Goal: Information Seeking & Learning: Learn about a topic

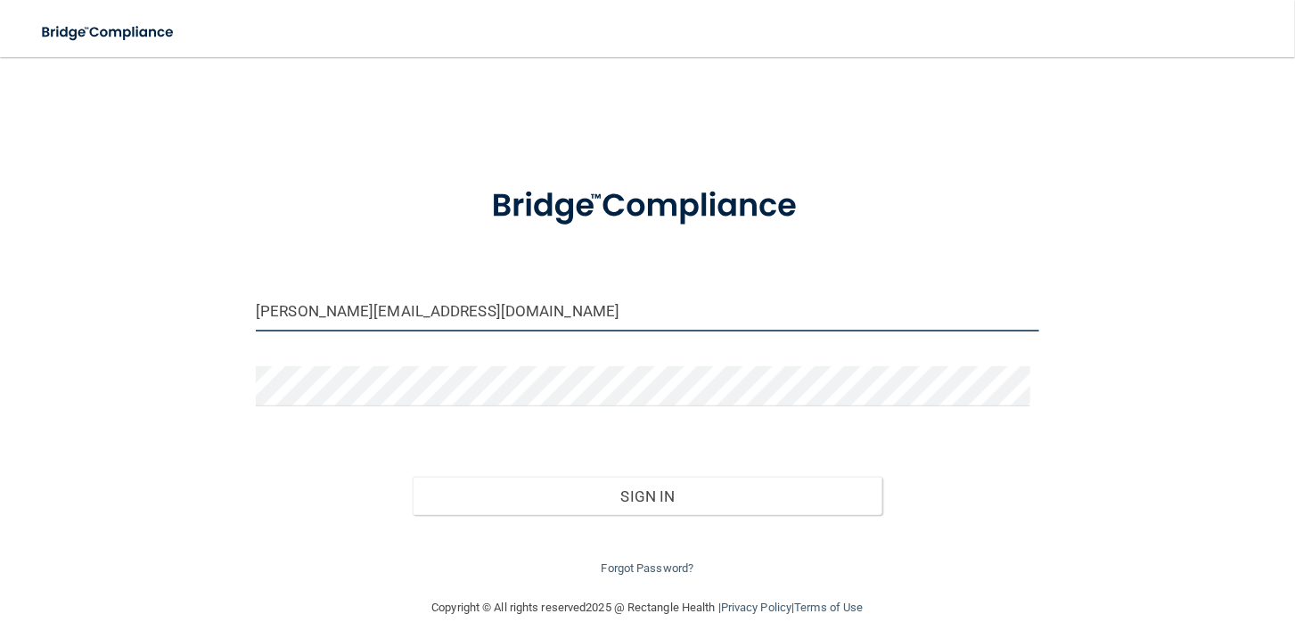
click at [602, 308] on input "tiffany@bhoralsurgery.com" at bounding box center [648, 312] width 784 height 40
type input "[PERSON_NAME][EMAIL_ADDRESS][DOMAIN_NAME]"
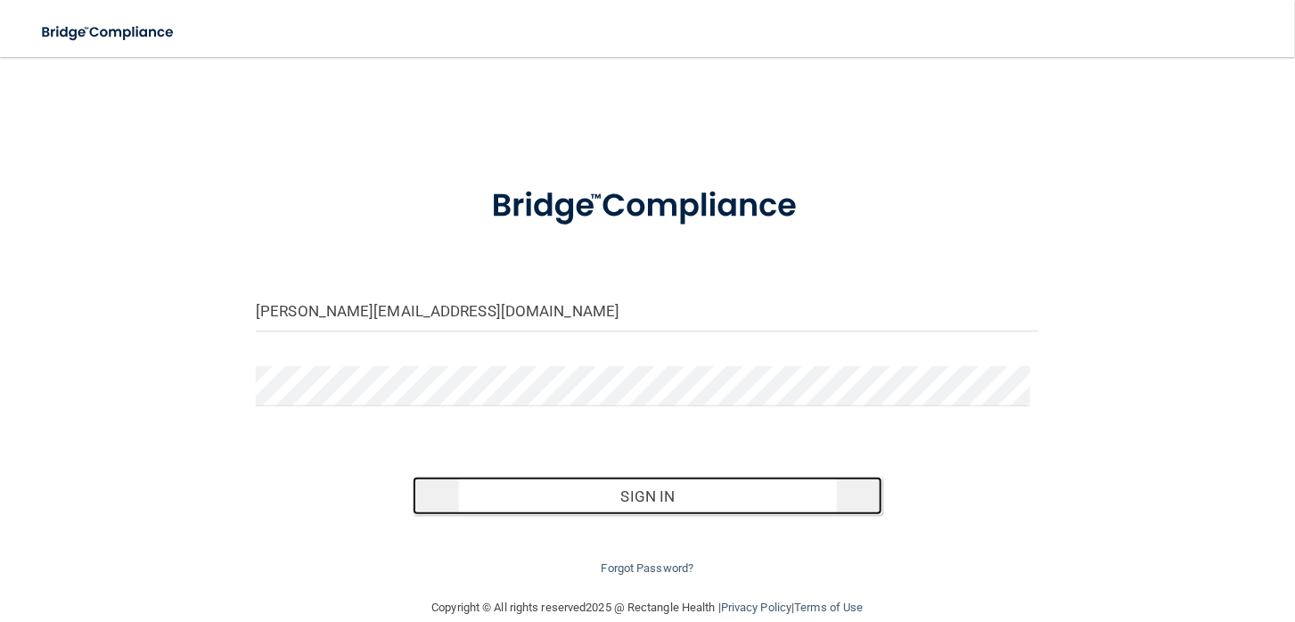
click at [635, 493] on button "Sign In" at bounding box center [648, 496] width 470 height 39
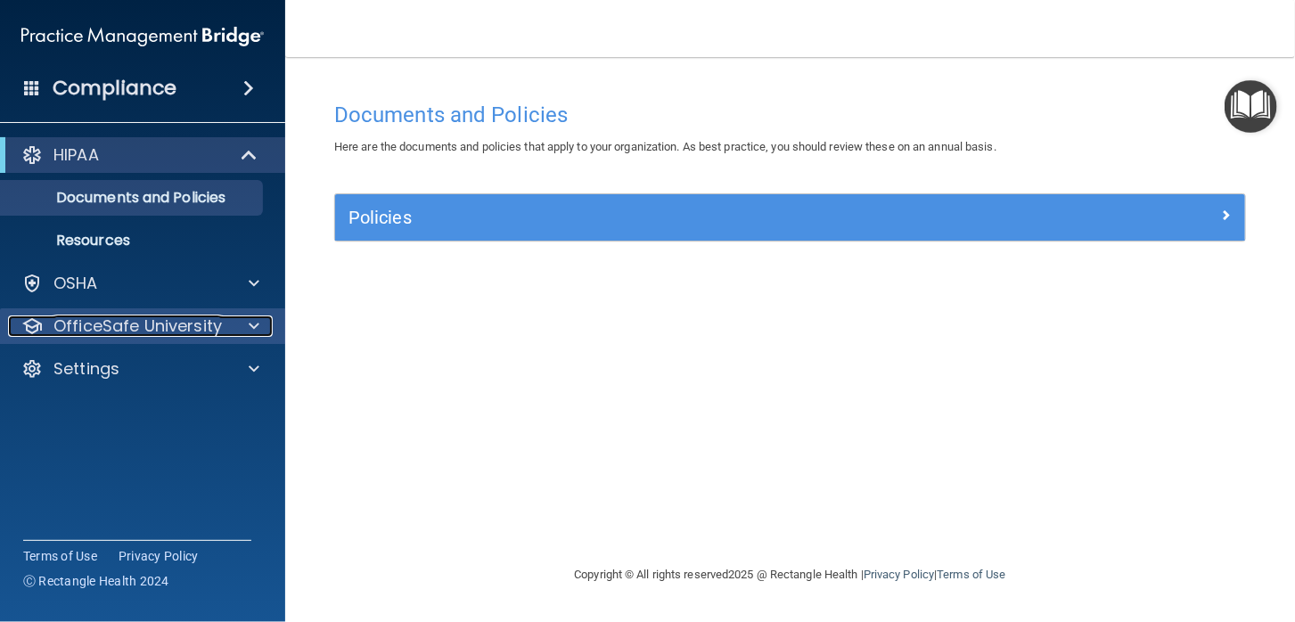
click at [109, 324] on p "OfficeSafe University" at bounding box center [137, 326] width 168 height 21
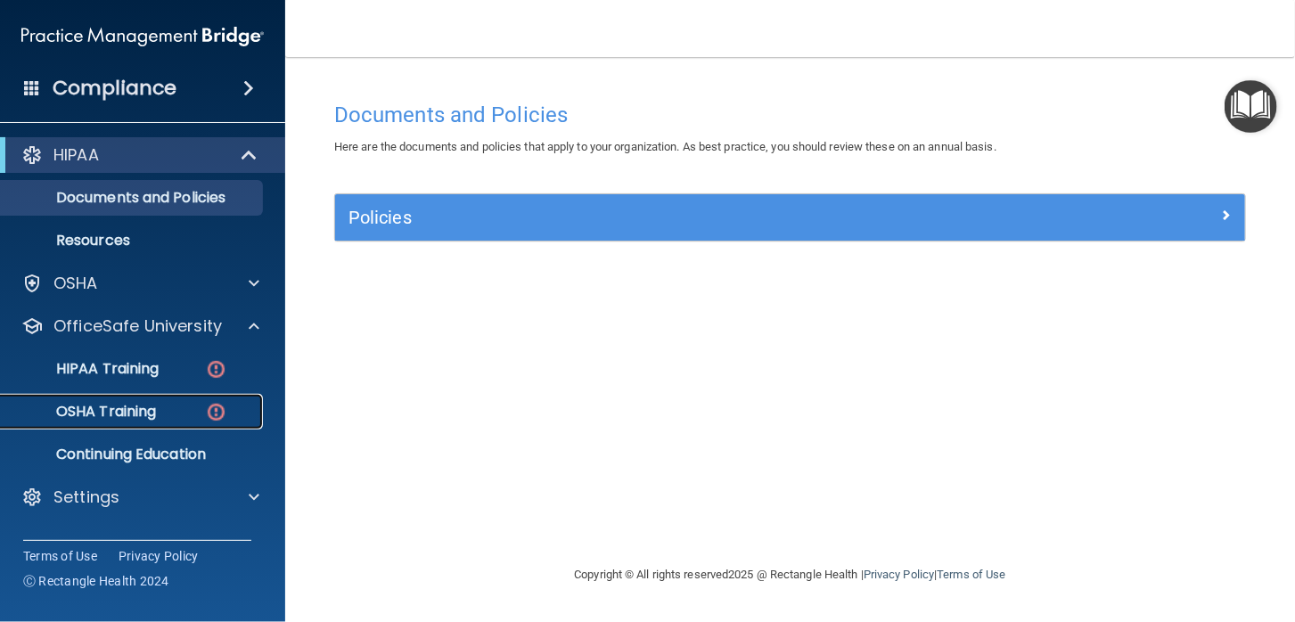
click at [127, 411] on p "OSHA Training" at bounding box center [84, 412] width 144 height 18
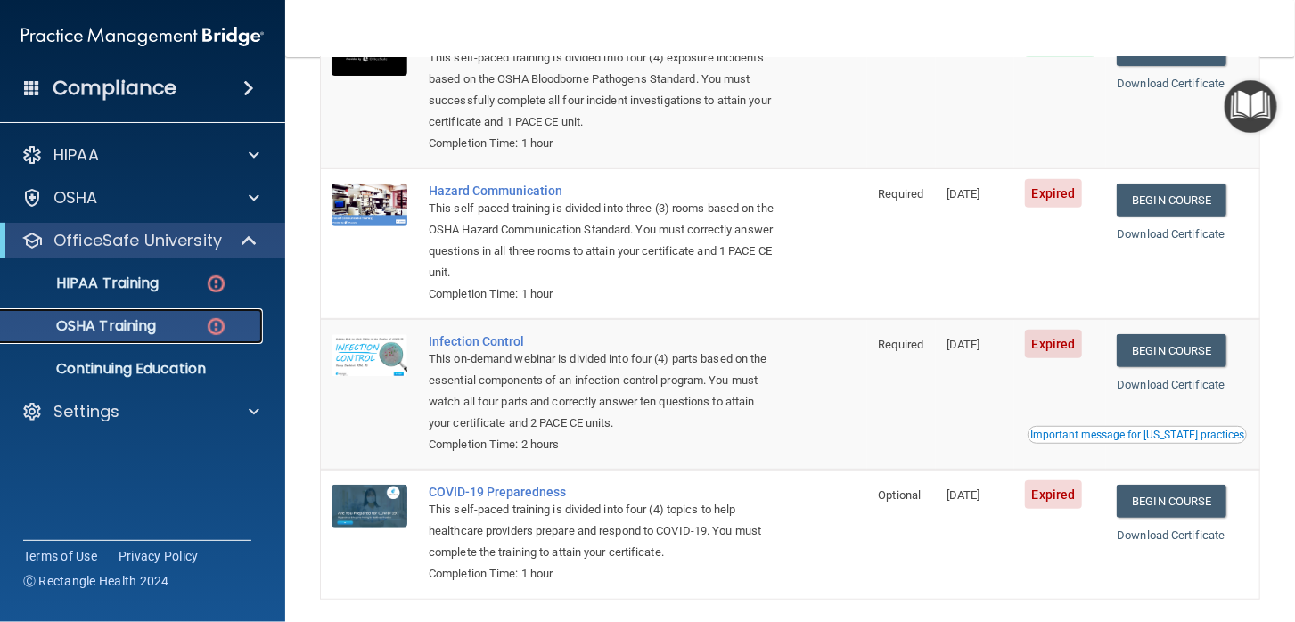
scroll to position [127, 0]
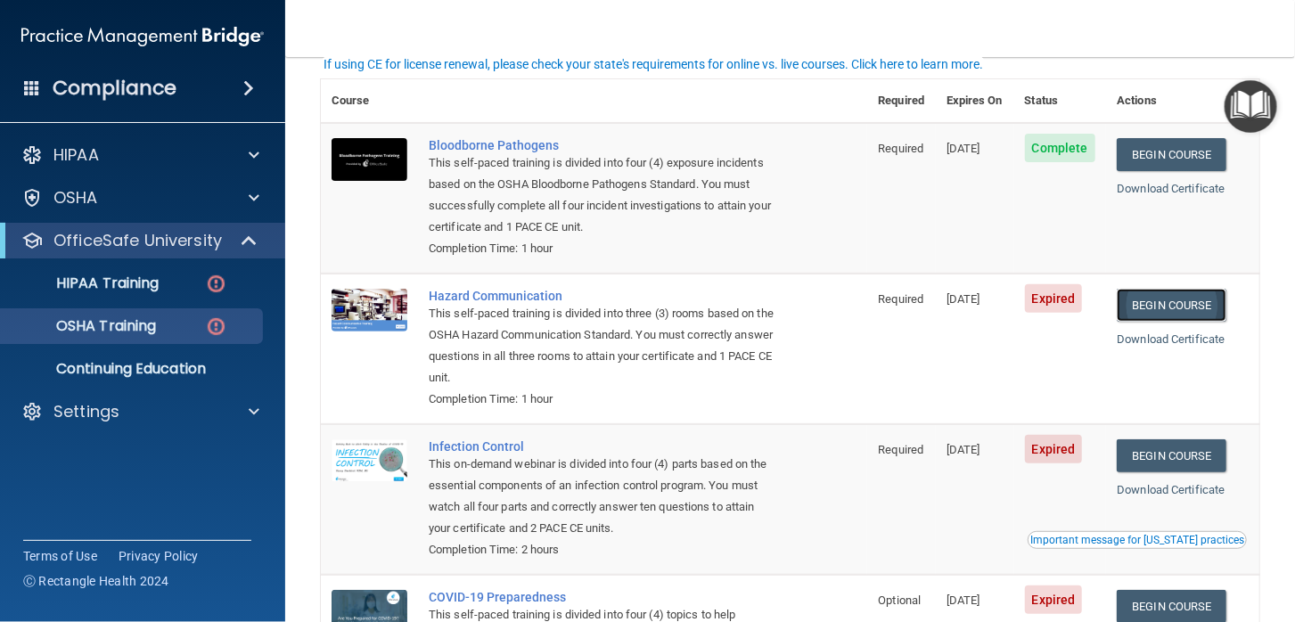
click at [1178, 304] on link "Begin Course" at bounding box center [1171, 305] width 109 height 33
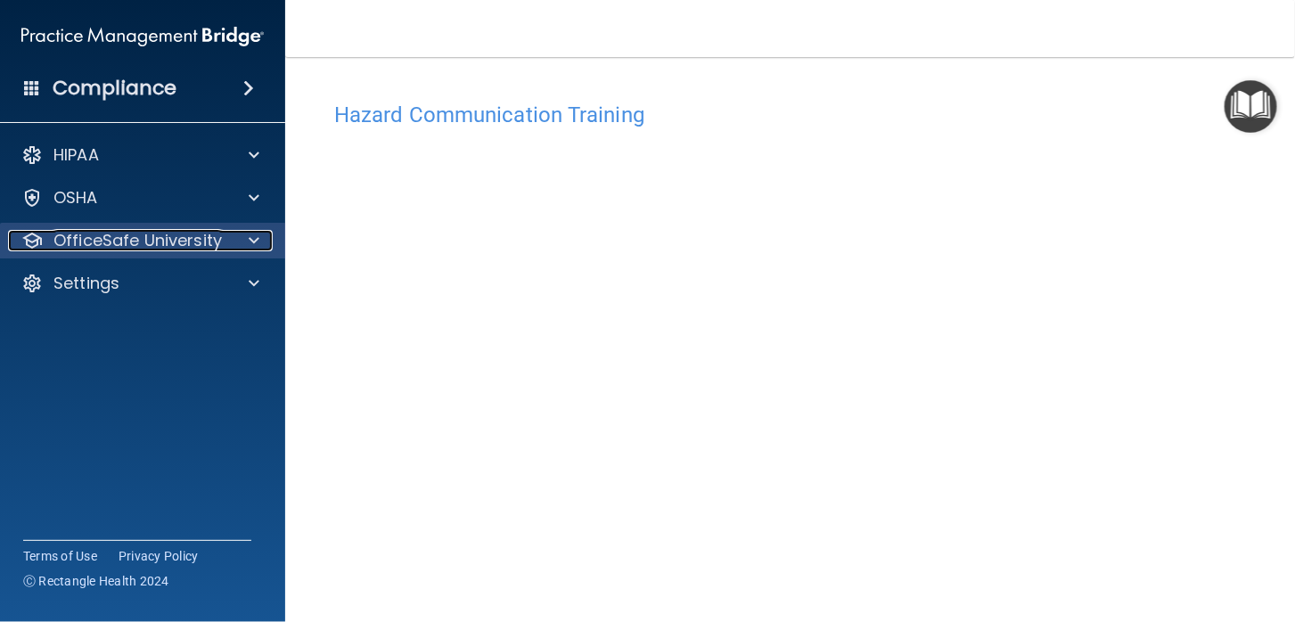
click at [112, 241] on p "OfficeSafe University" at bounding box center [137, 240] width 168 height 21
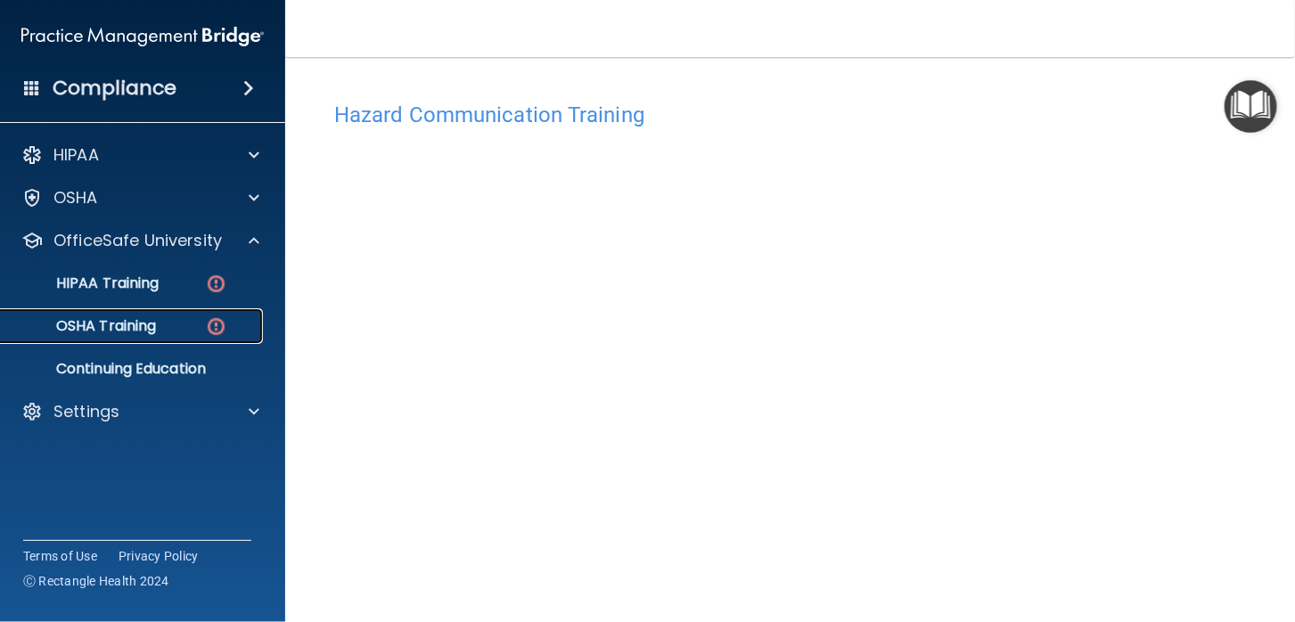
click at [121, 320] on p "OSHA Training" at bounding box center [84, 326] width 144 height 18
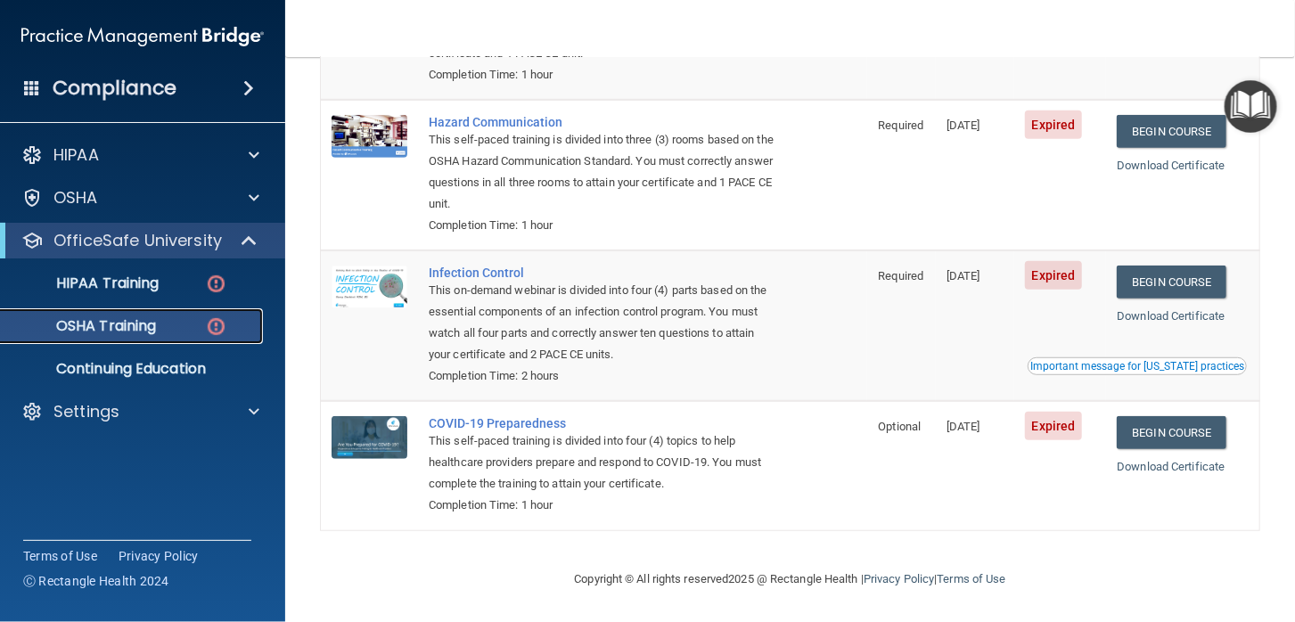
scroll to position [216, 0]
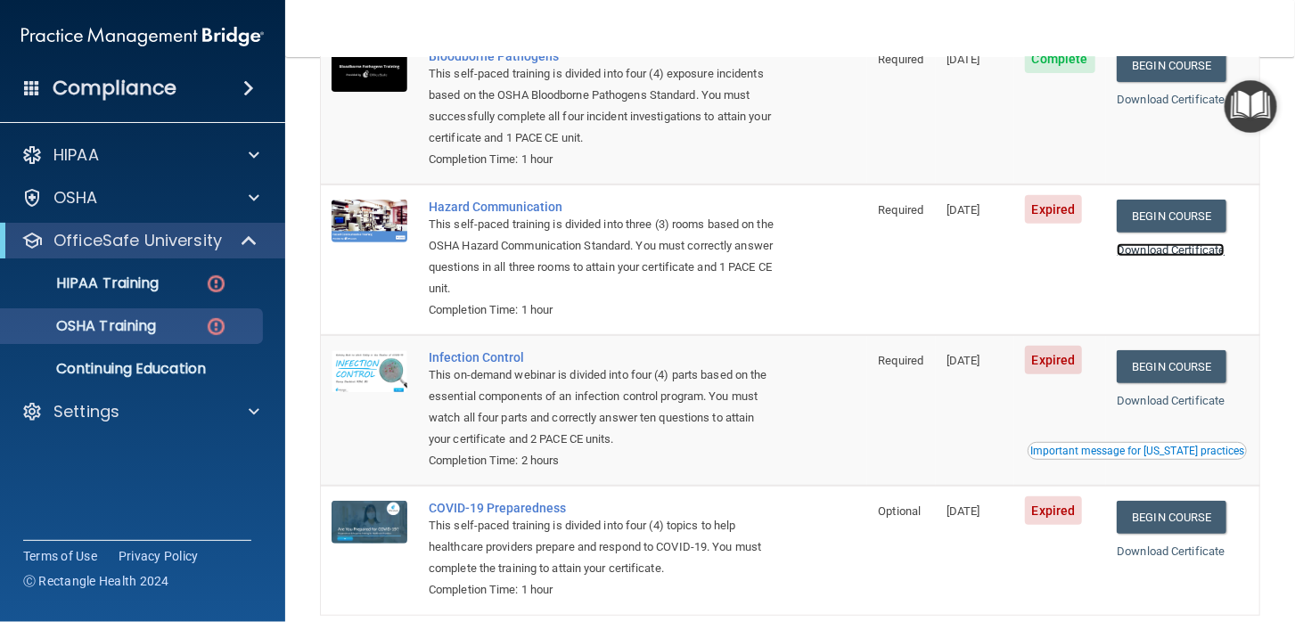
click at [1178, 251] on link "Download Certificate" at bounding box center [1171, 249] width 108 height 13
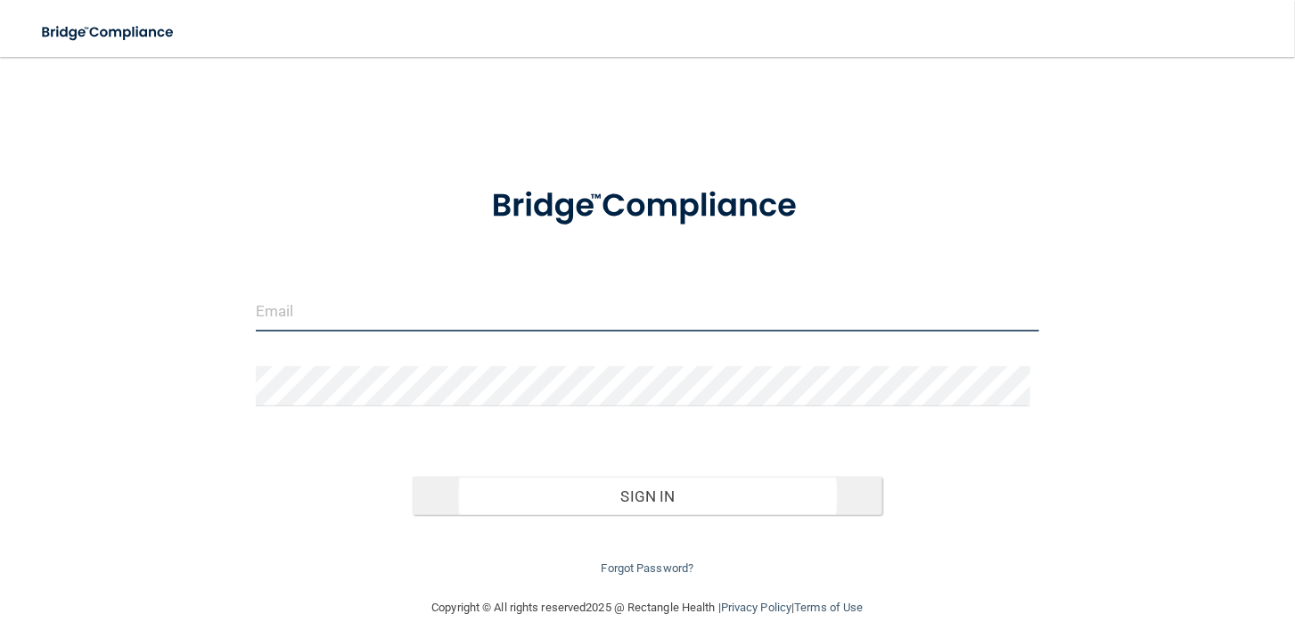
type input "[PERSON_NAME][EMAIL_ADDRESS][DOMAIN_NAME]"
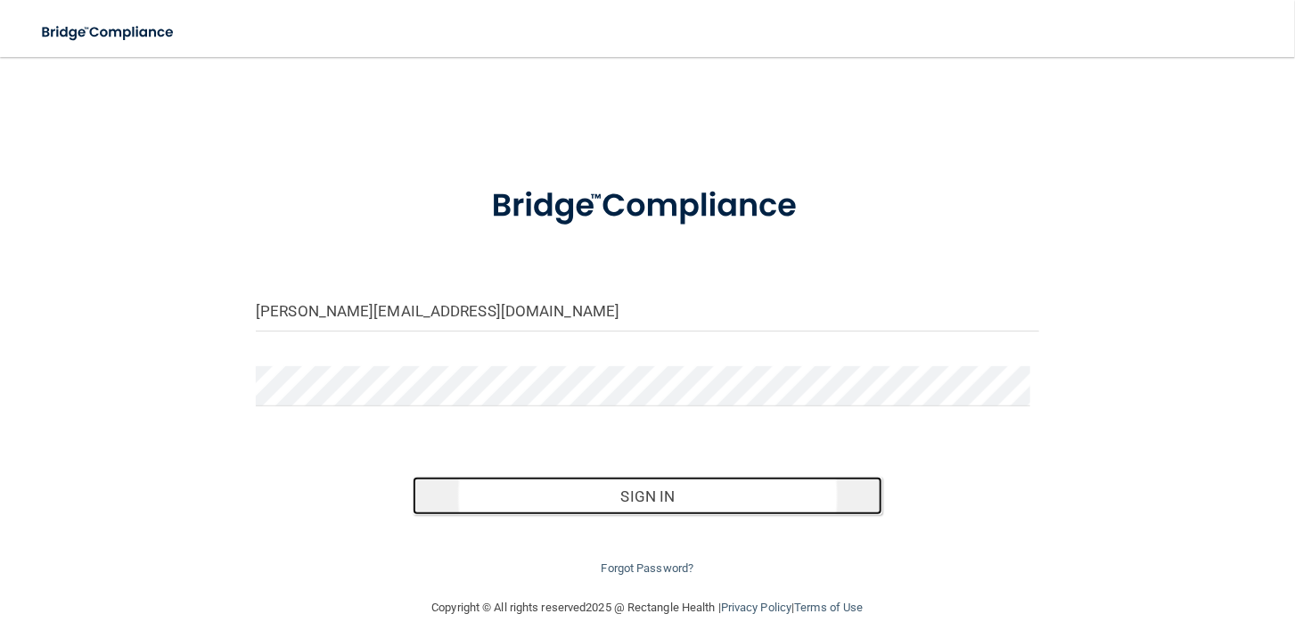
click at [652, 494] on button "Sign In" at bounding box center [648, 496] width 470 height 39
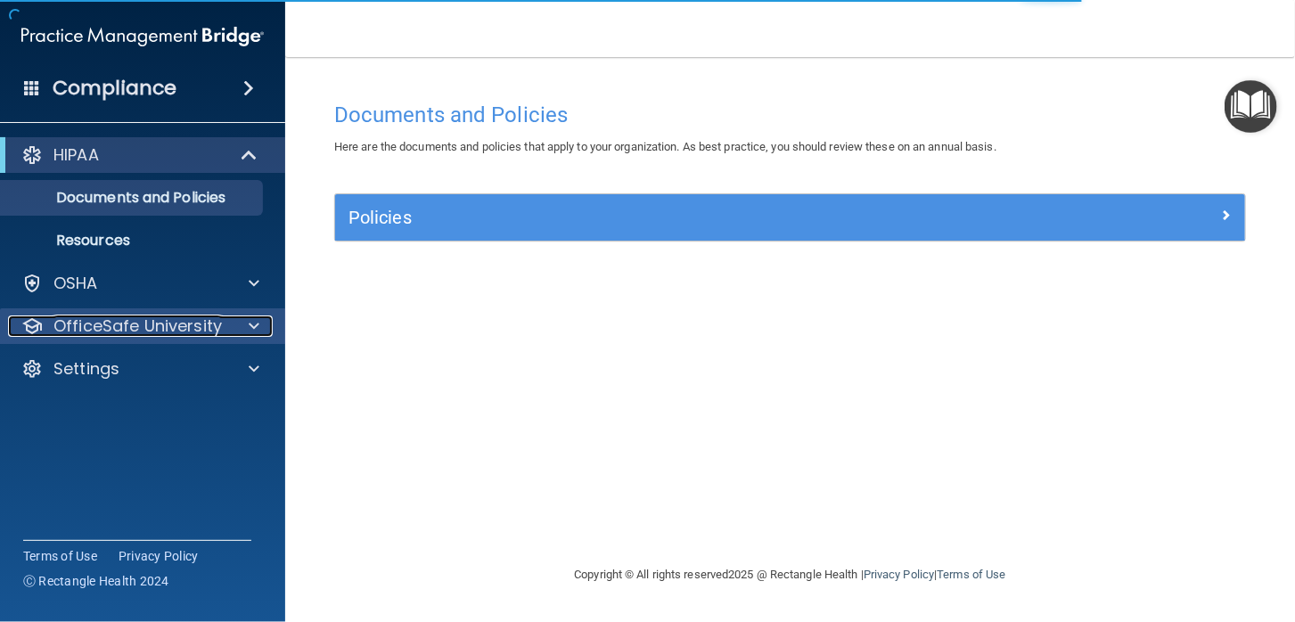
click at [120, 325] on p "OfficeSafe University" at bounding box center [137, 326] width 168 height 21
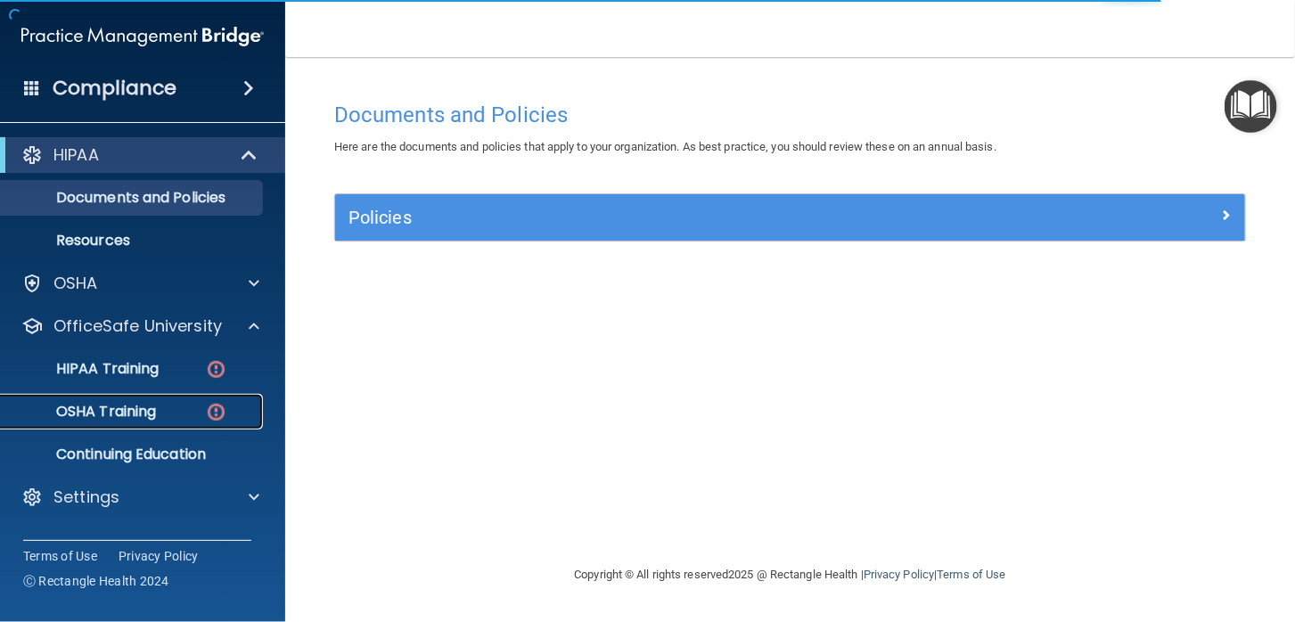
click at [133, 404] on p "OSHA Training" at bounding box center [84, 412] width 144 height 18
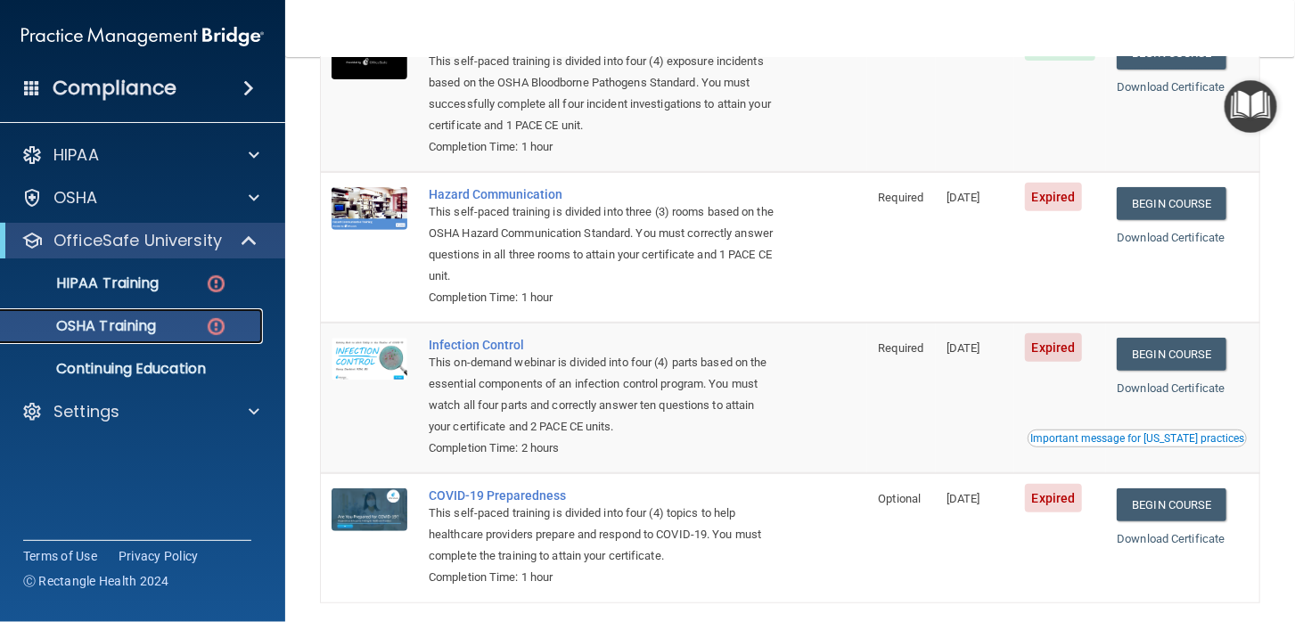
scroll to position [267, 0]
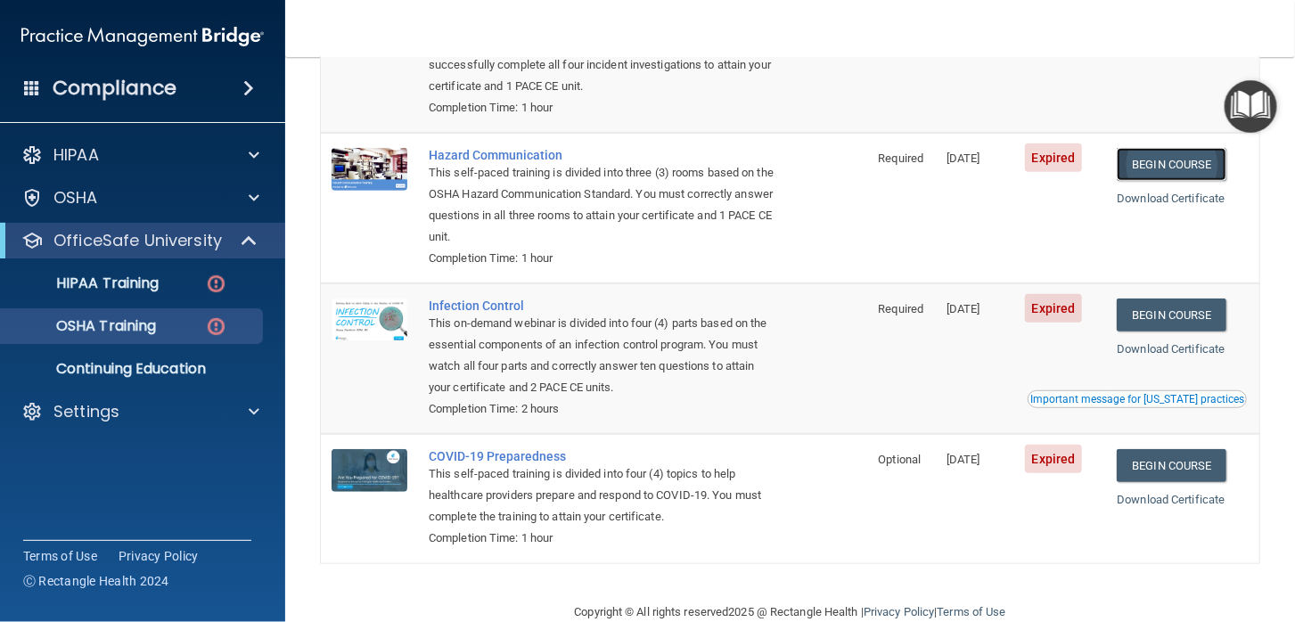
click at [1179, 165] on link "Begin Course" at bounding box center [1171, 164] width 109 height 33
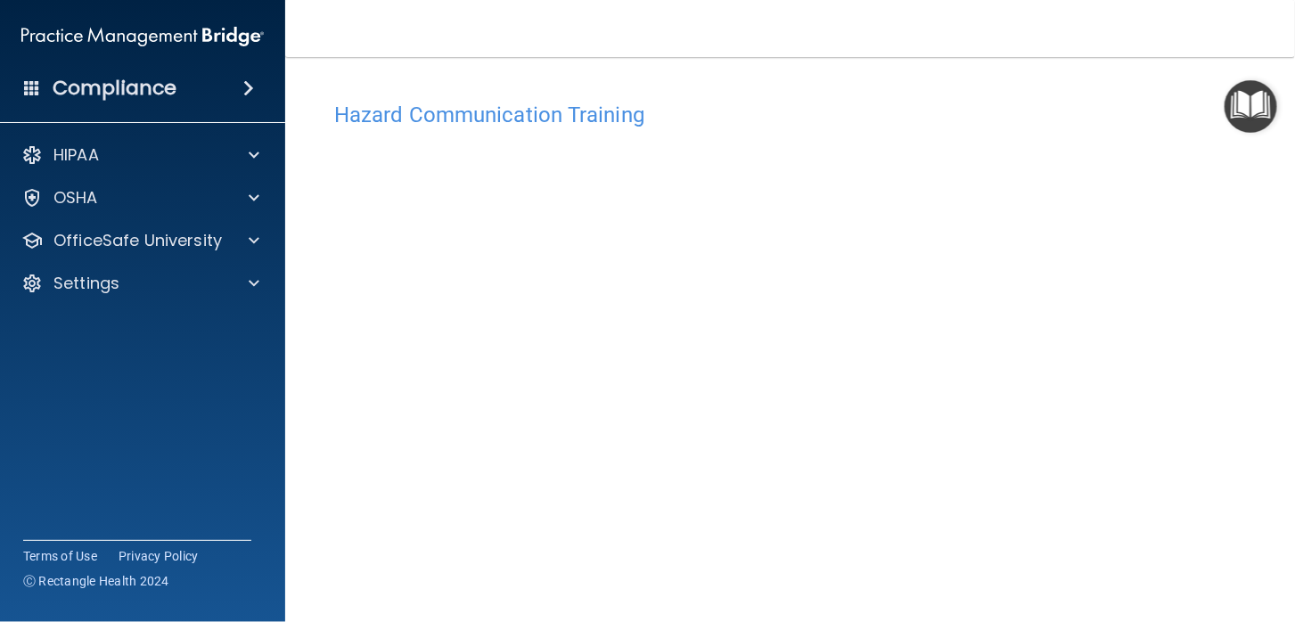
click at [1254, 102] on img "Open Resource Center" at bounding box center [1251, 106] width 53 height 53
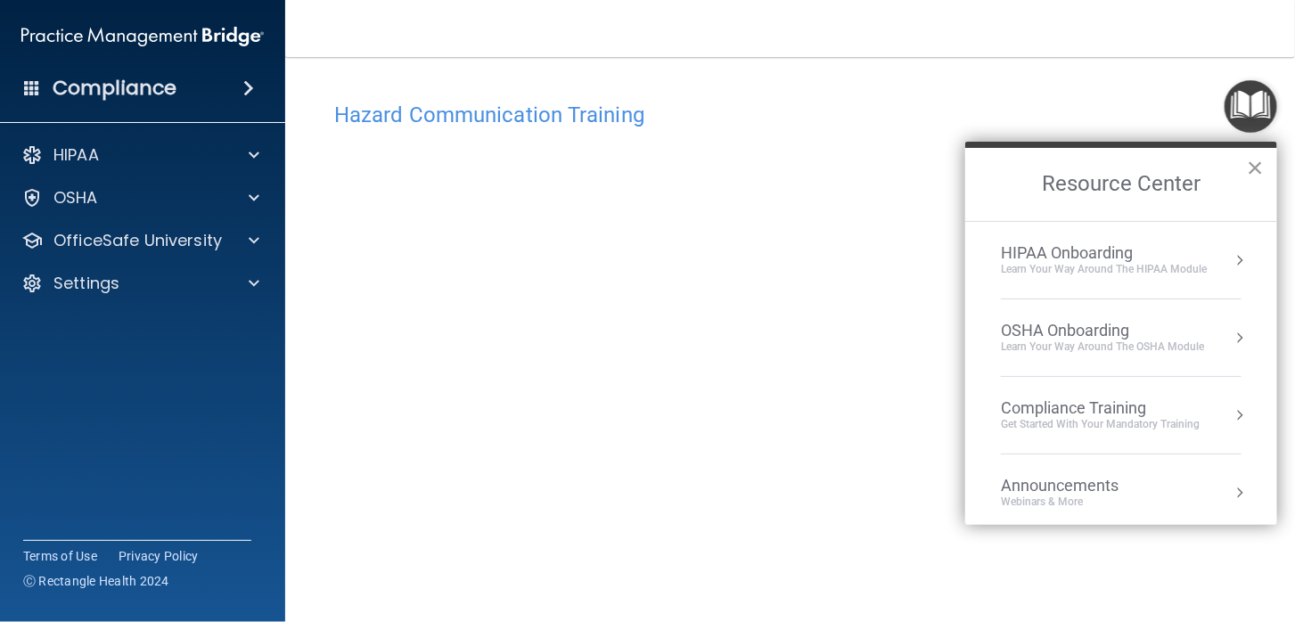
click at [1255, 159] on button "×" at bounding box center [1255, 167] width 17 height 29
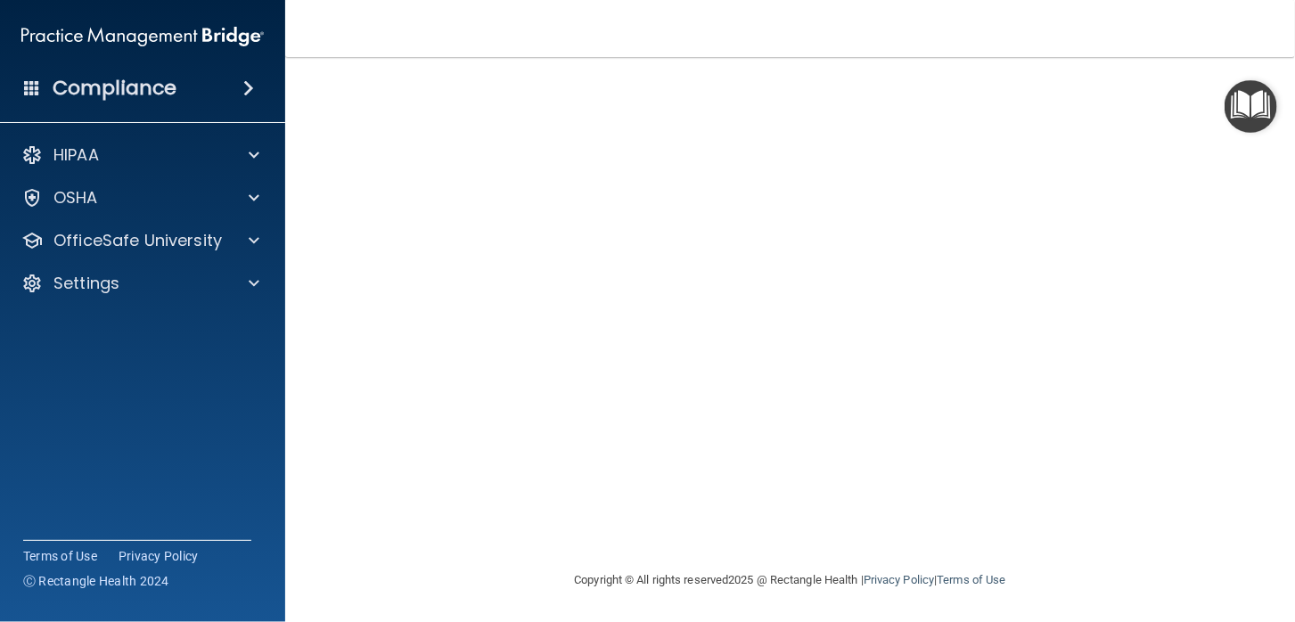
scroll to position [91, 0]
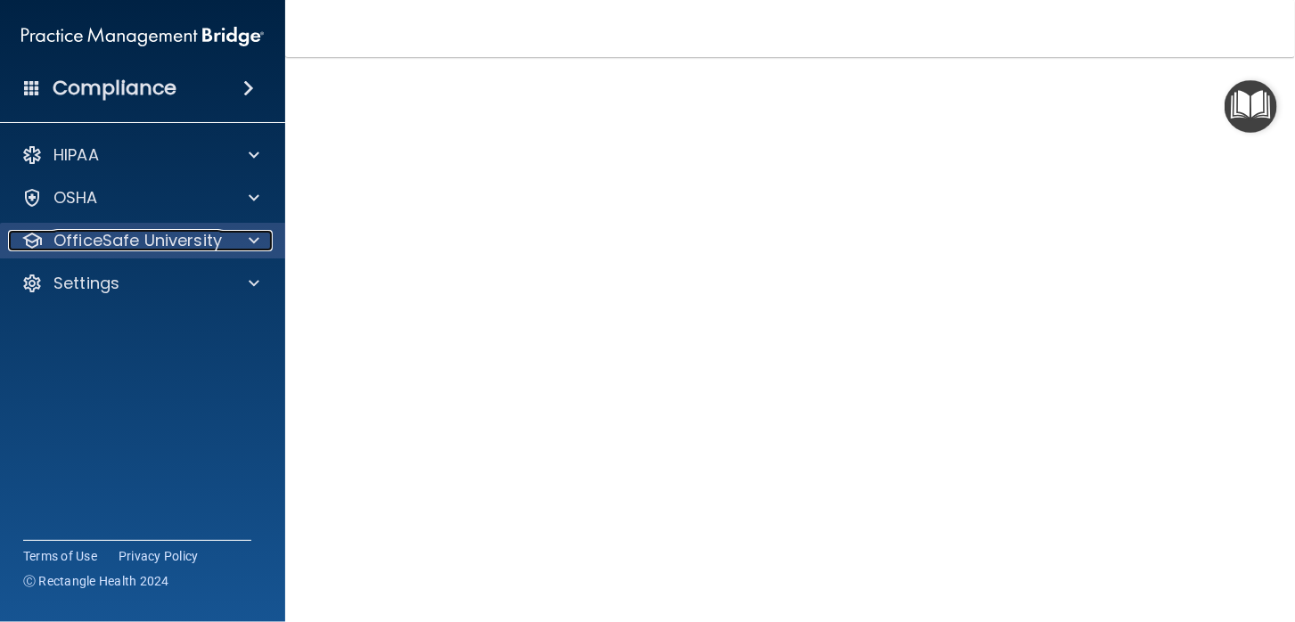
click at [103, 237] on p "OfficeSafe University" at bounding box center [137, 240] width 168 height 21
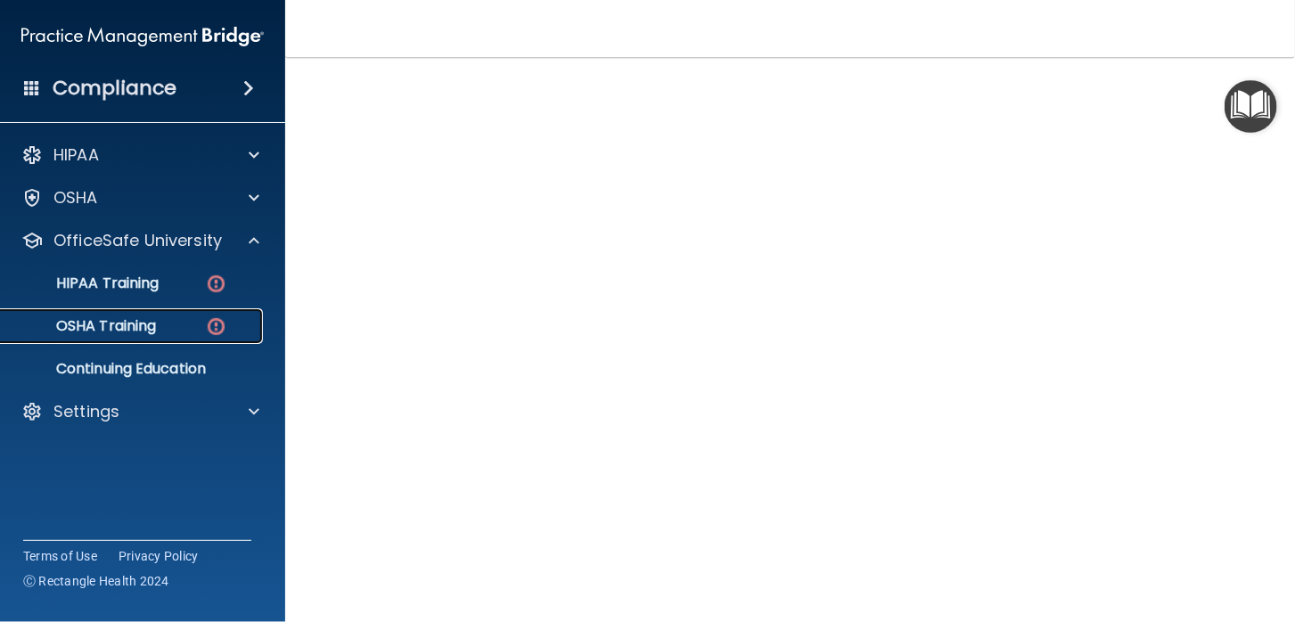
click at [115, 324] on p "OSHA Training" at bounding box center [84, 326] width 144 height 18
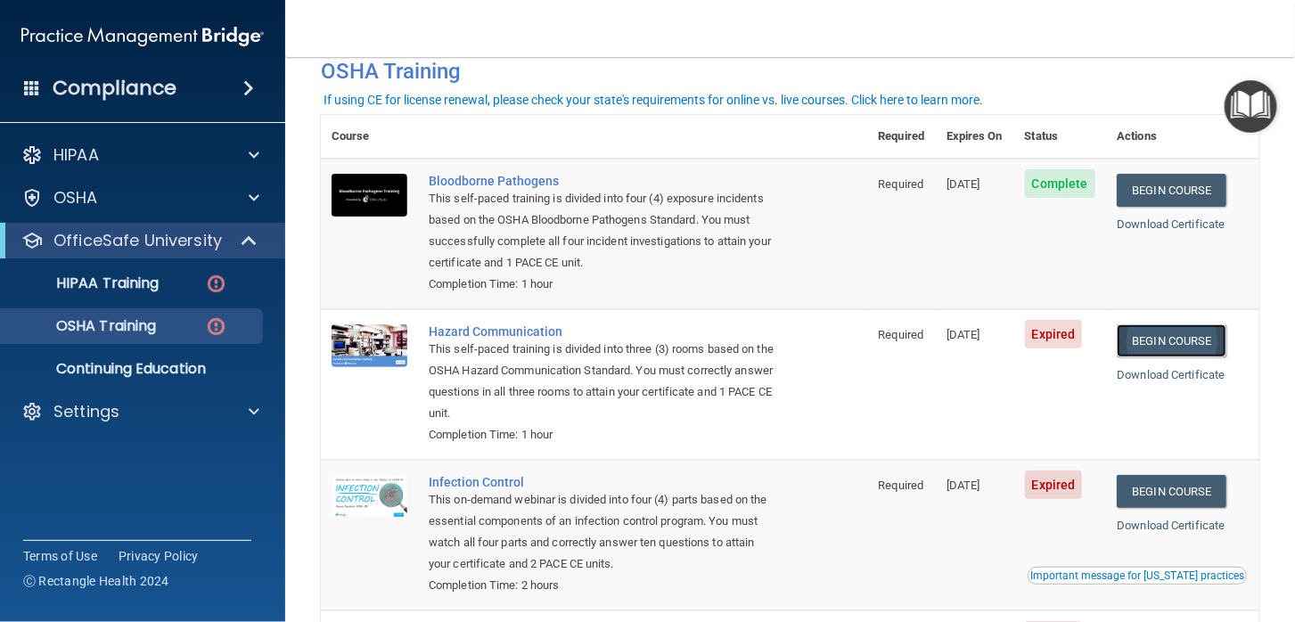
click at [1169, 341] on link "Begin Course" at bounding box center [1171, 340] width 109 height 33
click at [1178, 348] on link "Begin Course" at bounding box center [1171, 340] width 109 height 33
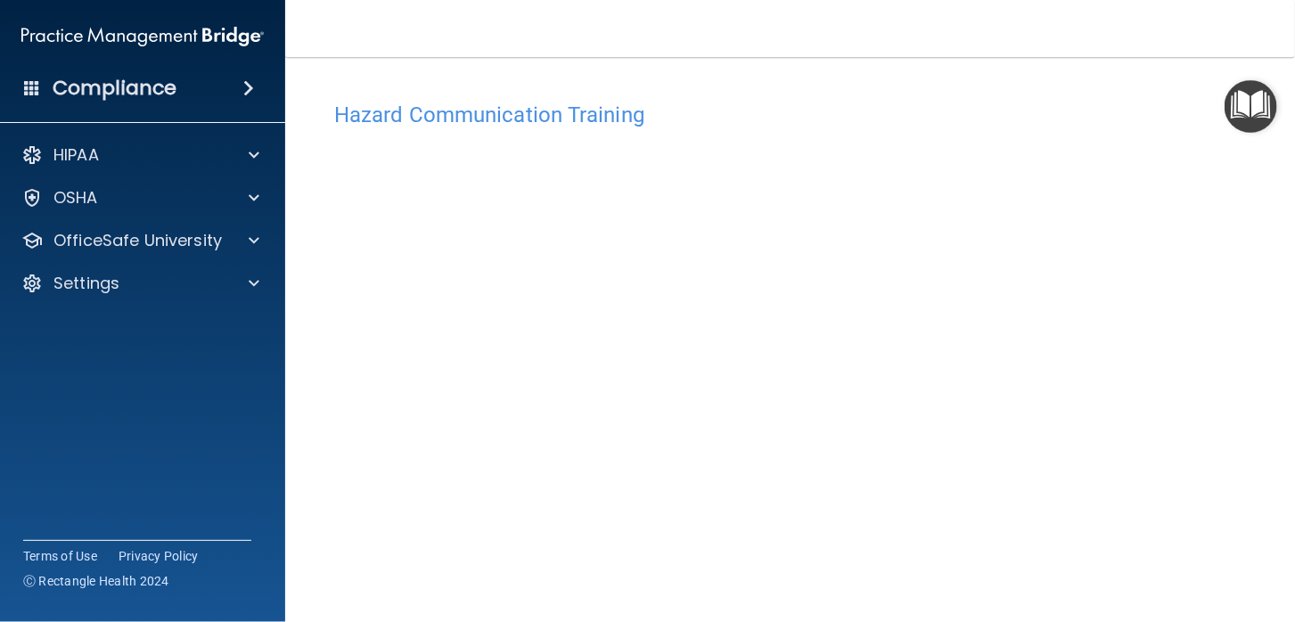
scroll to position [47, 0]
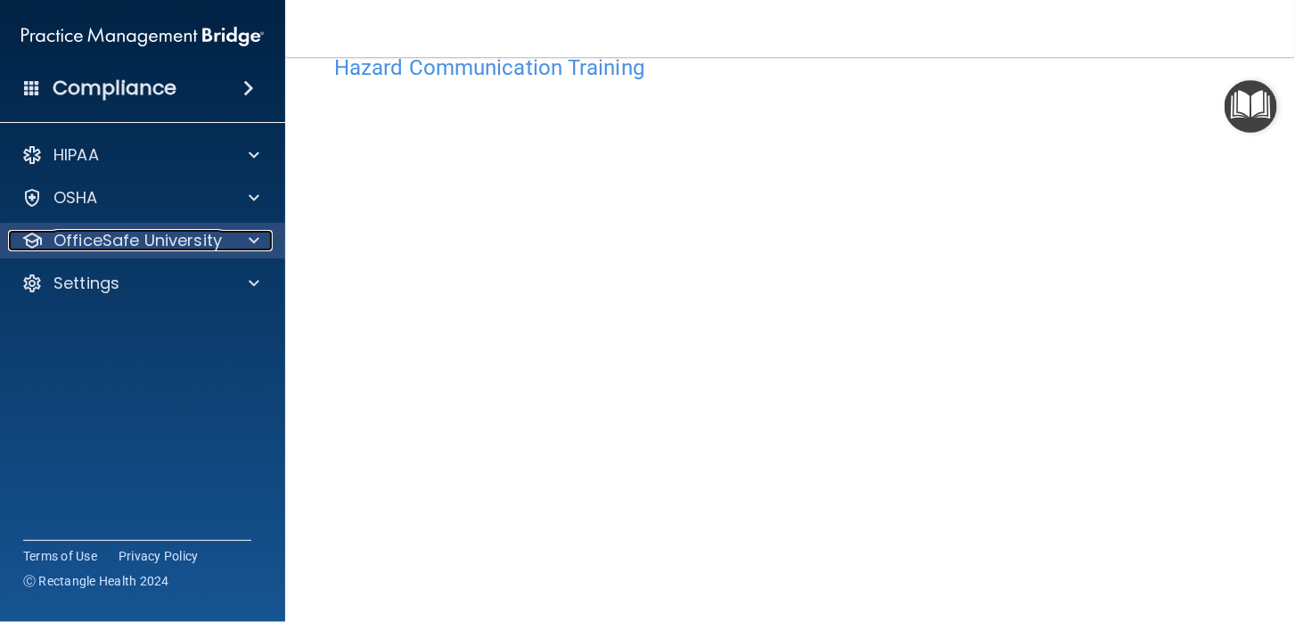
click at [78, 239] on p "OfficeSafe University" at bounding box center [137, 240] width 168 height 21
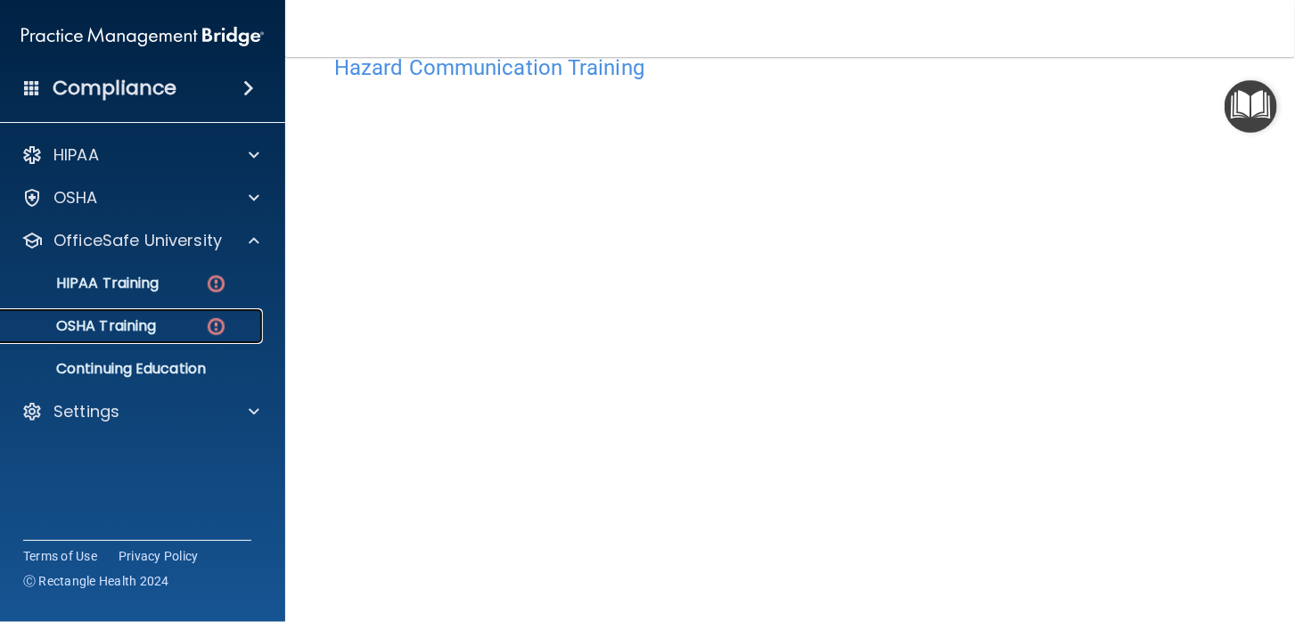
click at [94, 321] on p "OSHA Training" at bounding box center [84, 326] width 144 height 18
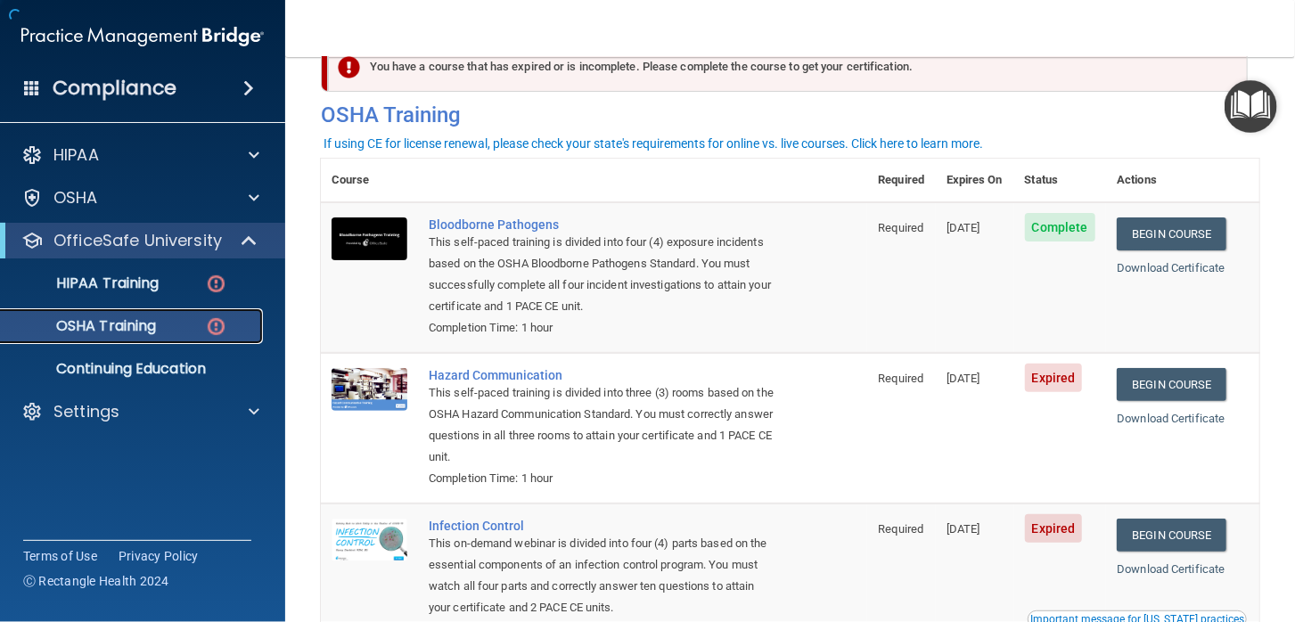
click at [97, 325] on p "OSHA Training" at bounding box center [84, 326] width 144 height 18
click at [1190, 377] on link "Begin Course" at bounding box center [1171, 384] width 109 height 33
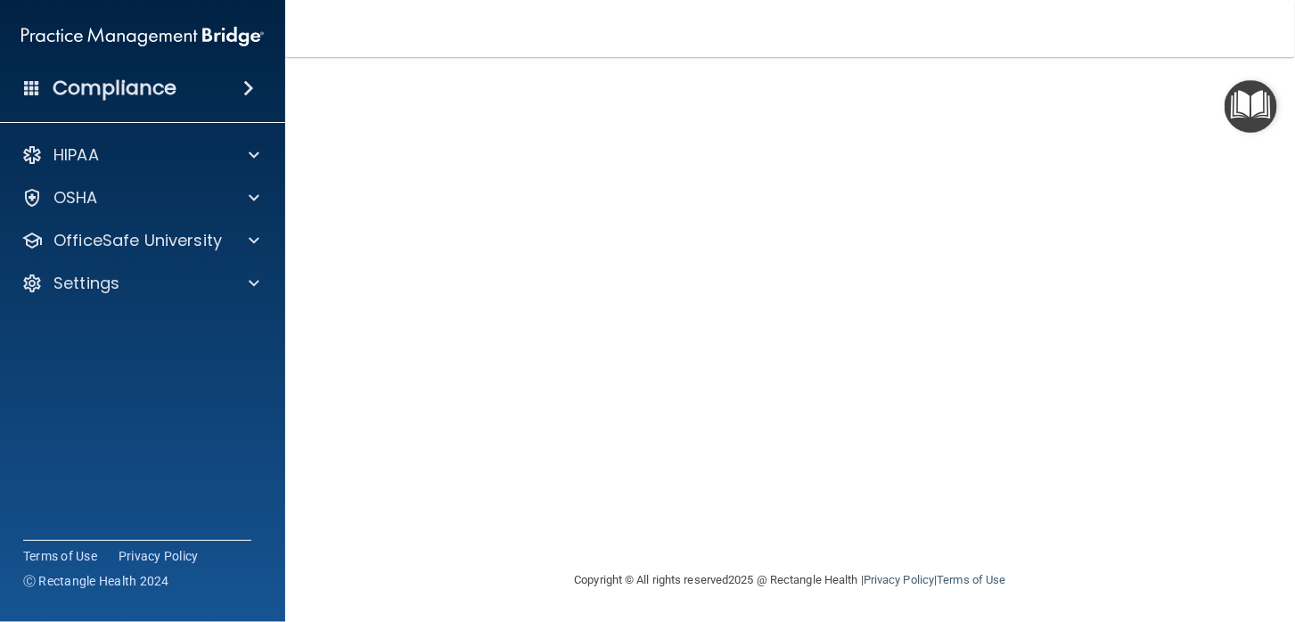
scroll to position [91, 0]
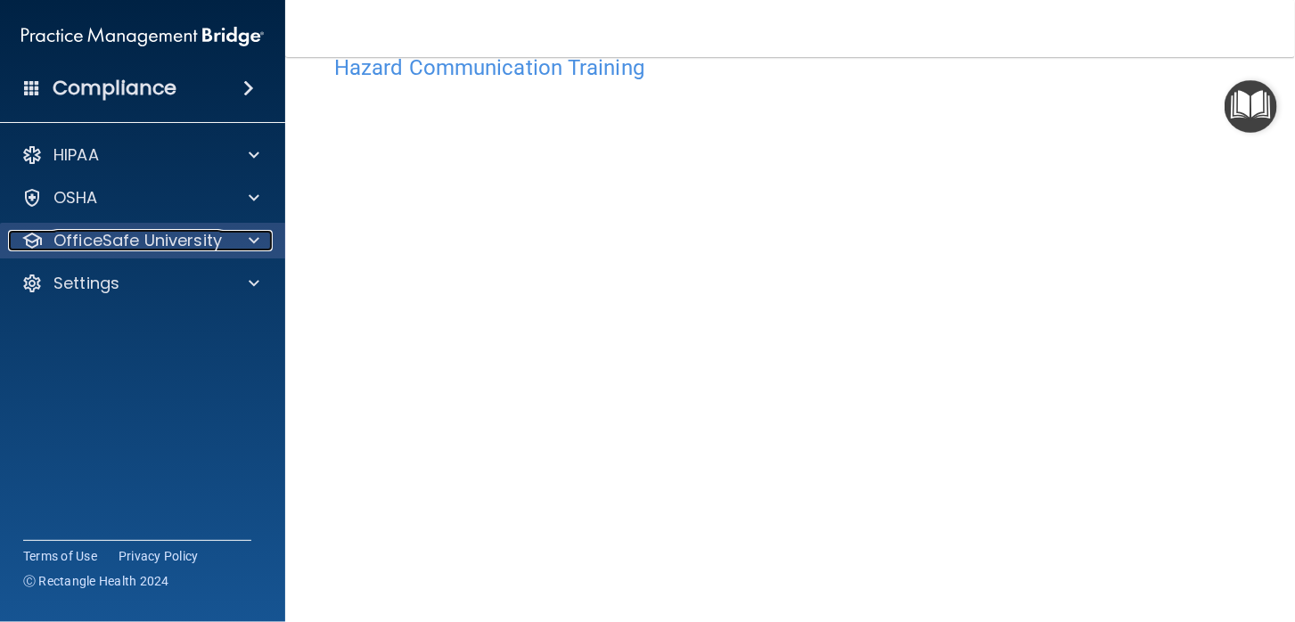
click at [112, 241] on p "OfficeSafe University" at bounding box center [137, 240] width 168 height 21
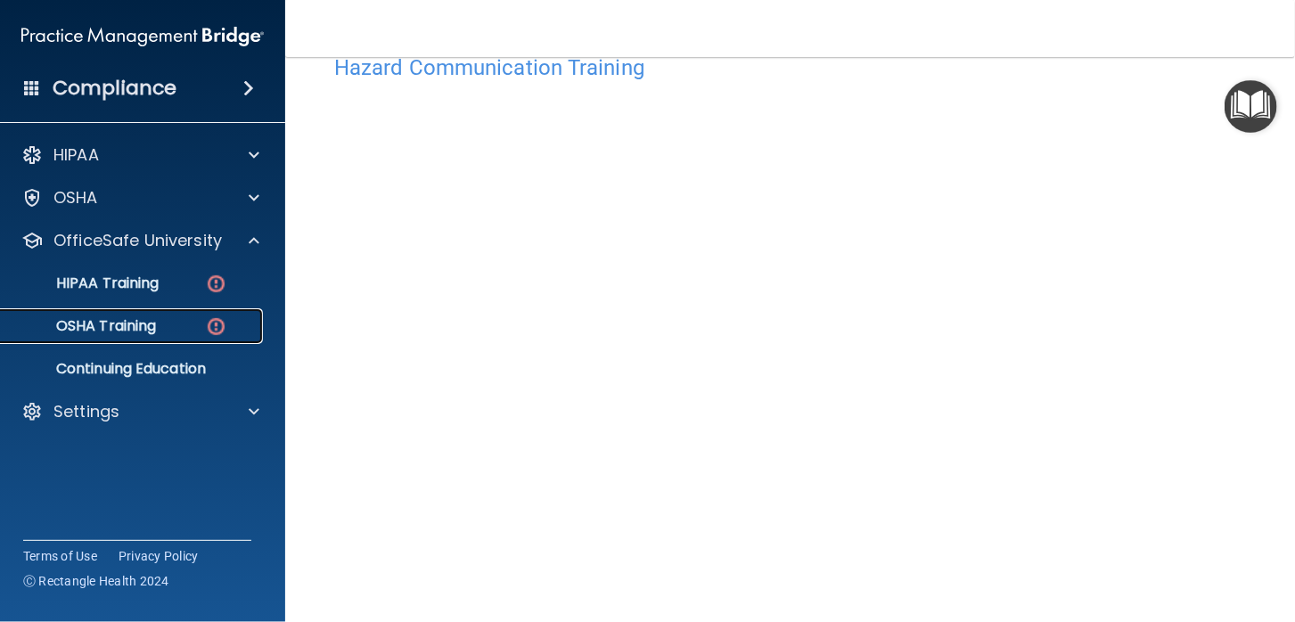
click at [118, 319] on p "OSHA Training" at bounding box center [84, 326] width 144 height 18
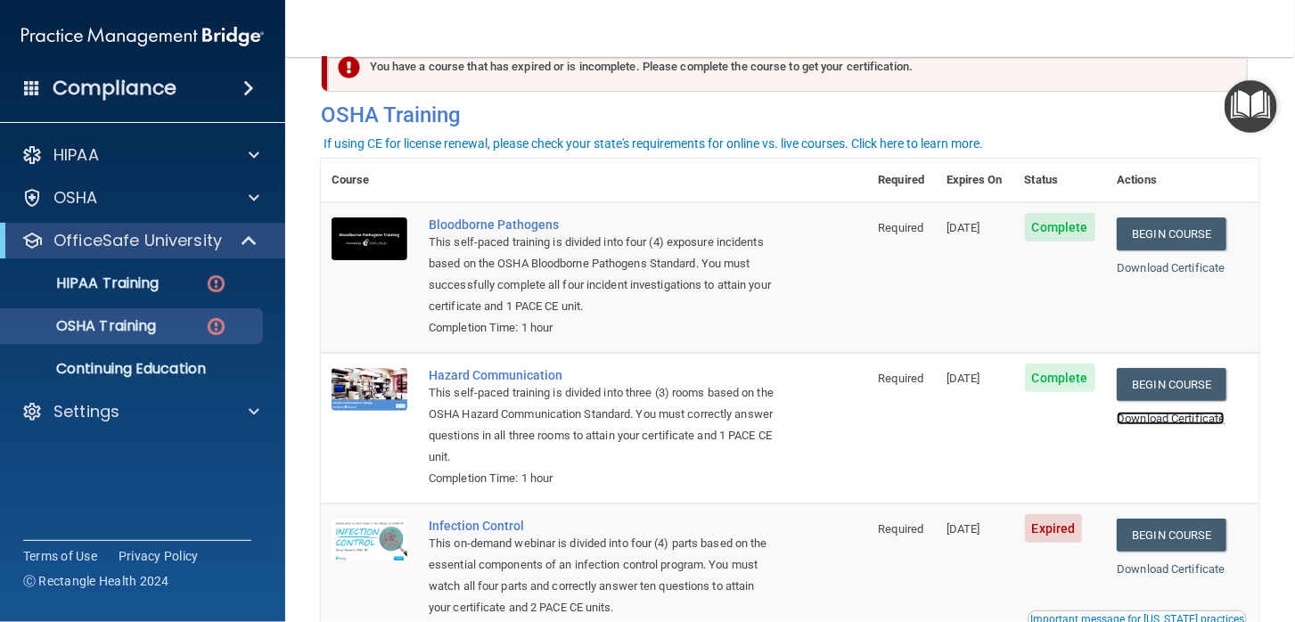
click at [1165, 416] on link "Download Certificate" at bounding box center [1171, 418] width 108 height 13
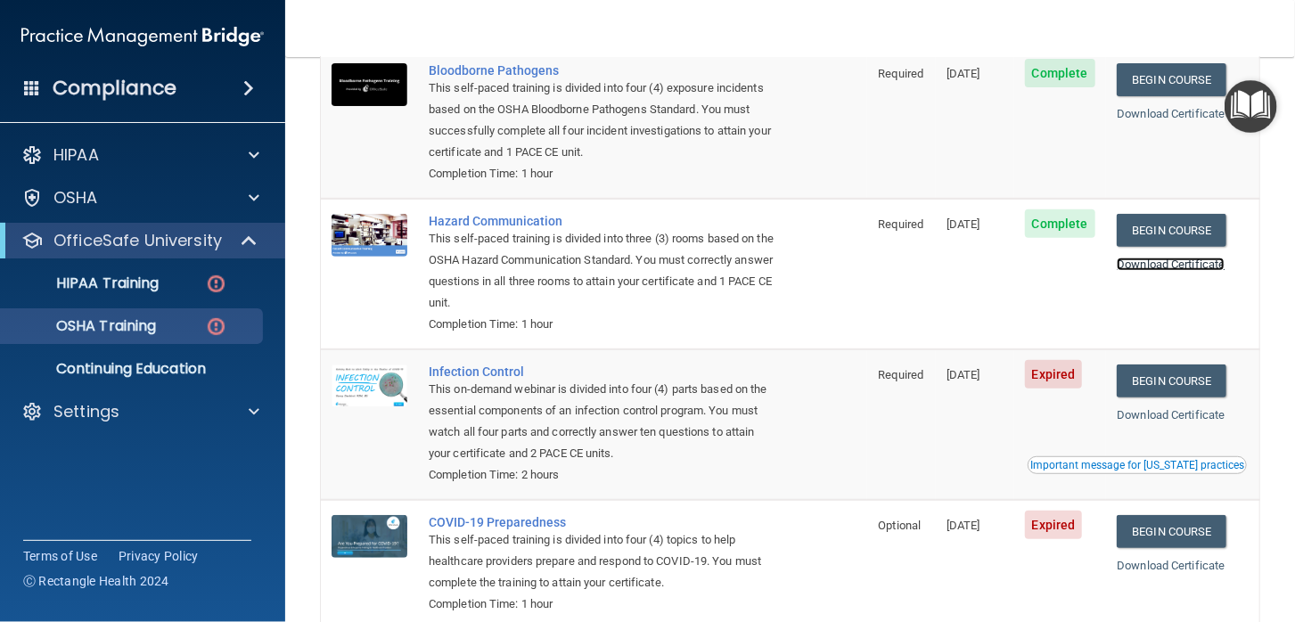
scroll to position [304, 0]
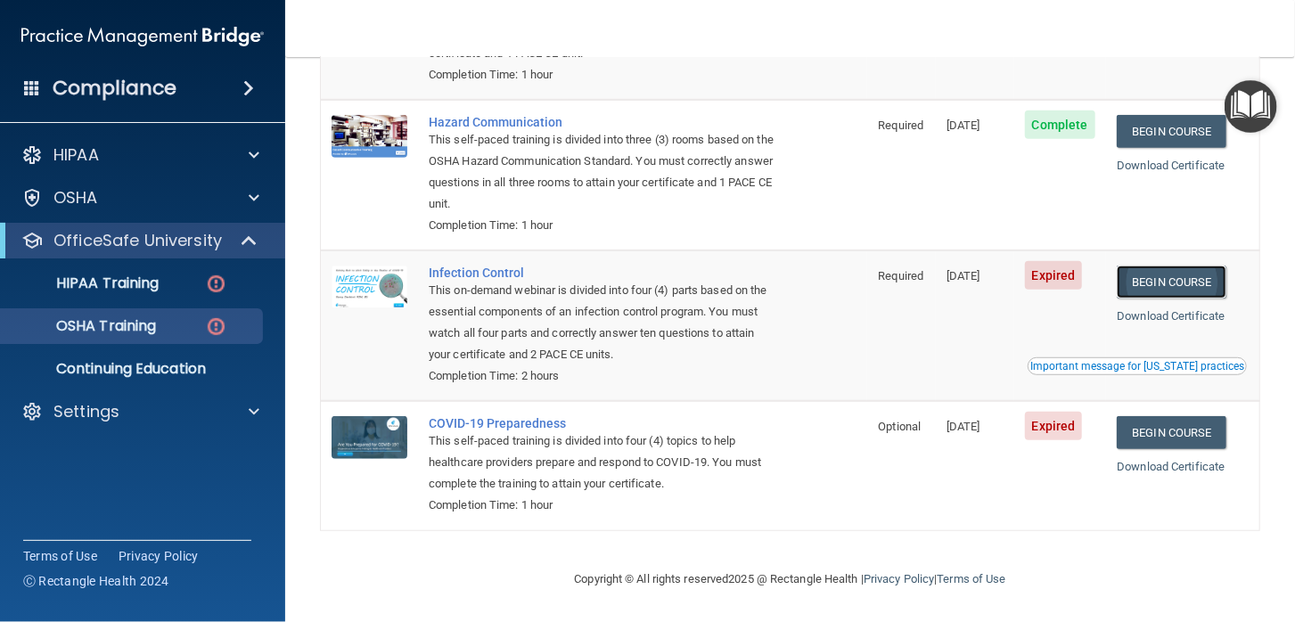
click at [1163, 280] on link "Begin Course" at bounding box center [1171, 282] width 109 height 33
click at [1171, 313] on link "Download Certificate" at bounding box center [1171, 315] width 108 height 13
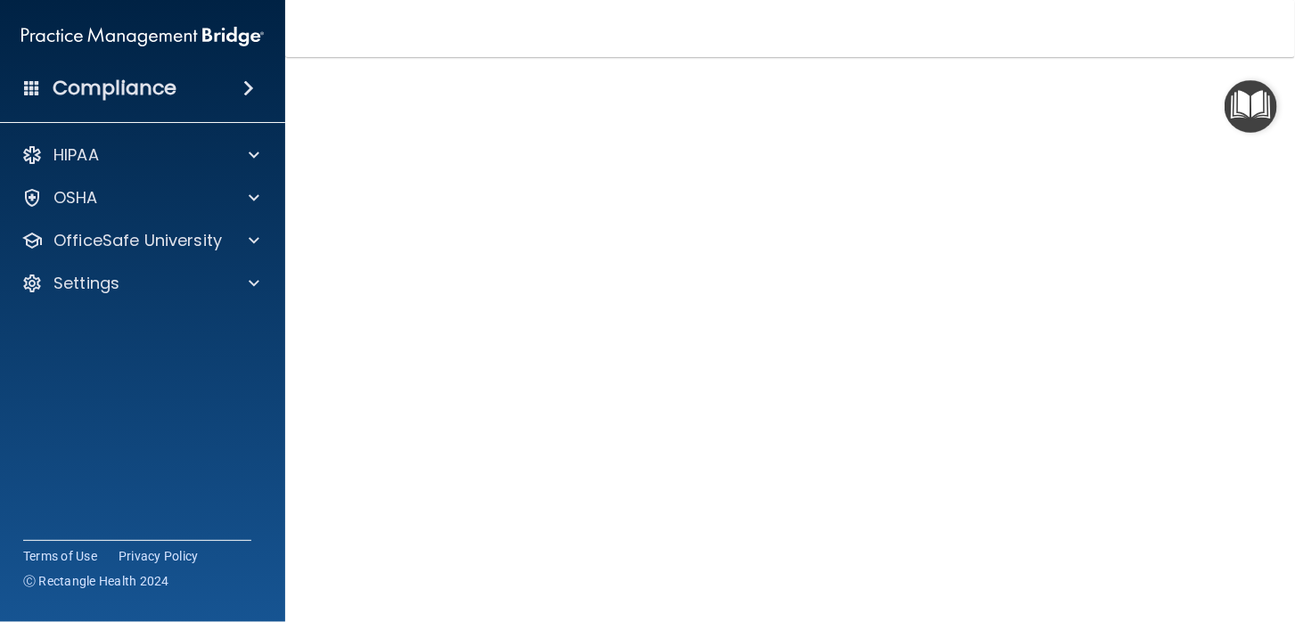
scroll to position [52, 0]
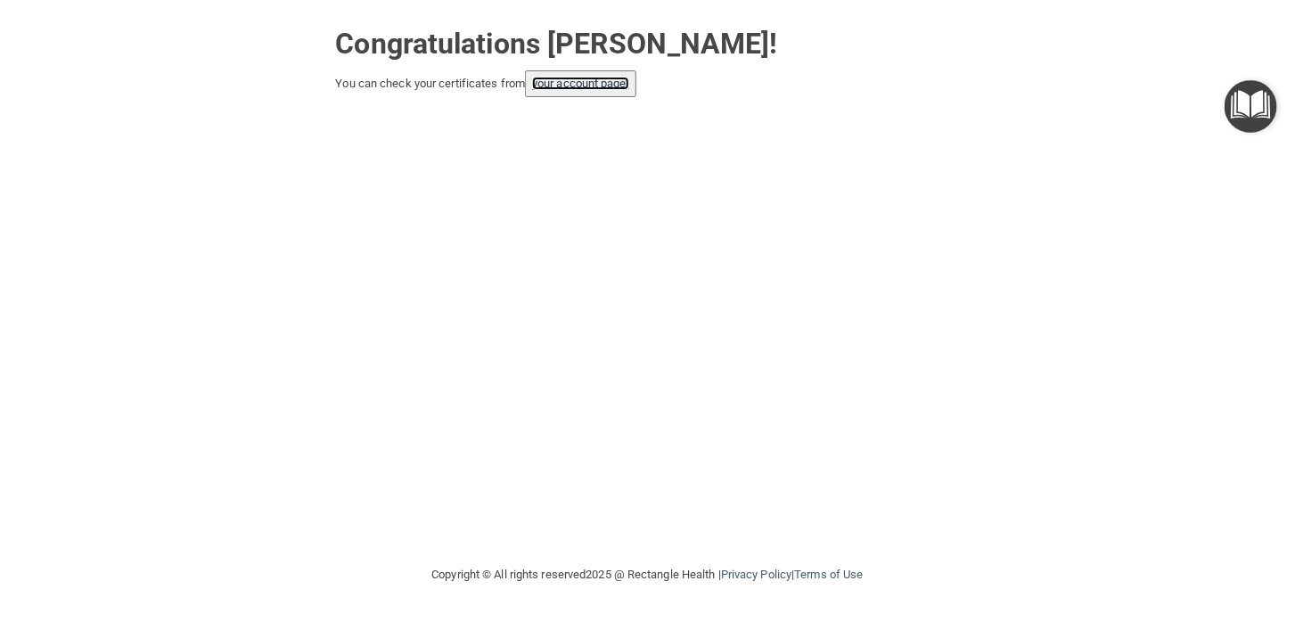
click at [595, 83] on link "your account page!" at bounding box center [580, 83] width 97 height 13
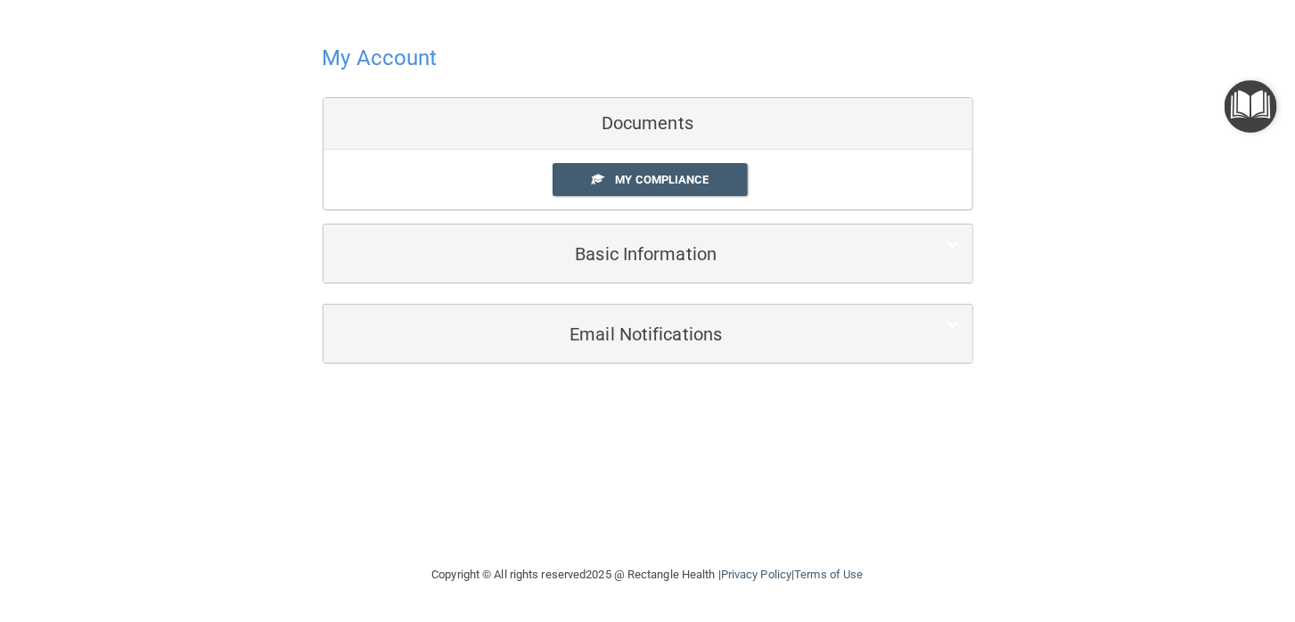
click at [626, 124] on div "Documents" at bounding box center [648, 124] width 649 height 52
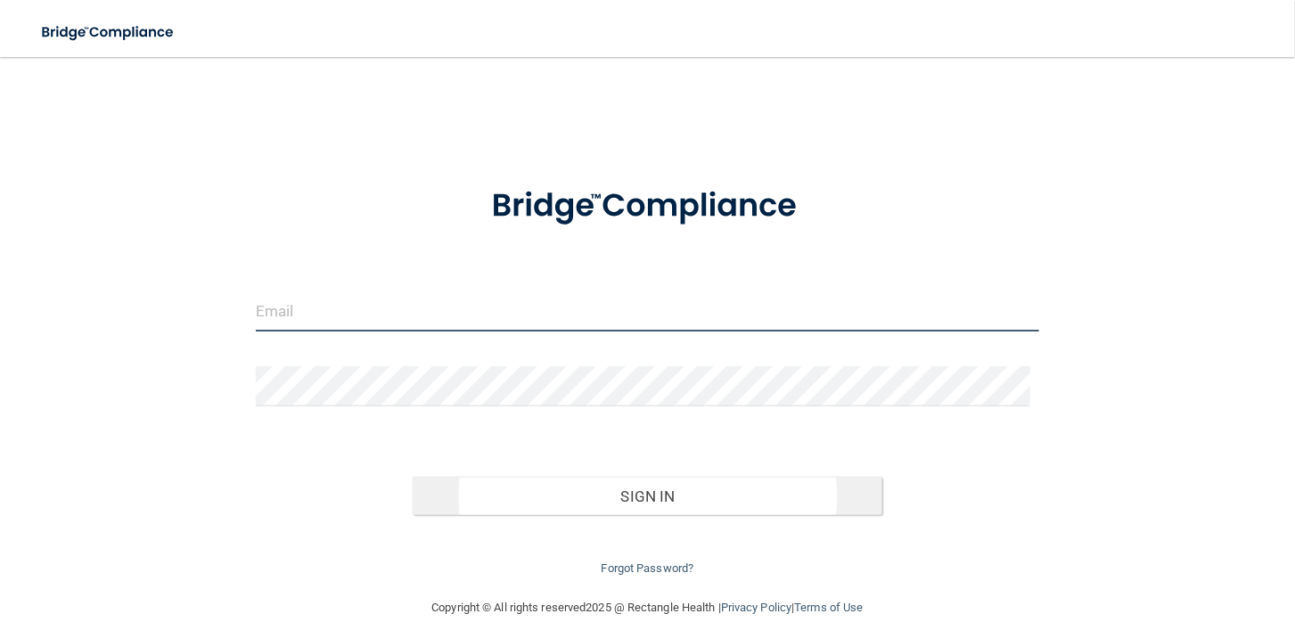
type input "[PERSON_NAME][EMAIL_ADDRESS][DOMAIN_NAME]"
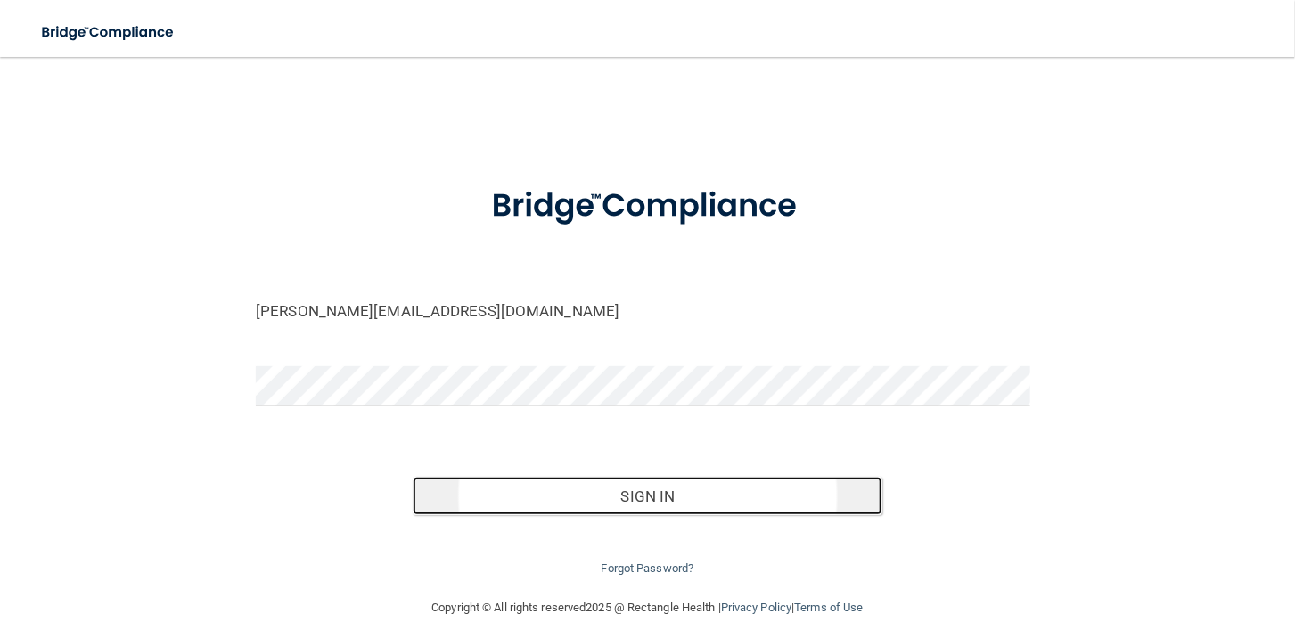
click at [625, 496] on button "Sign In" at bounding box center [648, 496] width 470 height 39
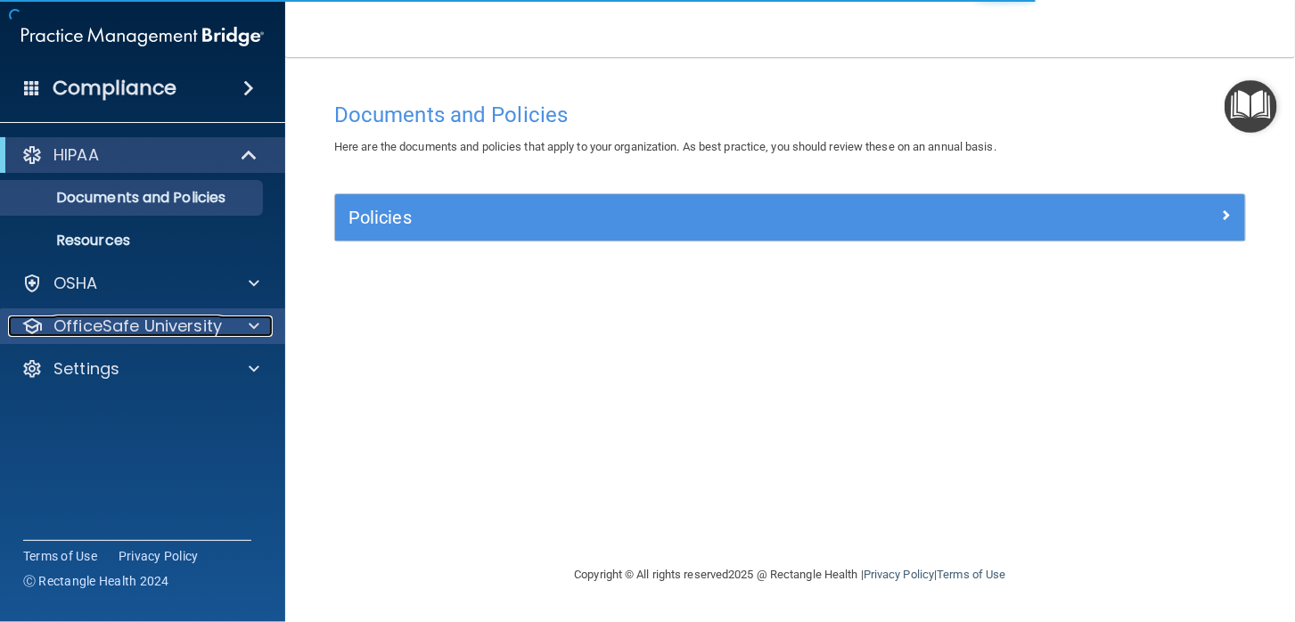
click at [86, 329] on p "OfficeSafe University" at bounding box center [137, 326] width 168 height 21
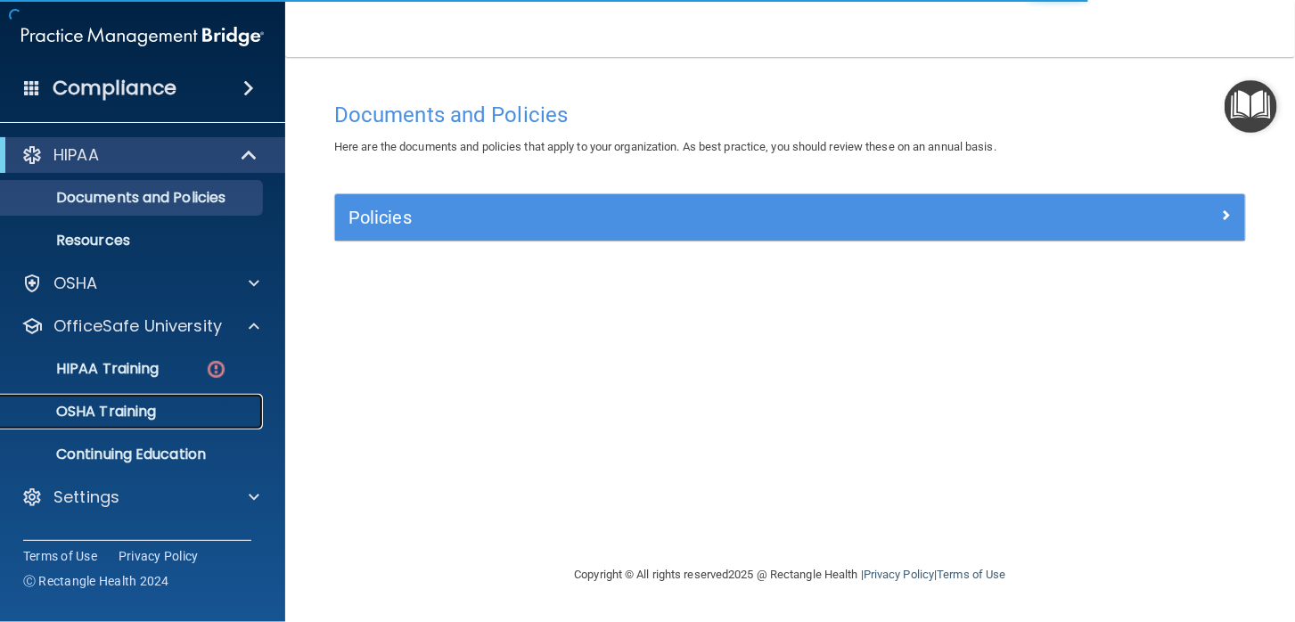
click at [127, 410] on p "OSHA Training" at bounding box center [84, 412] width 144 height 18
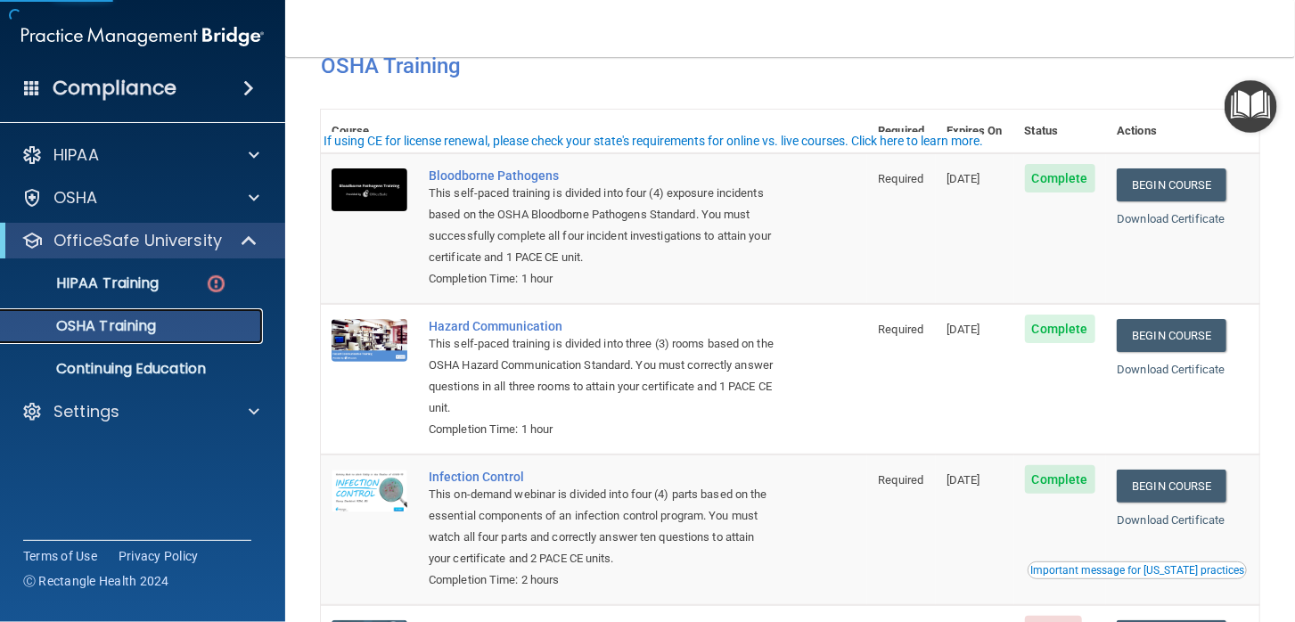
scroll to position [255, 0]
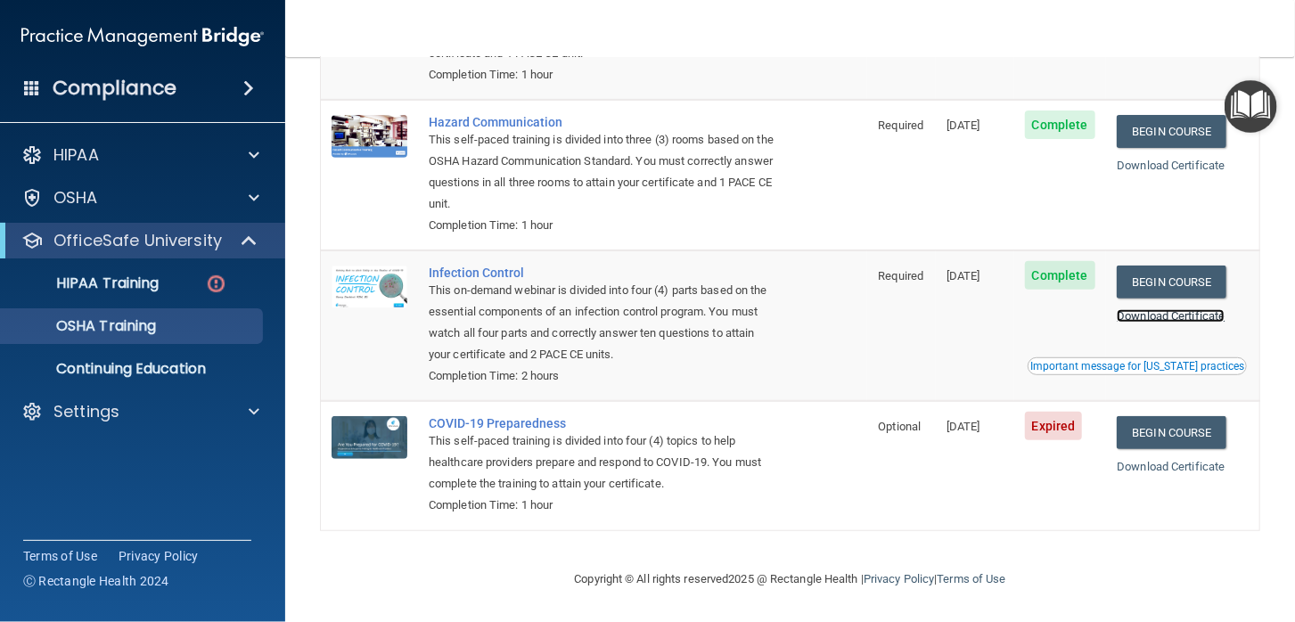
click at [1173, 312] on link "Download Certificate" at bounding box center [1171, 315] width 108 height 13
click at [1177, 437] on link "Begin Course" at bounding box center [1171, 432] width 109 height 33
click at [117, 288] on p "HIPAA Training" at bounding box center [85, 284] width 147 height 18
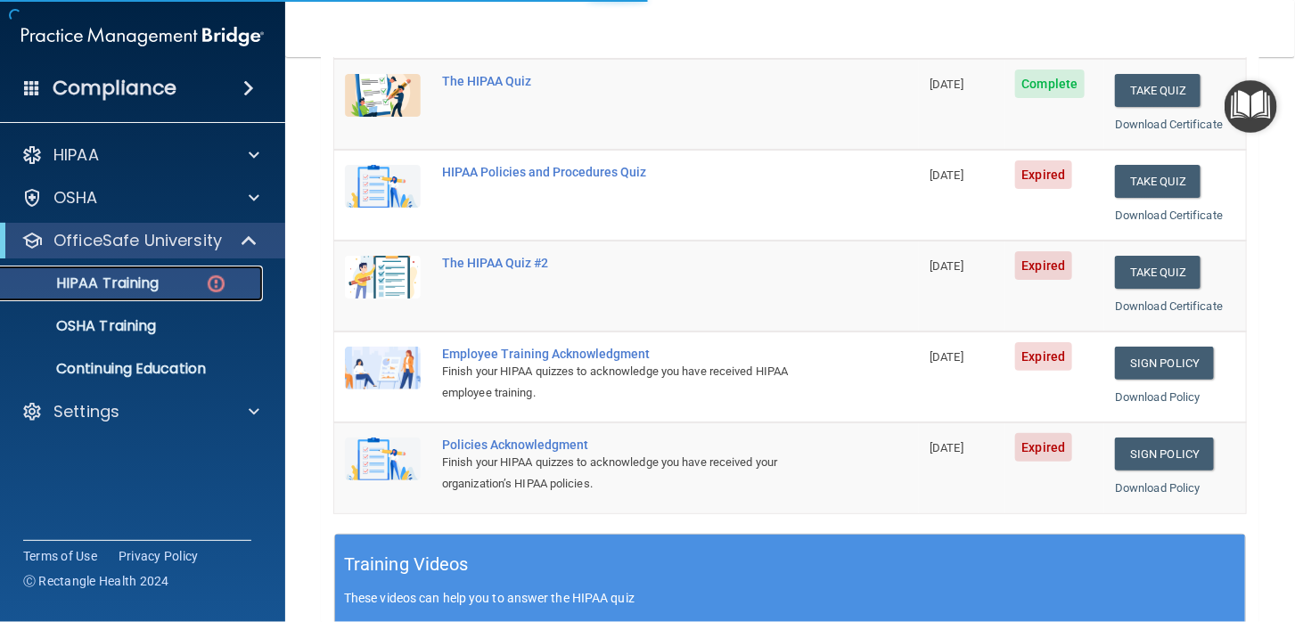
scroll to position [715, 0]
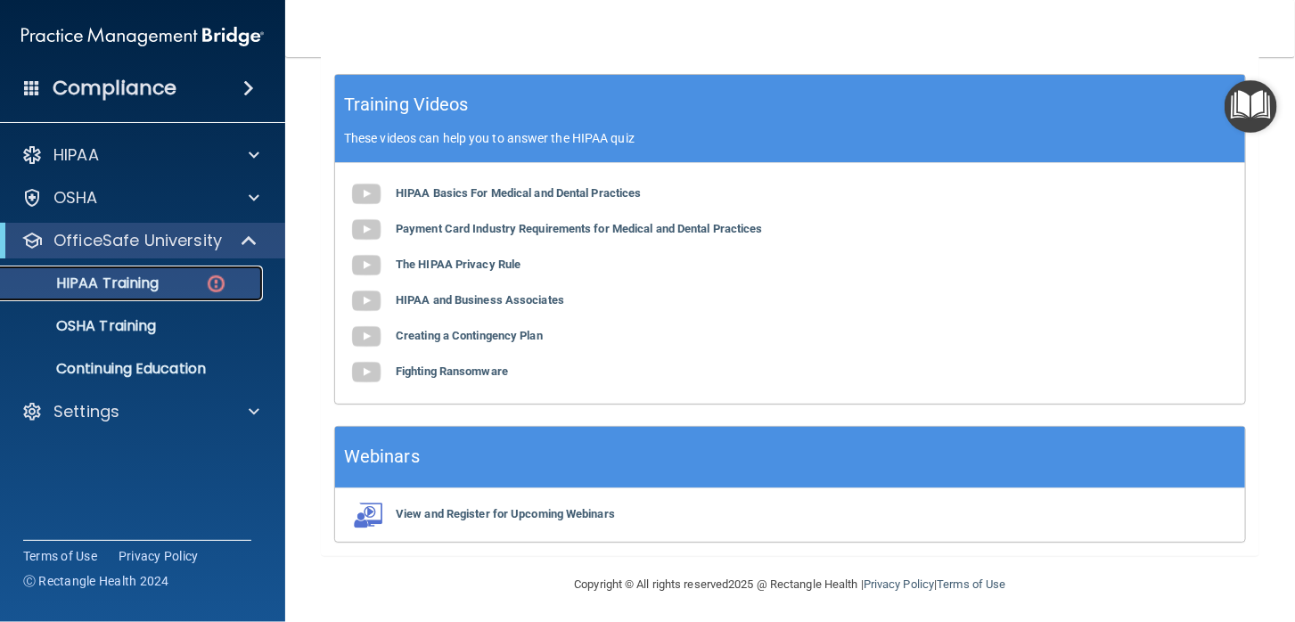
click at [136, 281] on p "HIPAA Training" at bounding box center [85, 284] width 147 height 18
click at [120, 283] on p "HIPAA Training" at bounding box center [85, 284] width 147 height 18
click at [121, 319] on p "OSHA Training" at bounding box center [84, 326] width 144 height 18
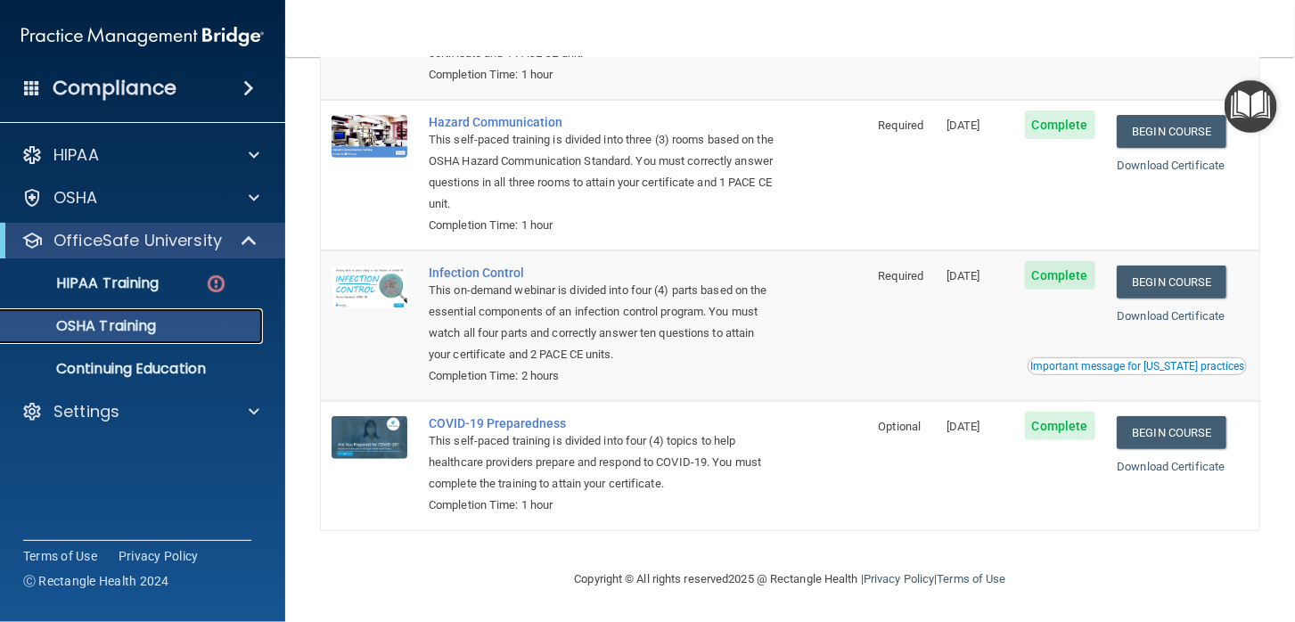
scroll to position [255, 0]
click at [116, 285] on p "HIPAA Training" at bounding box center [85, 284] width 147 height 18
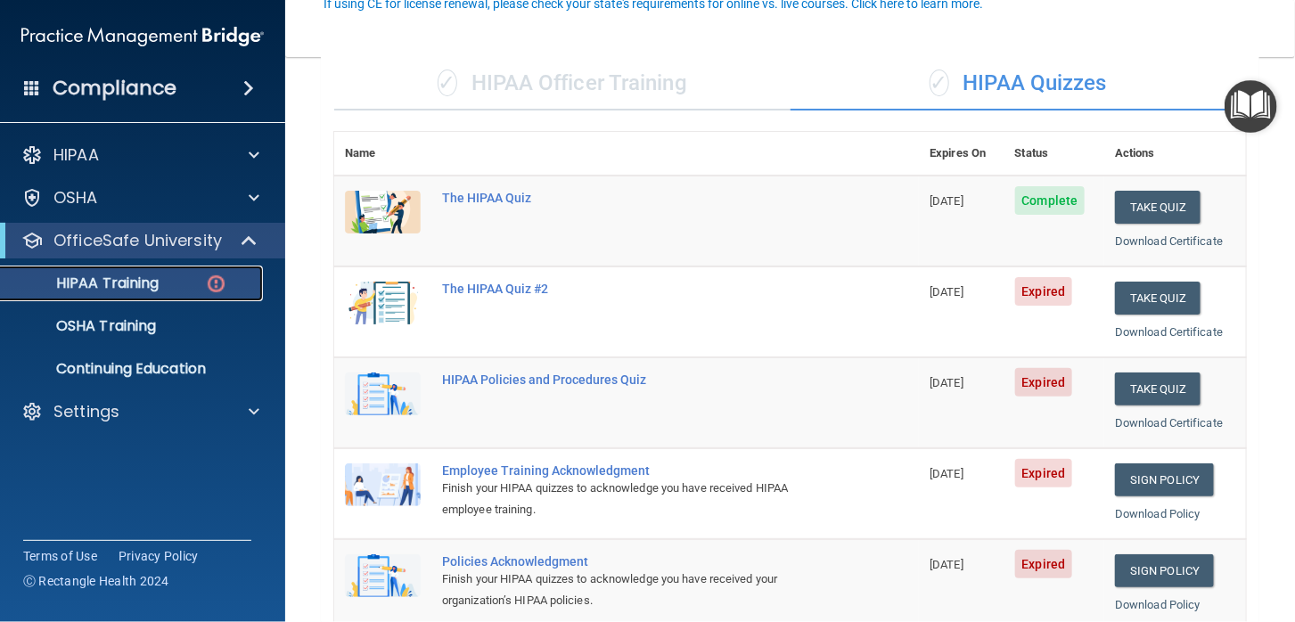
scroll to position [177, 0]
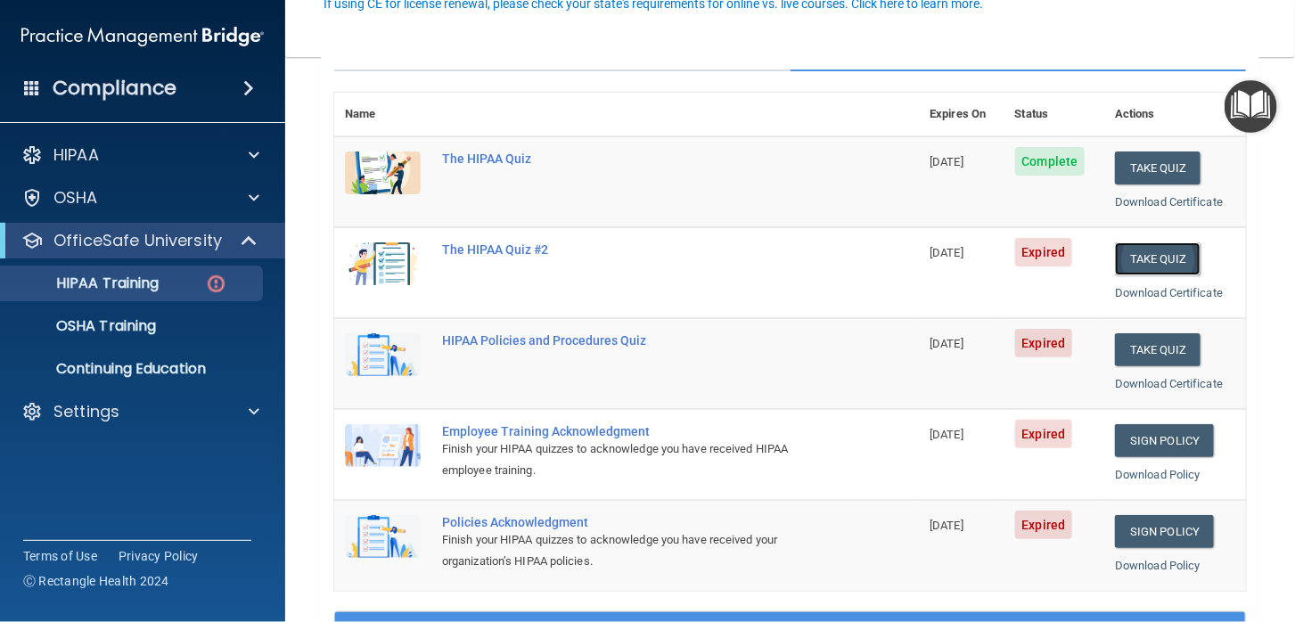
click at [1157, 249] on button "Take Quiz" at bounding box center [1158, 258] width 86 height 33
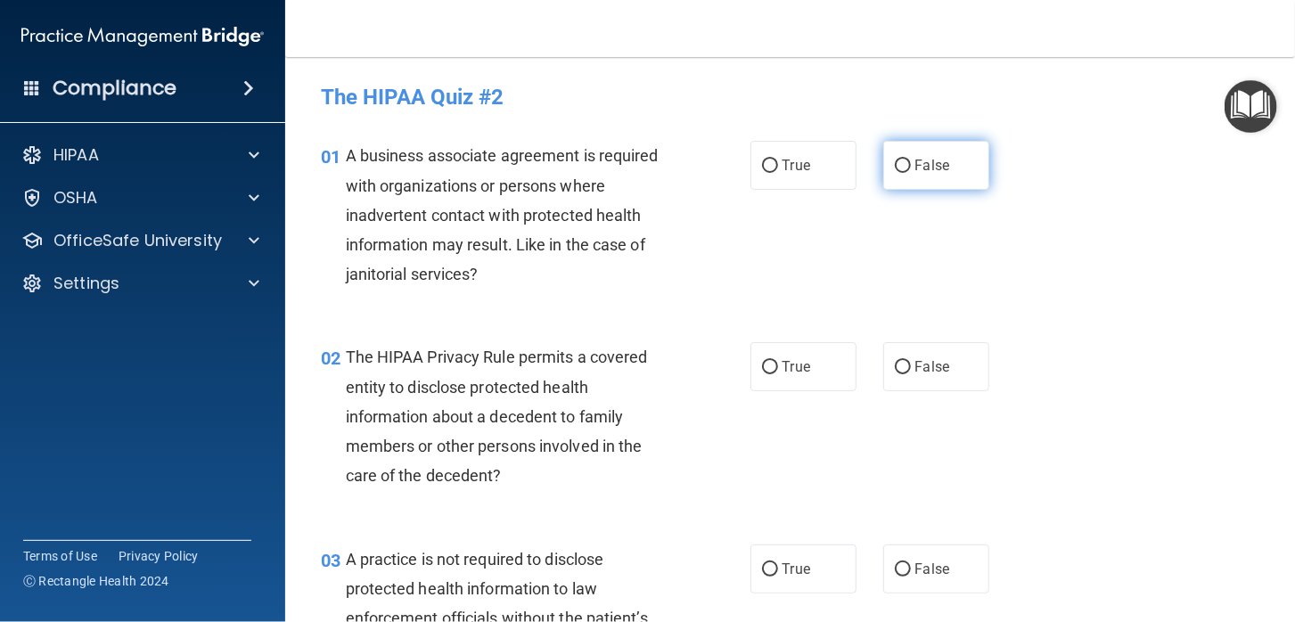
click at [895, 167] on input "False" at bounding box center [903, 166] width 16 height 13
radio input "true"
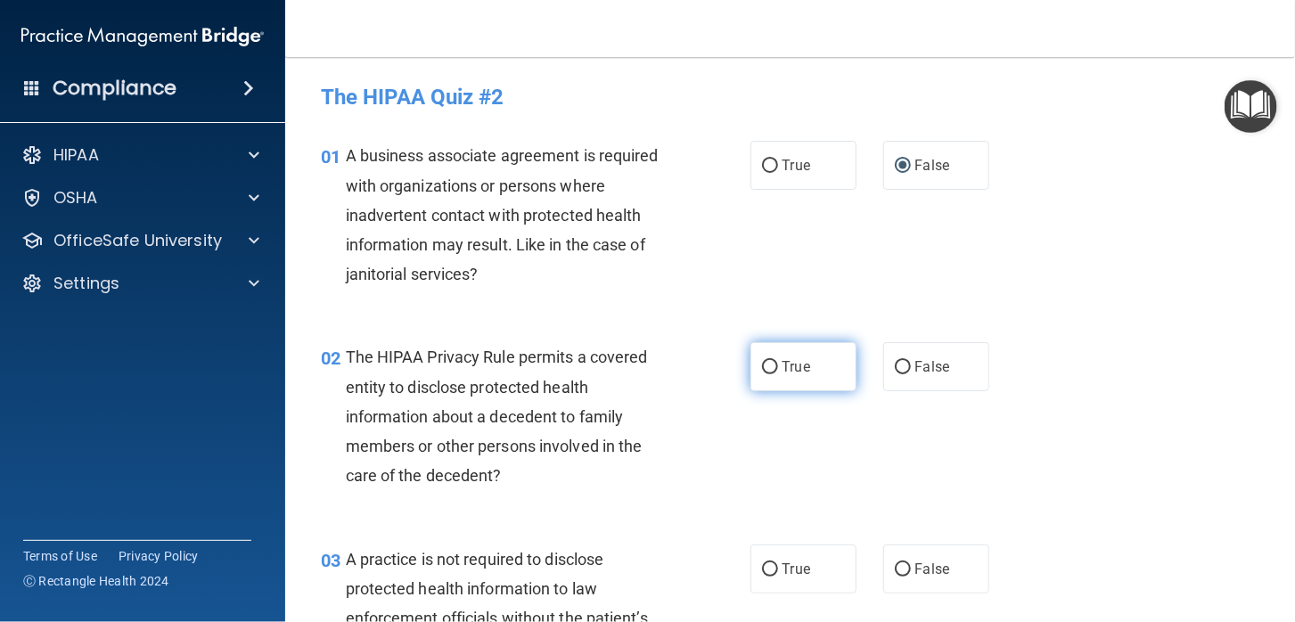
click at [763, 370] on input "True" at bounding box center [770, 367] width 16 height 13
radio input "true"
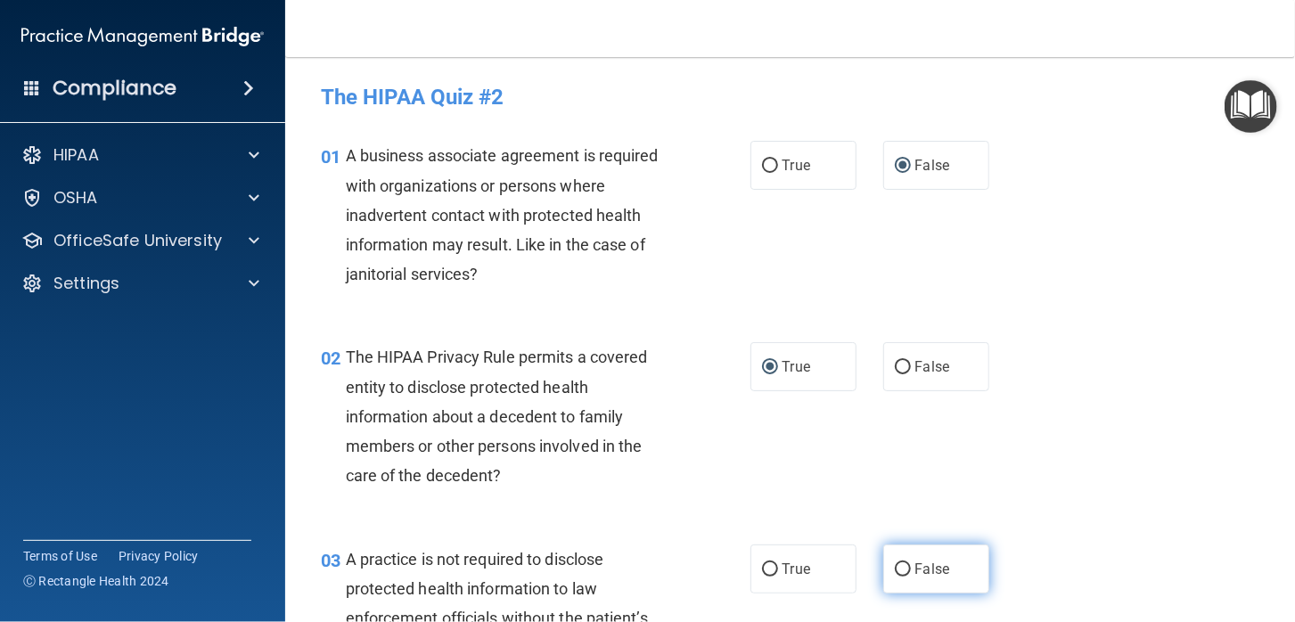
click at [898, 573] on input "False" at bounding box center [903, 569] width 16 height 13
radio input "true"
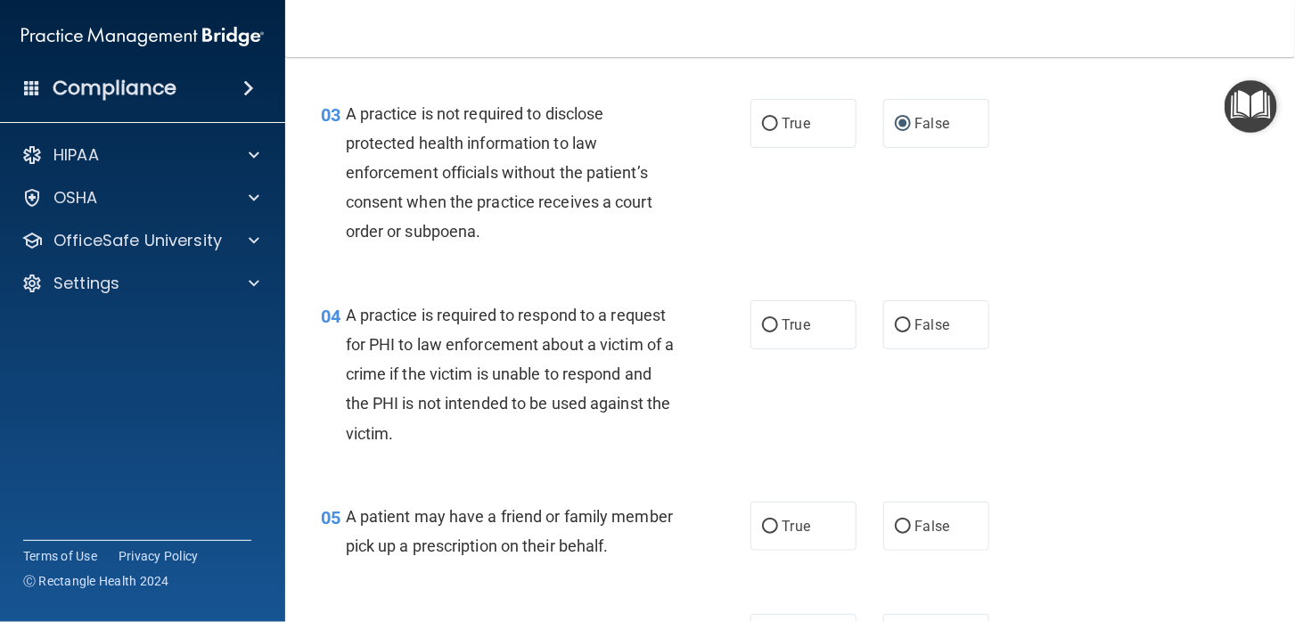
scroll to position [535, 0]
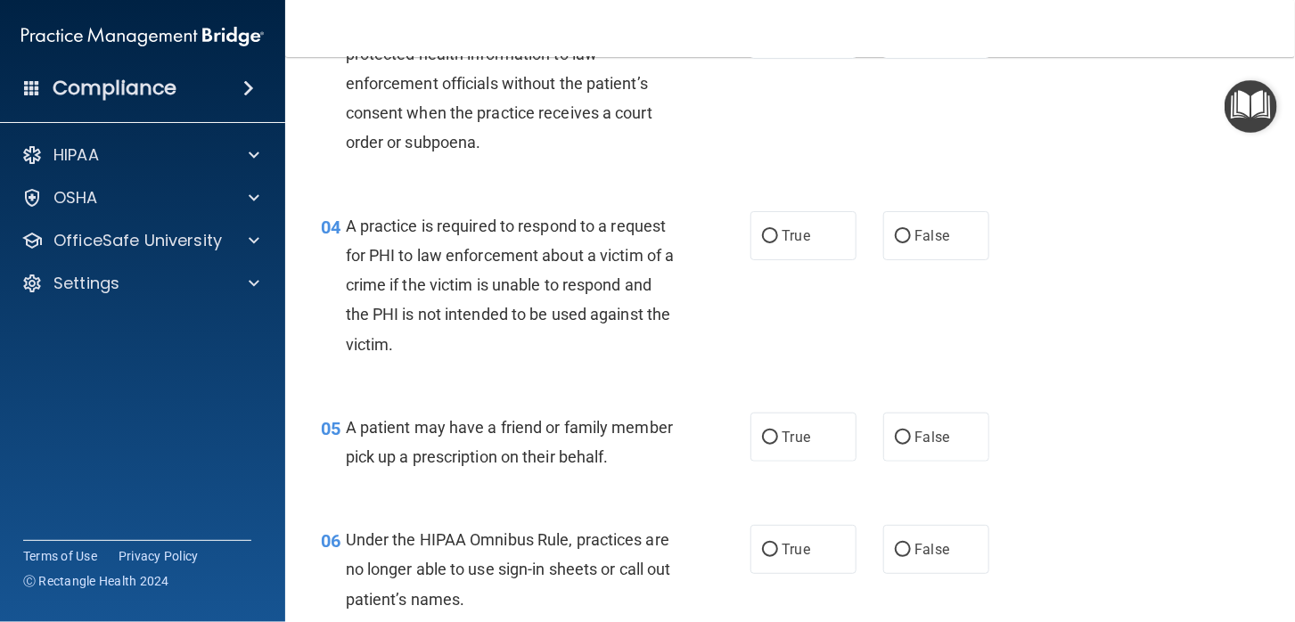
drag, startPoint x: 765, startPoint y: 232, endPoint x: 756, endPoint y: 306, distance: 74.5
click at [763, 234] on input "True" at bounding box center [770, 236] width 16 height 13
radio input "true"
drag, startPoint x: 761, startPoint y: 439, endPoint x: 911, endPoint y: 536, distance: 178.0
click at [763, 447] on label "True" at bounding box center [804, 437] width 106 height 49
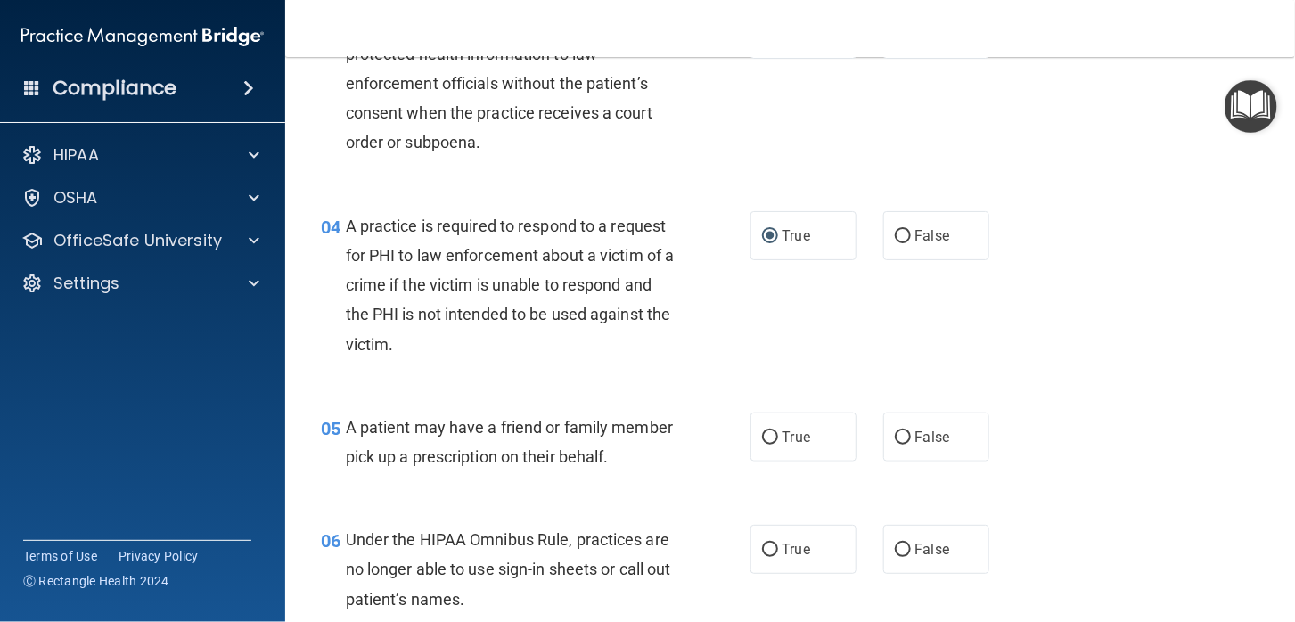
click at [763, 445] on input "True" at bounding box center [770, 437] width 16 height 13
radio input "true"
click at [898, 557] on input "False" at bounding box center [903, 550] width 16 height 13
radio input "true"
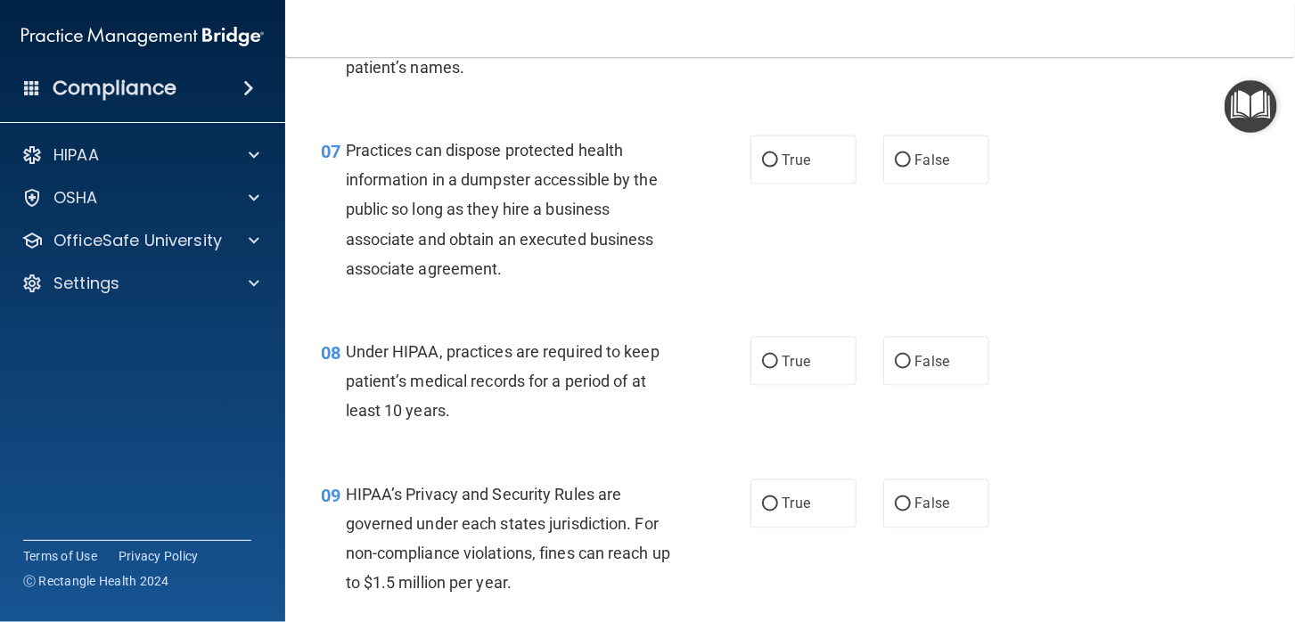
scroll to position [1070, 0]
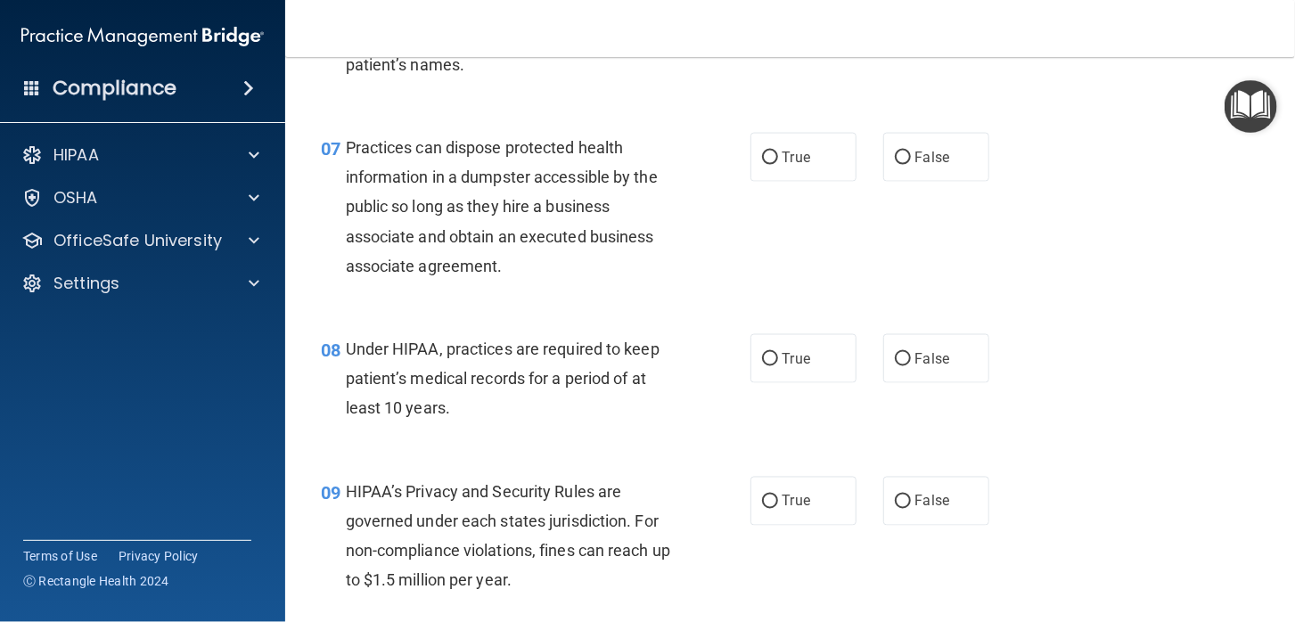
drag, startPoint x: 894, startPoint y: 186, endPoint x: 911, endPoint y: 296, distance: 110.9
click at [895, 165] on input "False" at bounding box center [903, 158] width 16 height 13
radio input "true"
drag, startPoint x: 897, startPoint y: 383, endPoint x: 900, endPoint y: 448, distance: 65.2
click at [897, 366] on input "False" at bounding box center [903, 359] width 16 height 13
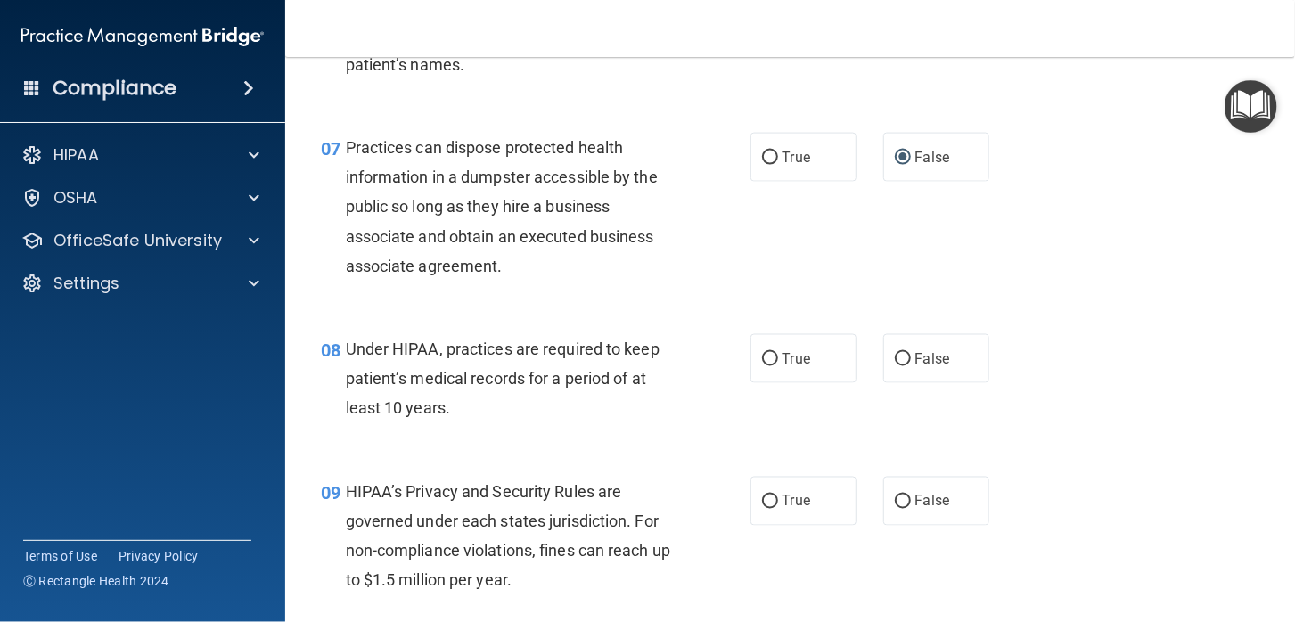
radio input "true"
click at [898, 509] on input "False" at bounding box center [903, 502] width 16 height 13
radio input "true"
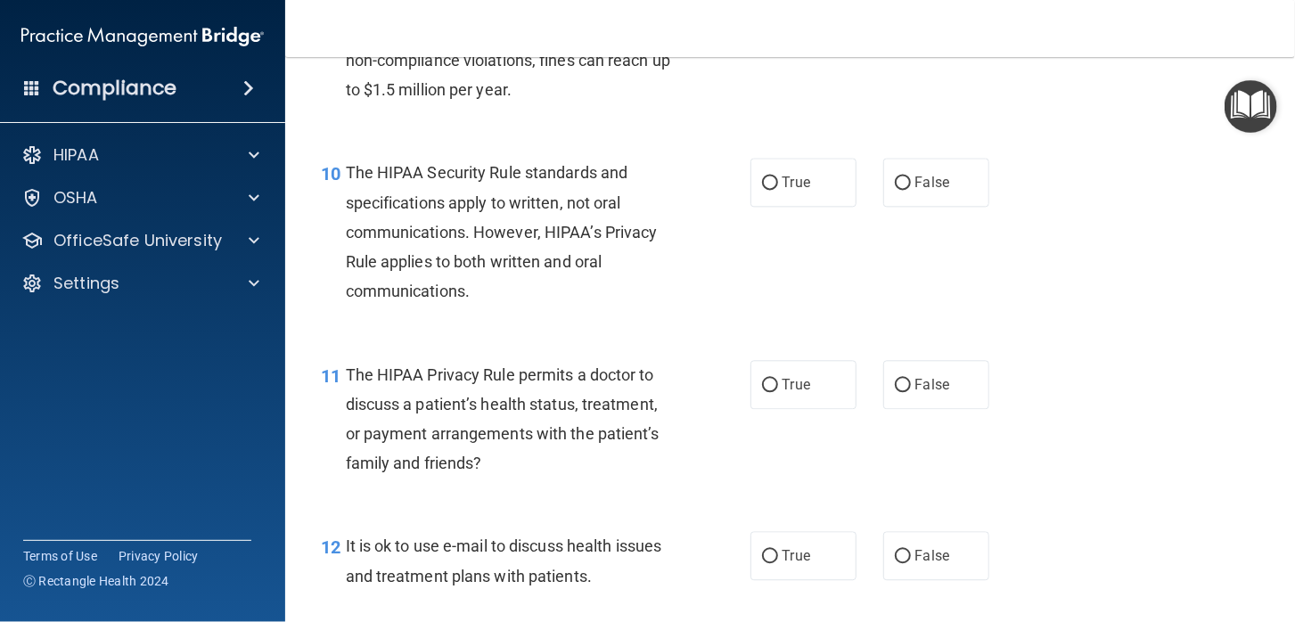
scroll to position [1604, 0]
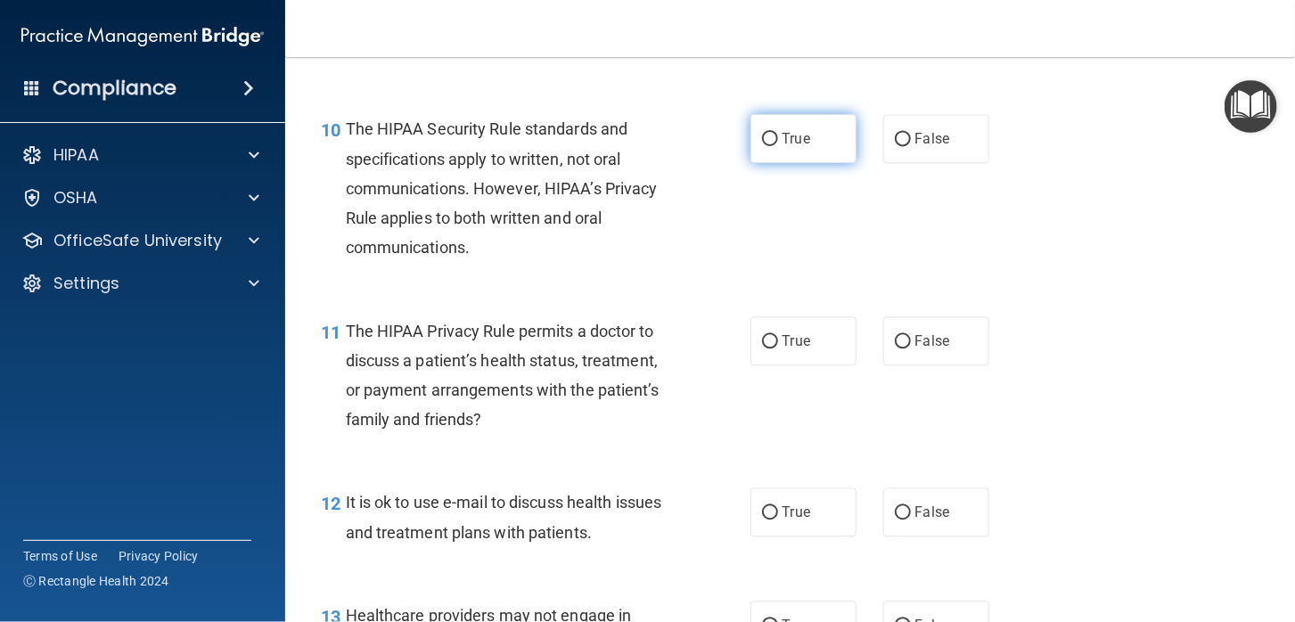
drag, startPoint x: 761, startPoint y: 161, endPoint x: 762, endPoint y: 176, distance: 14.3
click at [762, 146] on input "True" at bounding box center [770, 139] width 16 height 13
radio input "true"
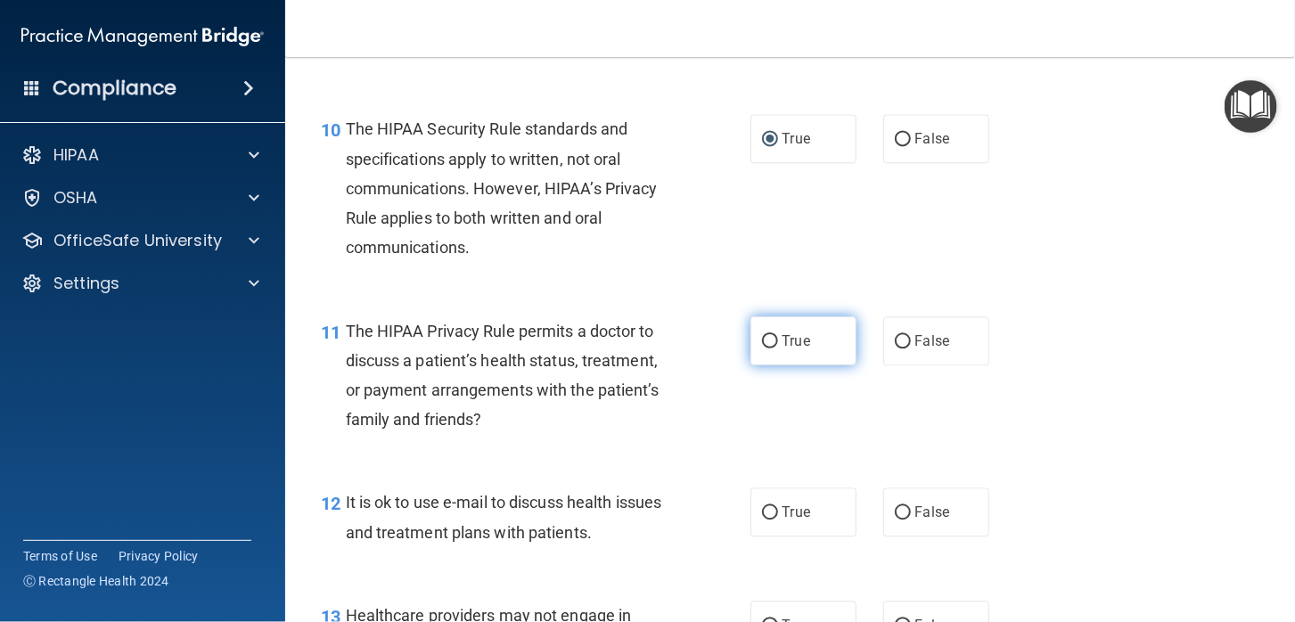
click at [762, 349] on input "True" at bounding box center [770, 341] width 16 height 13
radio input "true"
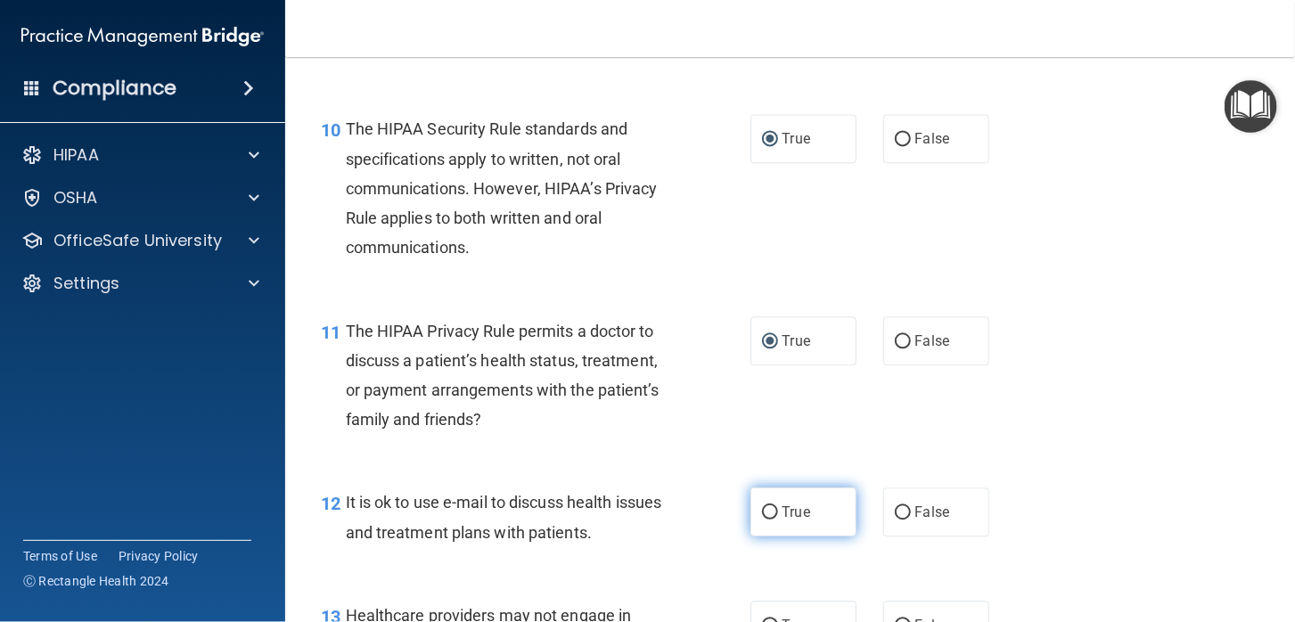
click at [762, 520] on input "True" at bounding box center [770, 512] width 16 height 13
radio input "true"
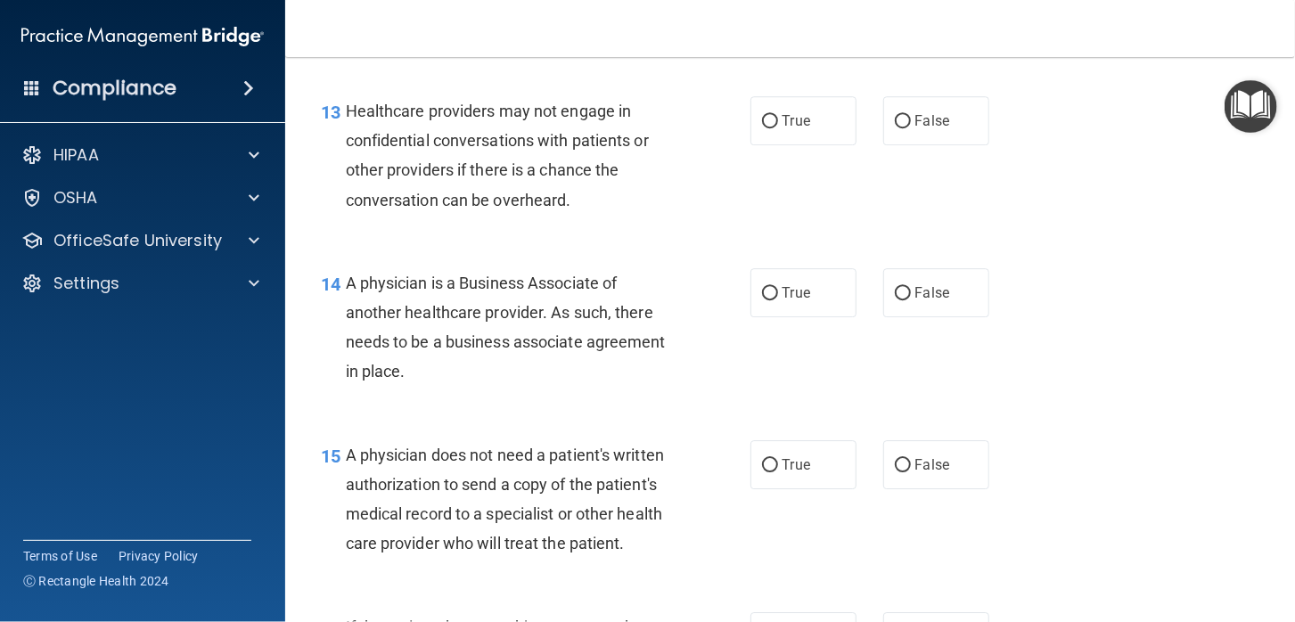
scroll to position [2139, 0]
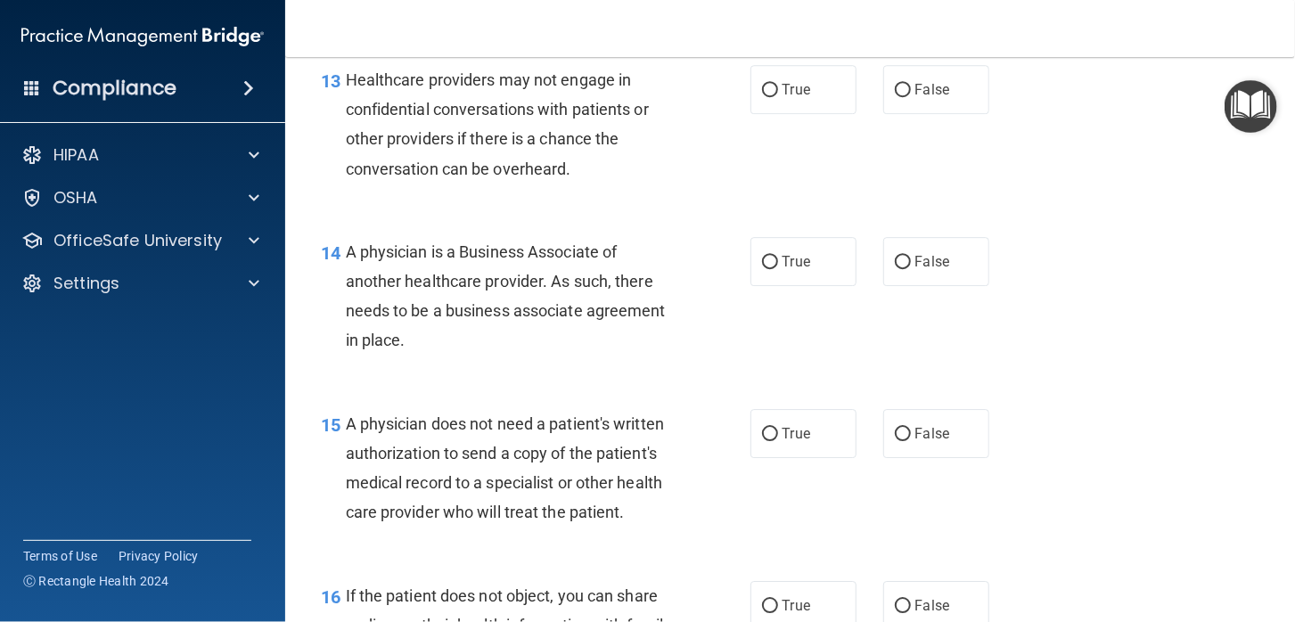
drag, startPoint x: 889, startPoint y: 121, endPoint x: 905, endPoint y: 238, distance: 117.9
click at [895, 97] on input "False" at bounding box center [903, 90] width 16 height 13
radio input "true"
drag, startPoint x: 891, startPoint y: 290, endPoint x: 883, endPoint y: 318, distance: 29.6
click at [895, 269] on input "False" at bounding box center [903, 262] width 16 height 13
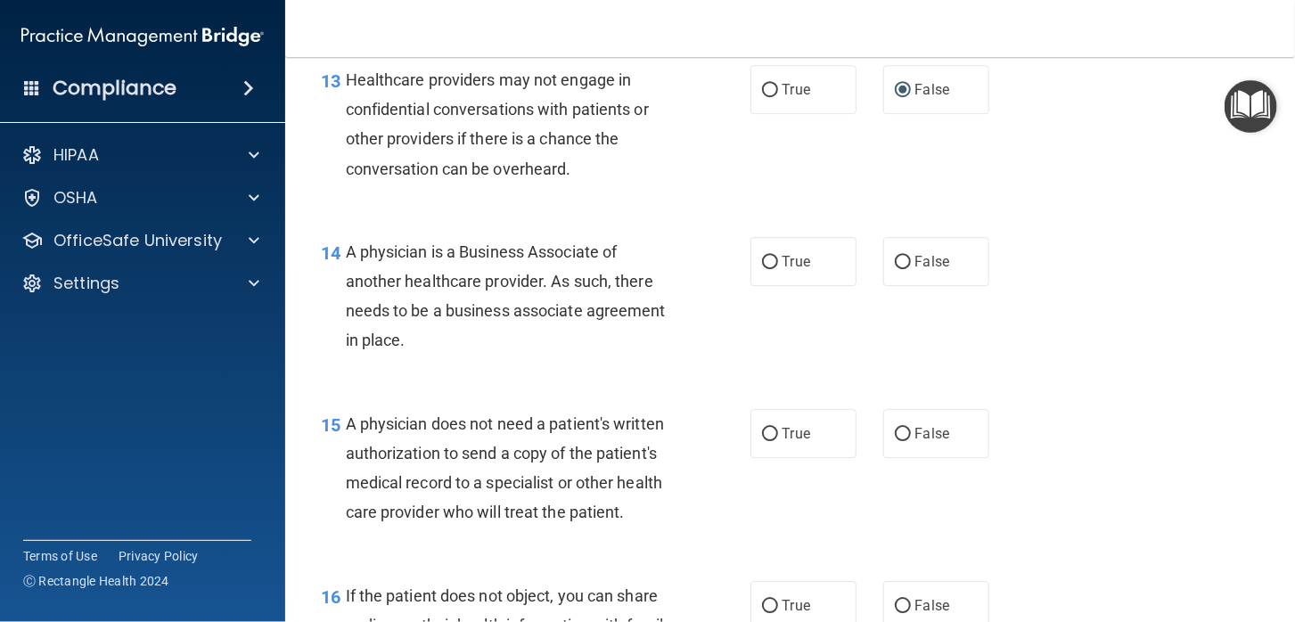
radio input "true"
click at [765, 441] on input "True" at bounding box center [770, 434] width 16 height 13
radio input "true"
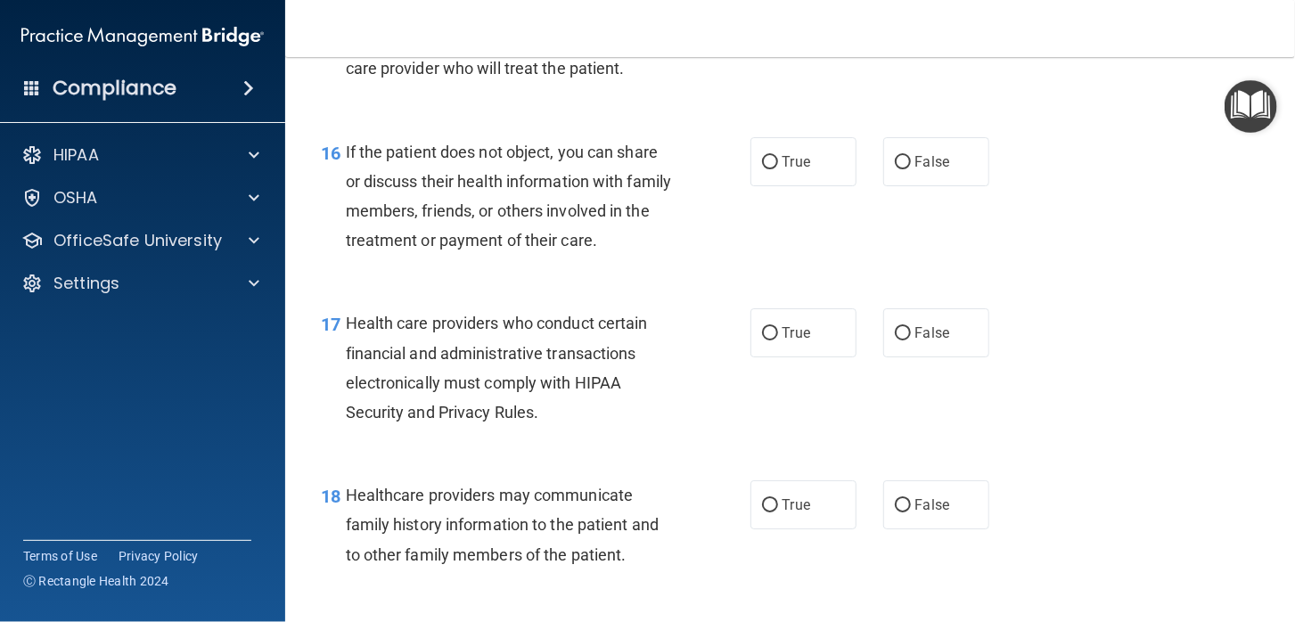
scroll to position [2585, 0]
click at [765, 168] on input "True" at bounding box center [770, 160] width 16 height 13
radio input "true"
click at [770, 339] on input "True" at bounding box center [770, 331] width 16 height 13
radio input "true"
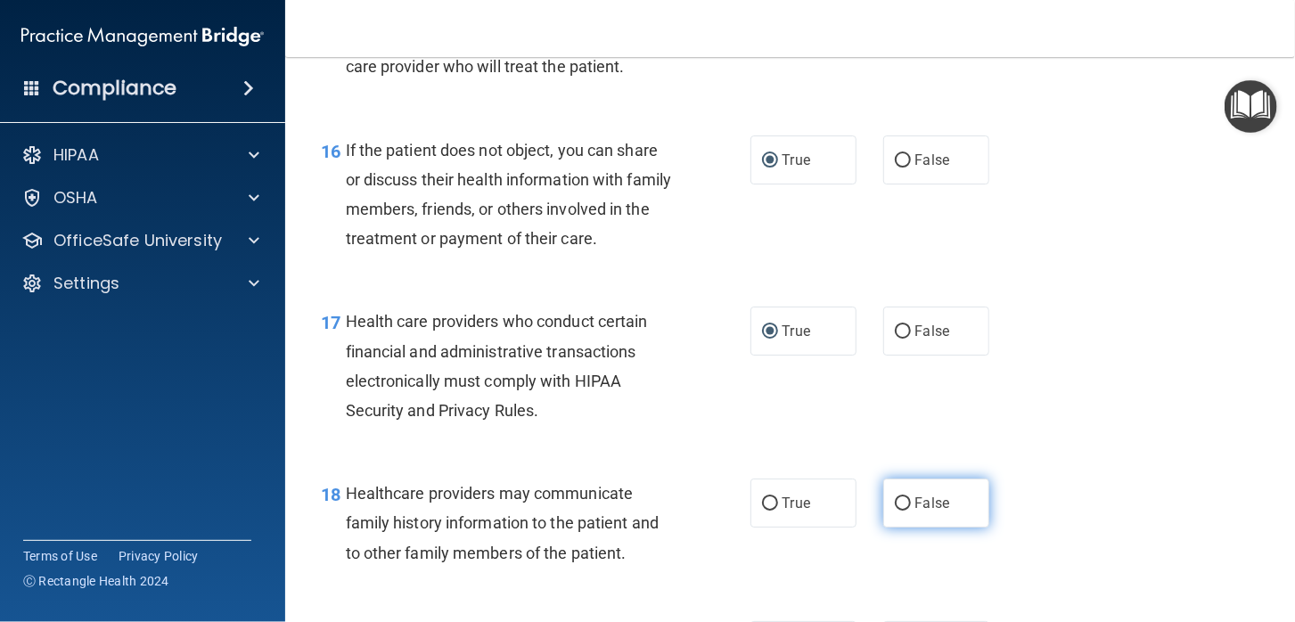
drag, startPoint x: 898, startPoint y: 533, endPoint x: 925, endPoint y: 518, distance: 31.5
click at [896, 511] on input "False" at bounding box center [903, 503] width 16 height 13
radio input "true"
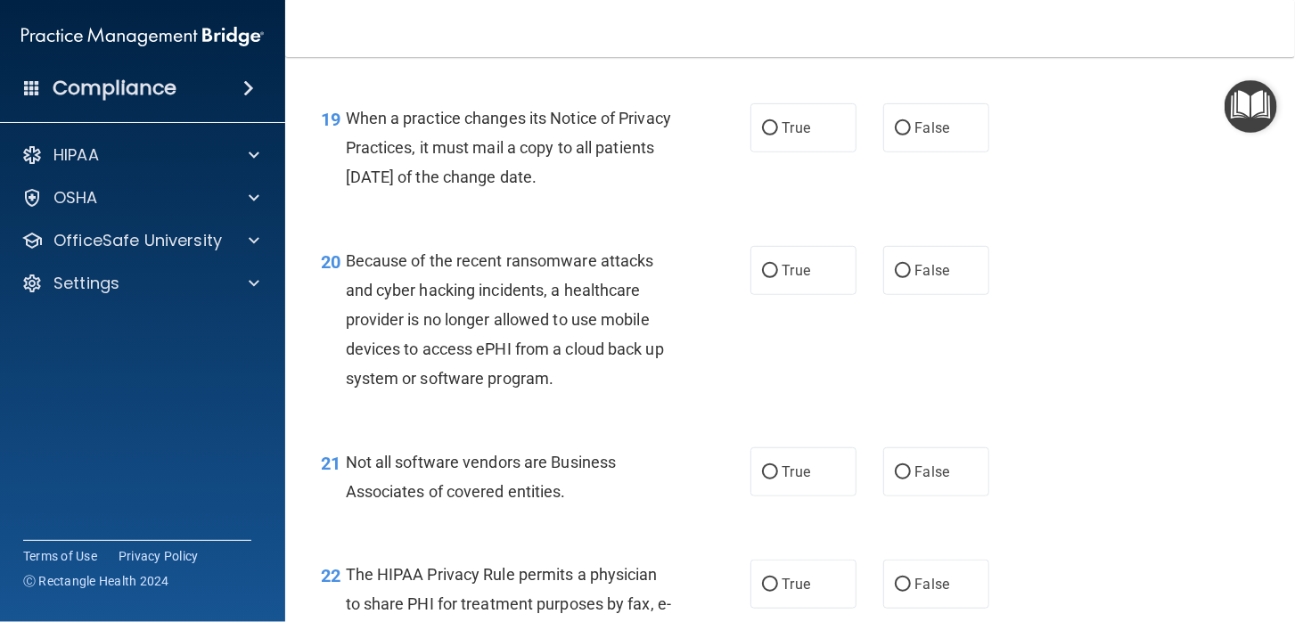
scroll to position [3120, 0]
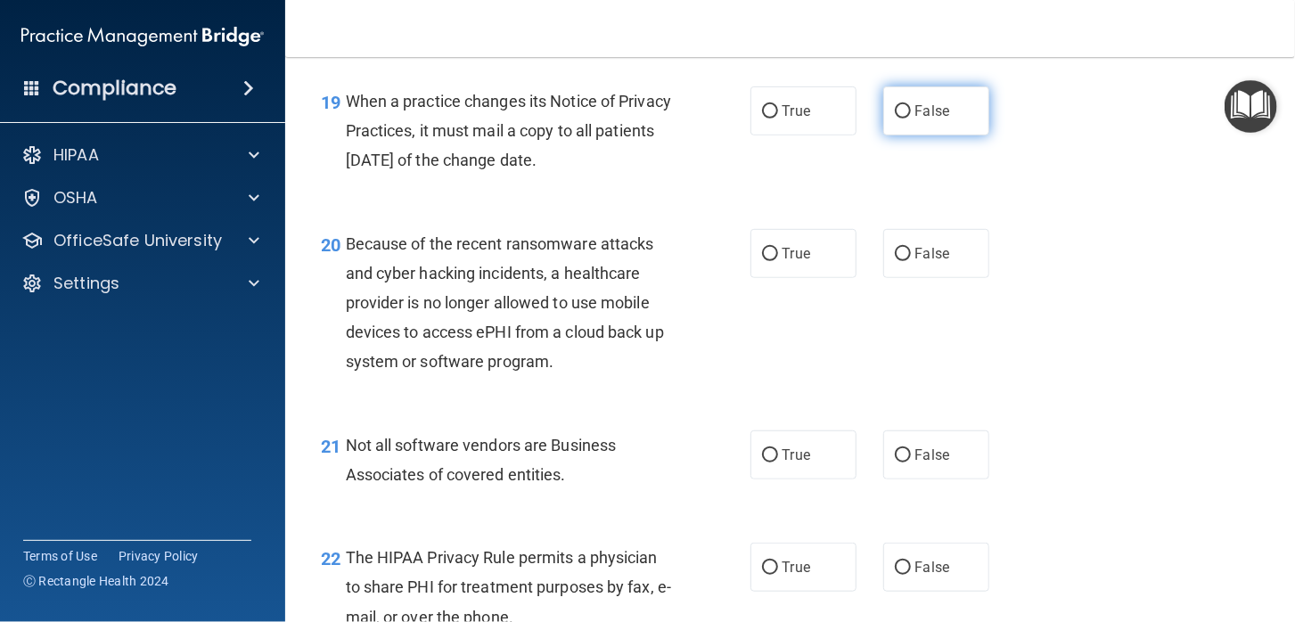
drag, startPoint x: 896, startPoint y: 138, endPoint x: 895, endPoint y: 157, distance: 18.7
click at [896, 119] on input "False" at bounding box center [903, 111] width 16 height 13
radio input "true"
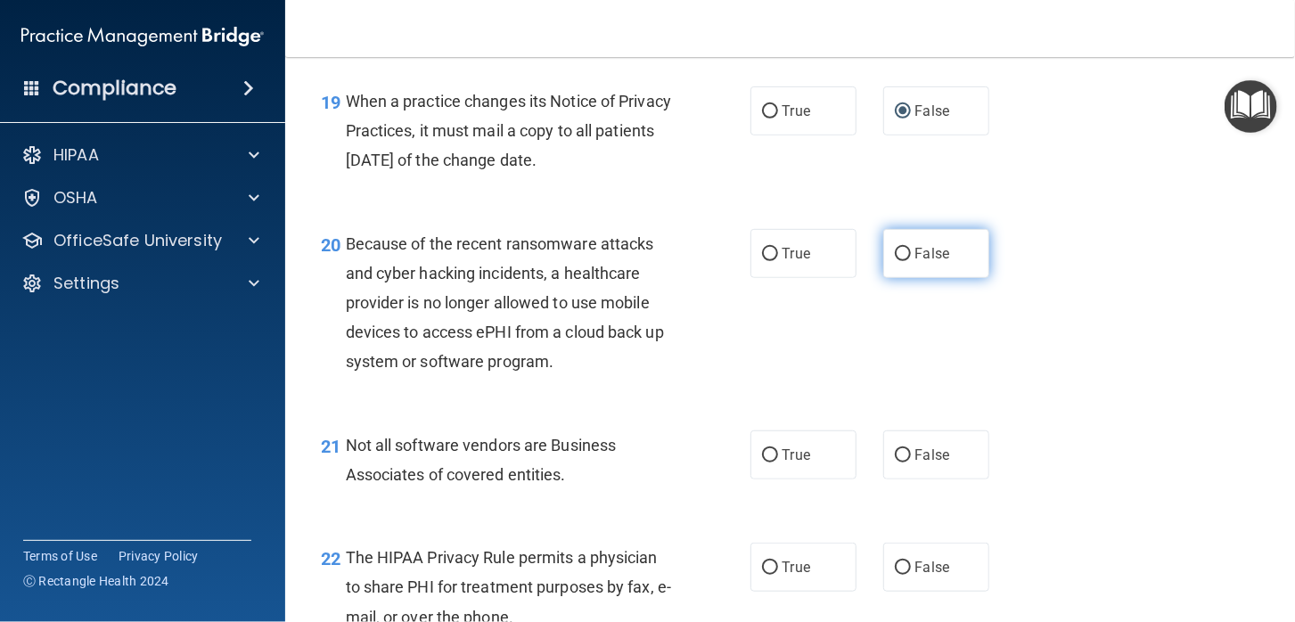
click at [895, 261] on input "False" at bounding box center [903, 254] width 16 height 13
radio input "true"
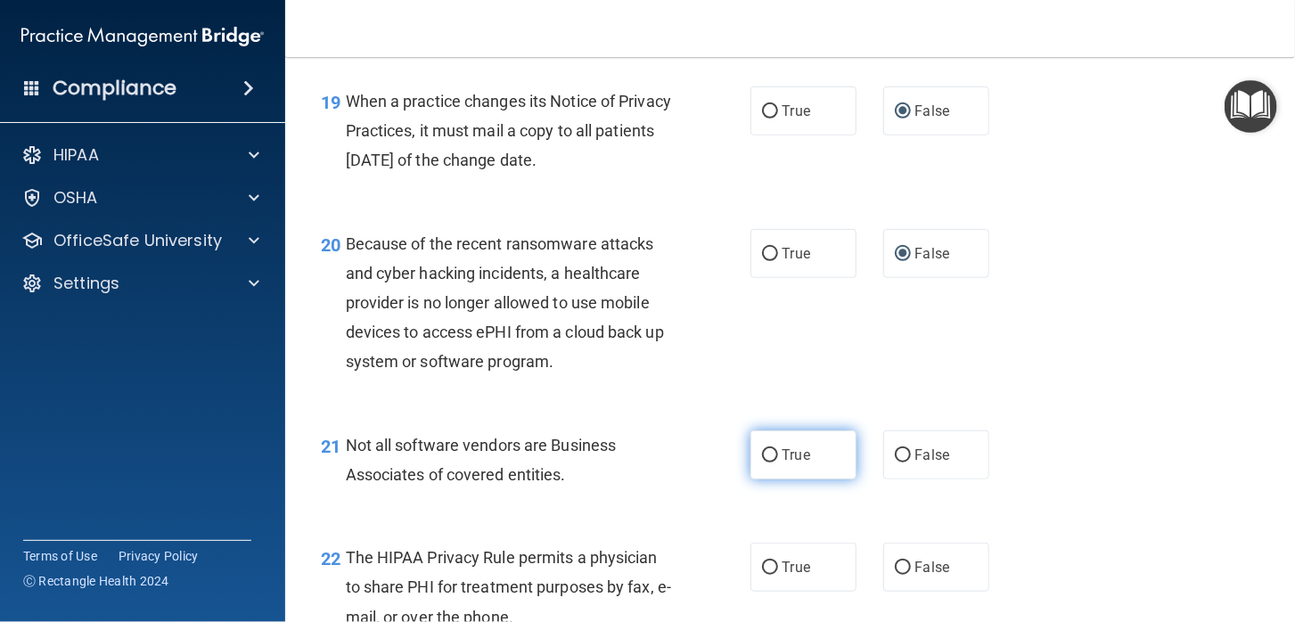
click at [767, 463] on input "True" at bounding box center [770, 455] width 16 height 13
radio input "true"
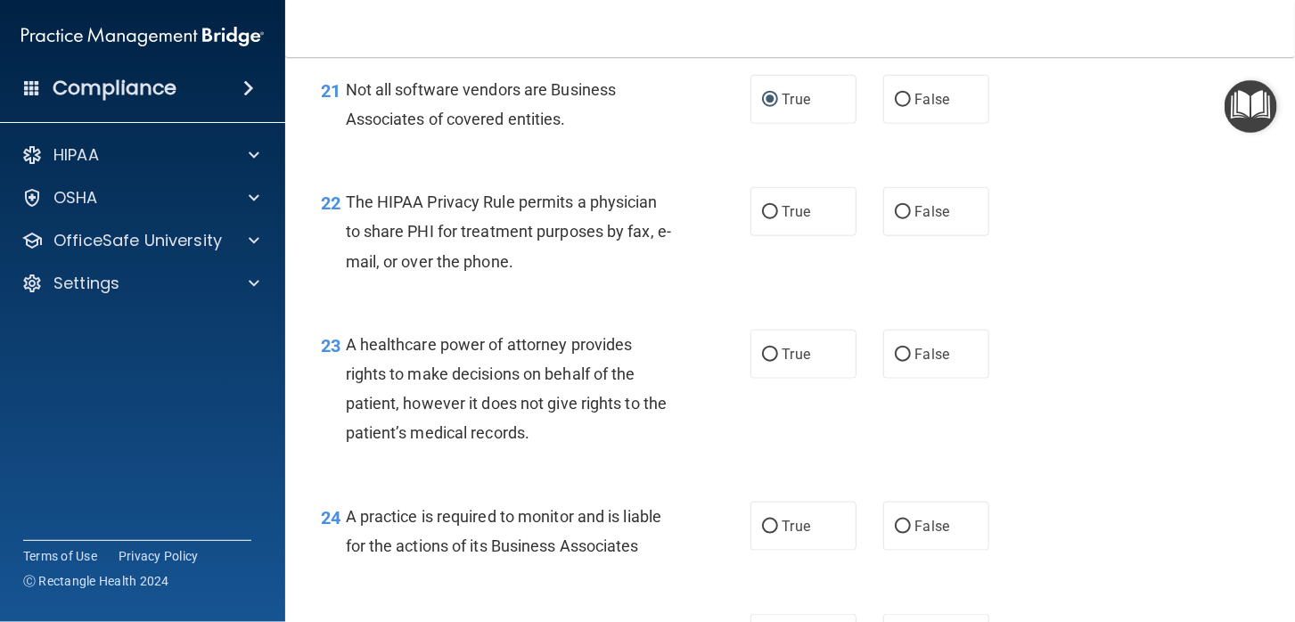
scroll to position [3566, 0]
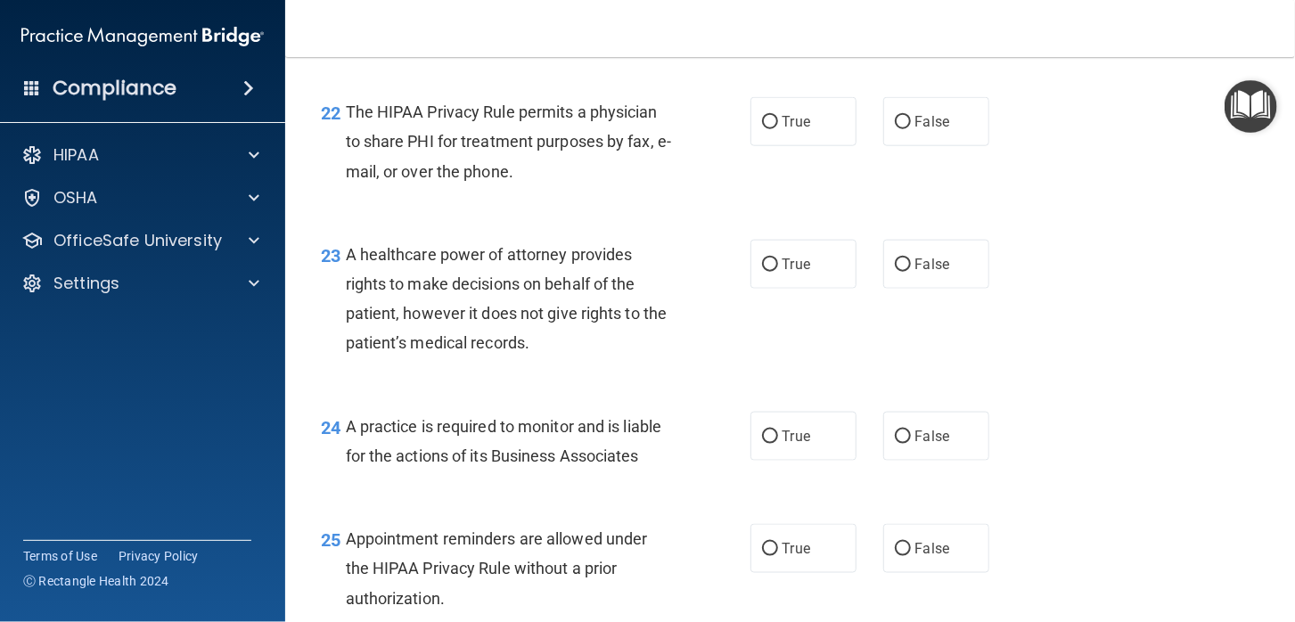
drag, startPoint x: 760, startPoint y: 154, endPoint x: 795, endPoint y: 194, distance: 53.1
click at [762, 129] on input "True" at bounding box center [770, 122] width 16 height 13
radio input "true"
click at [895, 272] on input "False" at bounding box center [903, 265] width 16 height 13
radio input "true"
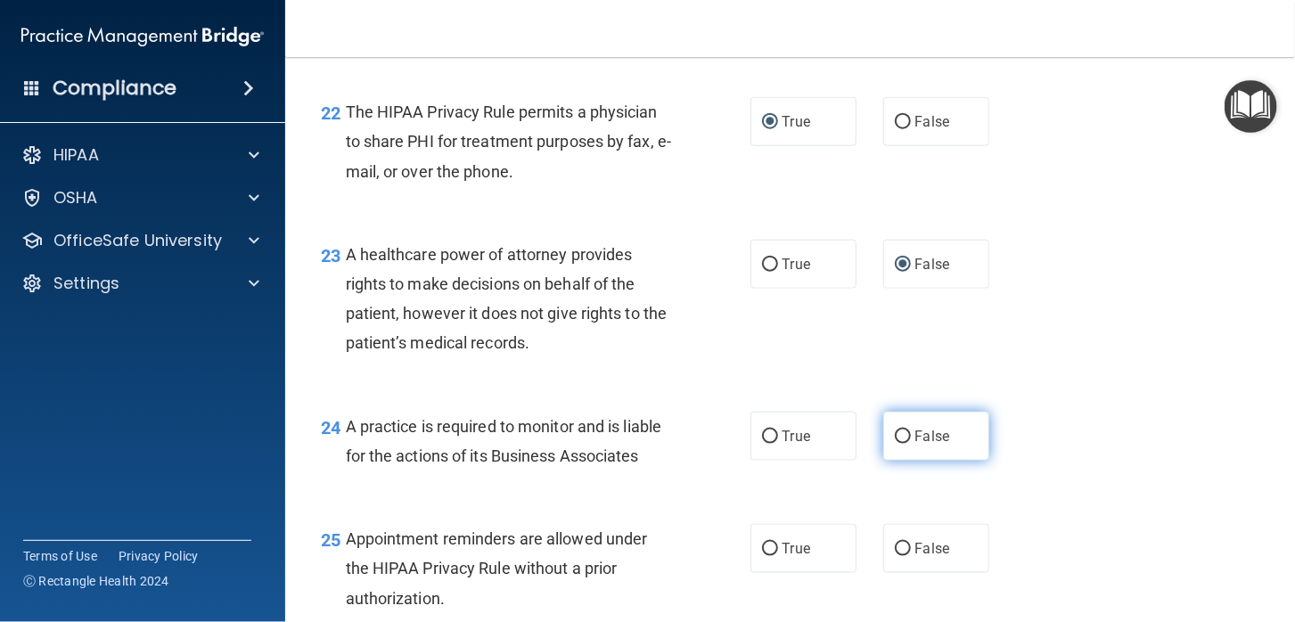
drag, startPoint x: 887, startPoint y: 468, endPoint x: 883, endPoint y: 477, distance: 10.0
click at [895, 444] on input "False" at bounding box center [903, 437] width 16 height 13
radio input "true"
click at [763, 556] on input "True" at bounding box center [770, 549] width 16 height 13
radio input "true"
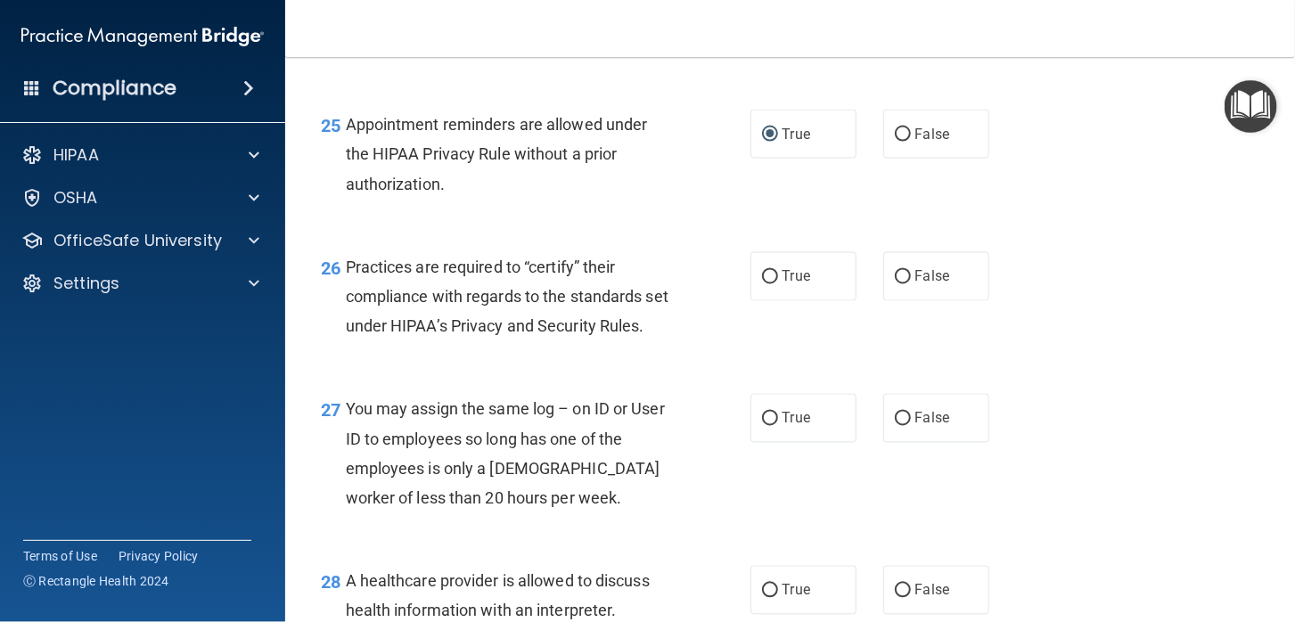
scroll to position [4011, 0]
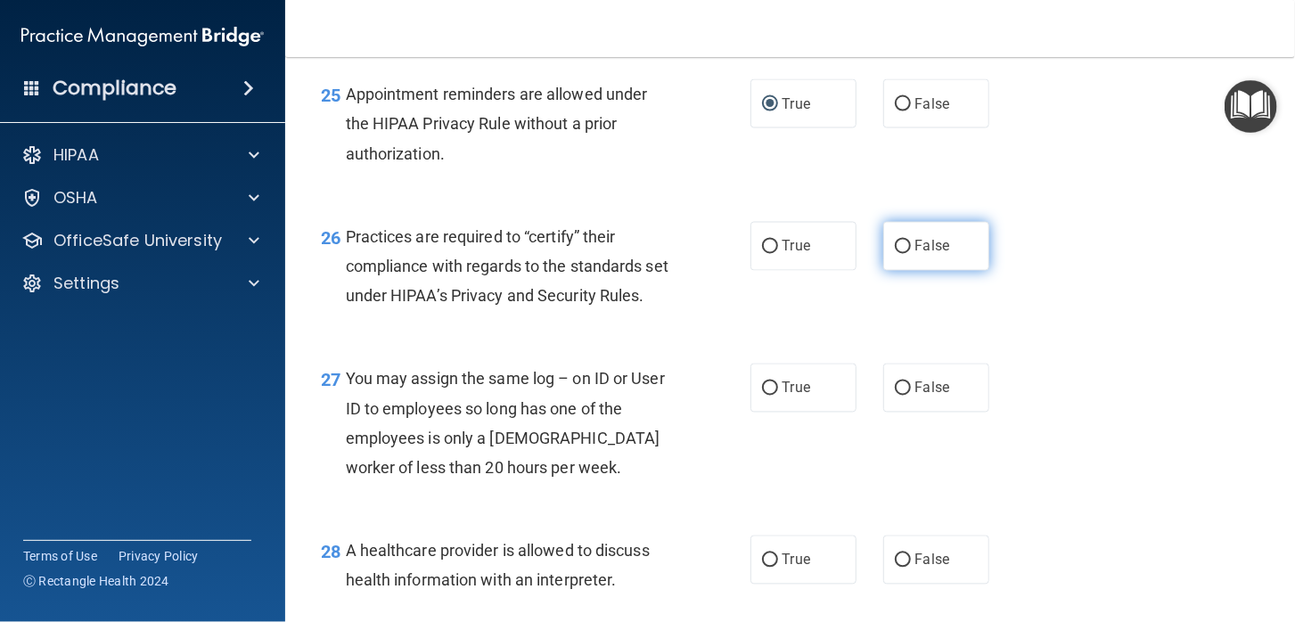
click at [898, 254] on input "False" at bounding box center [903, 247] width 16 height 13
radio input "true"
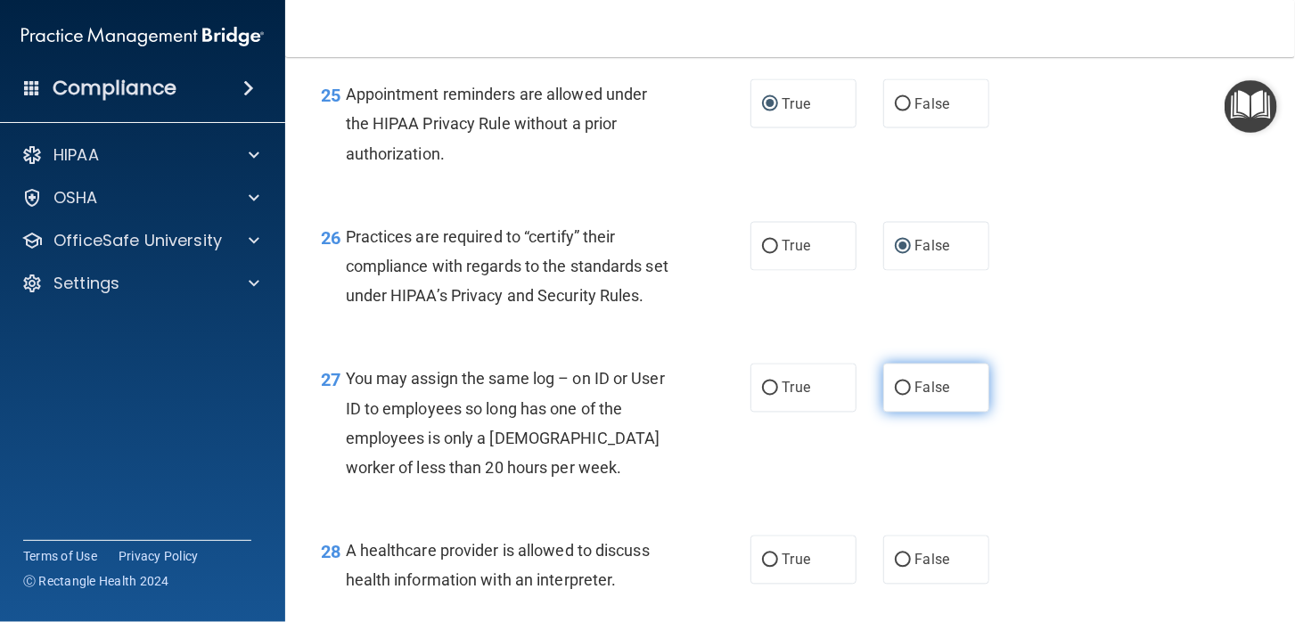
click at [895, 396] on input "False" at bounding box center [903, 388] width 16 height 13
radio input "true"
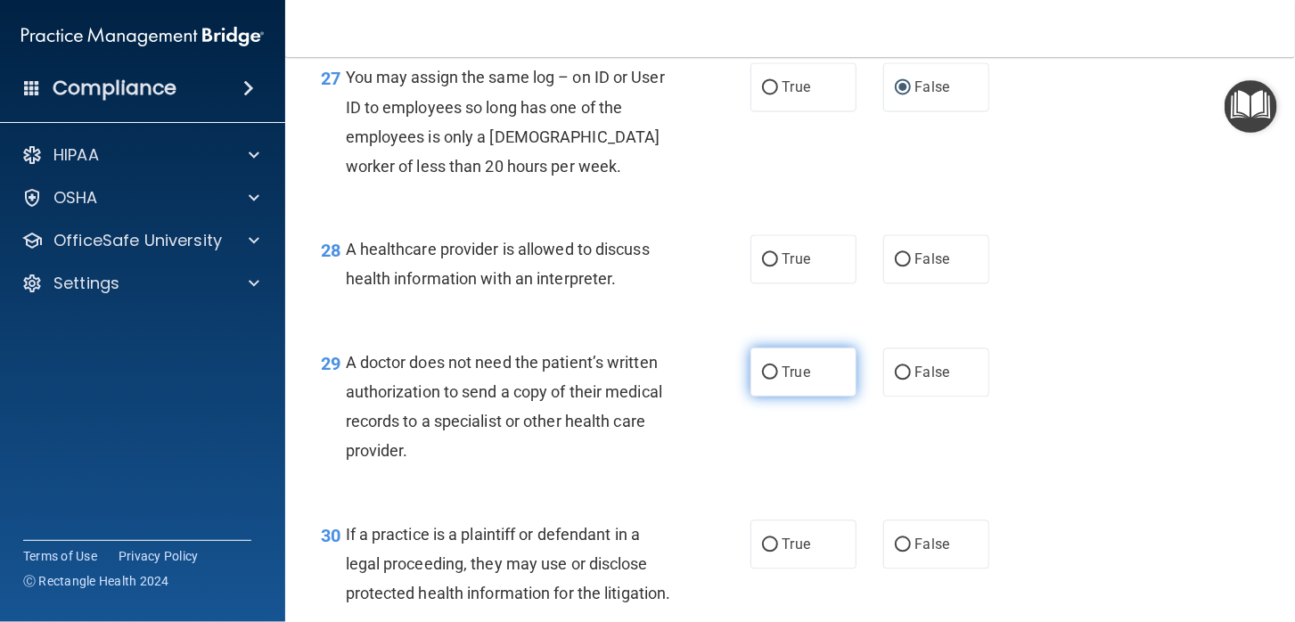
scroll to position [4367, 0]
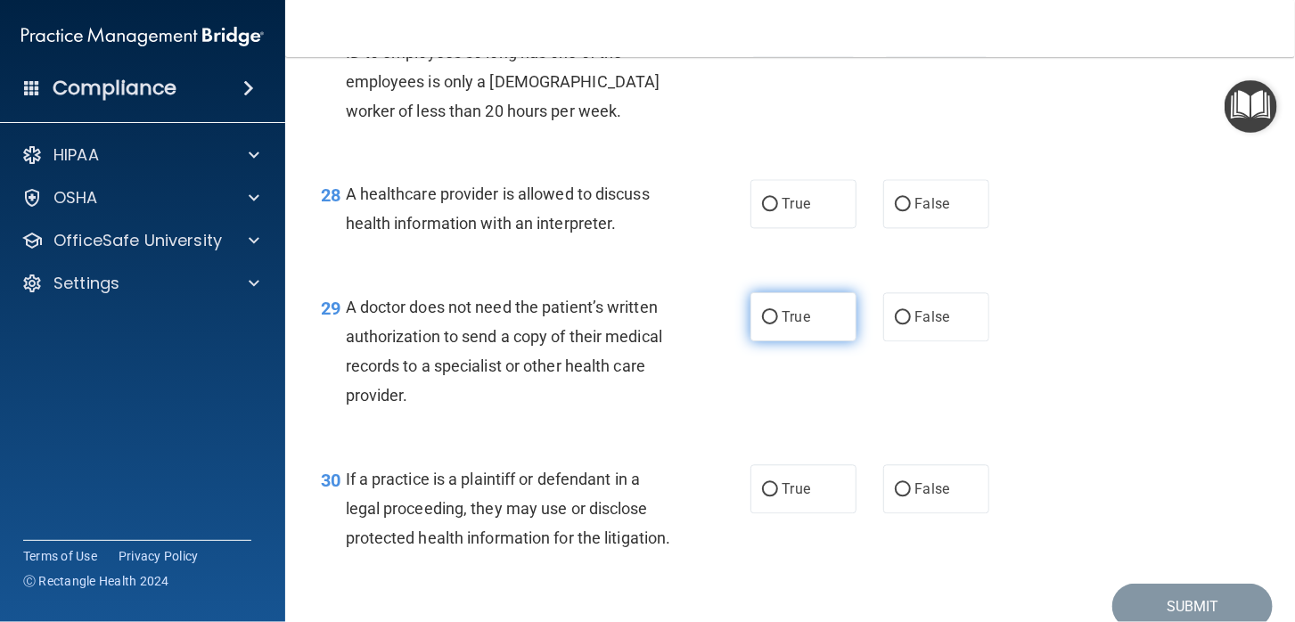
drag, startPoint x: 761, startPoint y: 259, endPoint x: 768, endPoint y: 375, distance: 116.9
click at [762, 211] on input "True" at bounding box center [770, 204] width 16 height 13
radio input "true"
drag, startPoint x: 763, startPoint y: 368, endPoint x: 758, endPoint y: 410, distance: 42.2
click at [762, 324] on input "True" at bounding box center [770, 317] width 16 height 13
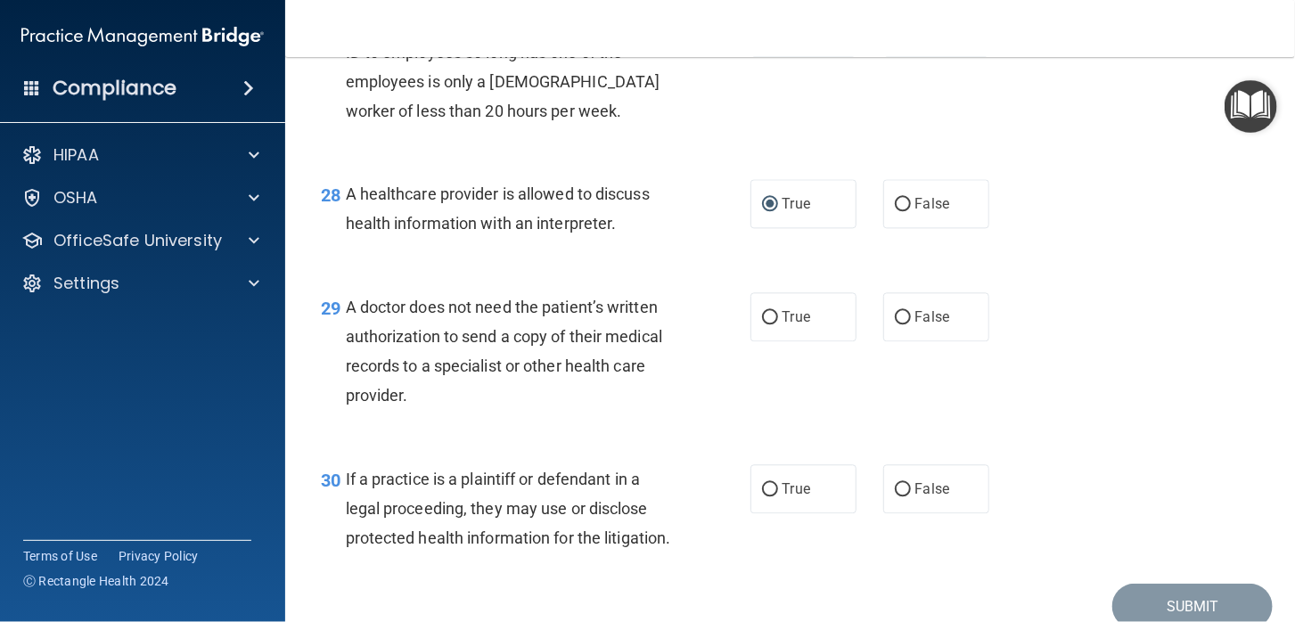
radio input "true"
click at [762, 497] on input "True" at bounding box center [770, 489] width 16 height 13
radio input "true"
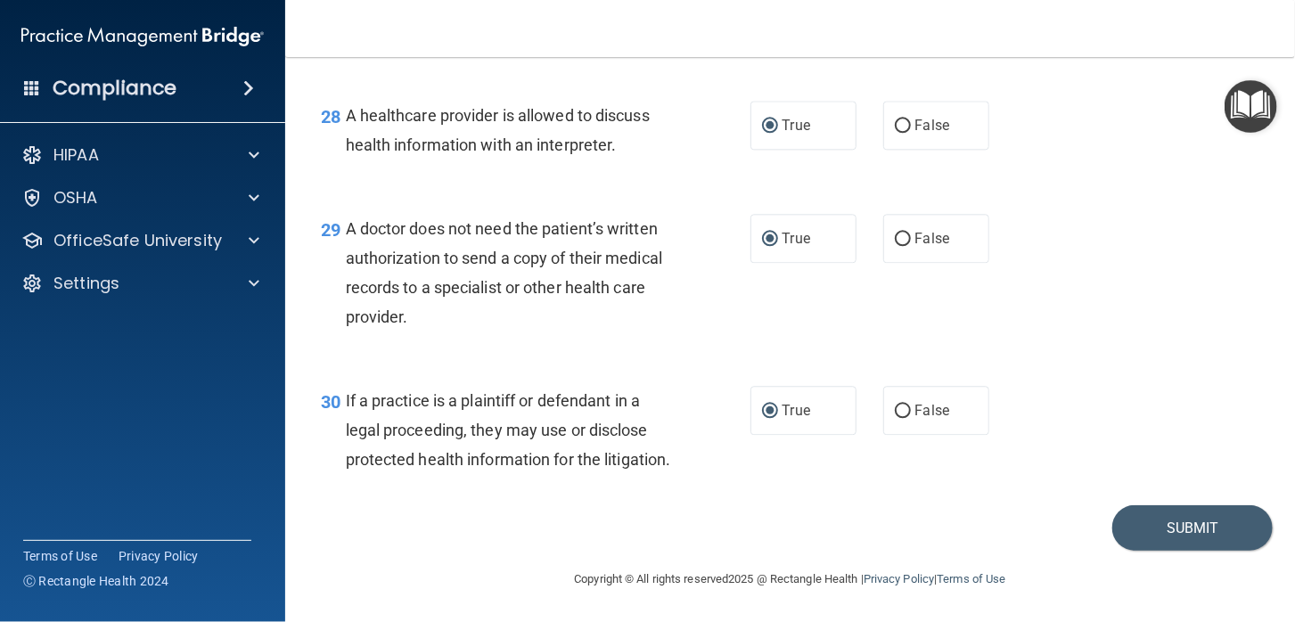
scroll to position [4534, 0]
click at [1188, 529] on button "Submit" at bounding box center [1193, 527] width 160 height 45
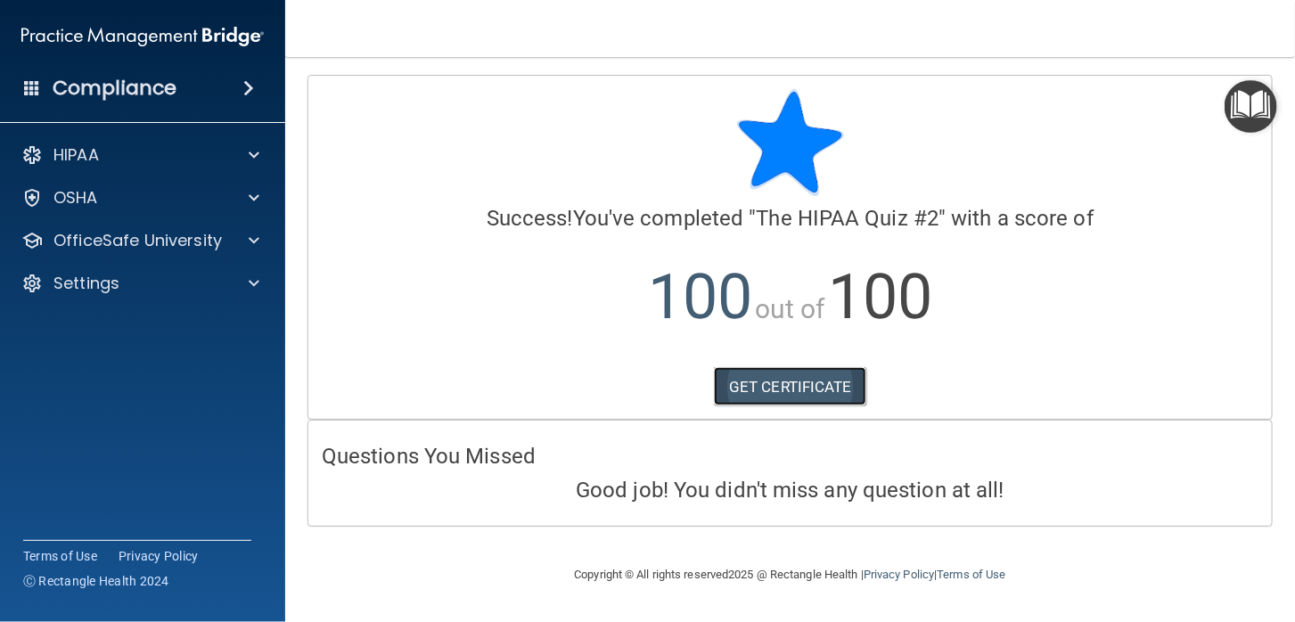
click at [790, 390] on link "GET CERTIFICATE" at bounding box center [790, 386] width 152 height 39
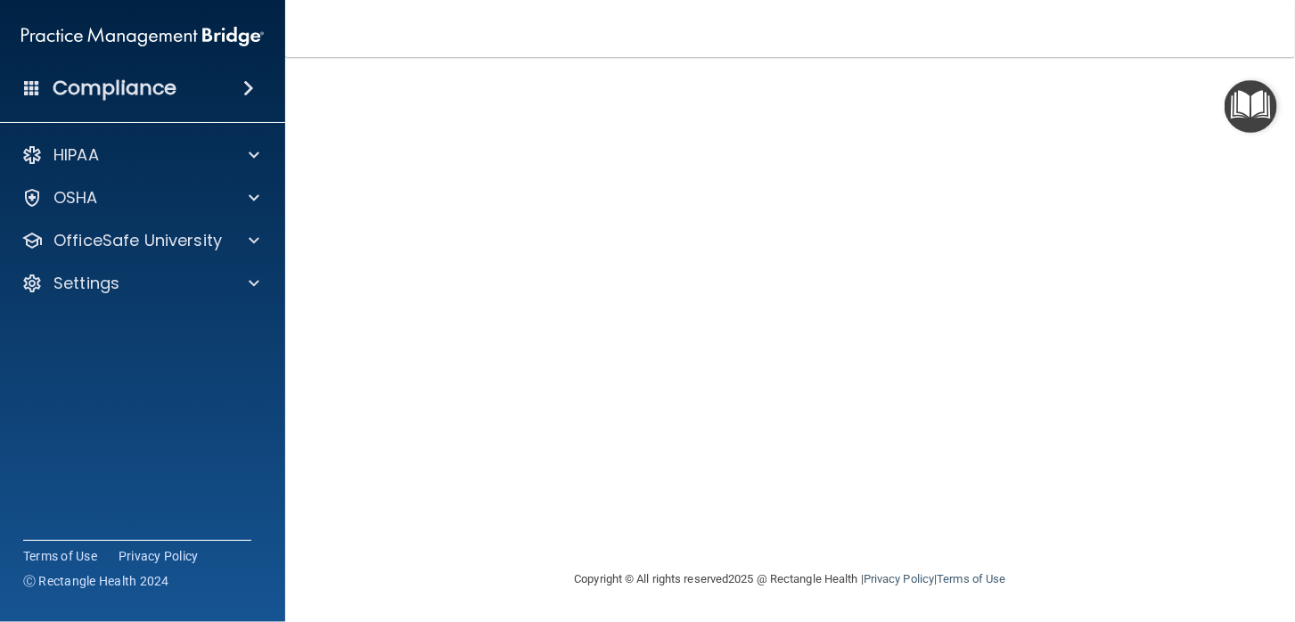
scroll to position [6, 0]
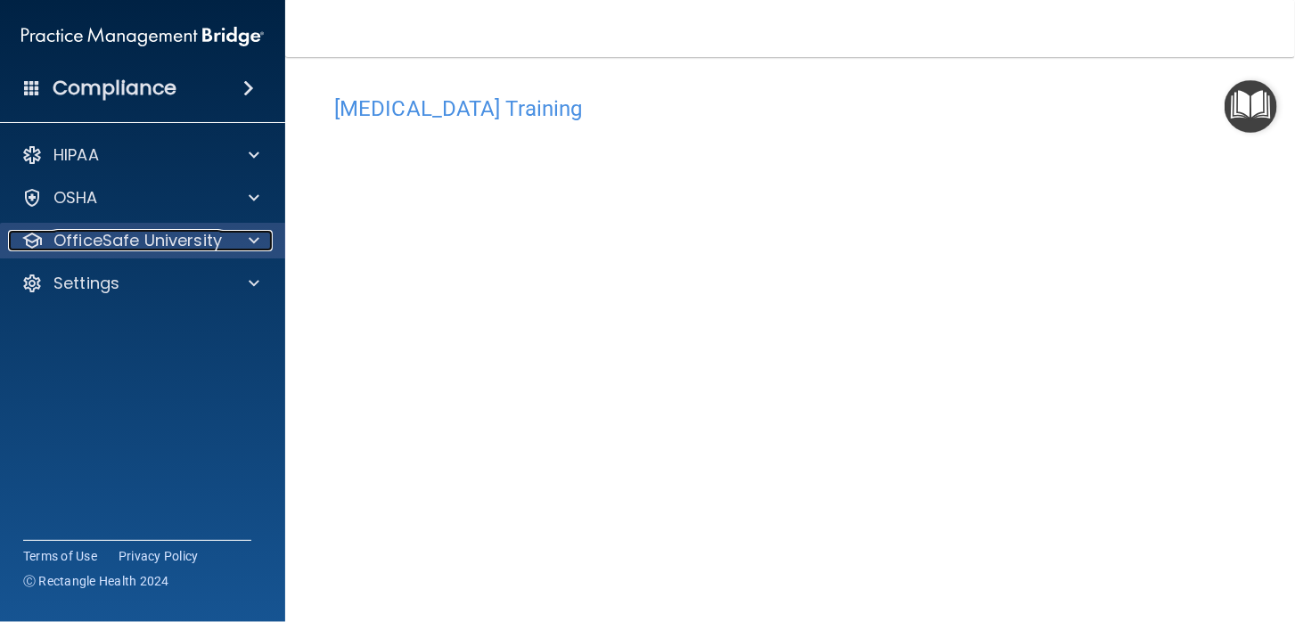
click at [89, 239] on p "OfficeSafe University" at bounding box center [137, 240] width 168 height 21
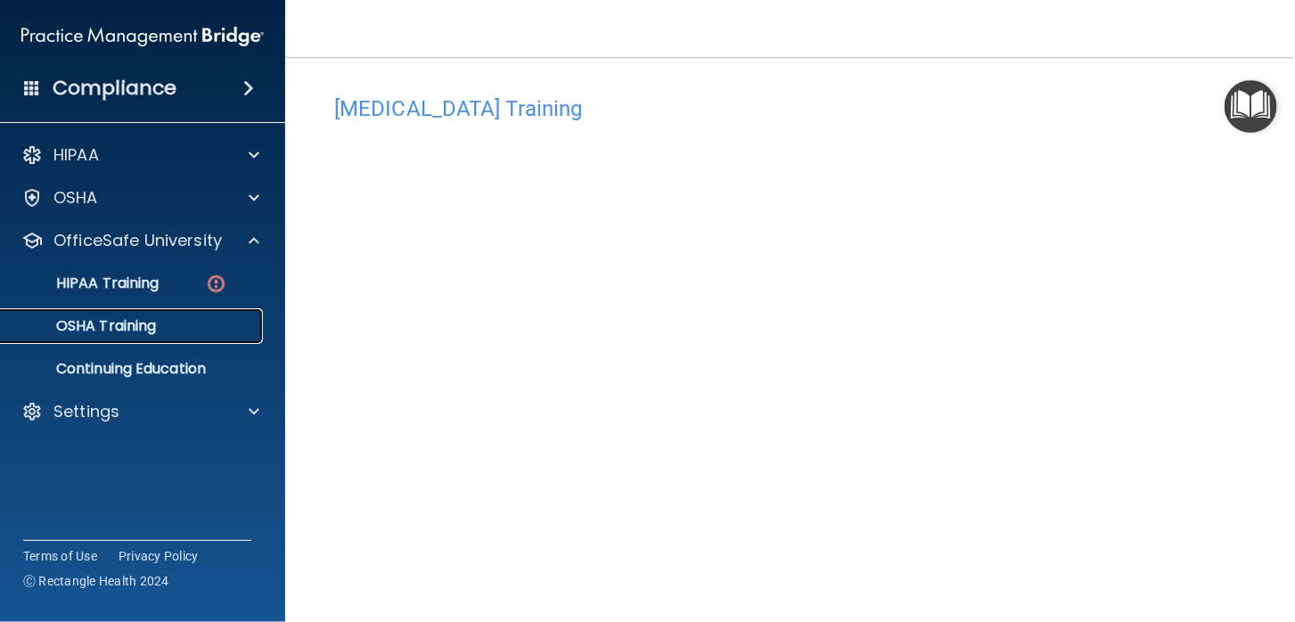
click at [119, 327] on p "OSHA Training" at bounding box center [84, 326] width 144 height 18
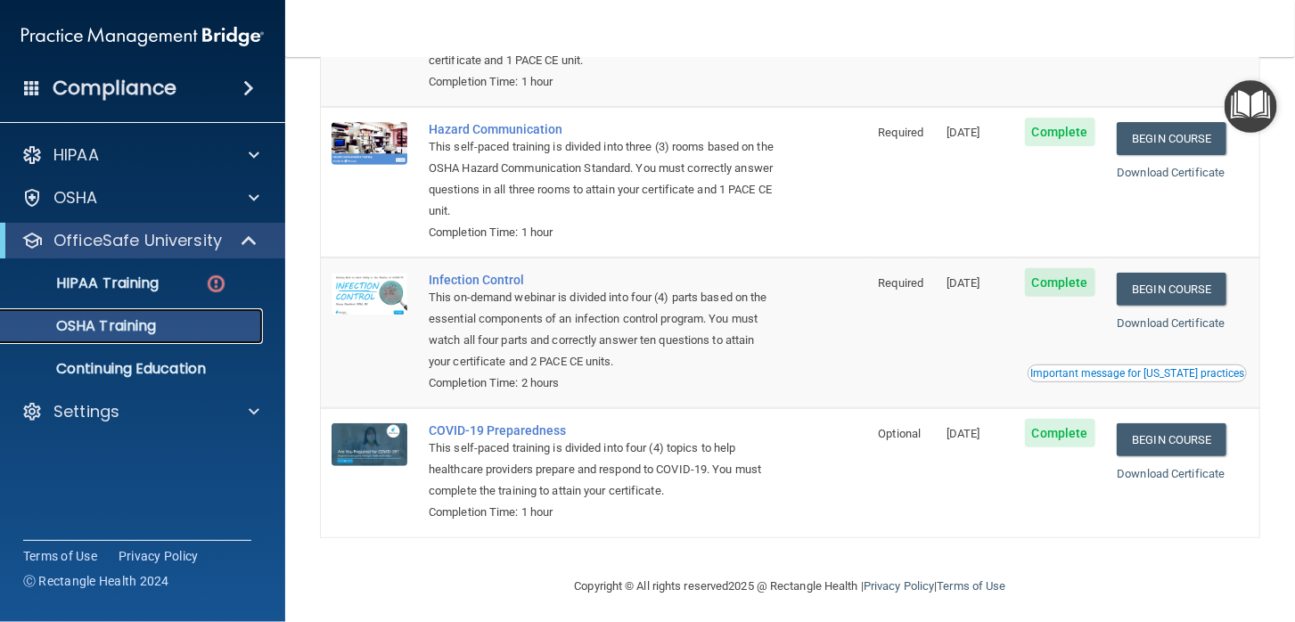
scroll to position [255, 0]
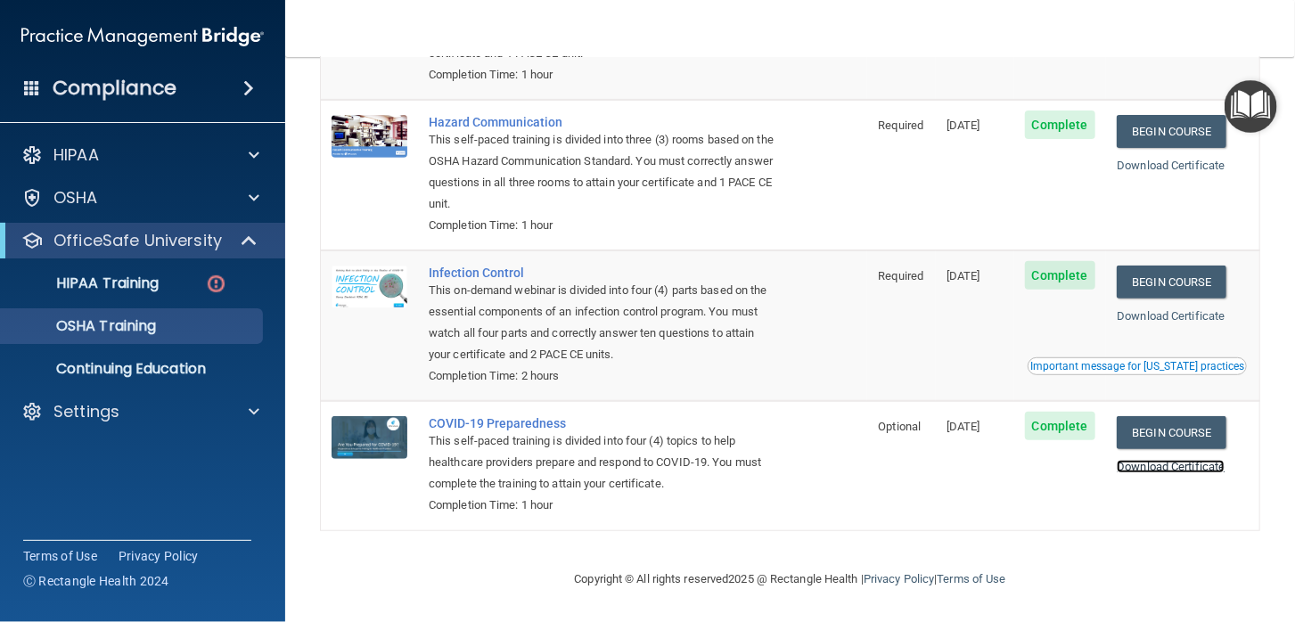
click at [1146, 464] on link "Download Certificate" at bounding box center [1171, 466] width 108 height 13
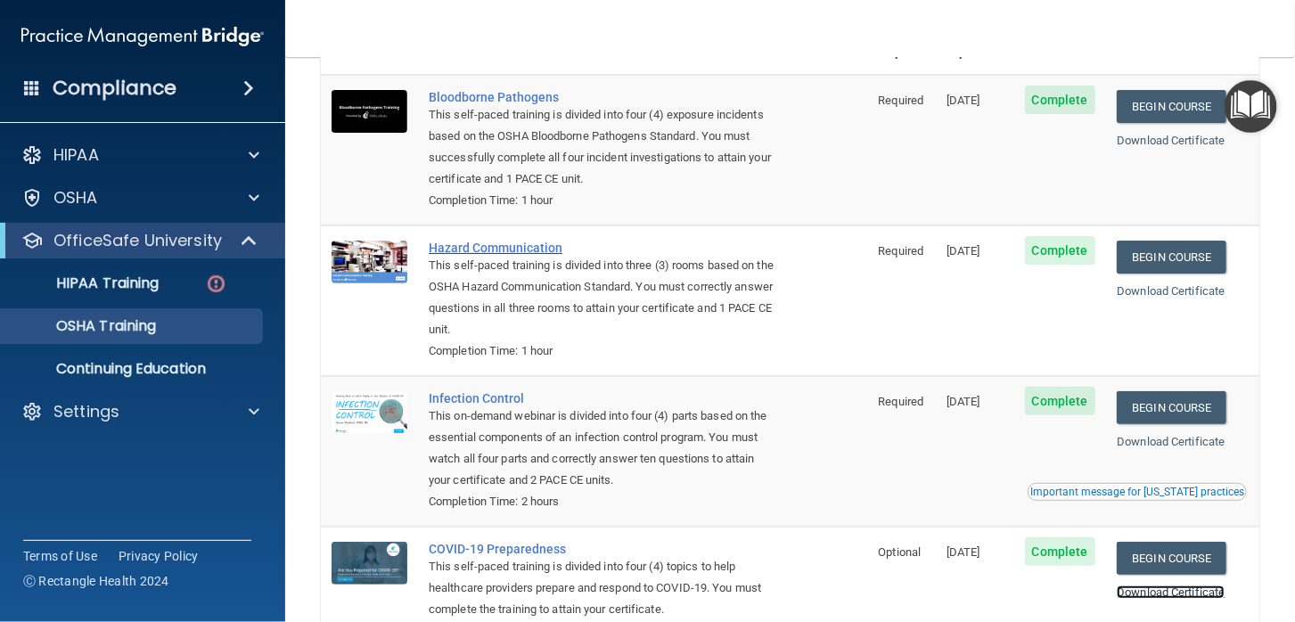
scroll to position [0, 0]
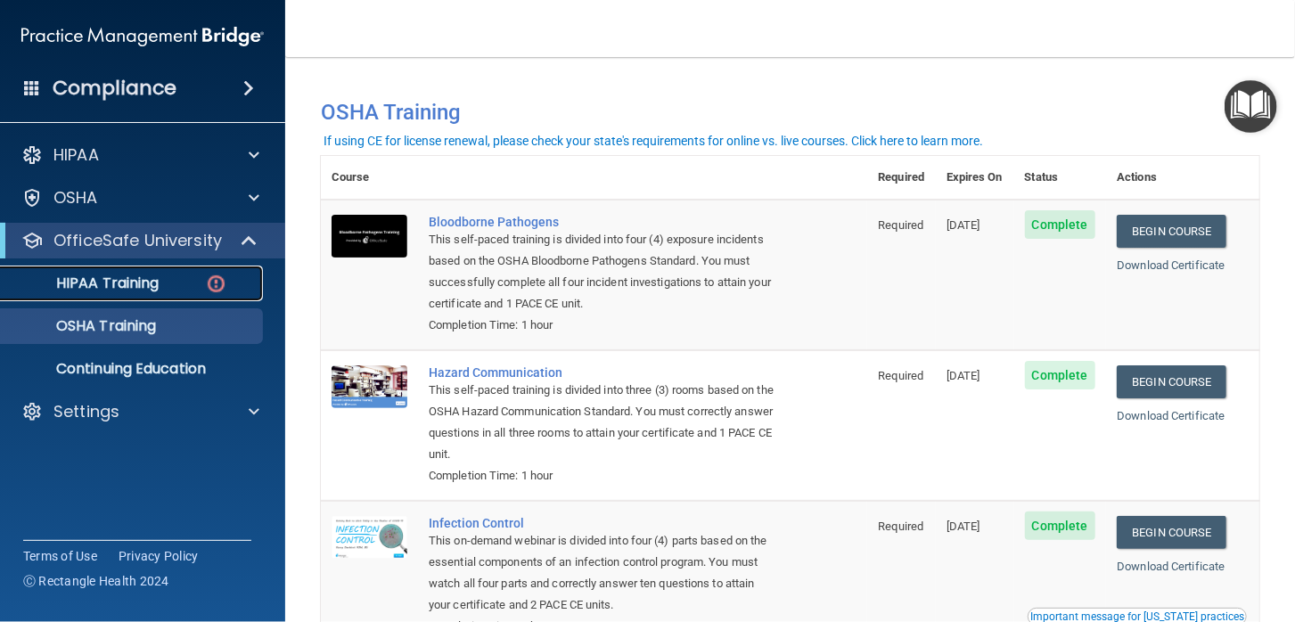
click at [104, 280] on p "HIPAA Training" at bounding box center [85, 284] width 147 height 18
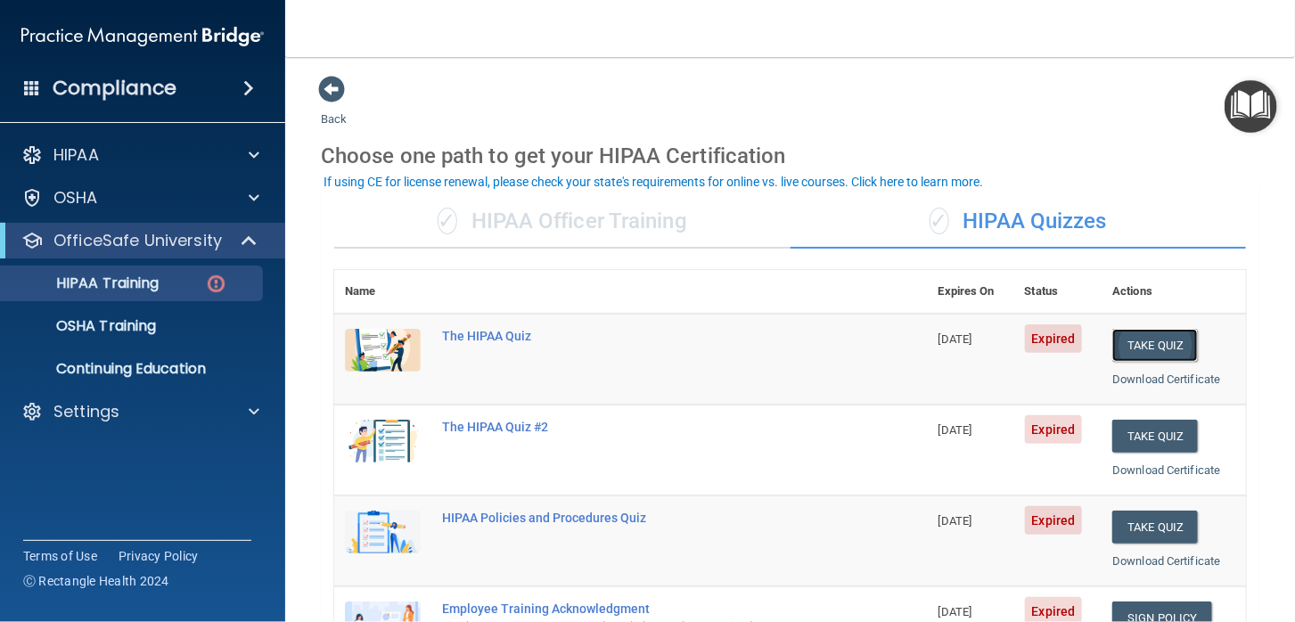
click at [1147, 349] on button "Take Quiz" at bounding box center [1156, 345] width 86 height 33
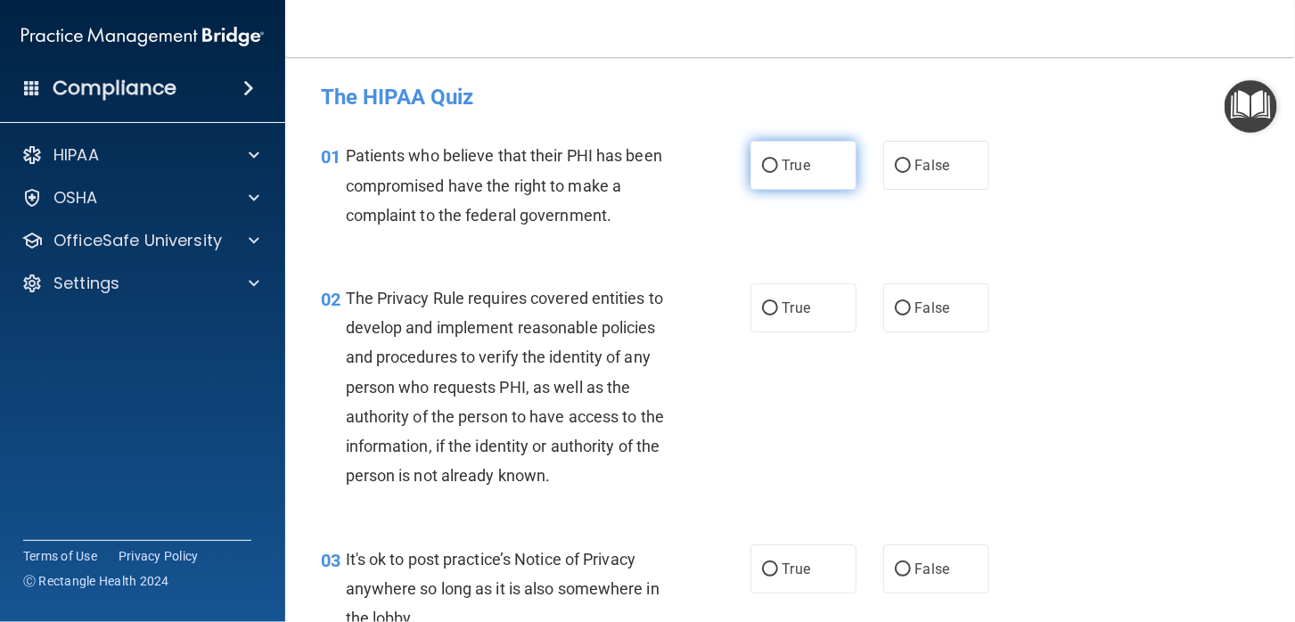
click at [762, 165] on input "True" at bounding box center [770, 166] width 16 height 13
radio input "true"
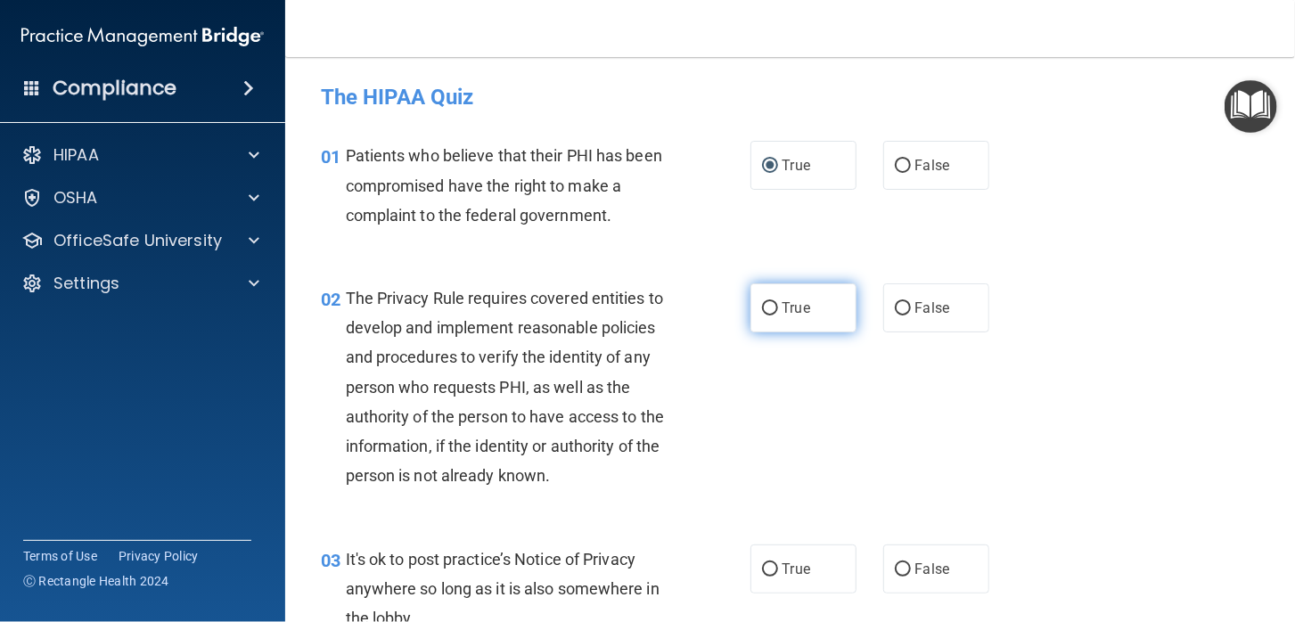
click at [762, 306] on input "True" at bounding box center [770, 308] width 16 height 13
radio input "true"
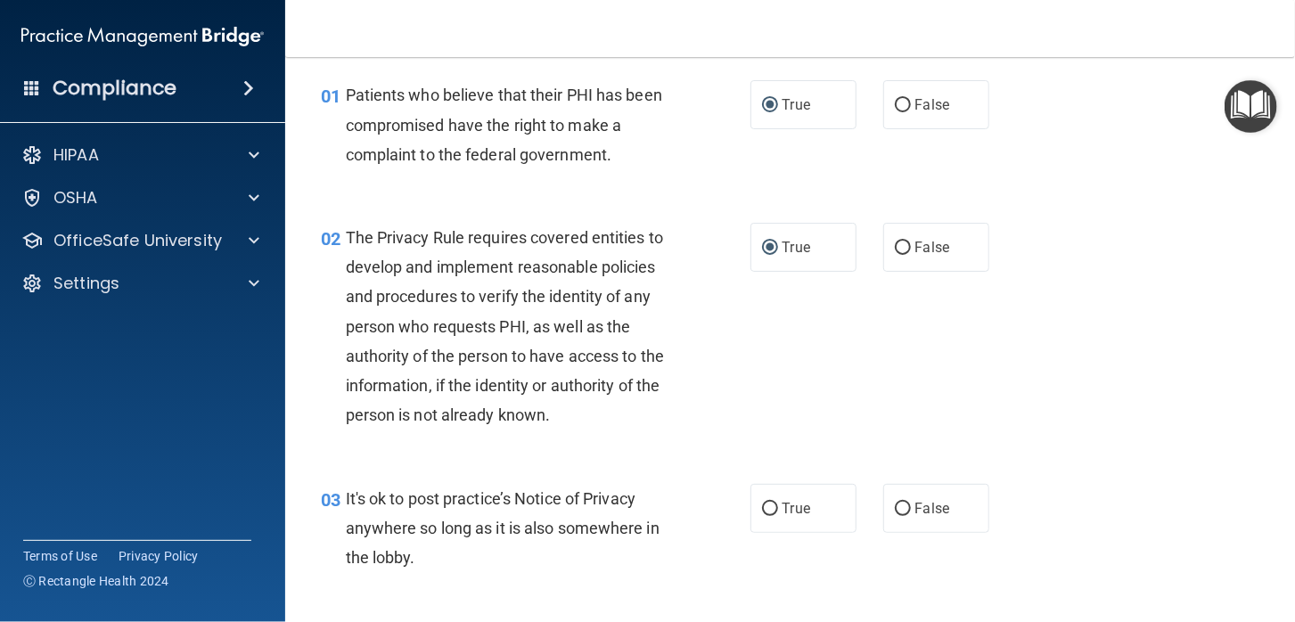
scroll to position [177, 0]
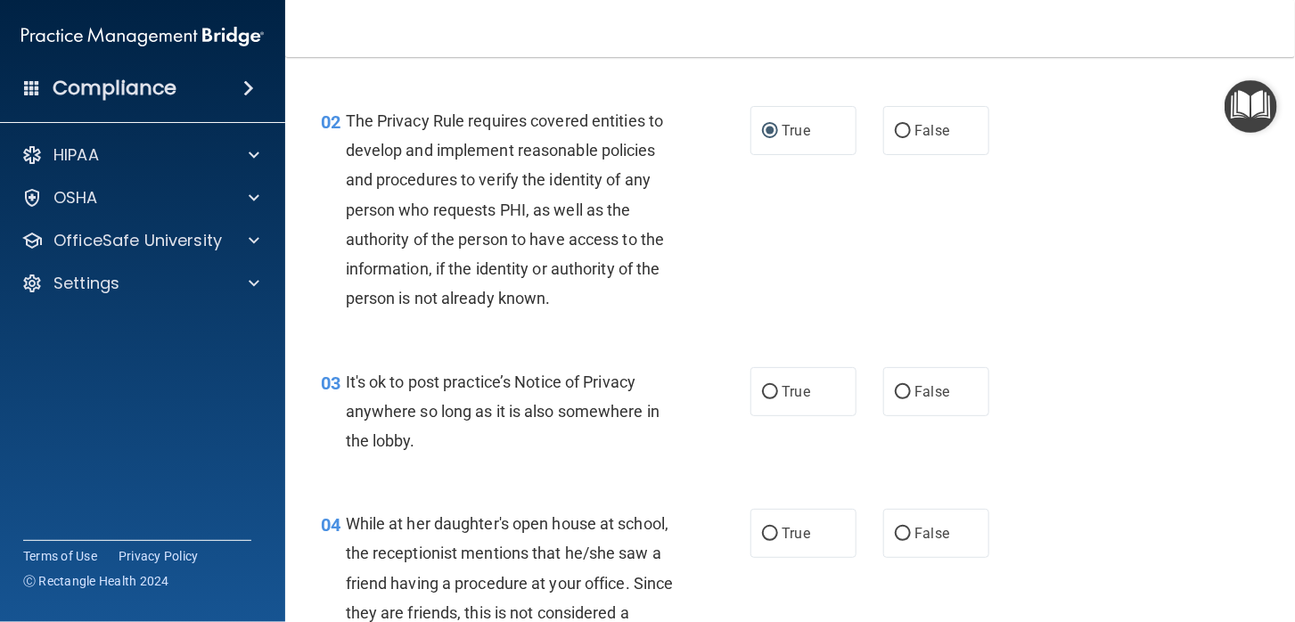
drag, startPoint x: 891, startPoint y: 396, endPoint x: 919, endPoint y: 487, distance: 95.0
click at [892, 399] on label "False" at bounding box center [936, 391] width 106 height 49
click at [895, 399] on input "False" at bounding box center [903, 392] width 16 height 13
radio input "true"
click at [895, 534] on input "False" at bounding box center [903, 534] width 16 height 13
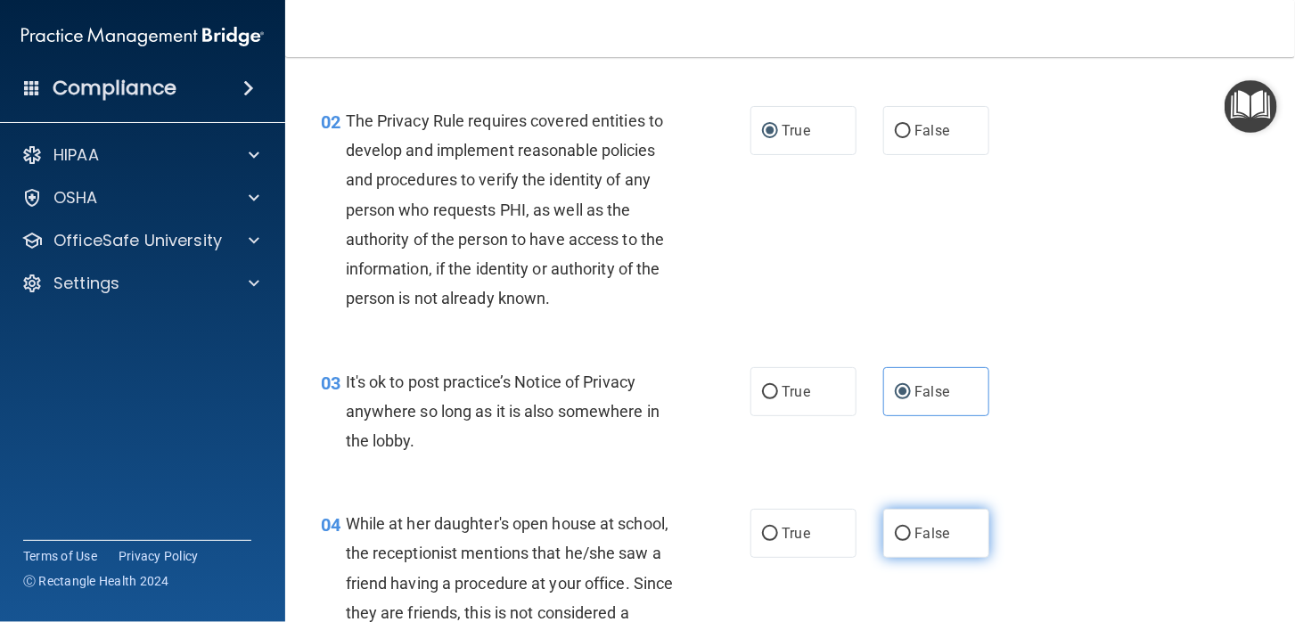
radio input "true"
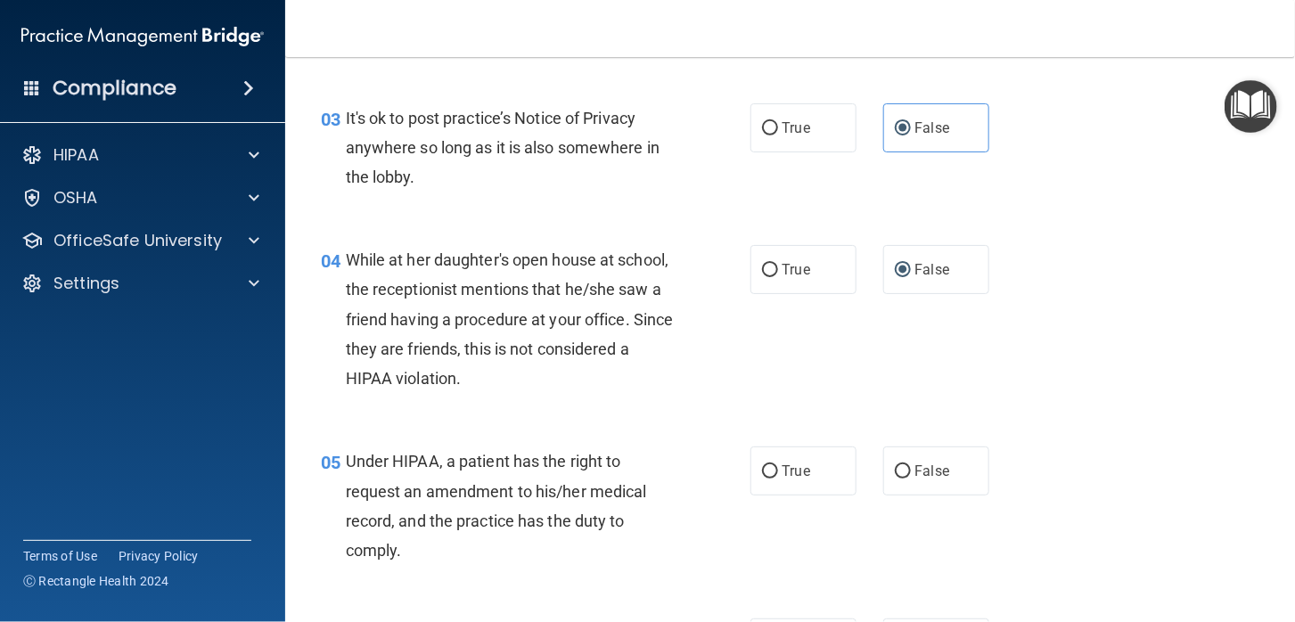
scroll to position [446, 0]
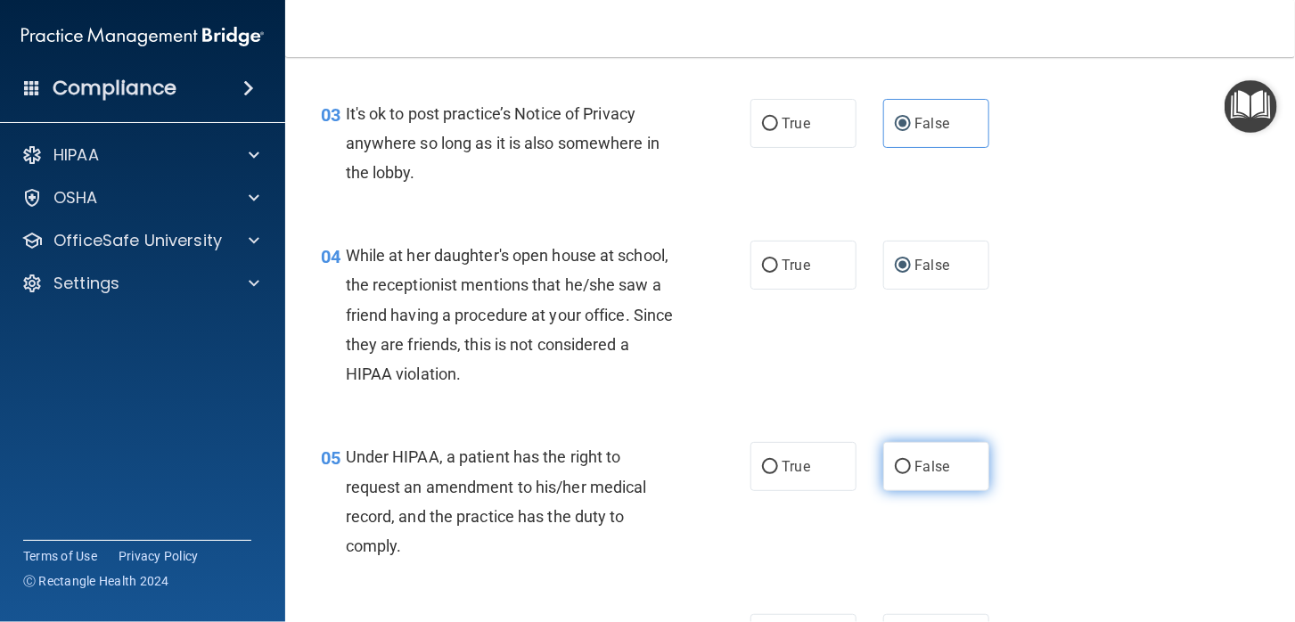
click at [898, 471] on input "False" at bounding box center [903, 467] width 16 height 13
radio input "true"
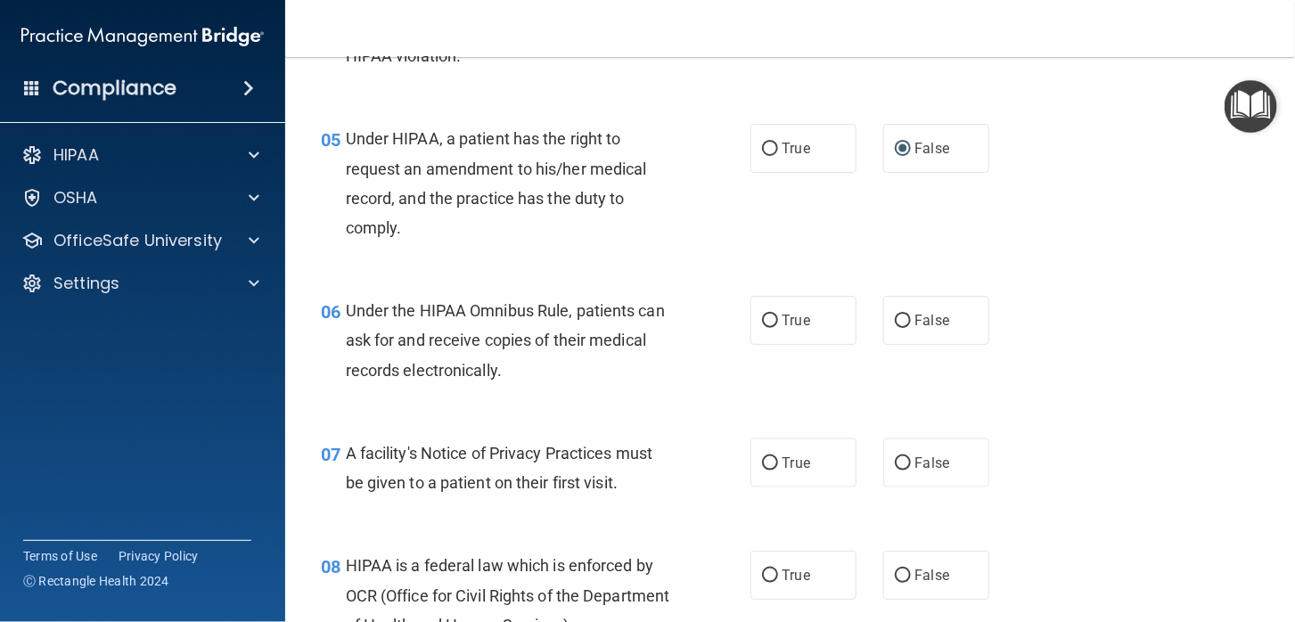
scroll to position [802, 0]
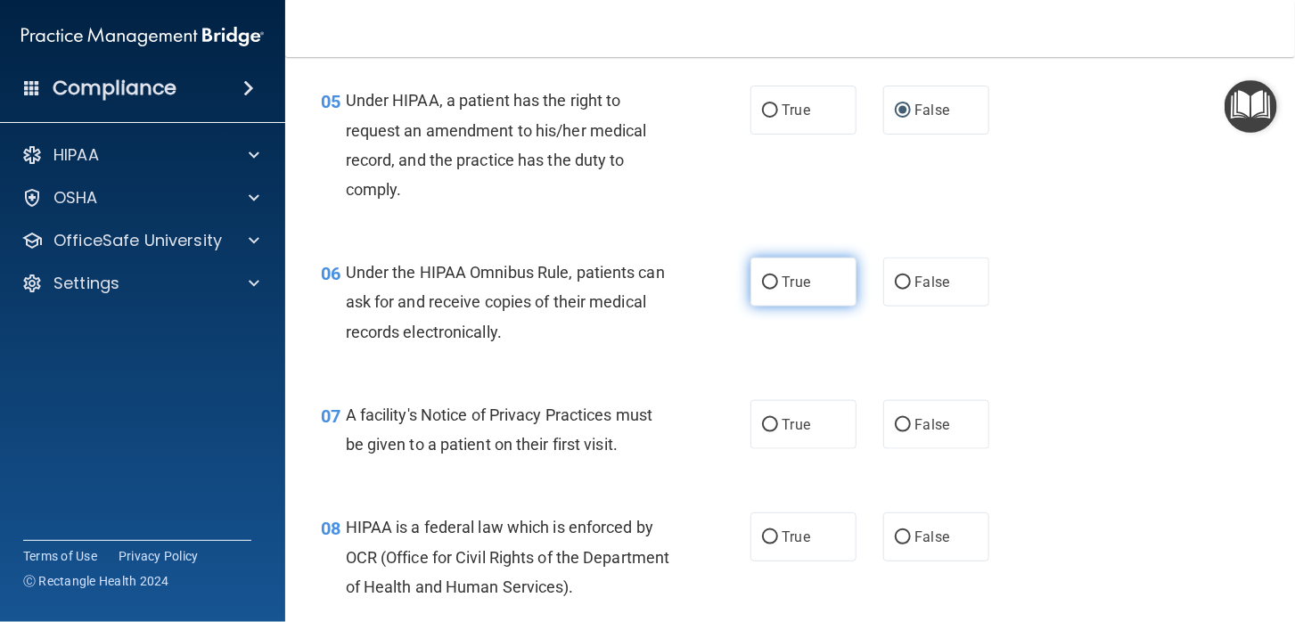
click at [764, 277] on input "True" at bounding box center [770, 282] width 16 height 13
radio input "true"
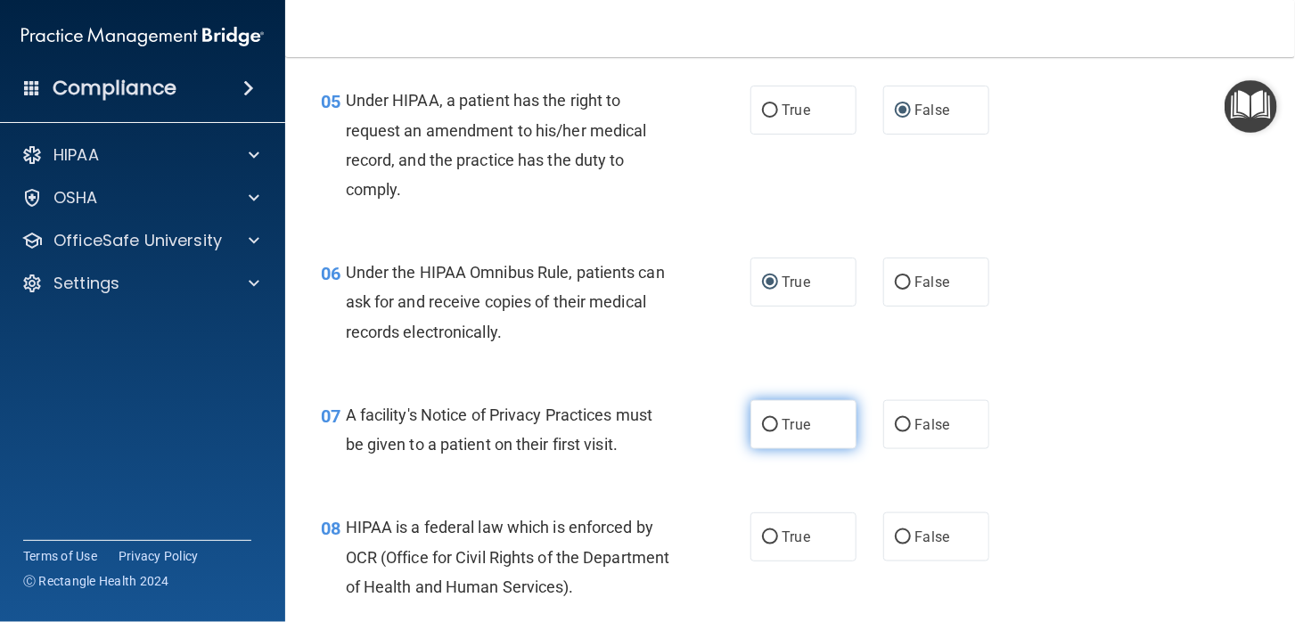
drag, startPoint x: 765, startPoint y: 427, endPoint x: 758, endPoint y: 456, distance: 30.3
click at [764, 427] on input "True" at bounding box center [770, 425] width 16 height 13
radio input "true"
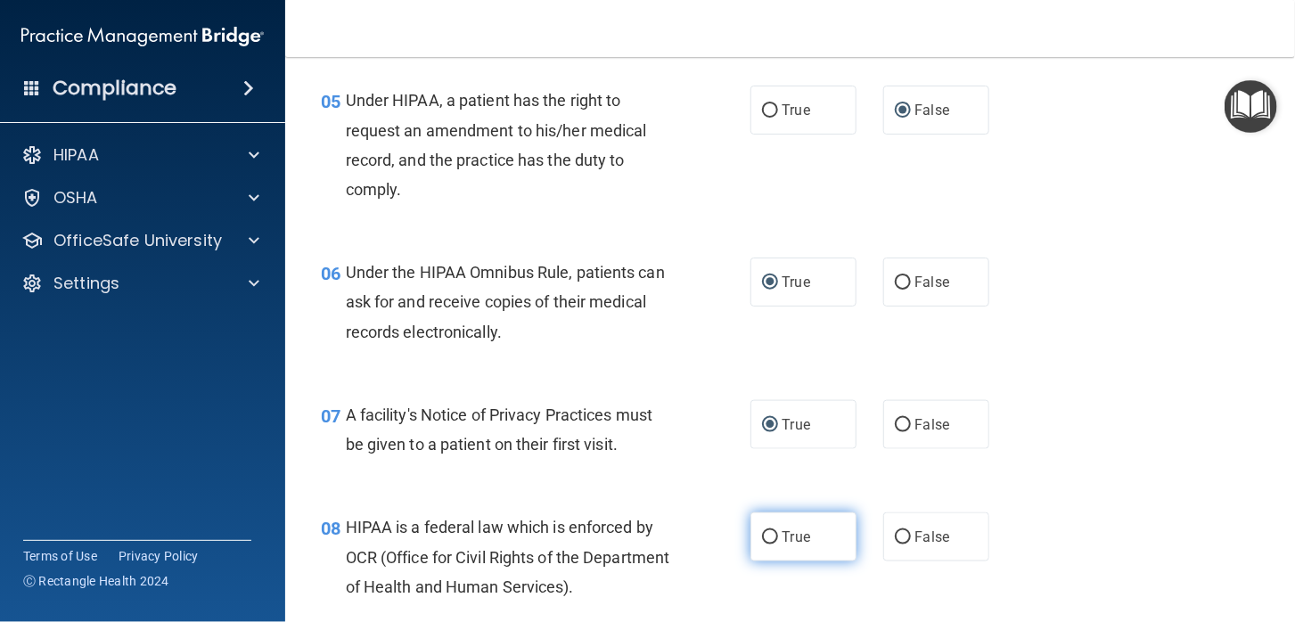
click at [766, 534] on input "True" at bounding box center [770, 537] width 16 height 13
radio input "true"
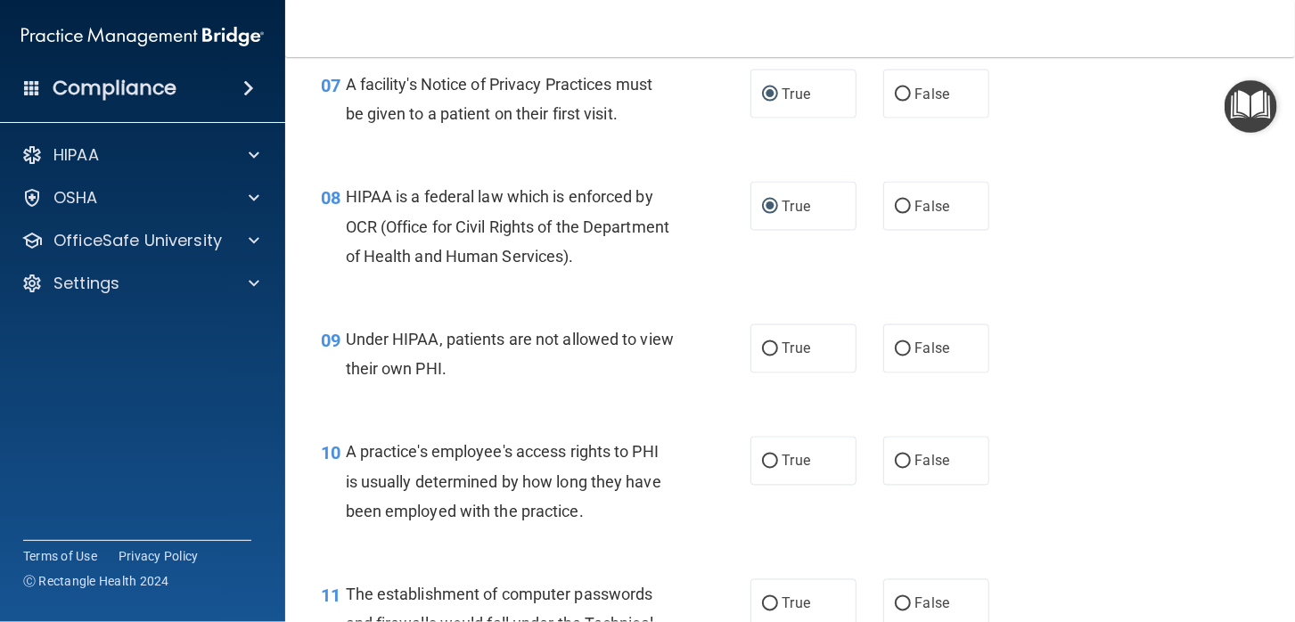
scroll to position [1158, 0]
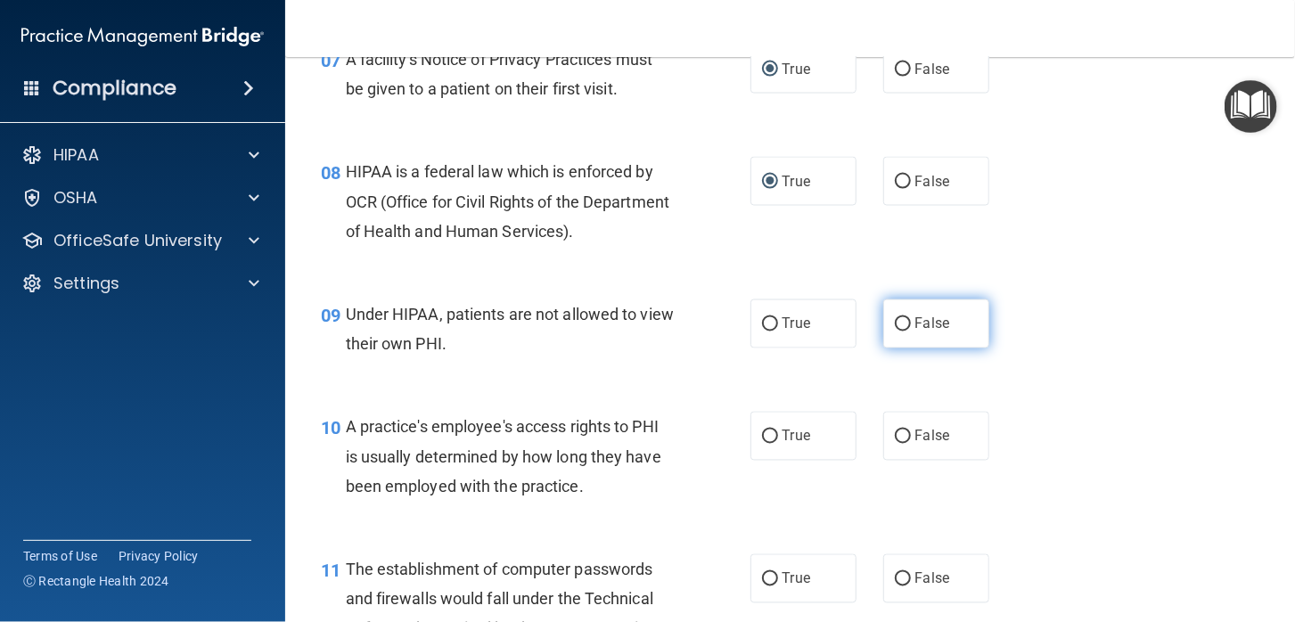
click at [895, 322] on input "False" at bounding box center [903, 324] width 16 height 13
radio input "true"
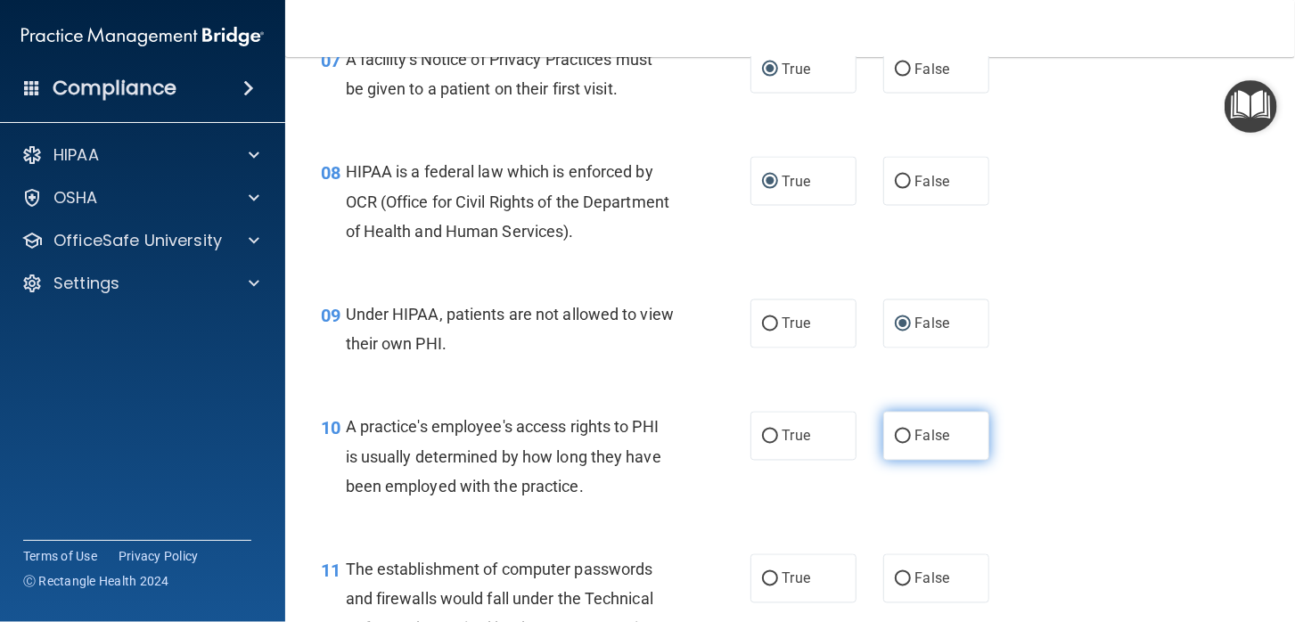
click at [895, 438] on input "False" at bounding box center [903, 437] width 16 height 13
radio input "true"
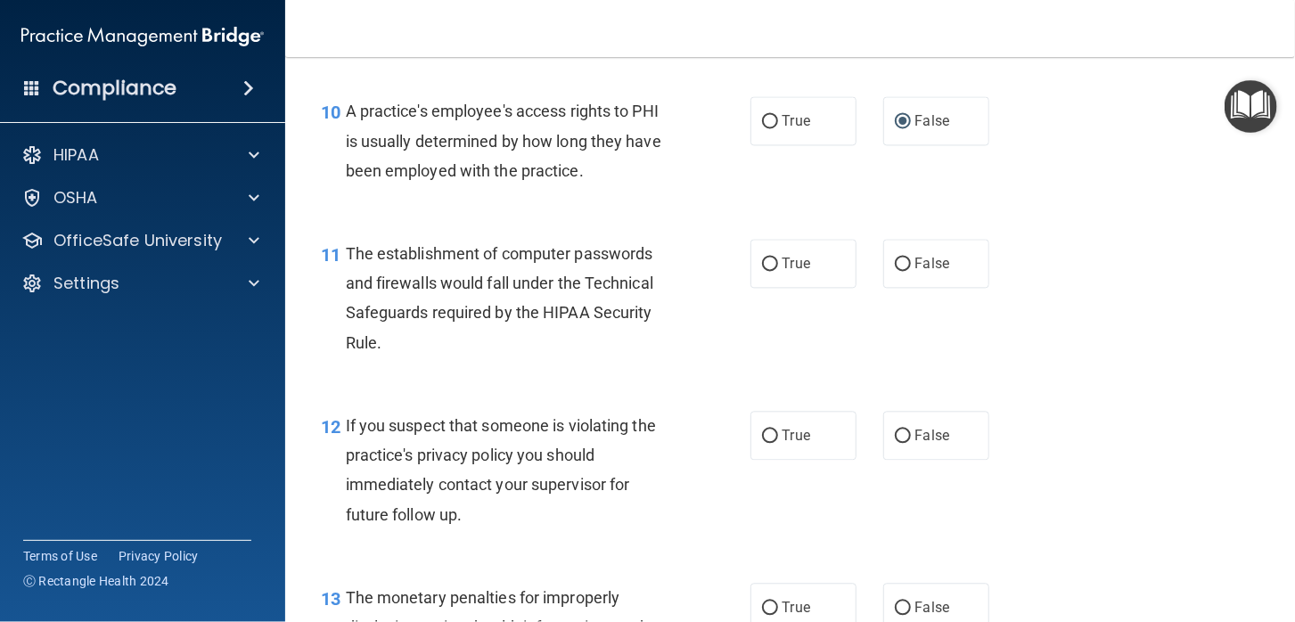
scroll to position [1515, 0]
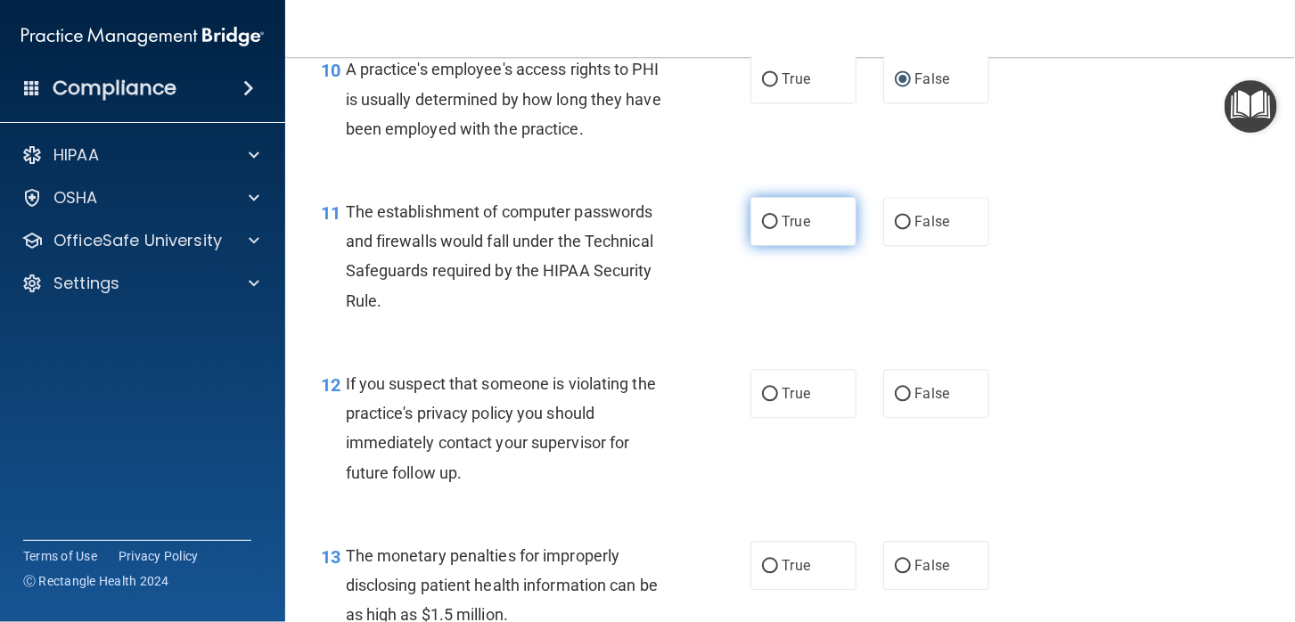
click at [762, 223] on input "True" at bounding box center [770, 222] width 16 height 13
radio input "true"
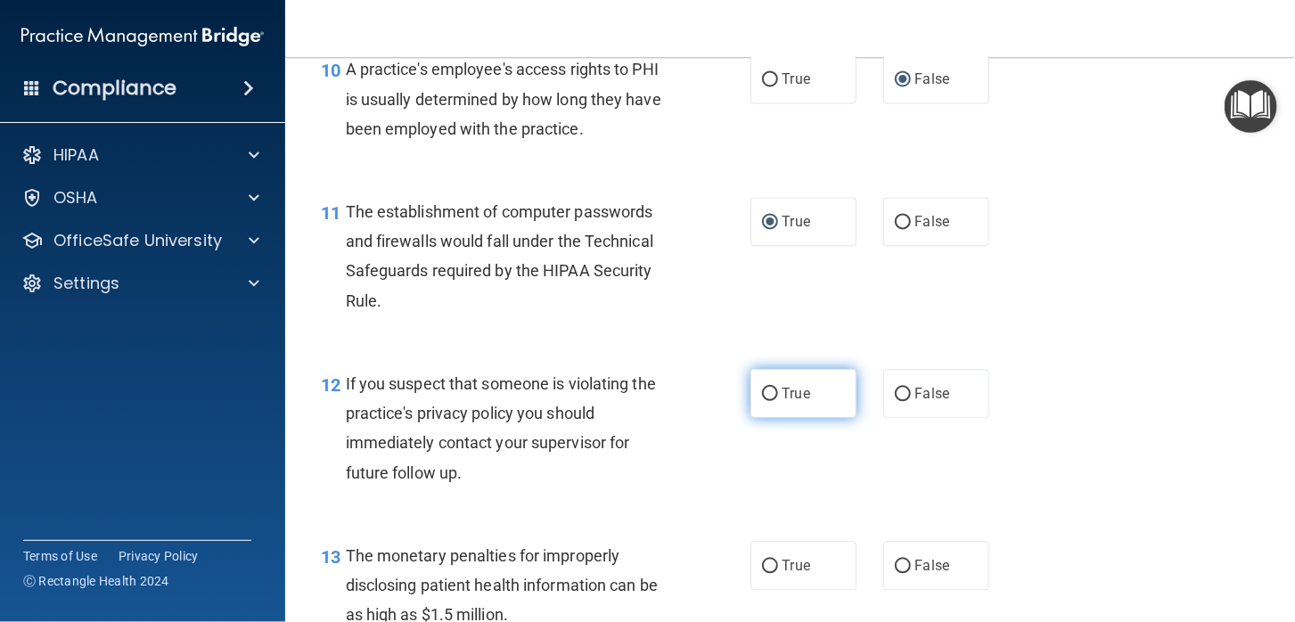
click at [762, 392] on input "True" at bounding box center [770, 394] width 16 height 13
radio input "true"
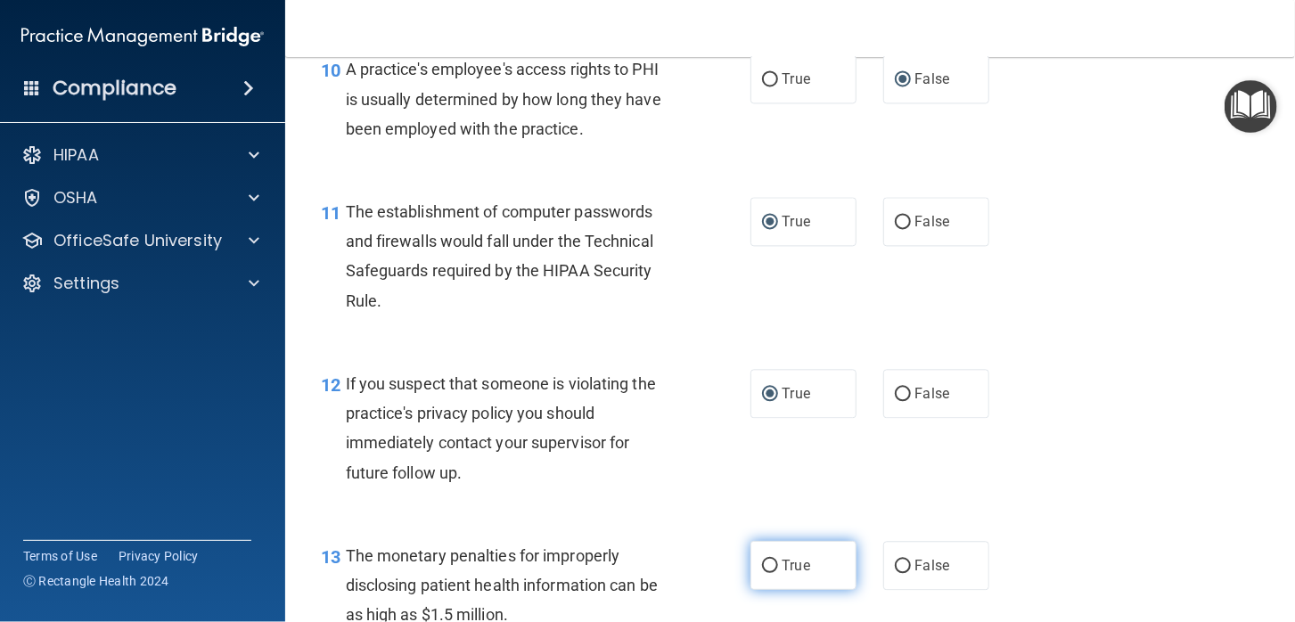
click at [762, 567] on input "True" at bounding box center [770, 566] width 16 height 13
radio input "true"
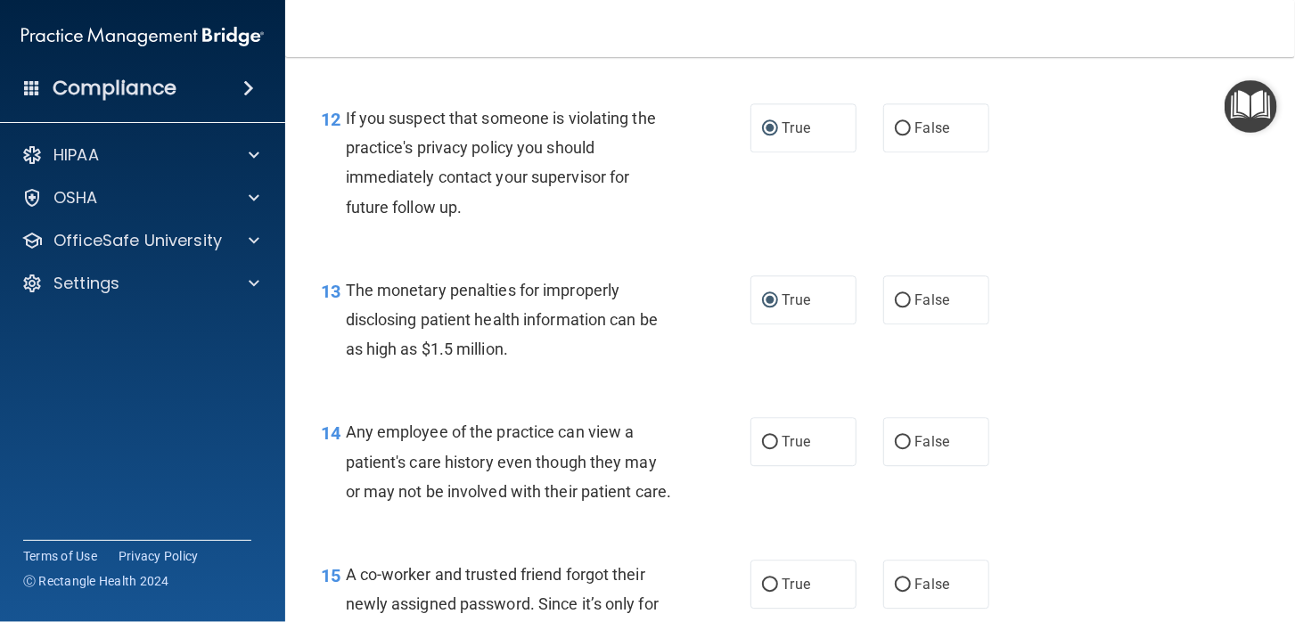
scroll to position [1782, 0]
click at [896, 442] on input "False" at bounding box center [903, 441] width 16 height 13
radio input "true"
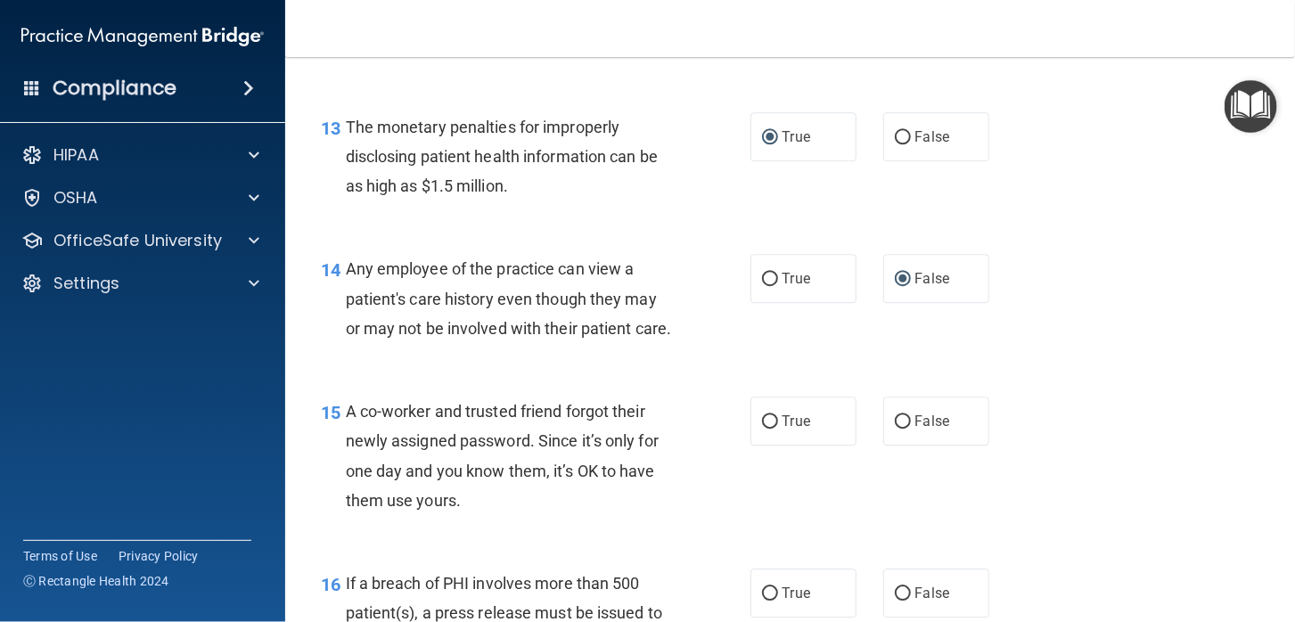
scroll to position [2139, 0]
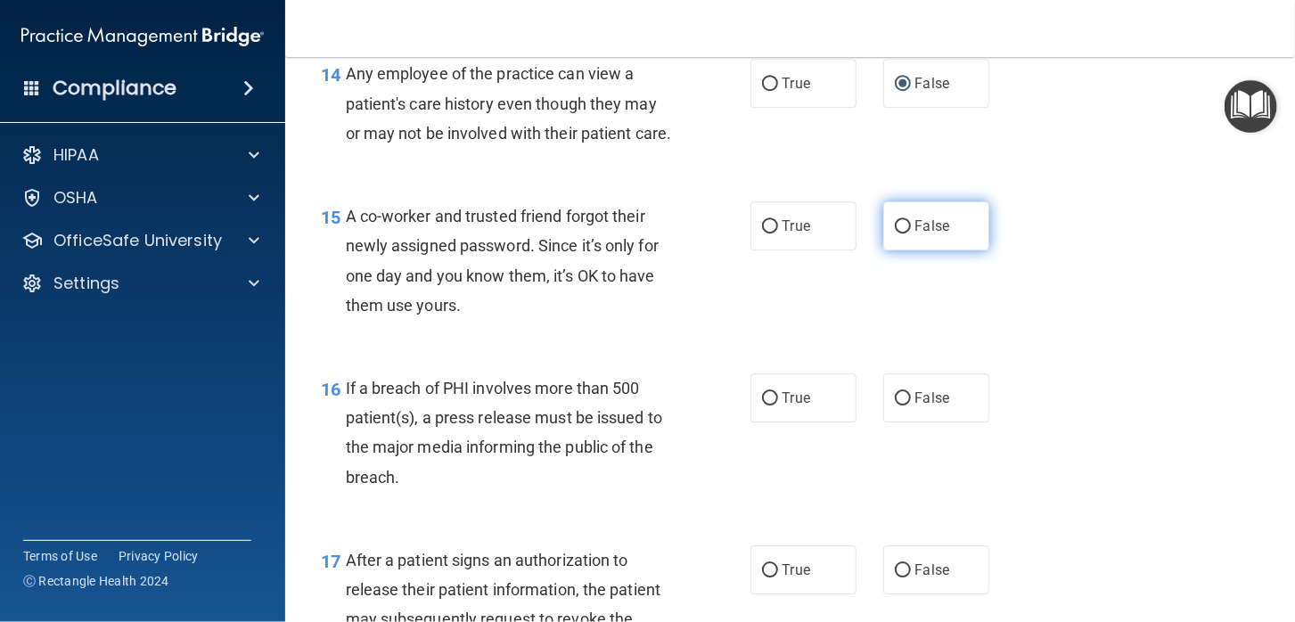
click at [895, 234] on input "False" at bounding box center [903, 226] width 16 height 13
radio input "true"
click at [762, 406] on input "True" at bounding box center [770, 398] width 16 height 13
radio input "true"
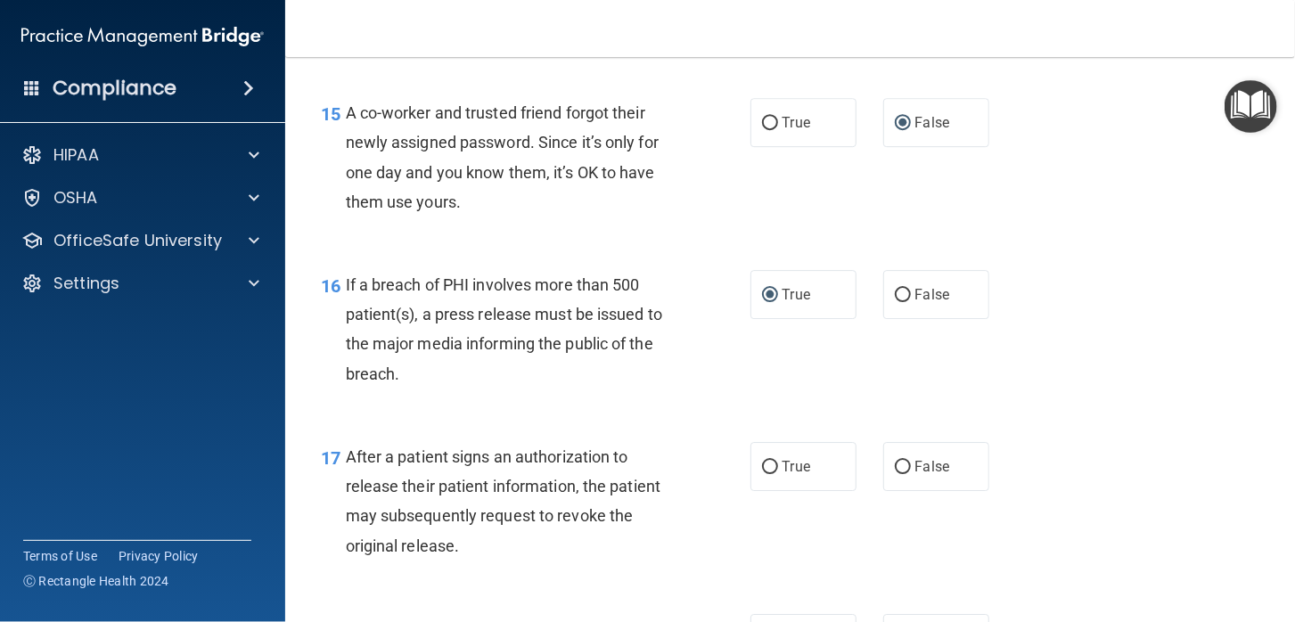
scroll to position [2407, 0]
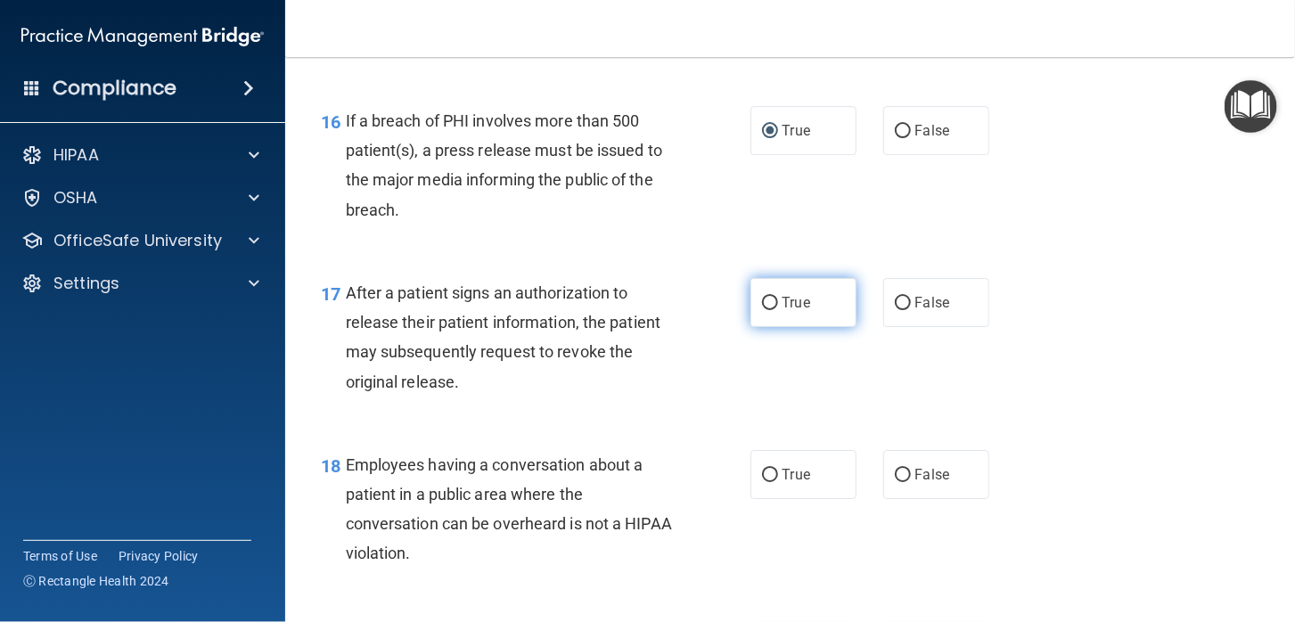
click at [765, 310] on input "True" at bounding box center [770, 303] width 16 height 13
radio input "true"
drag, startPoint x: 900, startPoint y: 500, endPoint x: 973, endPoint y: 450, distance: 88.5
click at [899, 482] on input "False" at bounding box center [903, 475] width 16 height 13
radio input "true"
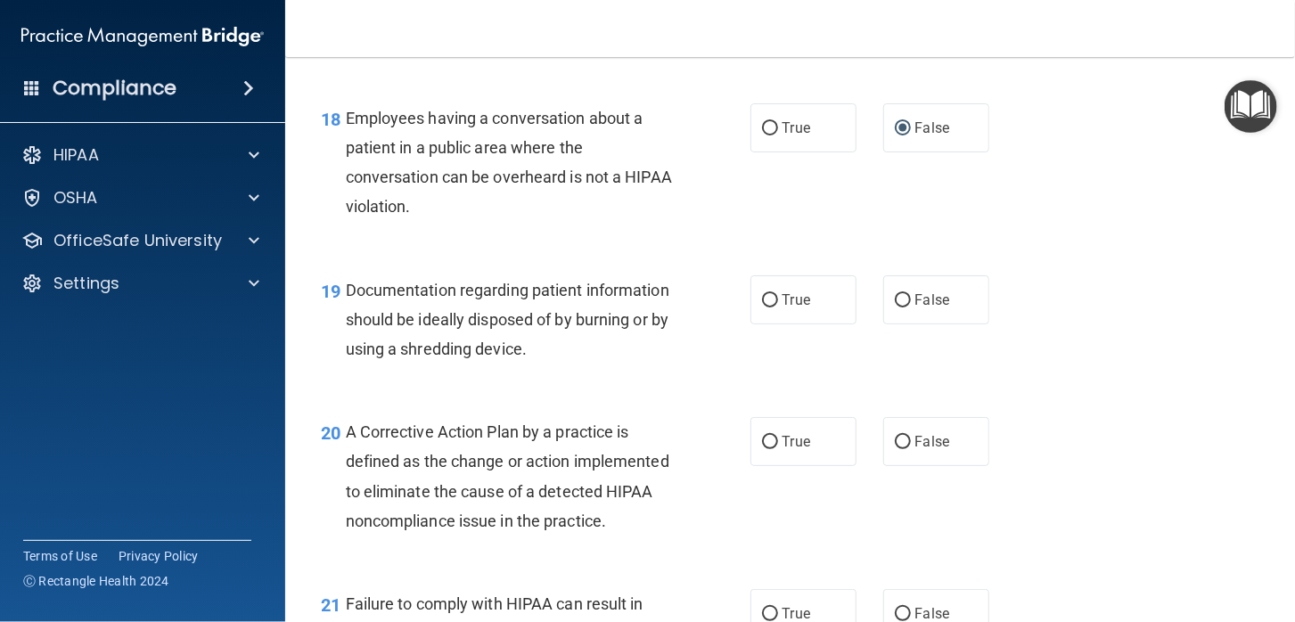
scroll to position [2763, 0]
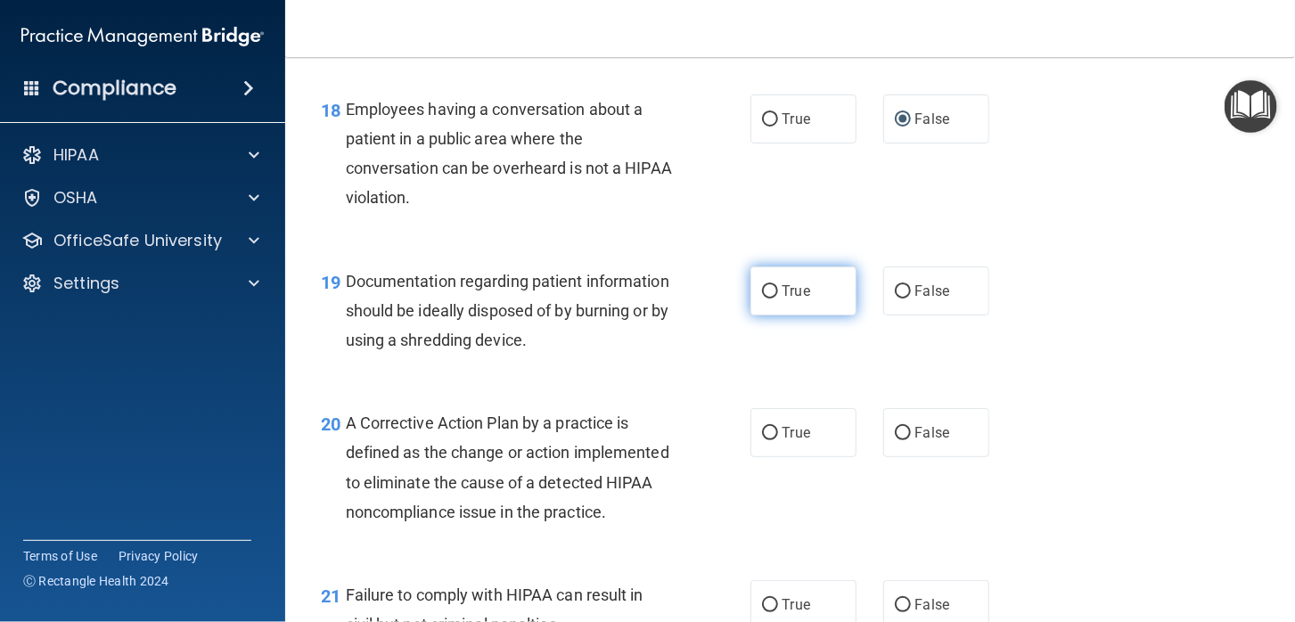
click at [768, 299] on input "True" at bounding box center [770, 291] width 16 height 13
radio input "true"
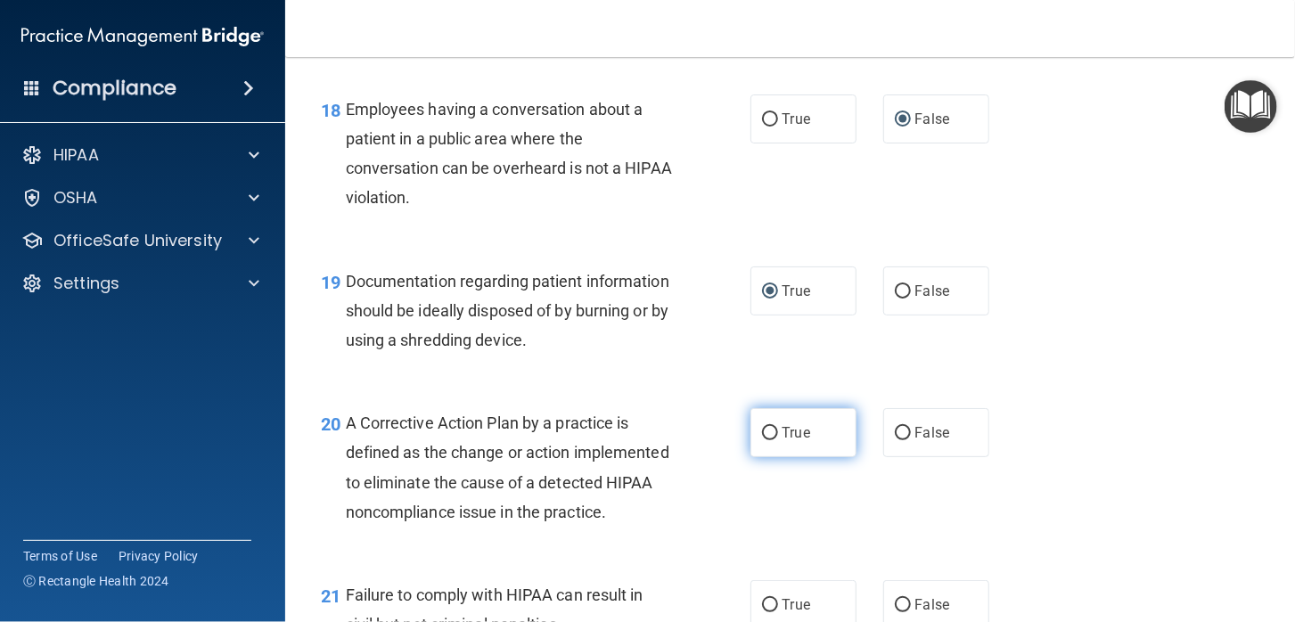
click at [765, 440] on input "True" at bounding box center [770, 433] width 16 height 13
radio input "true"
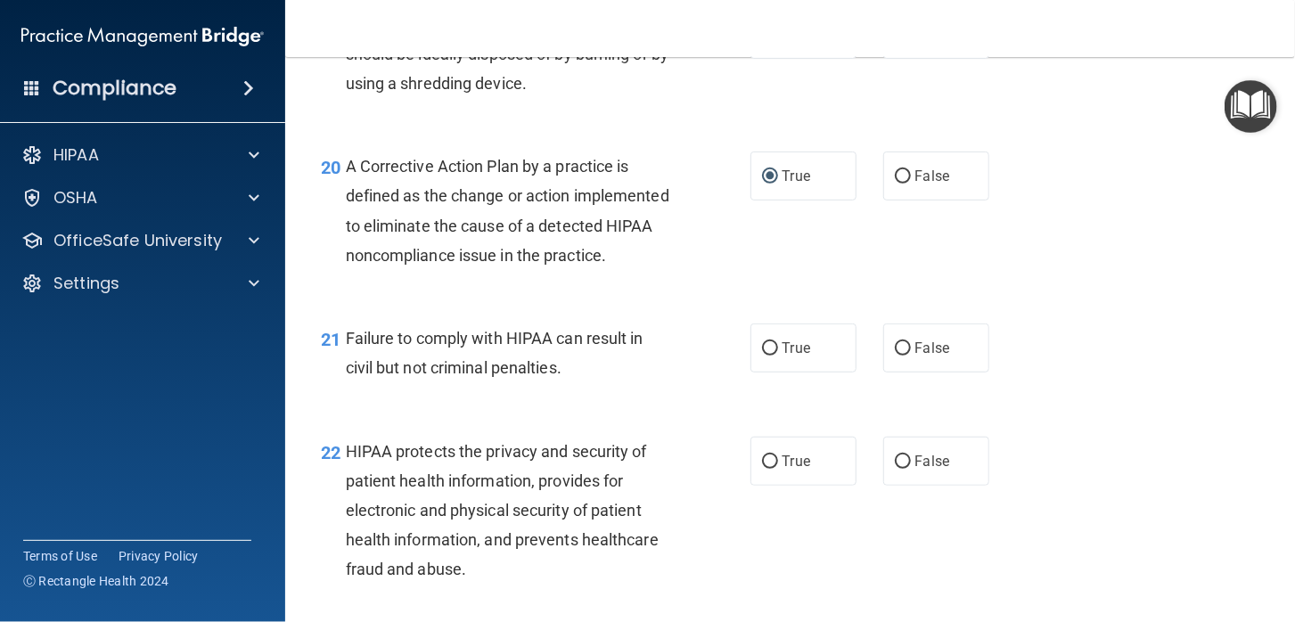
scroll to position [3031, 0]
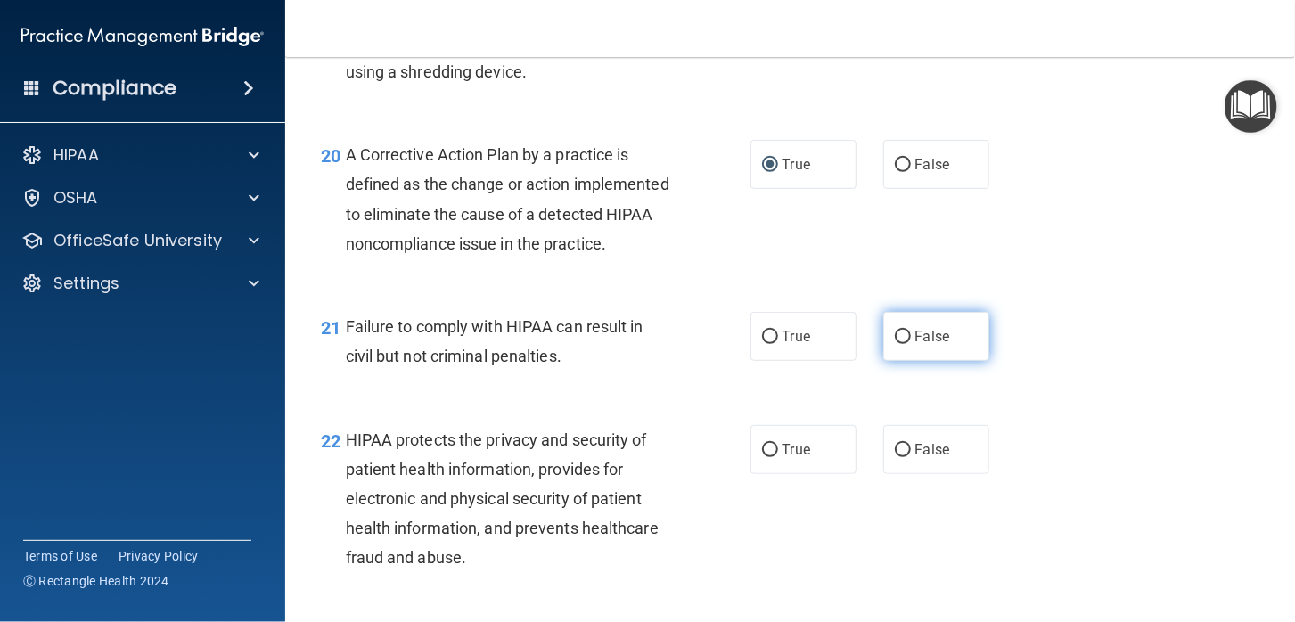
click at [898, 344] on input "False" at bounding box center [903, 337] width 16 height 13
radio input "true"
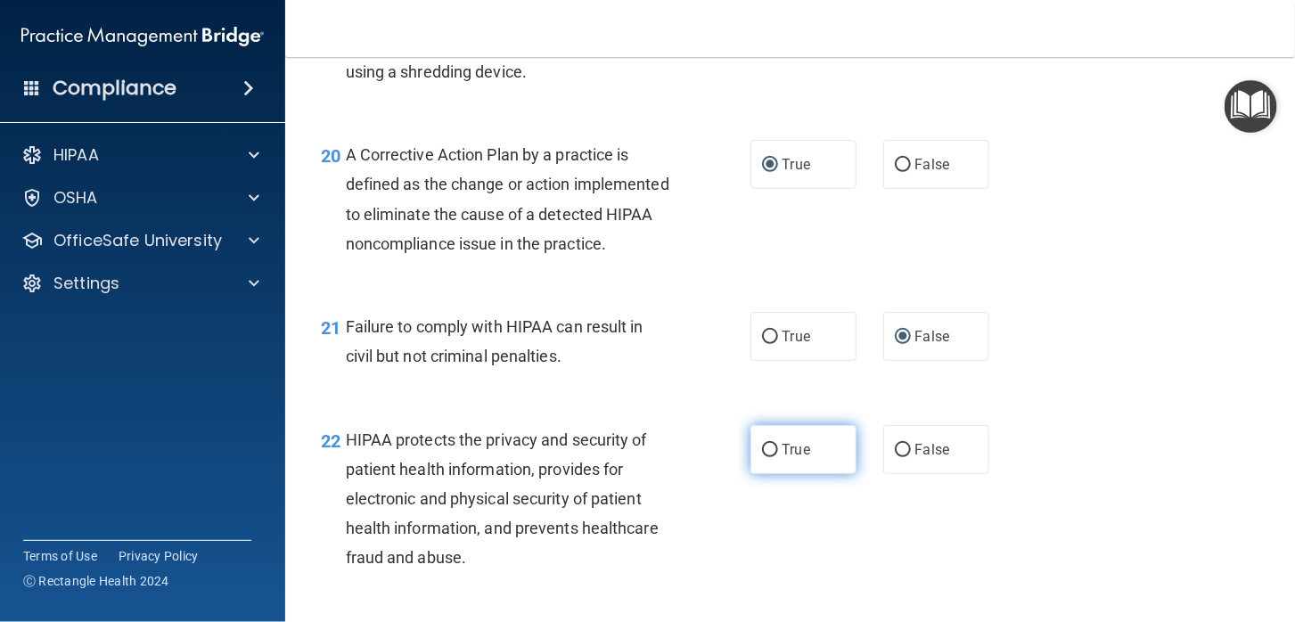
click at [762, 457] on input "True" at bounding box center [770, 450] width 16 height 13
radio input "true"
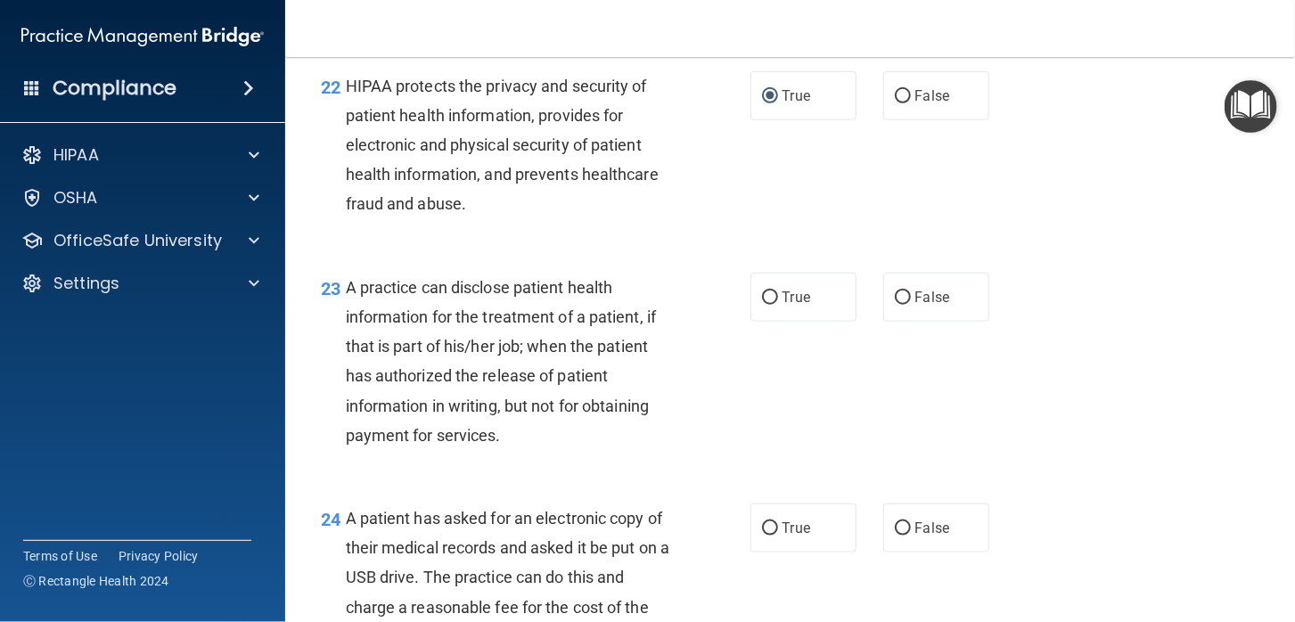
scroll to position [3387, 0]
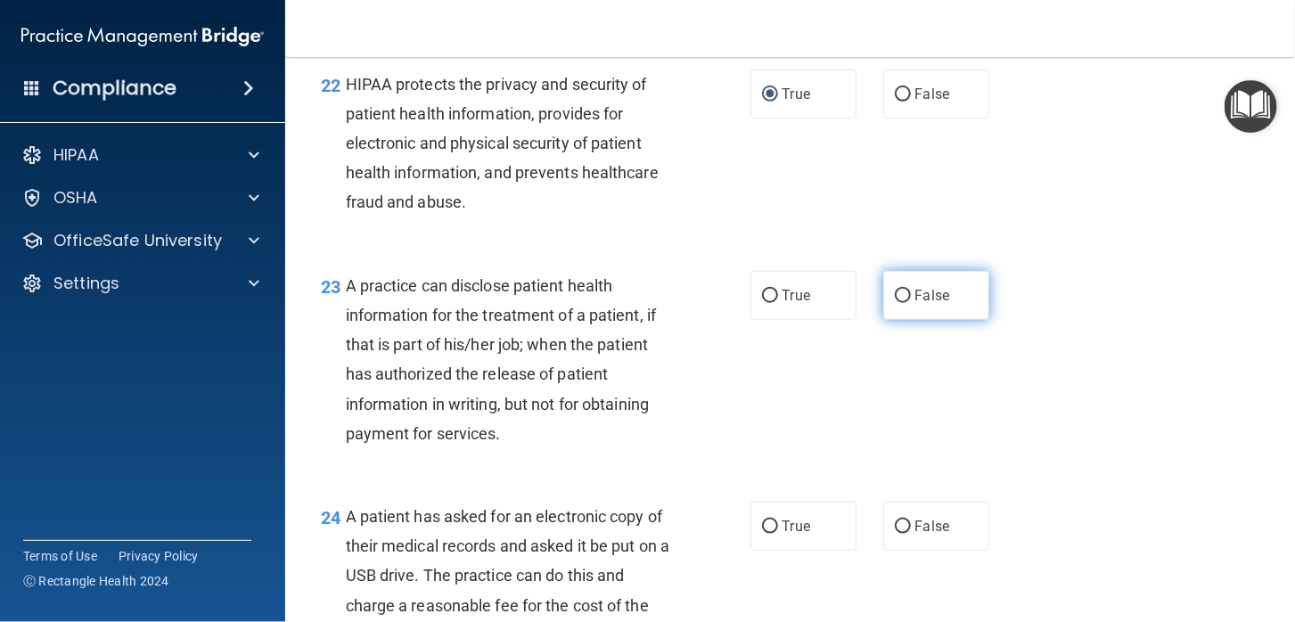
click at [897, 303] on input "False" at bounding box center [903, 296] width 16 height 13
radio input "true"
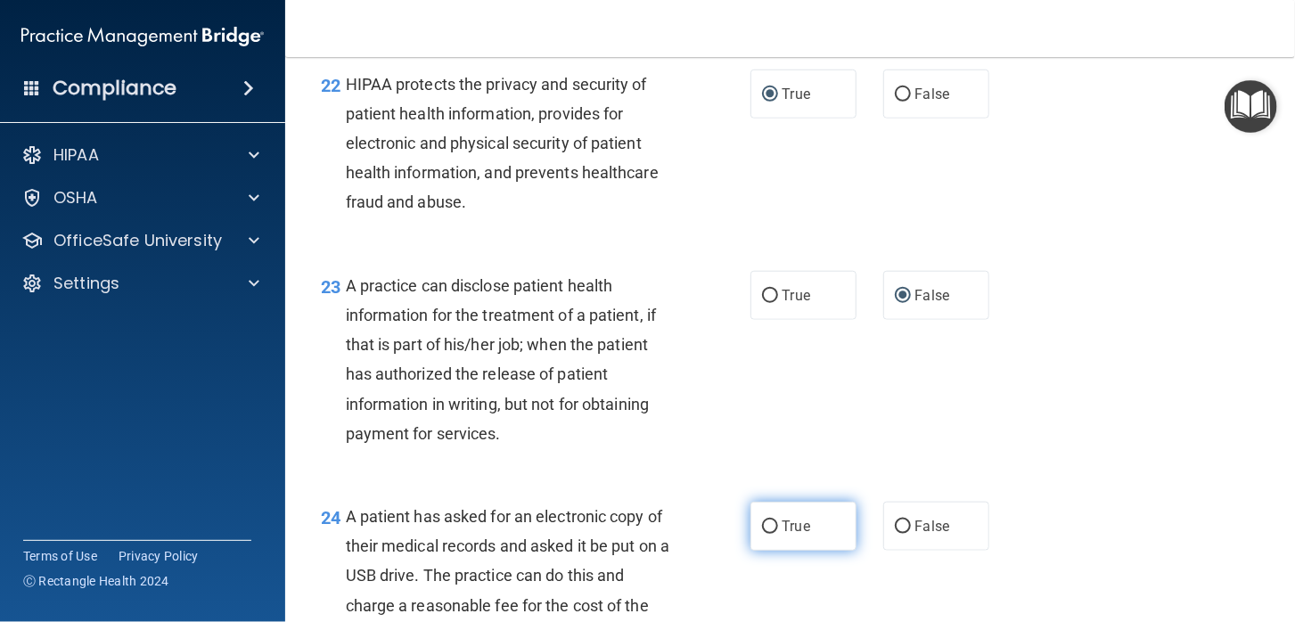
click at [763, 534] on input "True" at bounding box center [770, 527] width 16 height 13
radio input "true"
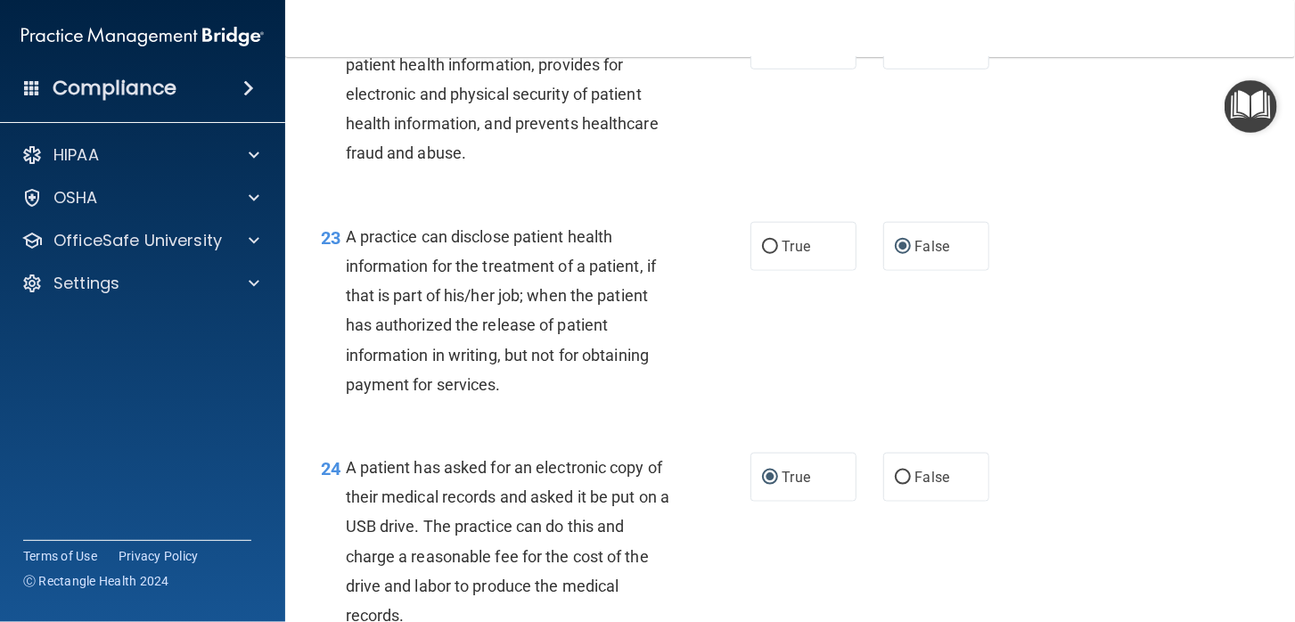
scroll to position [3655, 0]
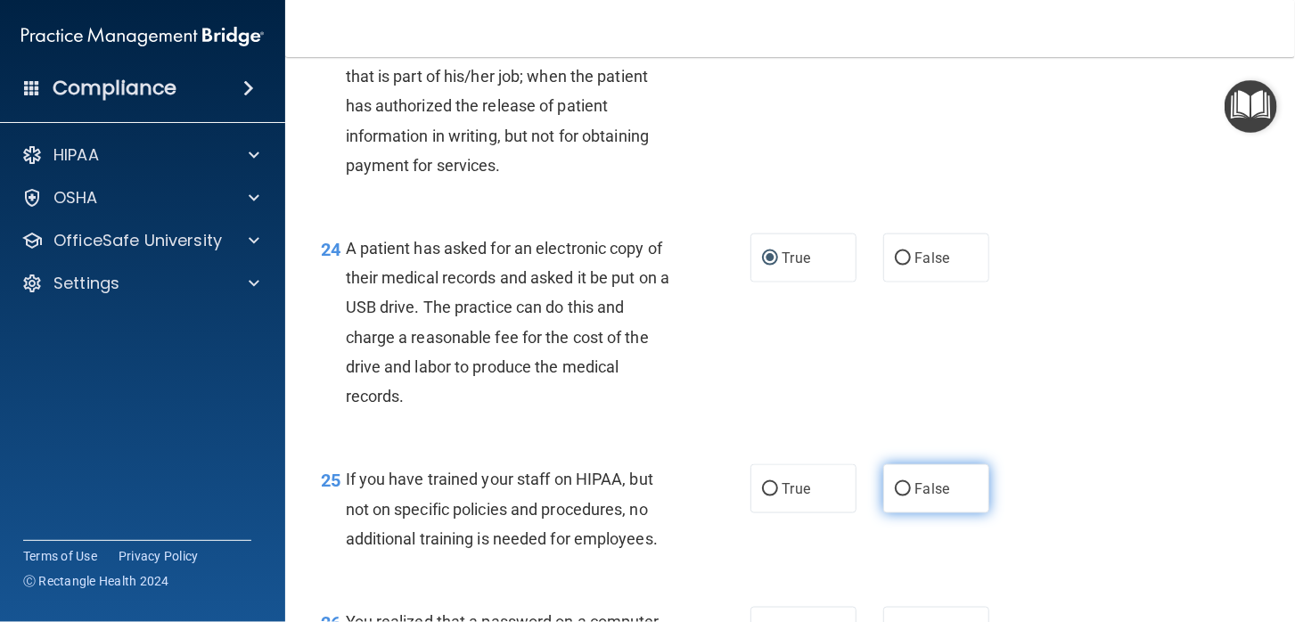
click at [897, 497] on input "False" at bounding box center [903, 489] width 16 height 13
radio input "true"
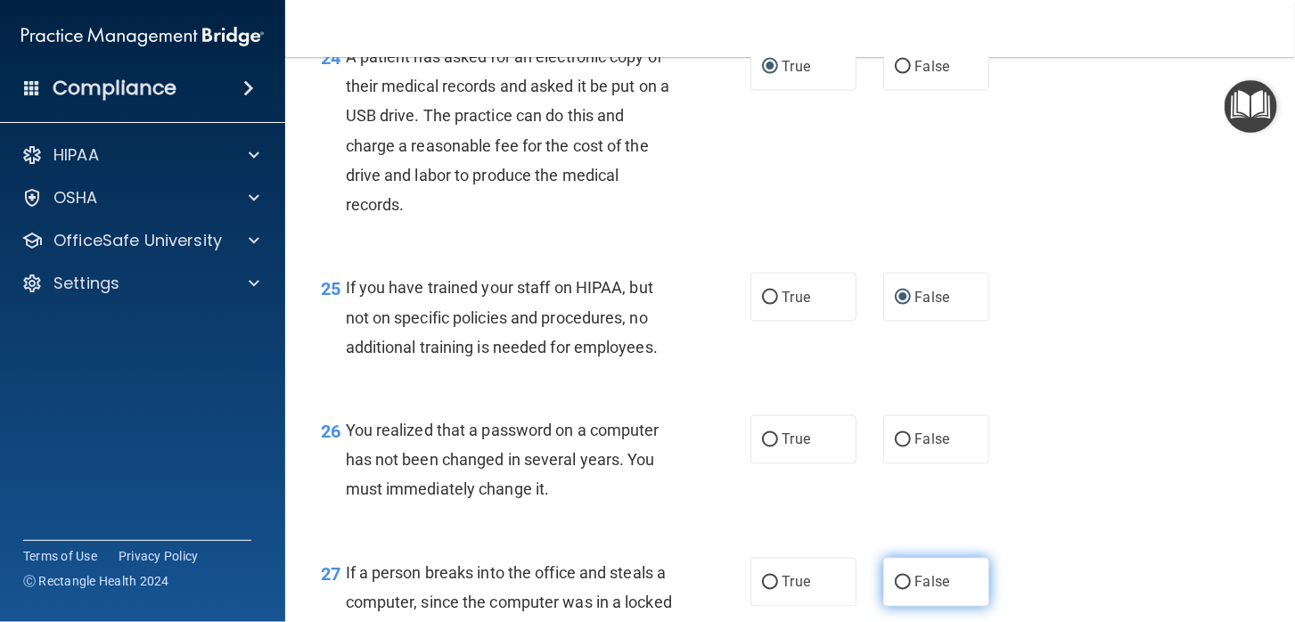
scroll to position [3921, 0]
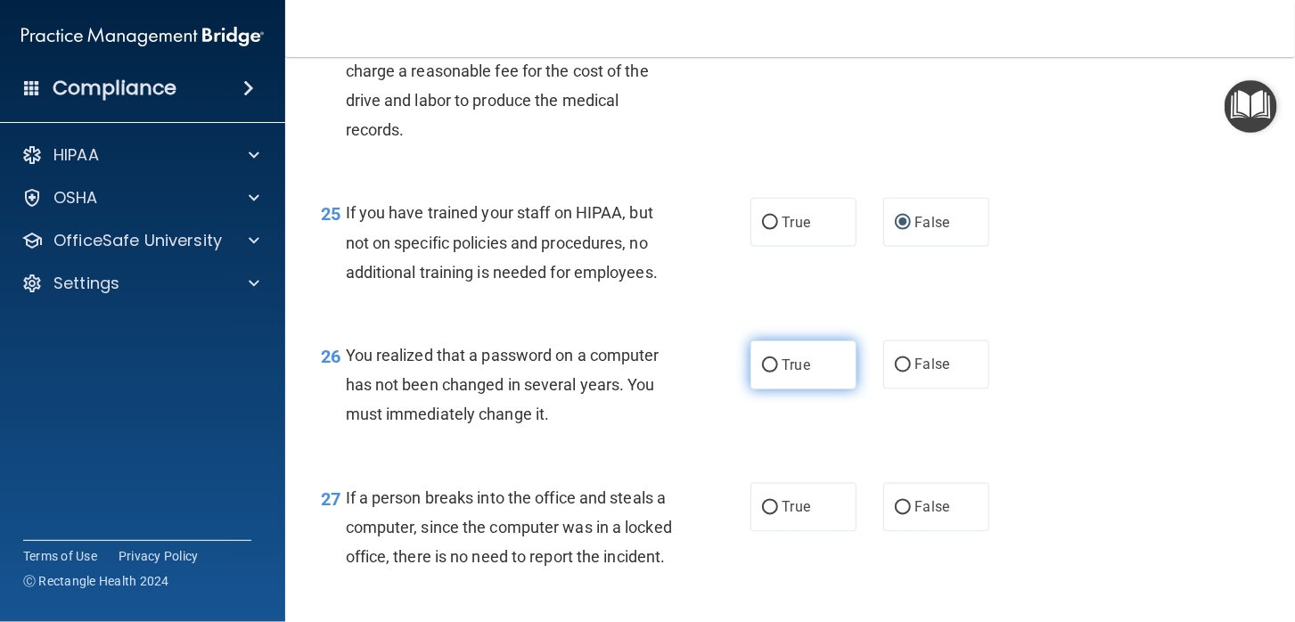
click at [762, 373] on input "True" at bounding box center [770, 365] width 16 height 13
radio input "true"
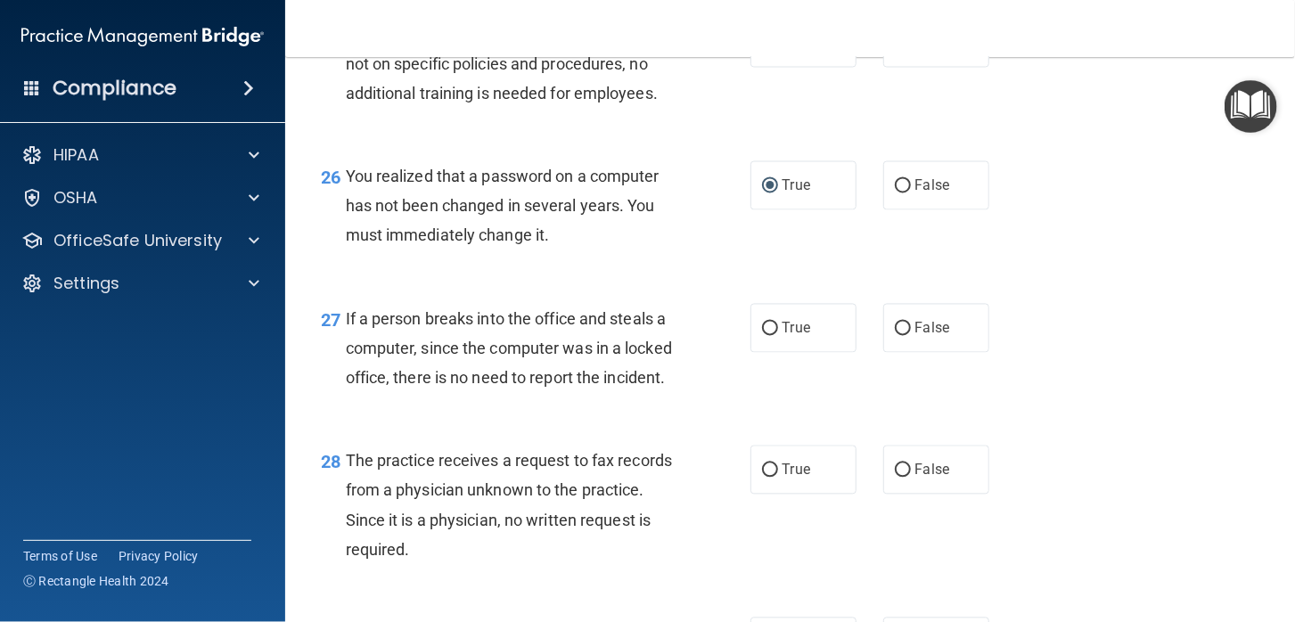
scroll to position [4279, 0]
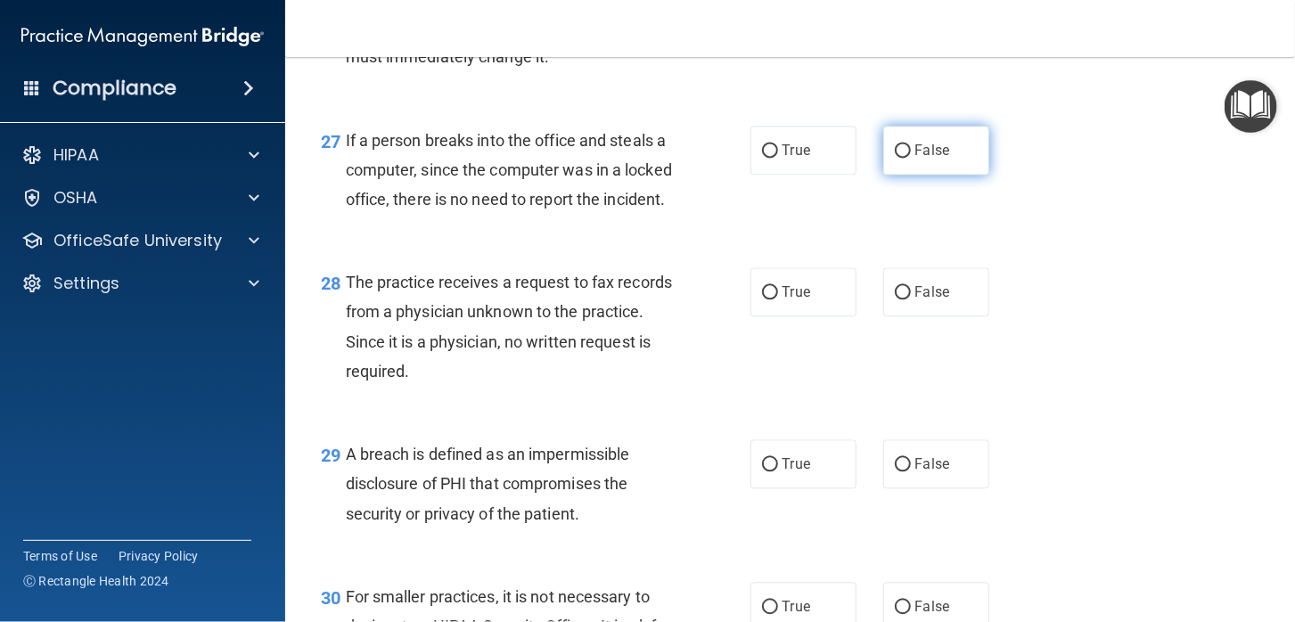
drag, startPoint x: 895, startPoint y: 211, endPoint x: 902, endPoint y: 301, distance: 90.3
click at [895, 158] on input "False" at bounding box center [903, 150] width 16 height 13
radio input "true"
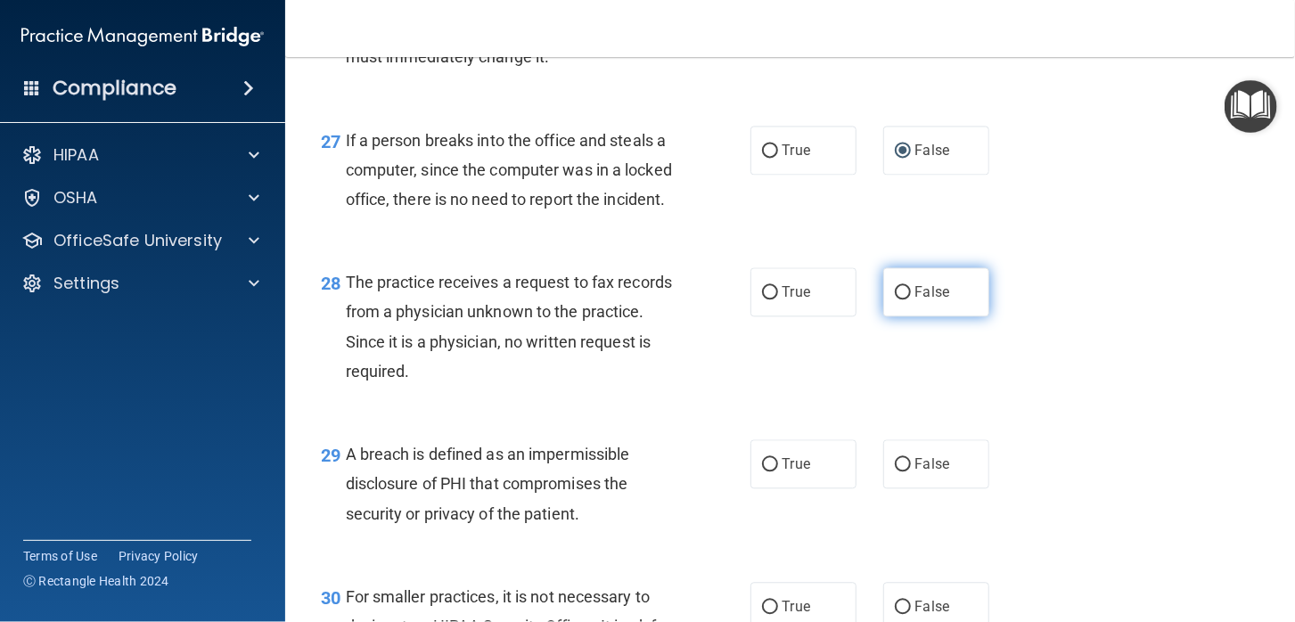
click at [895, 300] on input "False" at bounding box center [903, 292] width 16 height 13
radio input "true"
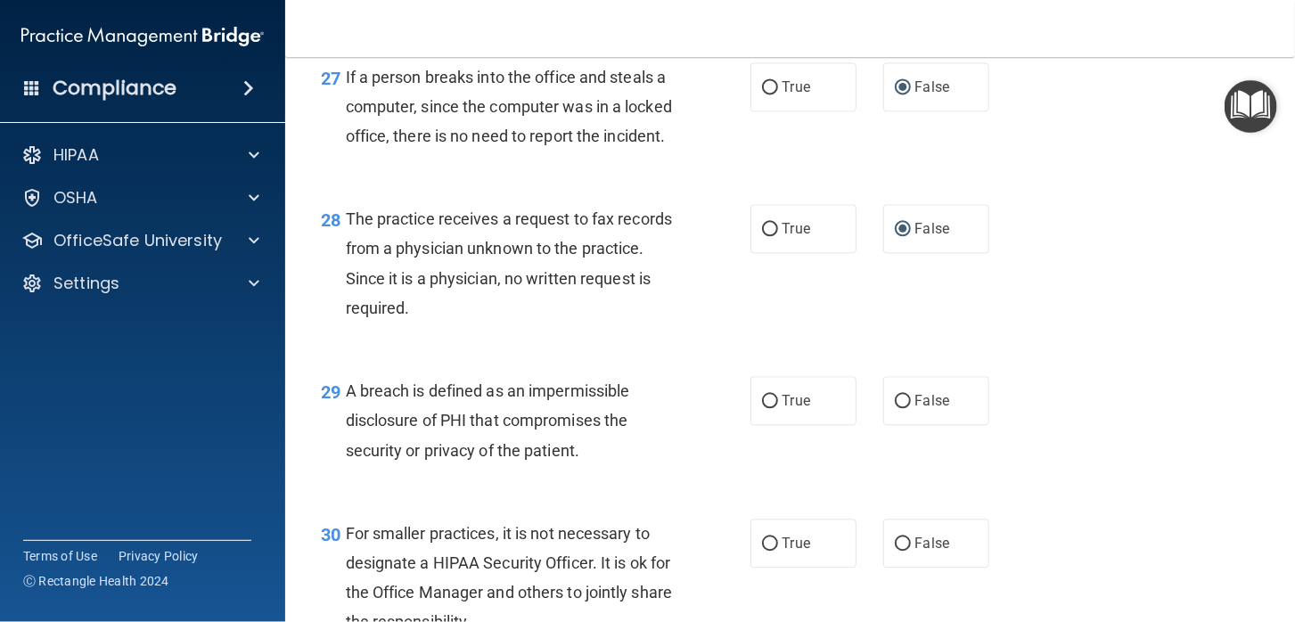
scroll to position [4456, 0]
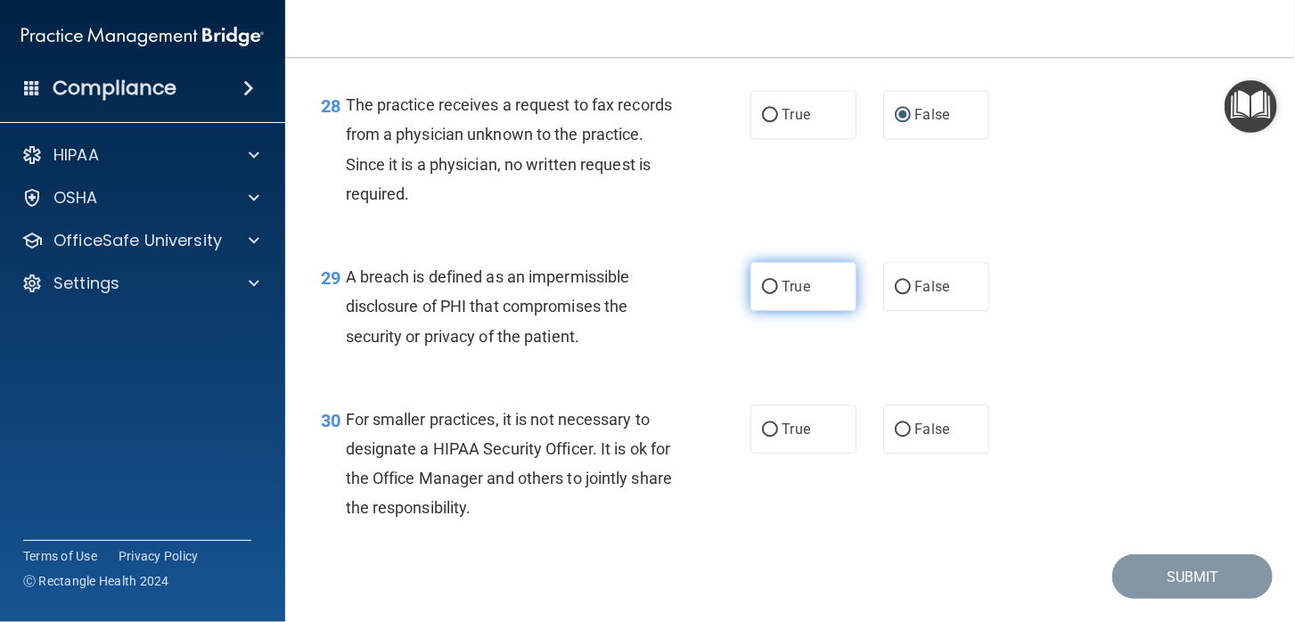
click at [762, 294] on input "True" at bounding box center [770, 287] width 16 height 13
radio input "true"
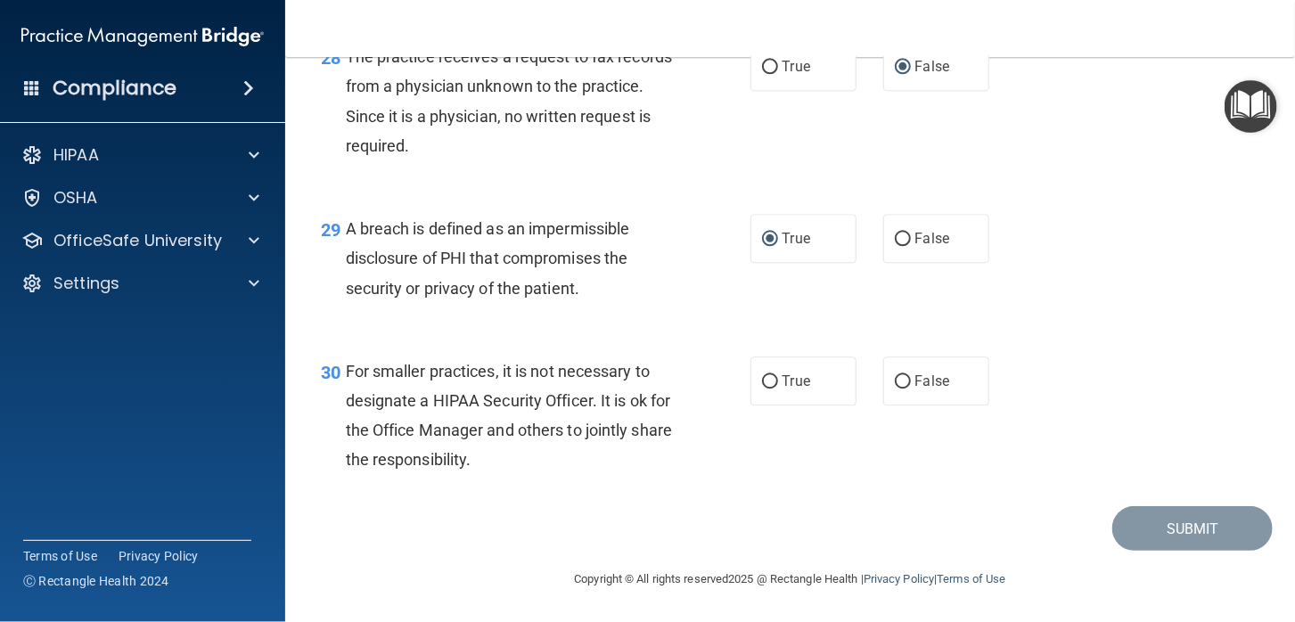
scroll to position [4593, 0]
click at [762, 380] on input "True" at bounding box center [770, 381] width 16 height 13
radio input "true"
click at [1164, 528] on button "Submit" at bounding box center [1193, 528] width 160 height 45
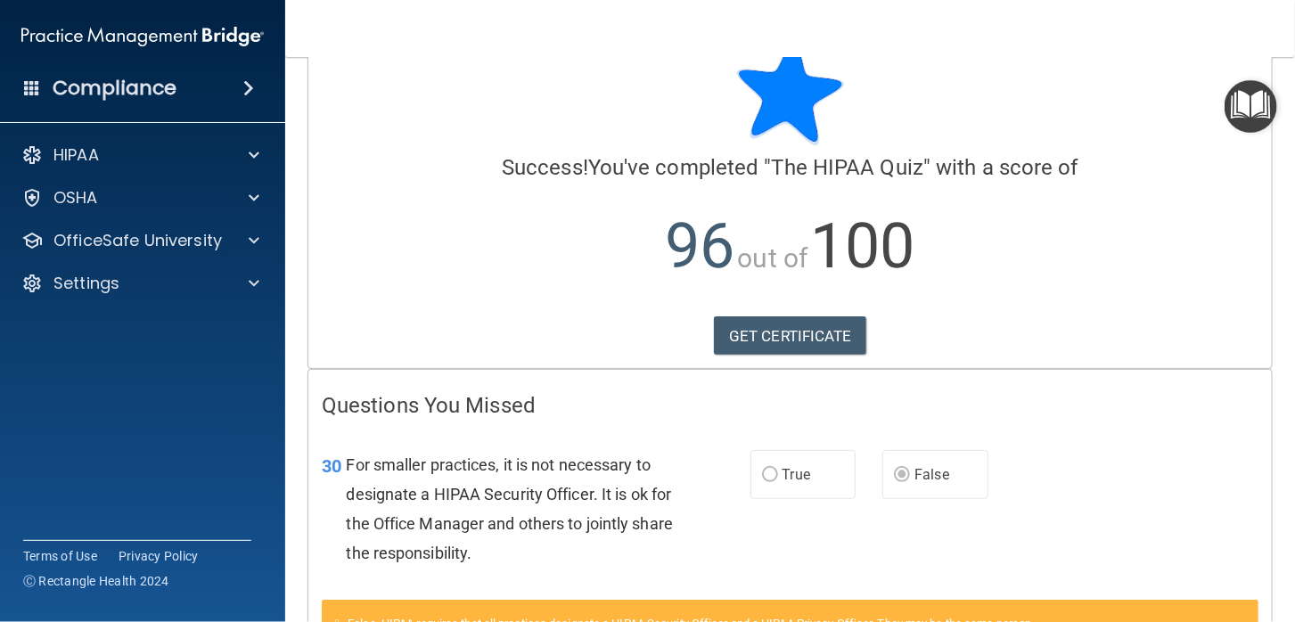
scroll to position [177, 0]
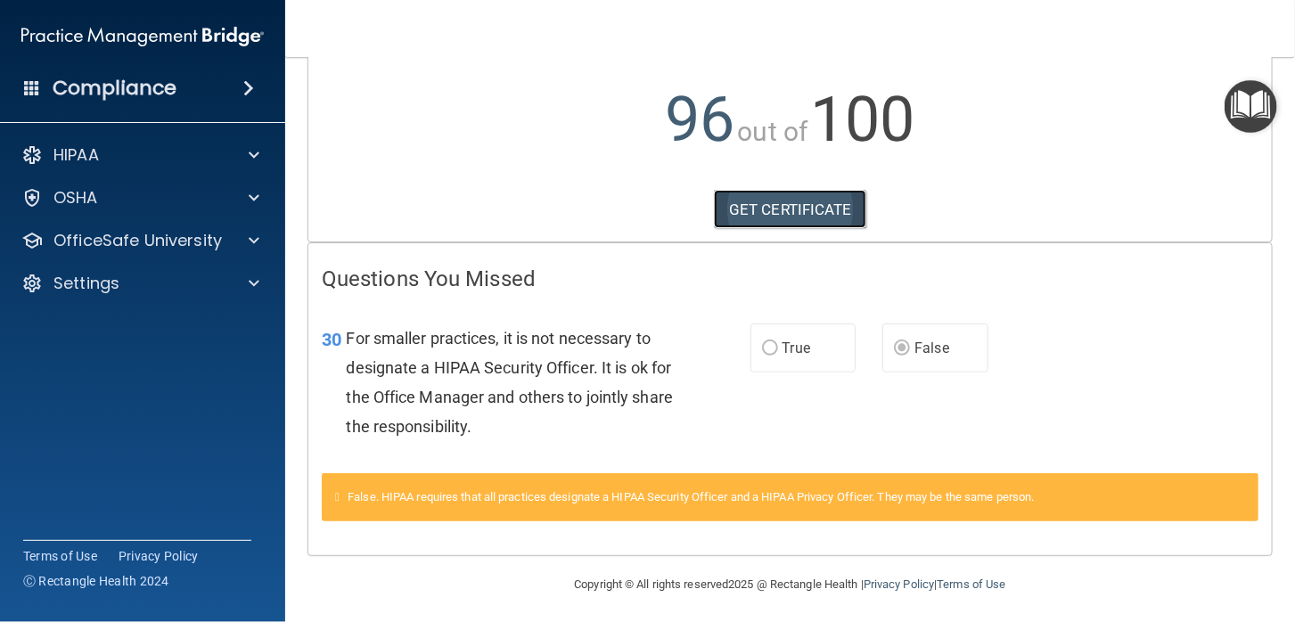
click at [773, 203] on link "GET CERTIFICATE" at bounding box center [790, 209] width 152 height 39
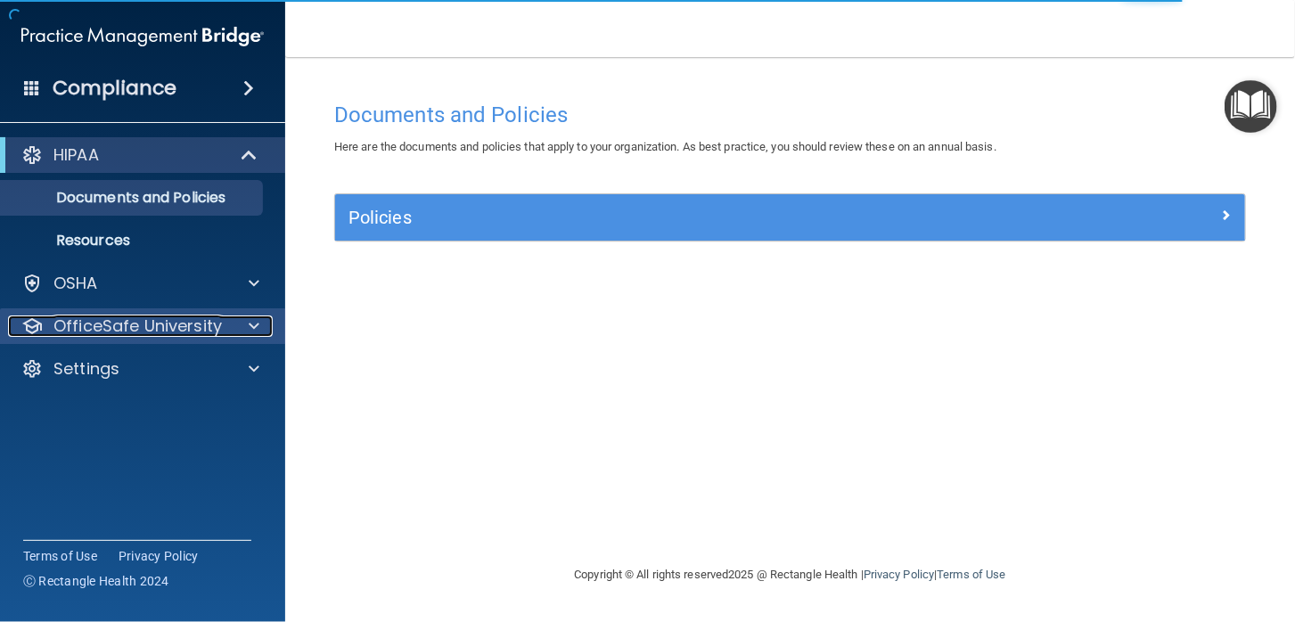
click at [105, 326] on p "OfficeSafe University" at bounding box center [137, 326] width 168 height 21
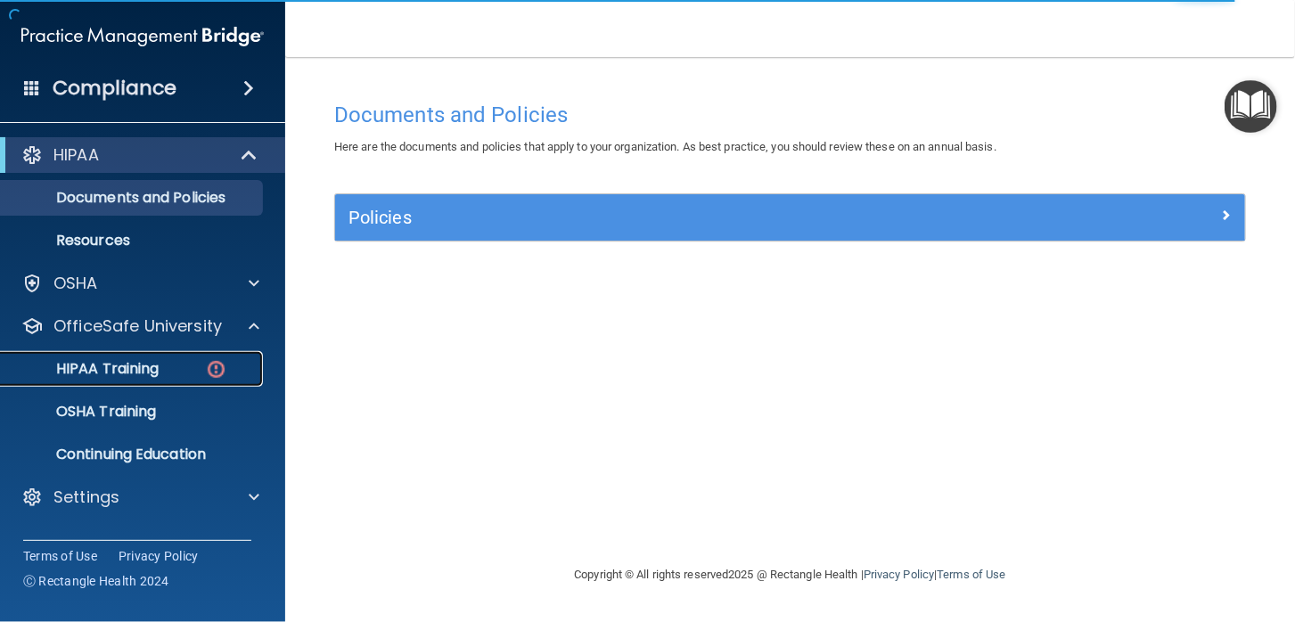
click at [126, 367] on p "HIPAA Training" at bounding box center [85, 369] width 147 height 18
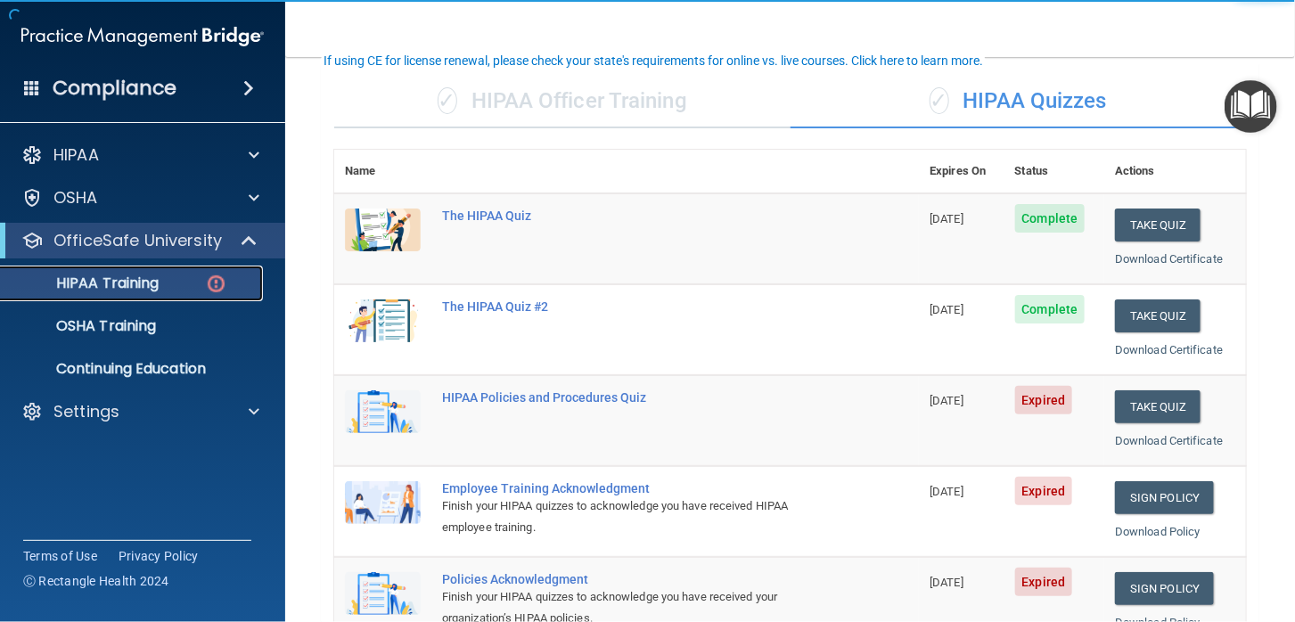
scroll to position [177, 0]
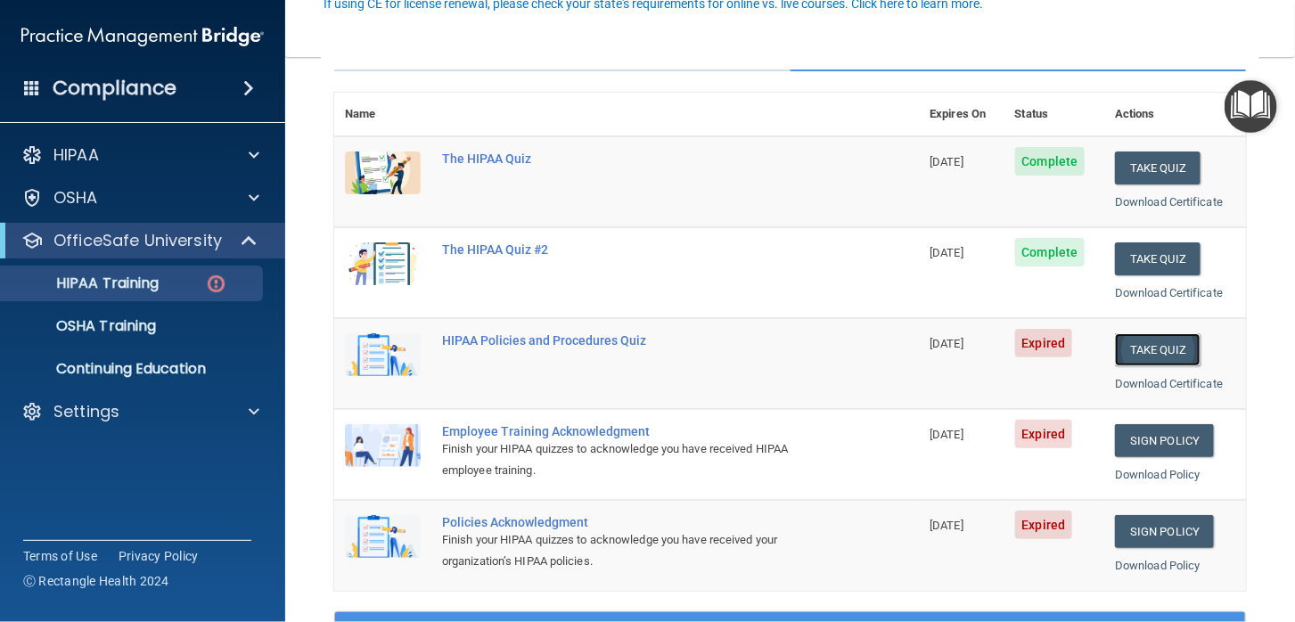
click at [1150, 349] on button "Take Quiz" at bounding box center [1158, 349] width 86 height 33
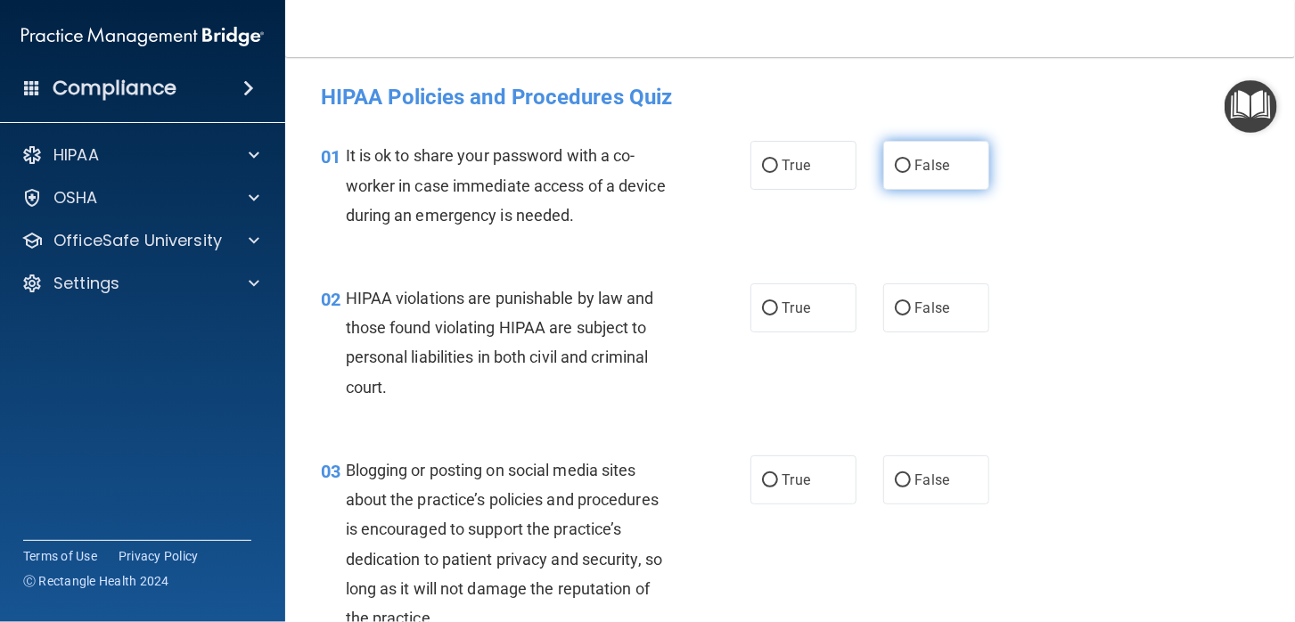
click at [895, 160] on input "False" at bounding box center [903, 166] width 16 height 13
radio input "true"
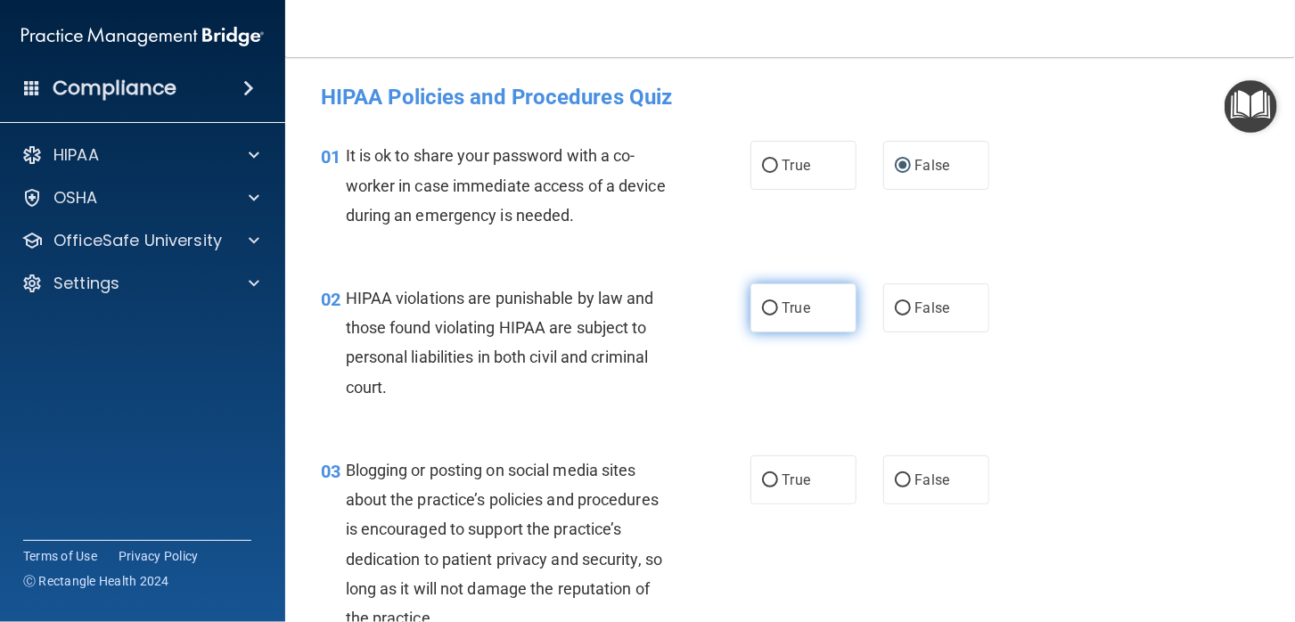
click at [762, 308] on input "True" at bounding box center [770, 308] width 16 height 13
radio input "true"
click at [897, 480] on input "False" at bounding box center [903, 480] width 16 height 13
radio input "true"
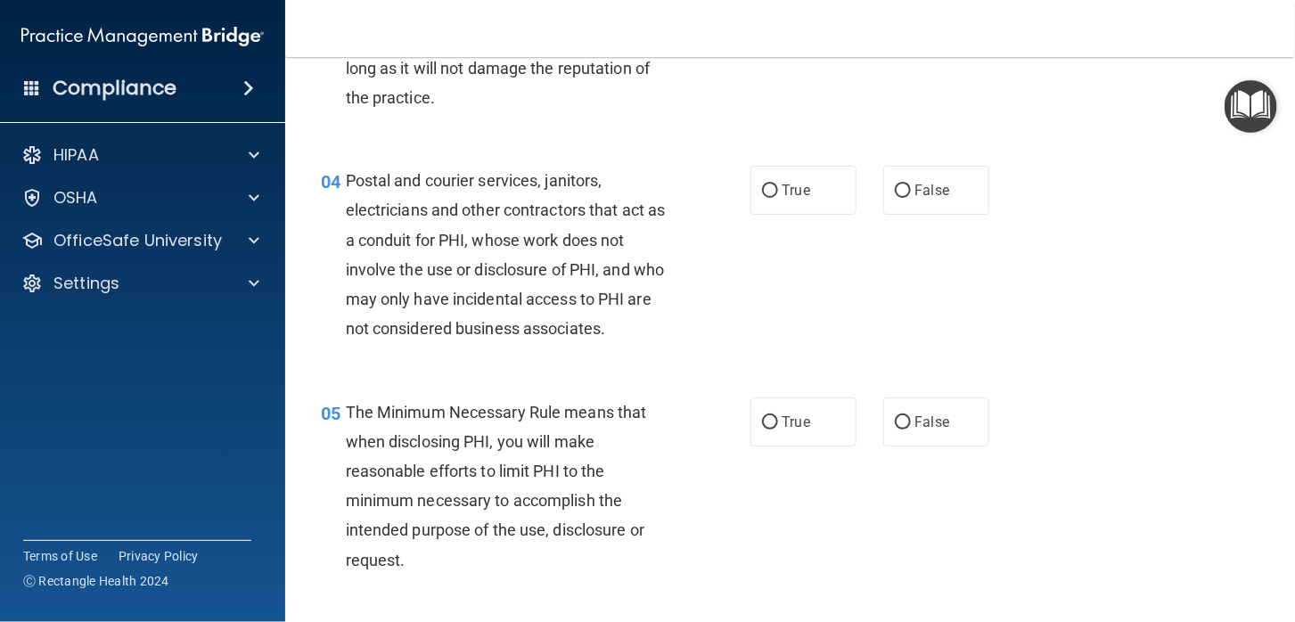
scroll to position [535, 0]
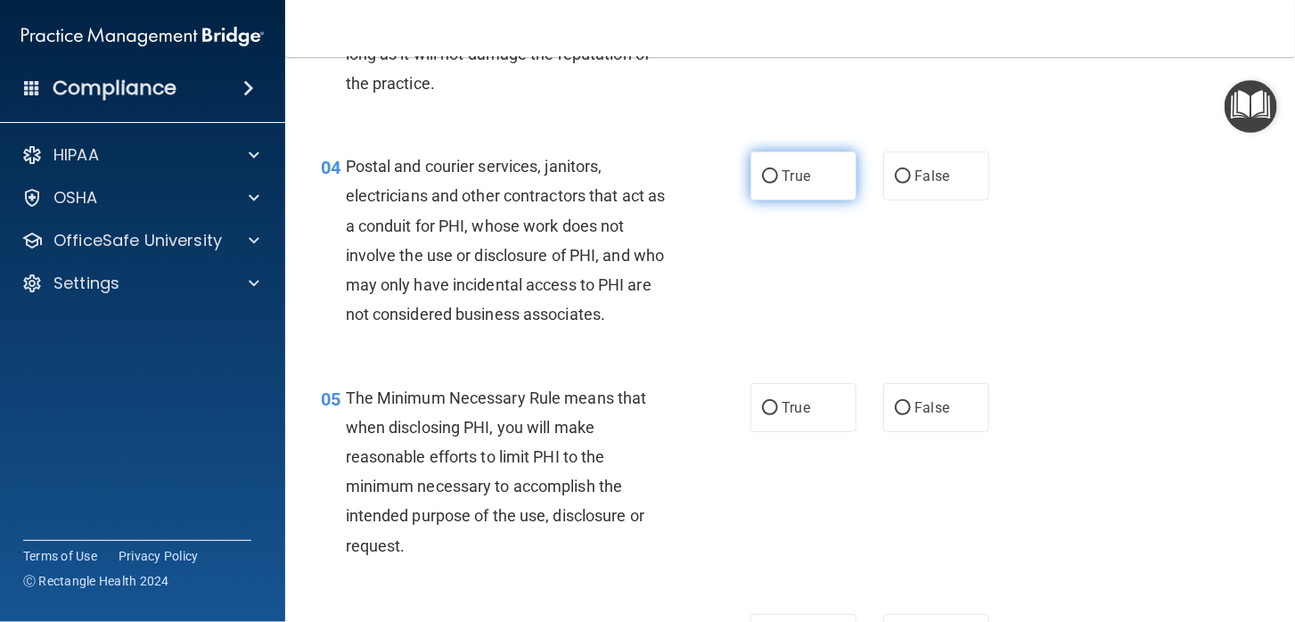
click at [762, 177] on input "True" at bounding box center [770, 176] width 16 height 13
radio input "true"
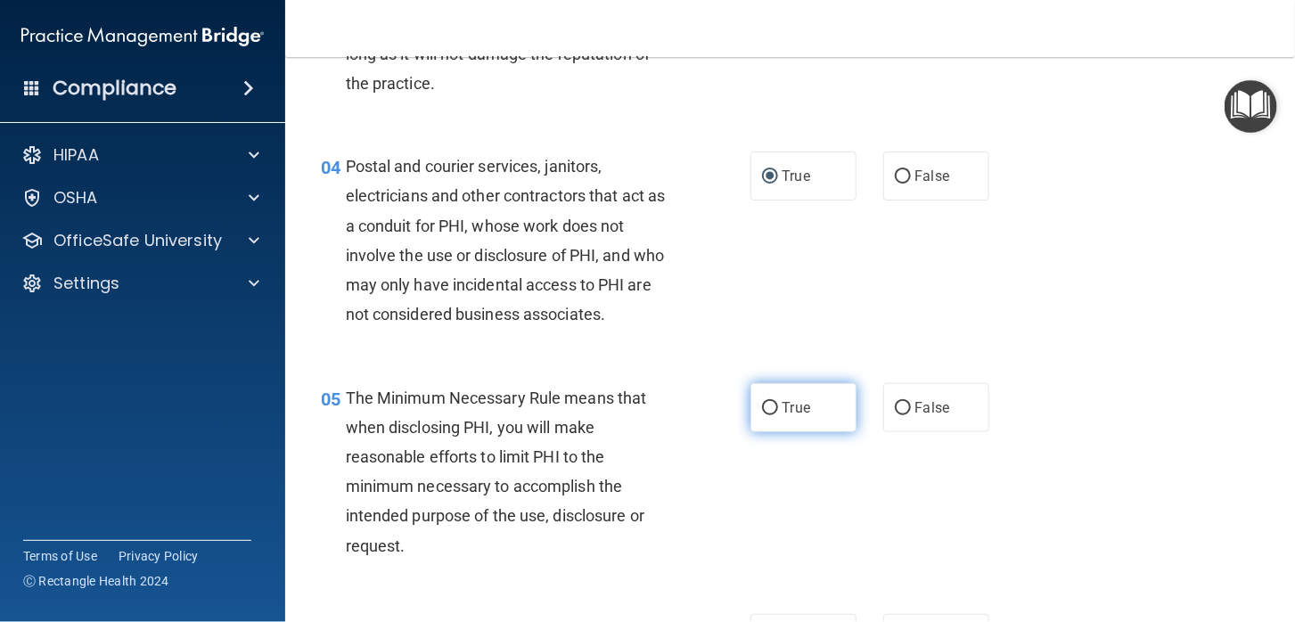
click at [763, 410] on input "True" at bounding box center [770, 408] width 16 height 13
radio input "true"
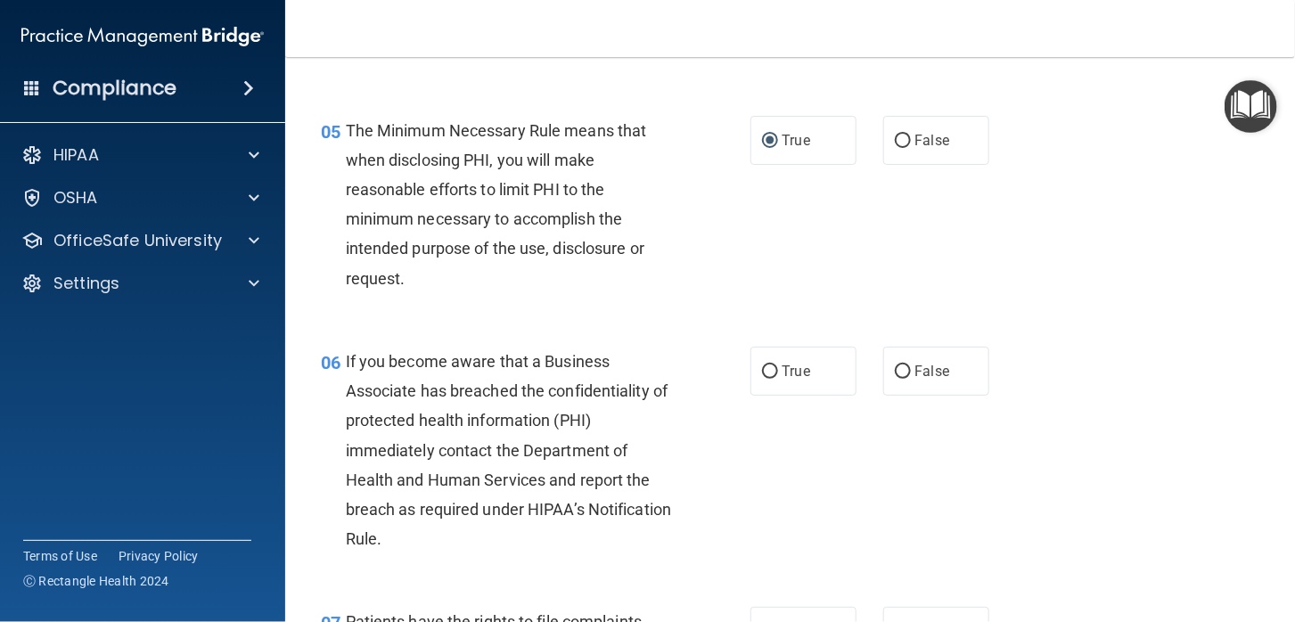
scroll to position [891, 0]
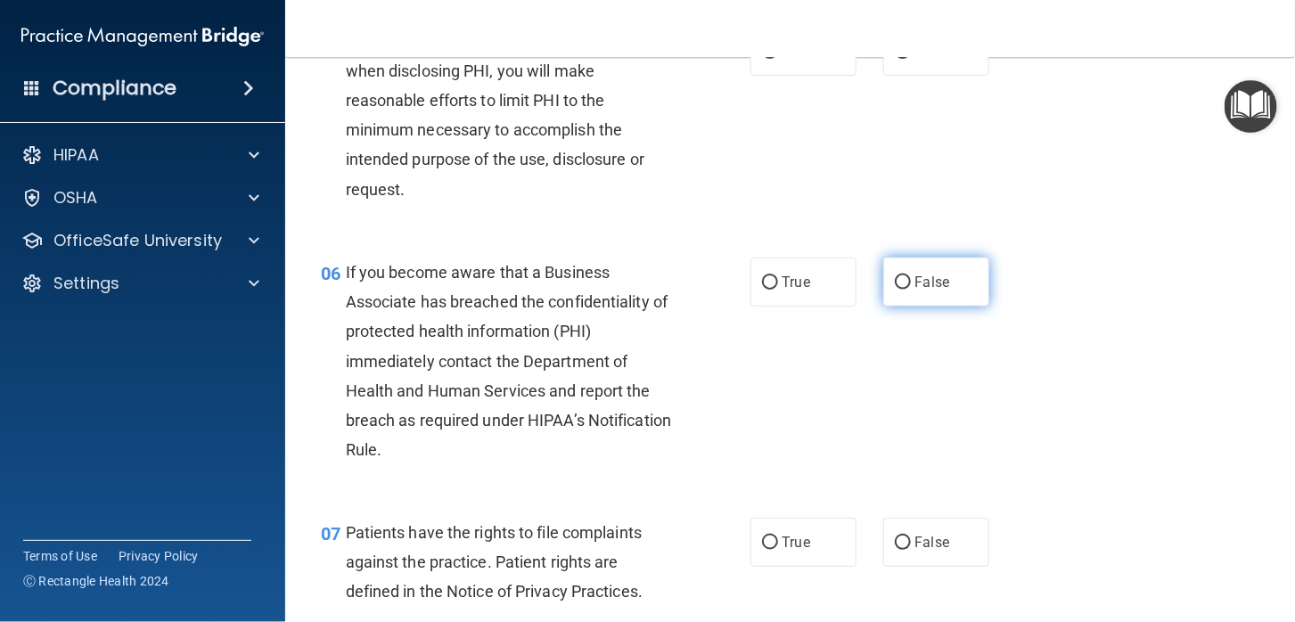
click at [895, 282] on input "False" at bounding box center [903, 282] width 16 height 13
radio input "true"
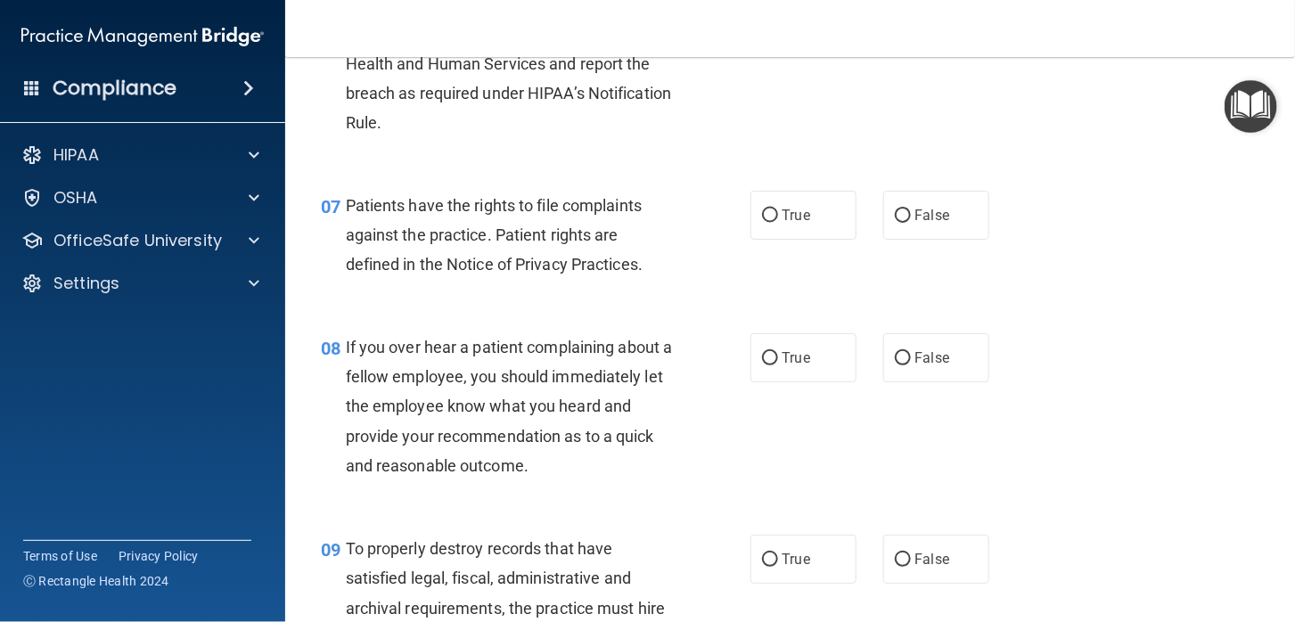
scroll to position [1247, 0]
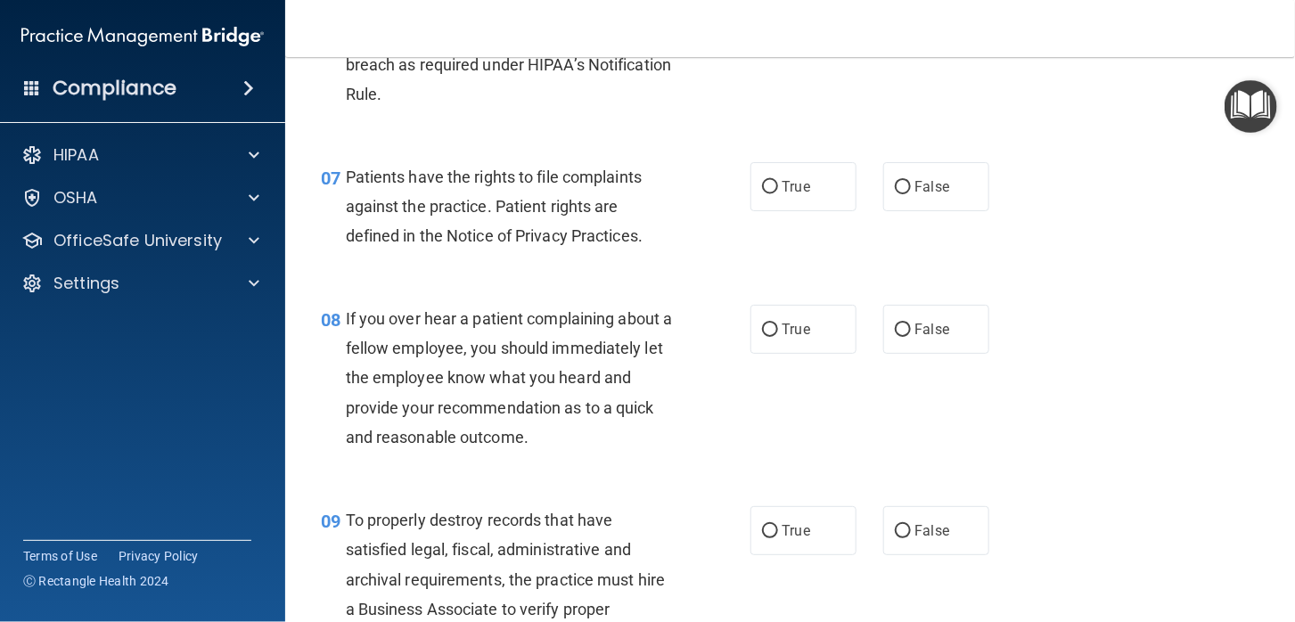
drag, startPoint x: 764, startPoint y: 188, endPoint x: 799, endPoint y: 226, distance: 51.8
click at [767, 193] on label "True" at bounding box center [804, 186] width 106 height 49
click at [767, 193] on input "True" at bounding box center [770, 187] width 16 height 13
radio input "true"
click at [896, 331] on input "False" at bounding box center [903, 330] width 16 height 13
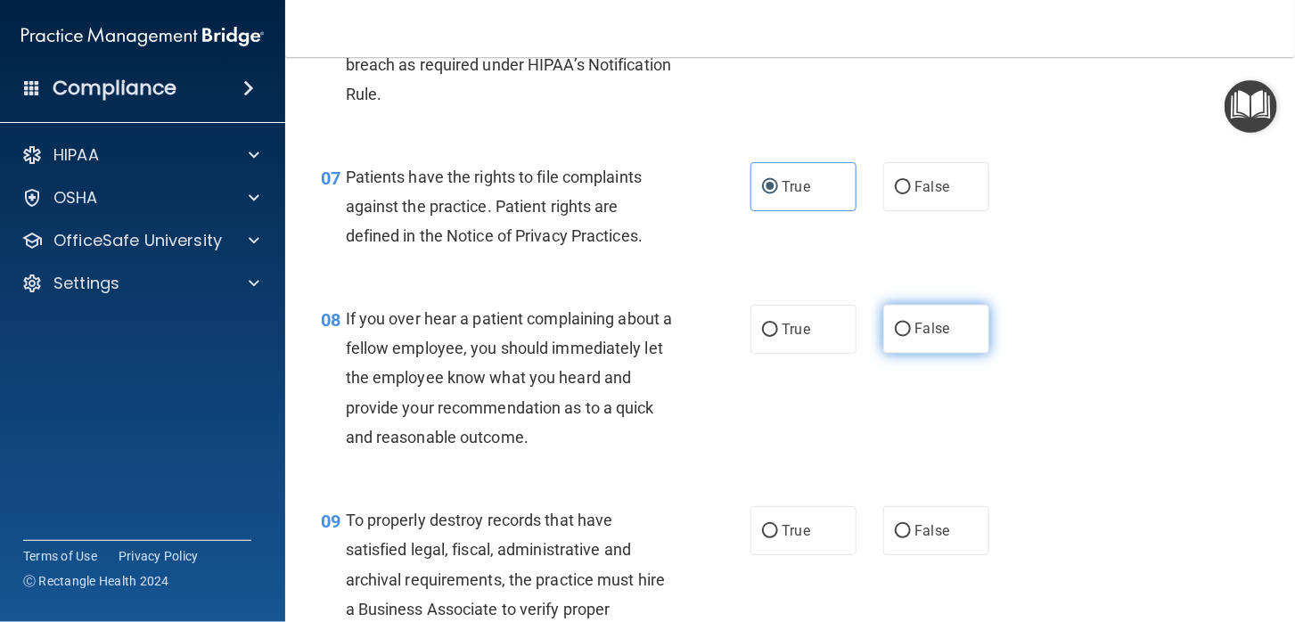
radio input "true"
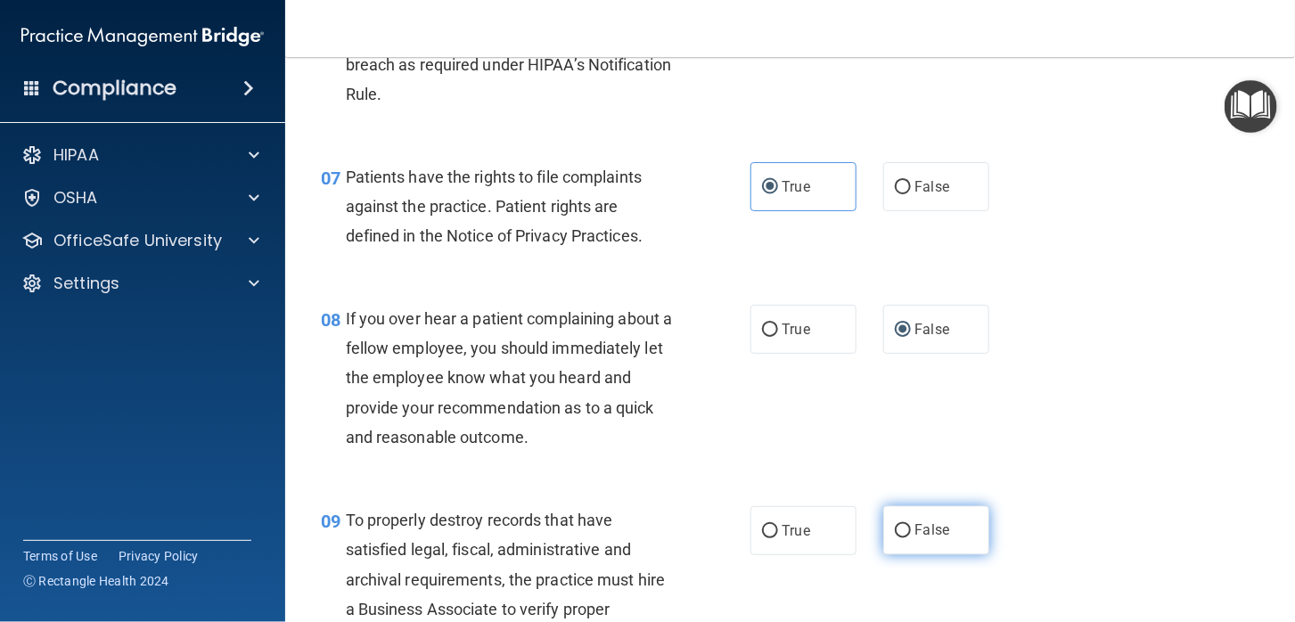
click at [895, 528] on input "False" at bounding box center [903, 531] width 16 height 13
radio input "true"
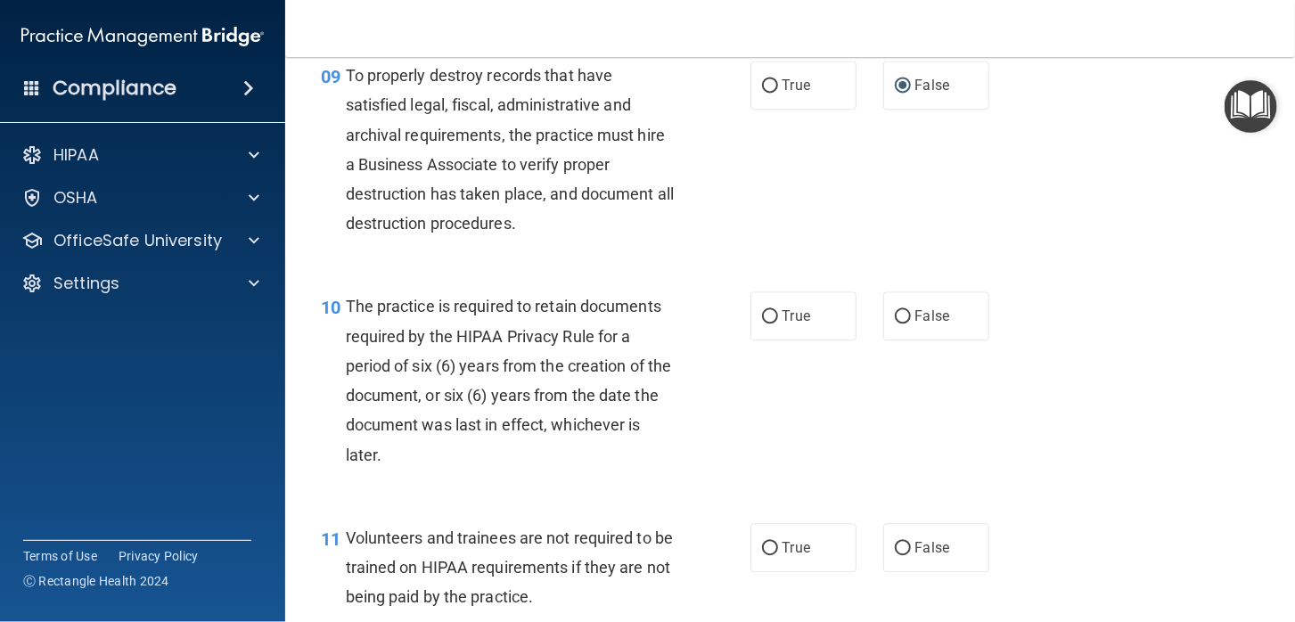
scroll to position [1782, 0]
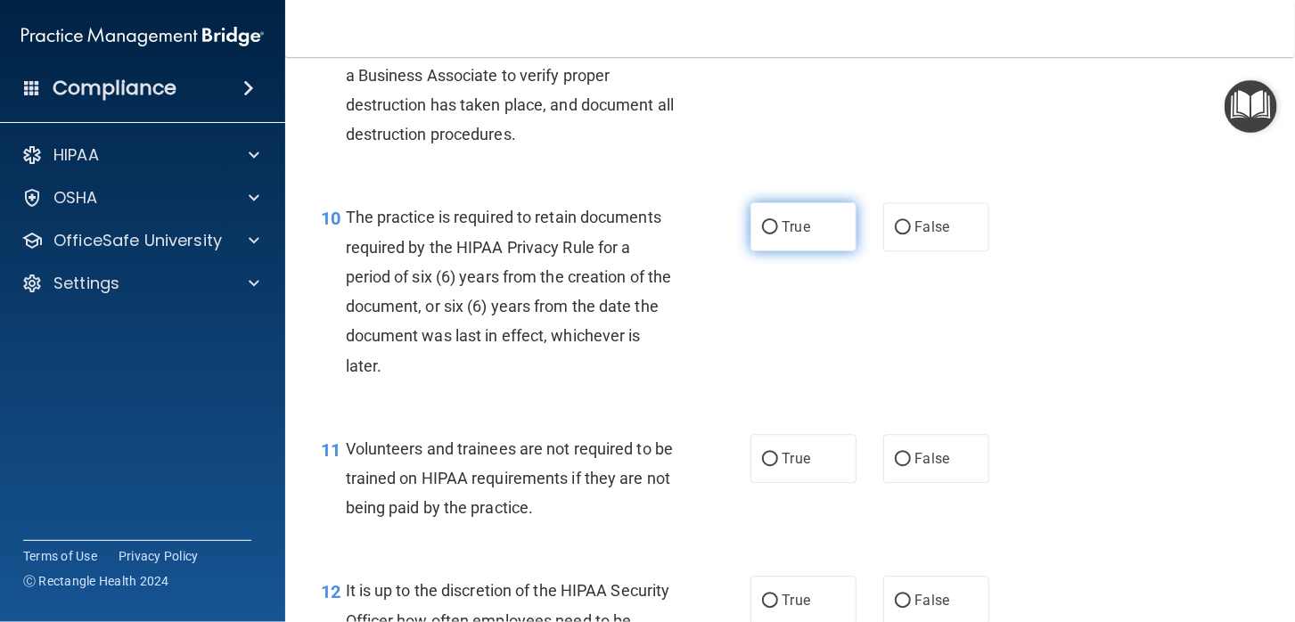
click at [762, 228] on input "True" at bounding box center [770, 227] width 16 height 13
radio input "true"
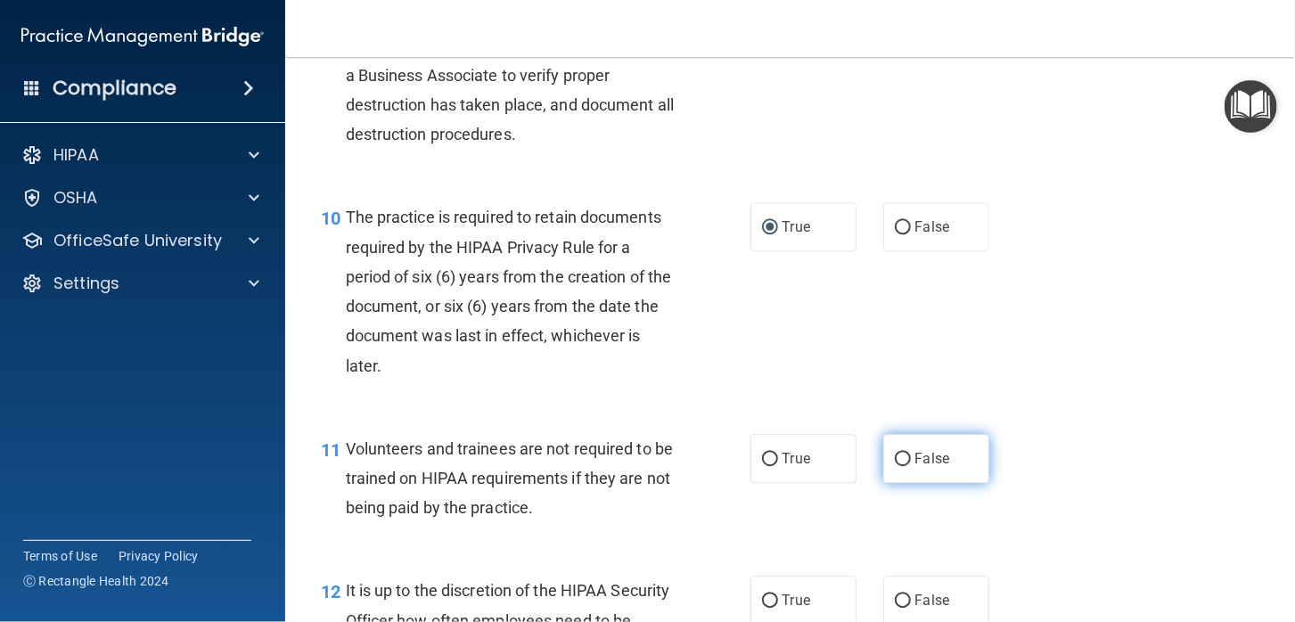
drag, startPoint x: 899, startPoint y: 459, endPoint x: 900, endPoint y: 499, distance: 40.2
click at [899, 460] on input "False" at bounding box center [903, 459] width 16 height 13
radio input "true"
click at [899, 598] on input "False" at bounding box center [903, 601] width 16 height 13
radio input "true"
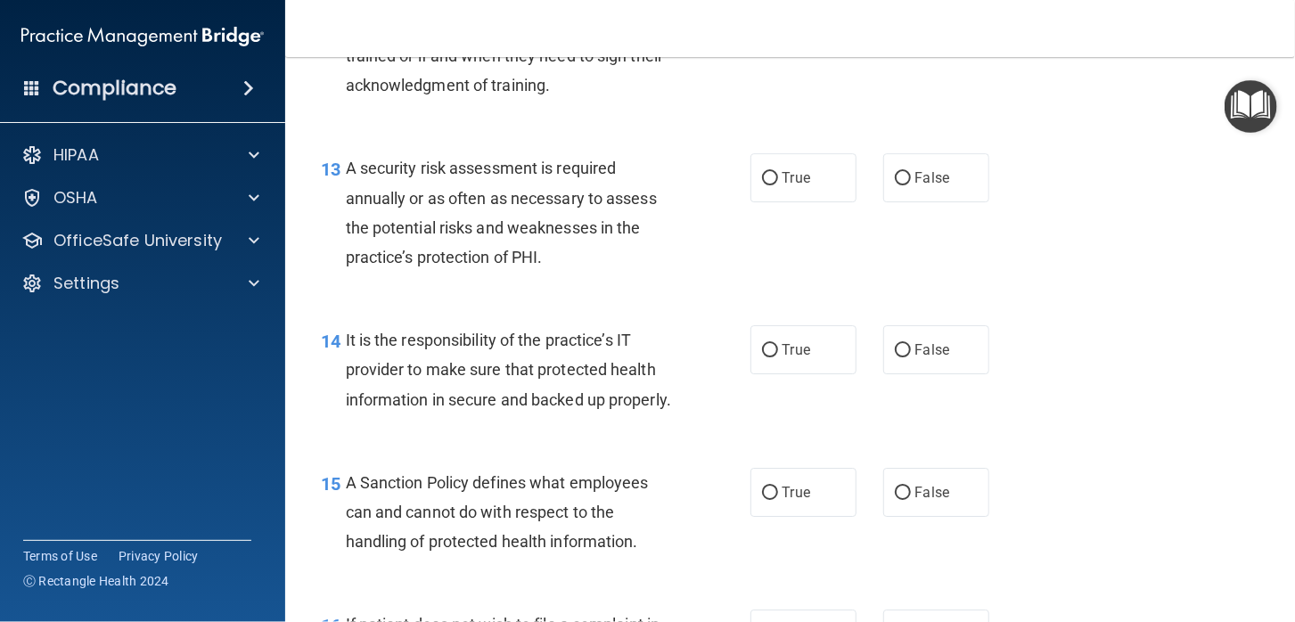
scroll to position [2407, 0]
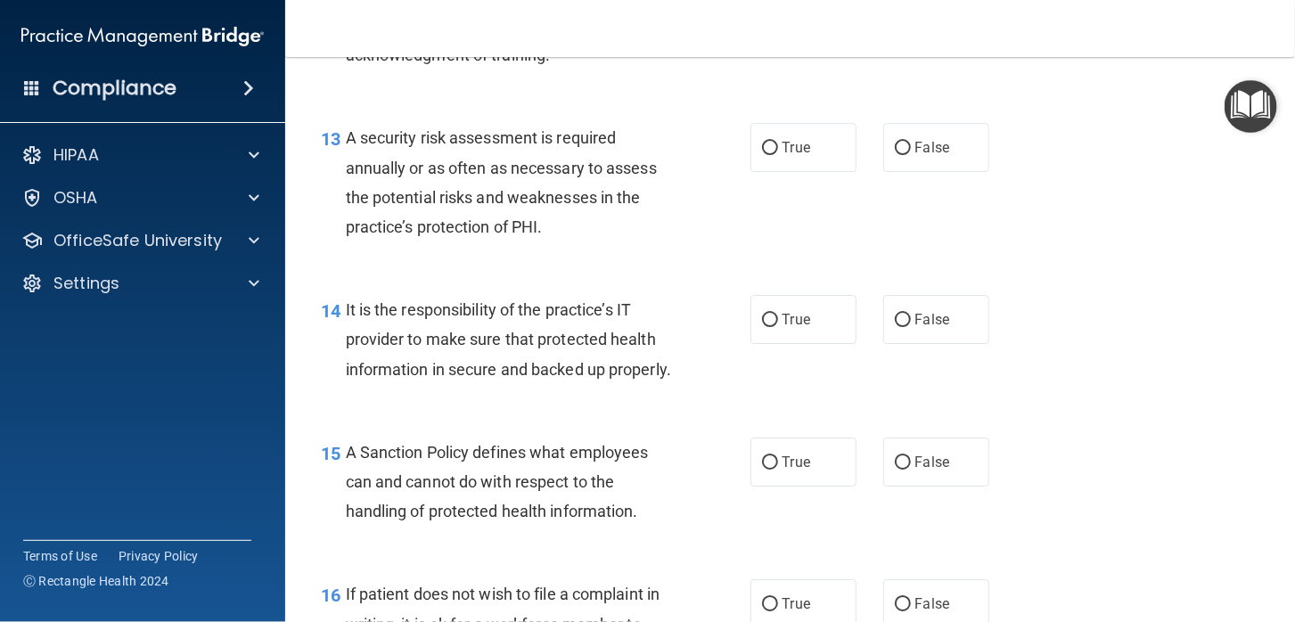
drag, startPoint x: 761, startPoint y: 144, endPoint x: 777, endPoint y: 172, distance: 32.7
click at [762, 146] on input "True" at bounding box center [770, 148] width 16 height 13
radio input "true"
drag, startPoint x: 898, startPoint y: 317, endPoint x: 917, endPoint y: 427, distance: 111.4
click at [898, 319] on input "False" at bounding box center [903, 320] width 16 height 13
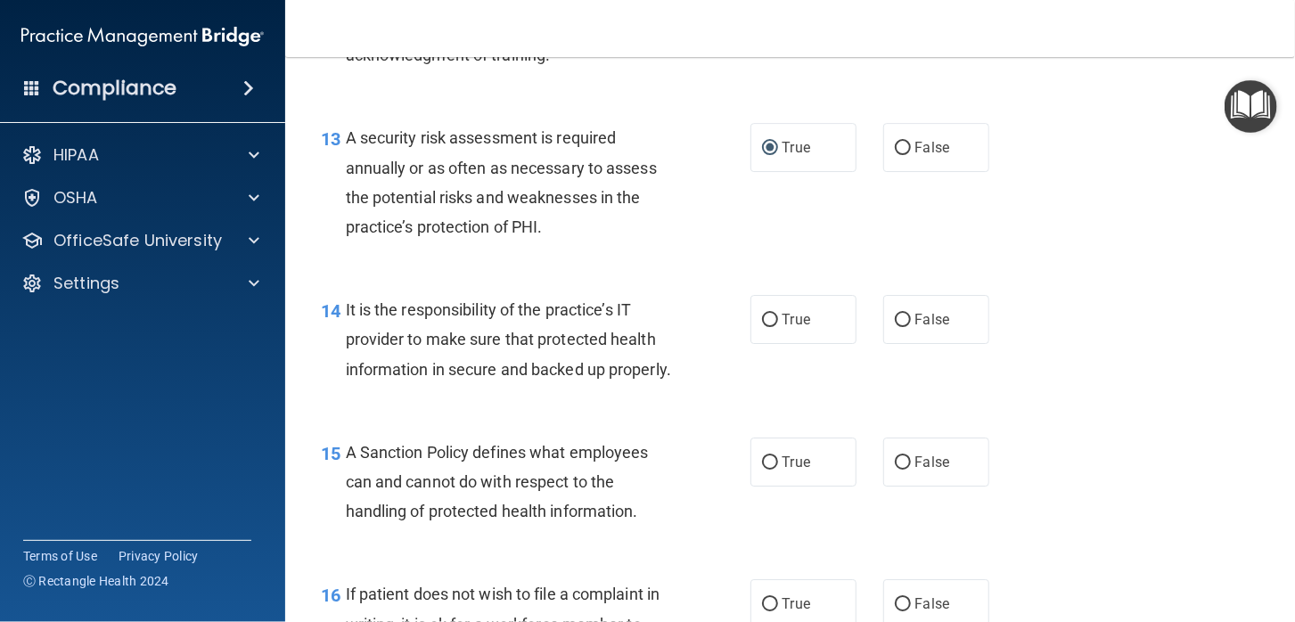
radio input "true"
click at [896, 470] on input "False" at bounding box center [903, 462] width 16 height 13
radio input "true"
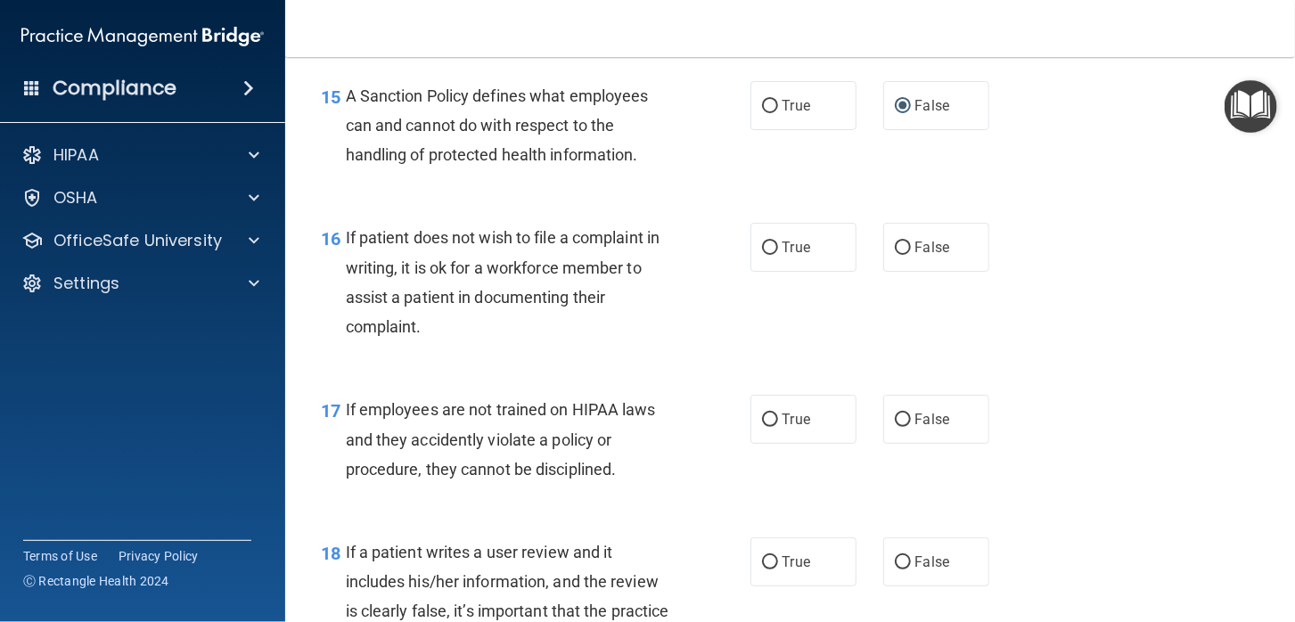
scroll to position [2763, 0]
click at [762, 256] on input "True" at bounding box center [770, 248] width 16 height 13
radio input "true"
drag, startPoint x: 896, startPoint y: 456, endPoint x: 895, endPoint y: 465, distance: 9.8
click at [896, 445] on label "False" at bounding box center [936, 420] width 106 height 49
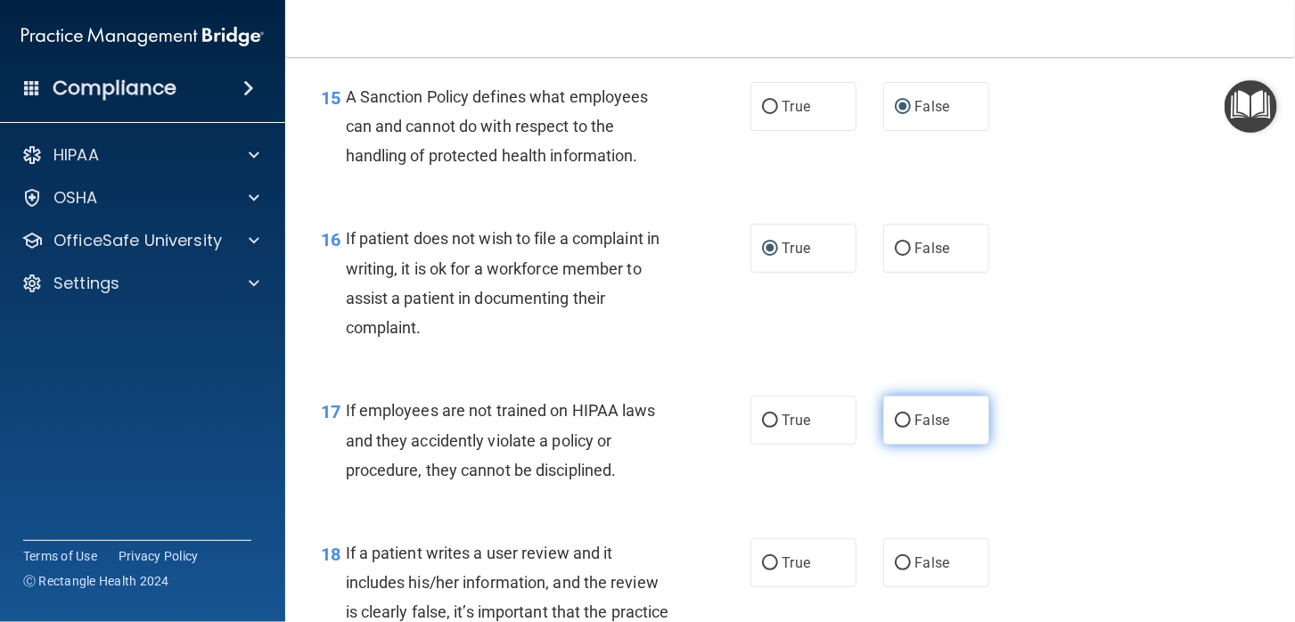
click at [896, 428] on input "False" at bounding box center [903, 421] width 16 height 13
radio input "true"
click at [895, 571] on input "False" at bounding box center [903, 563] width 16 height 13
radio input "true"
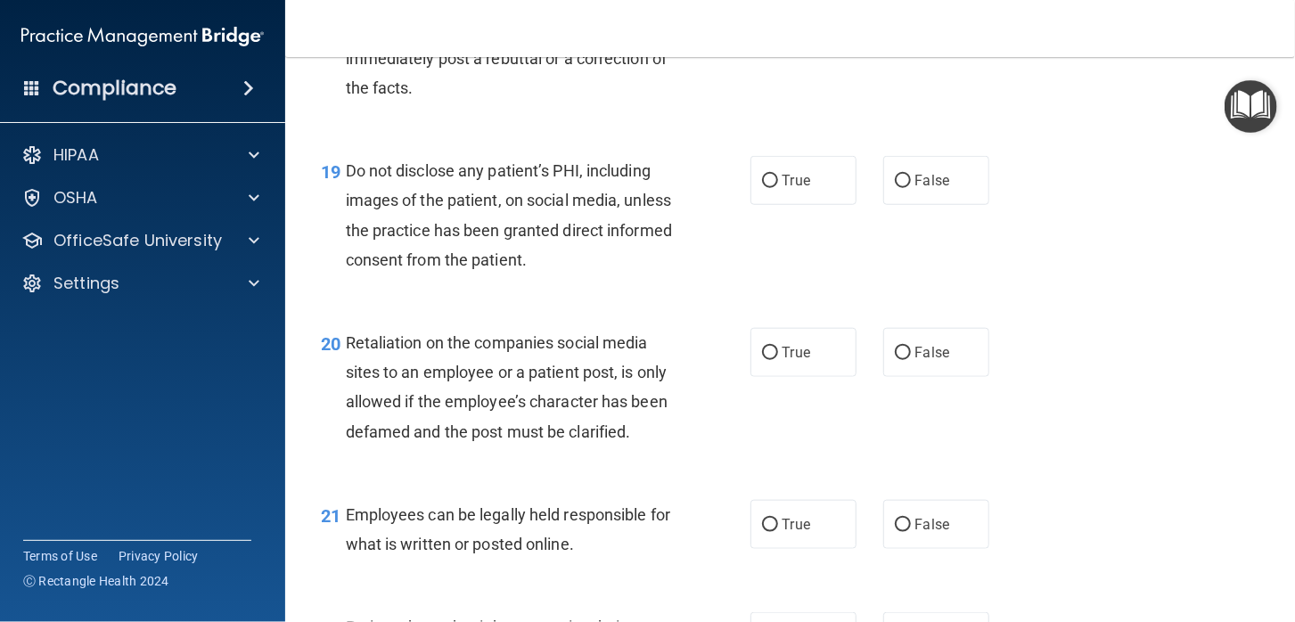
scroll to position [3387, 0]
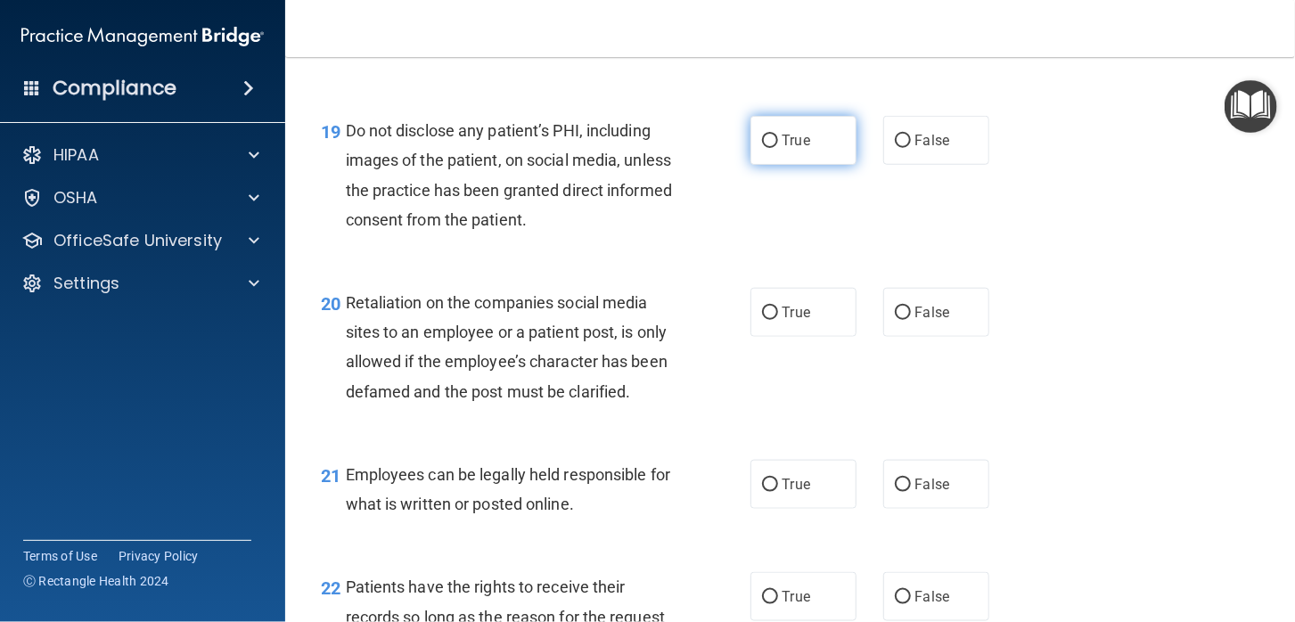
drag, startPoint x: 760, startPoint y: 171, endPoint x: 816, endPoint y: 220, distance: 73.9
click at [762, 148] on input "True" at bounding box center [770, 141] width 16 height 13
radio input "true"
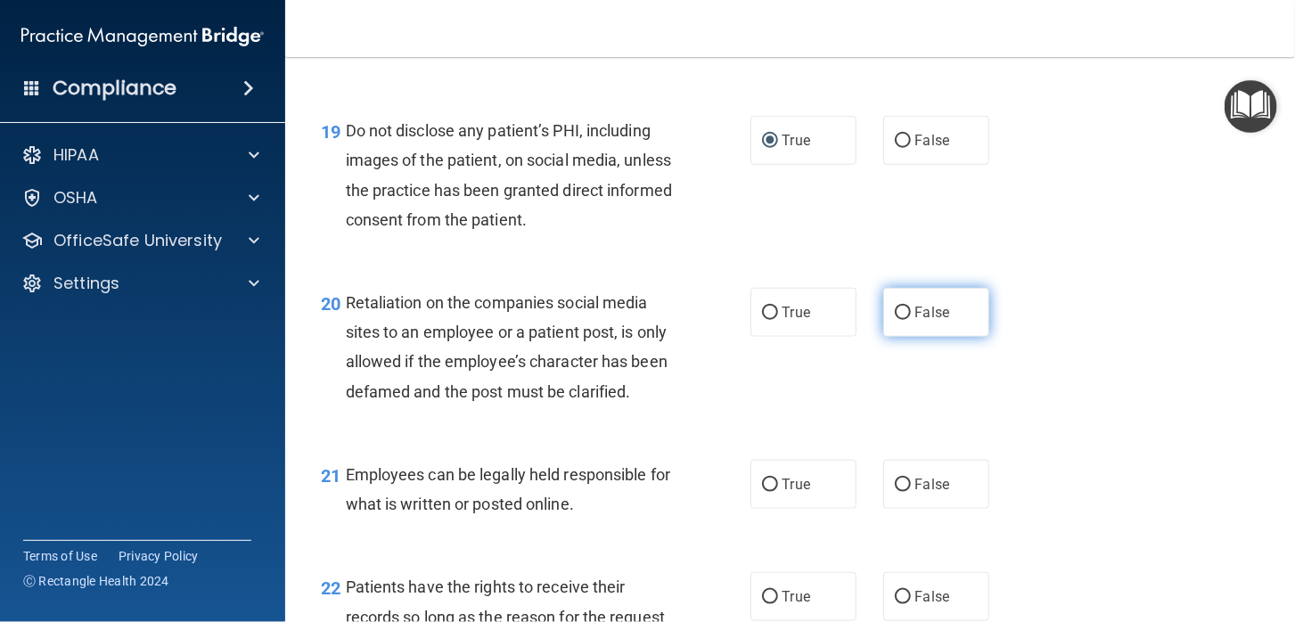
click at [895, 320] on input "False" at bounding box center [903, 313] width 16 height 13
radio input "true"
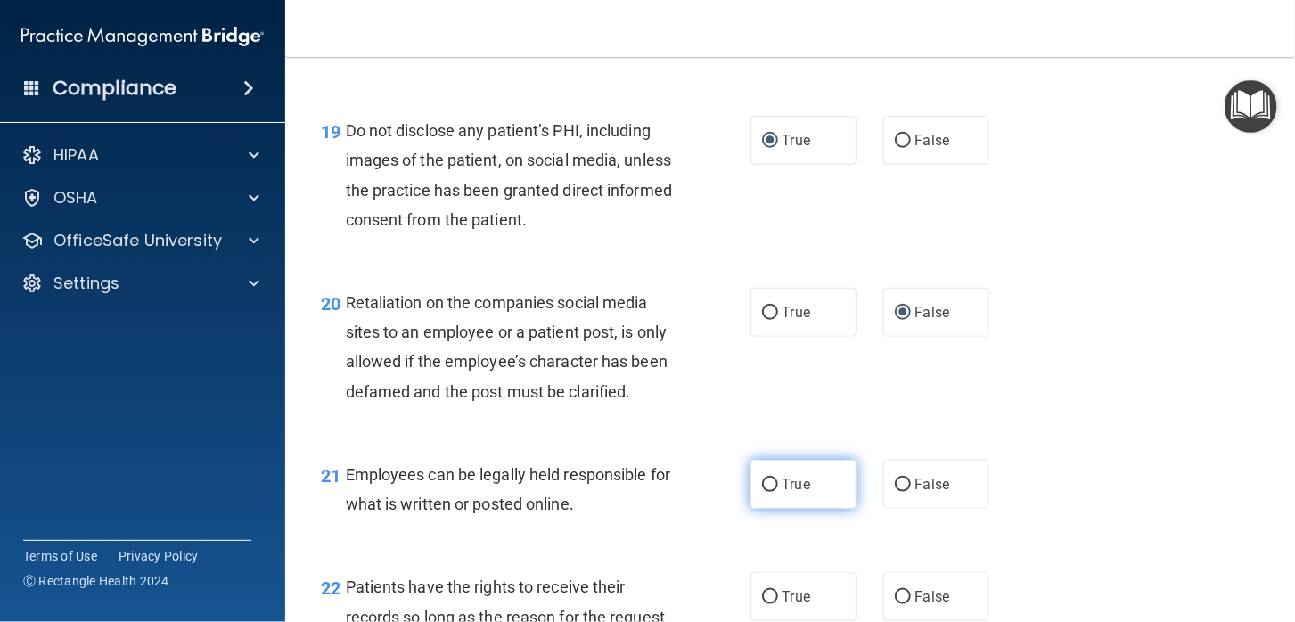
click at [764, 492] on input "True" at bounding box center [770, 485] width 16 height 13
radio input "true"
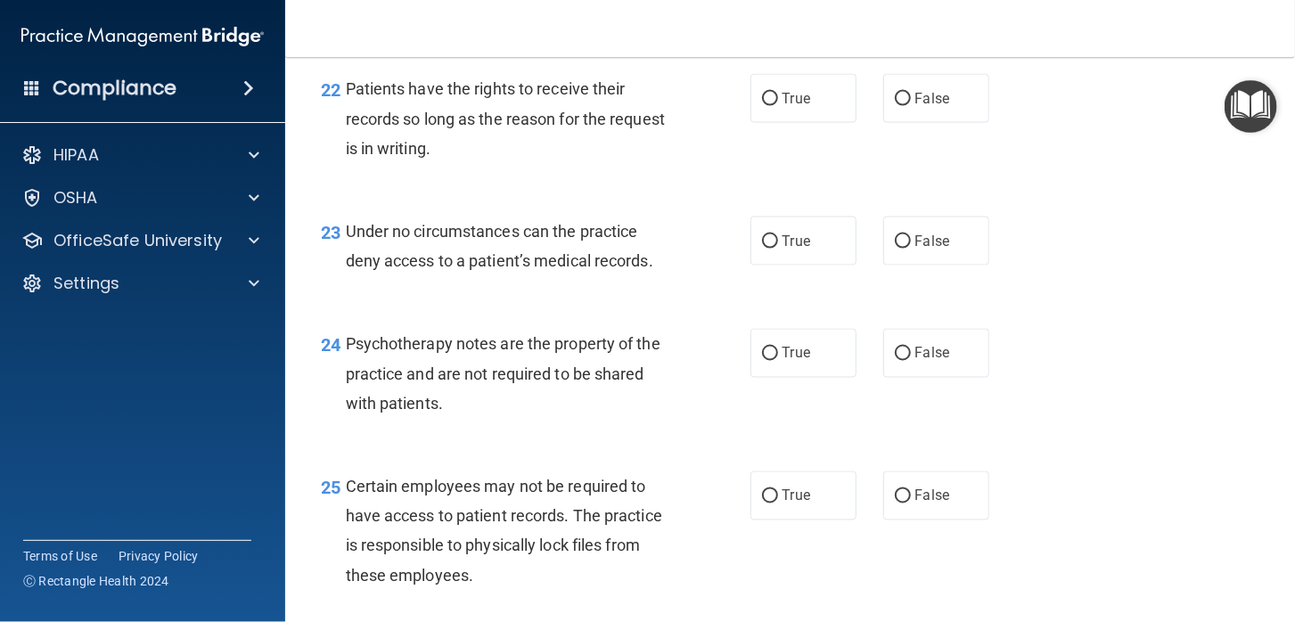
scroll to position [3921, 0]
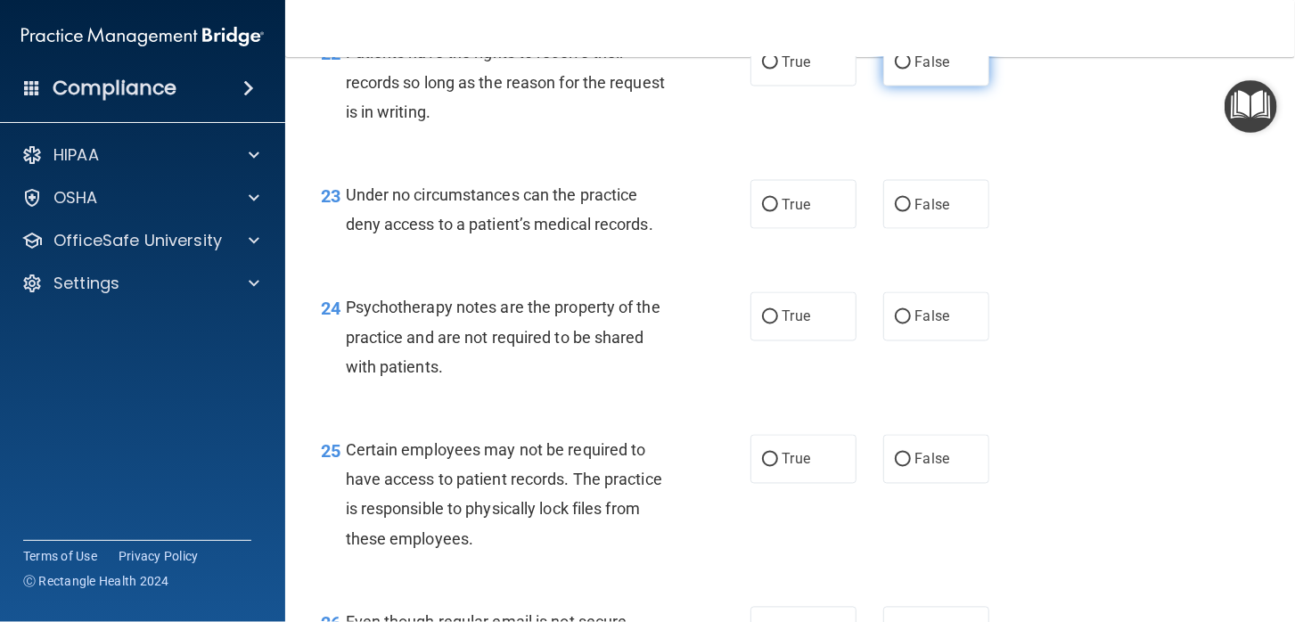
click at [892, 86] on label "False" at bounding box center [936, 61] width 106 height 49
click at [895, 70] on input "False" at bounding box center [903, 62] width 16 height 13
radio input "true"
click at [895, 212] on input "False" at bounding box center [903, 205] width 16 height 13
radio input "true"
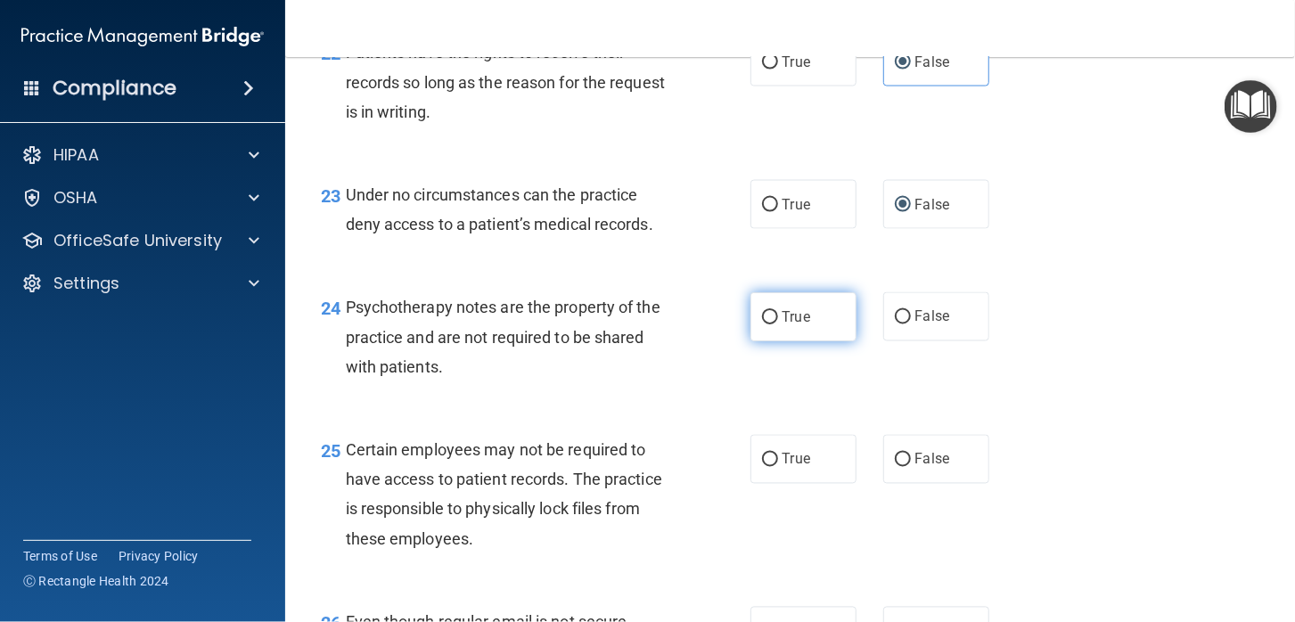
click at [762, 324] on input "True" at bounding box center [770, 317] width 16 height 13
radio input "true"
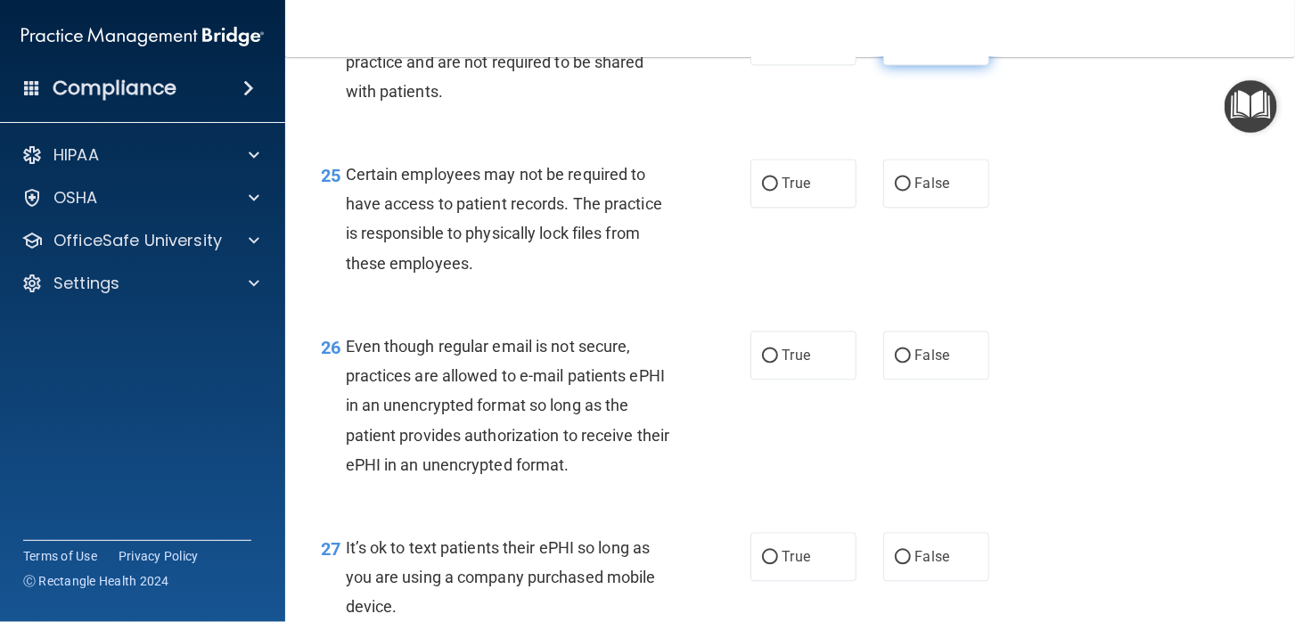
scroll to position [4279, 0]
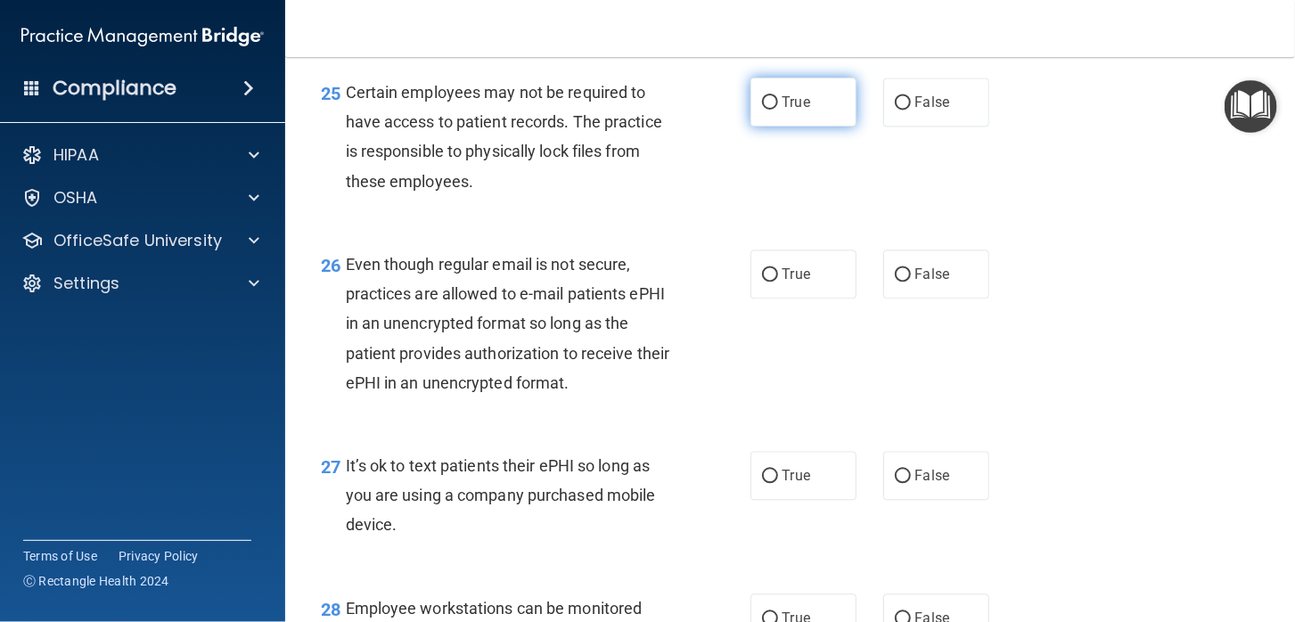
click at [764, 110] on input "True" at bounding box center [770, 102] width 16 height 13
radio input "true"
click at [763, 282] on input "True" at bounding box center [770, 274] width 16 height 13
radio input "true"
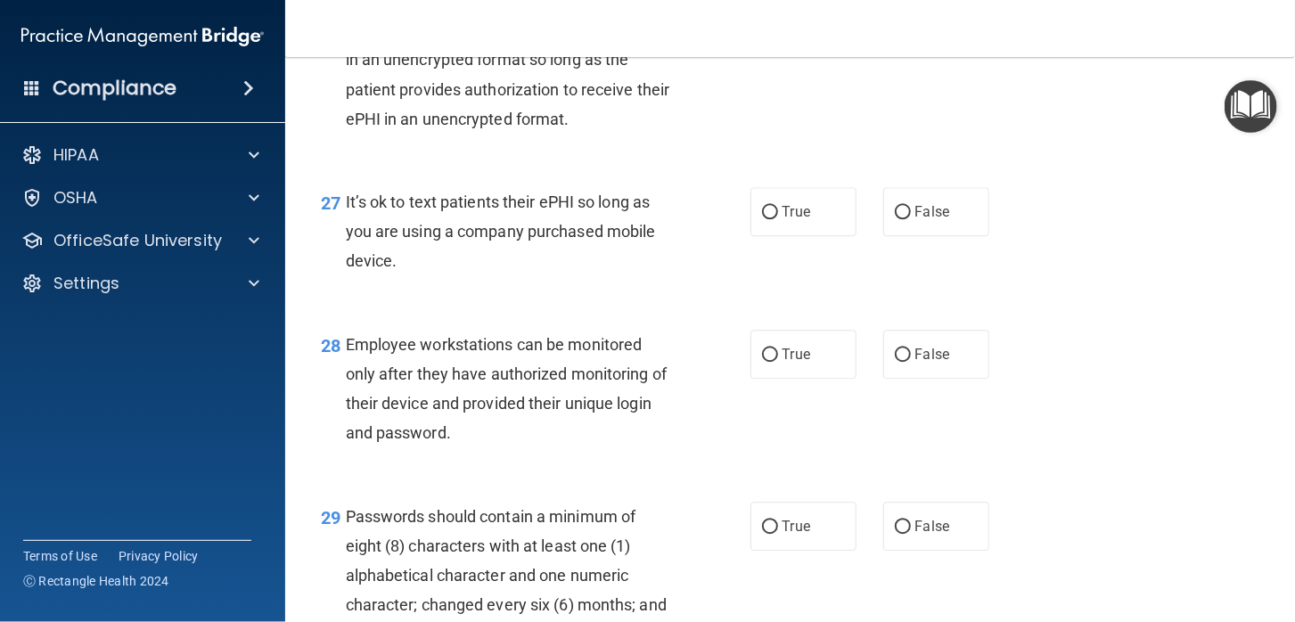
scroll to position [4546, 0]
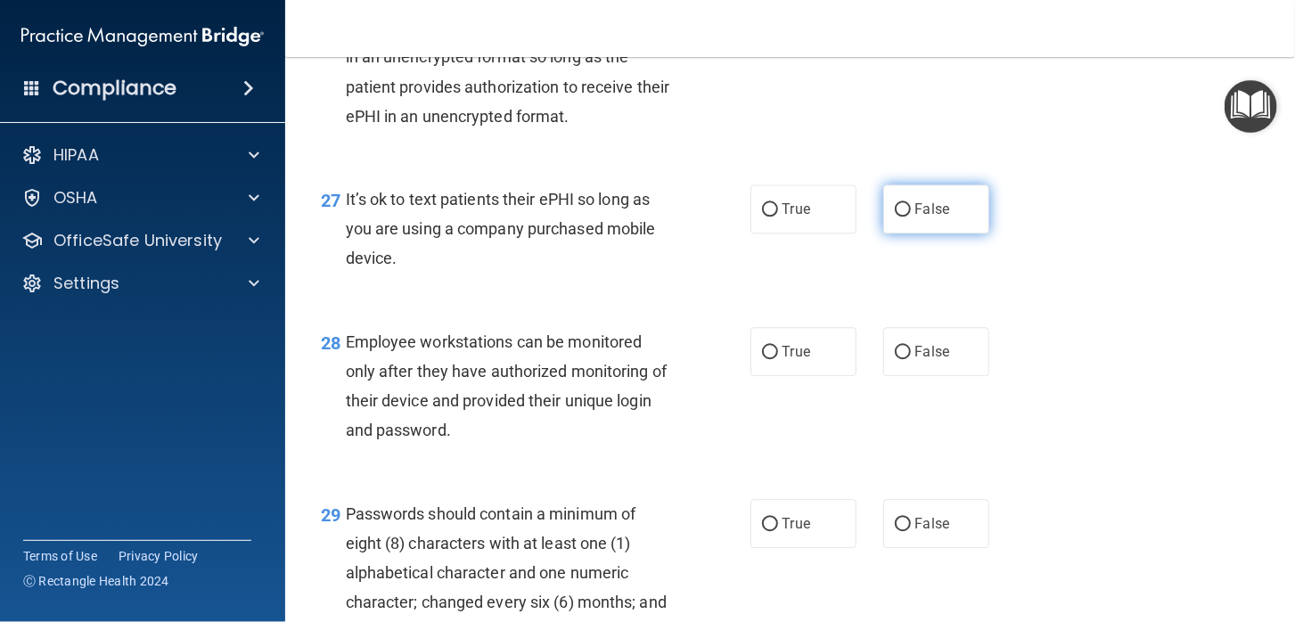
click at [895, 217] on input "False" at bounding box center [903, 209] width 16 height 13
radio input "true"
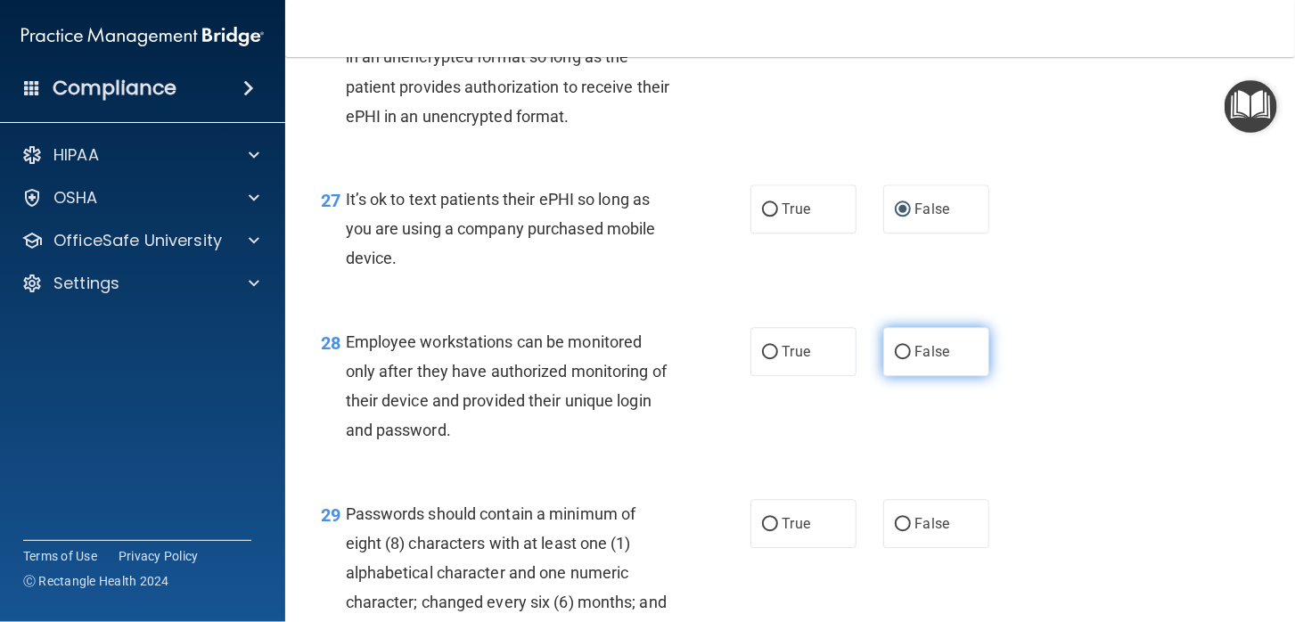
click at [895, 359] on input "False" at bounding box center [903, 352] width 16 height 13
radio input "true"
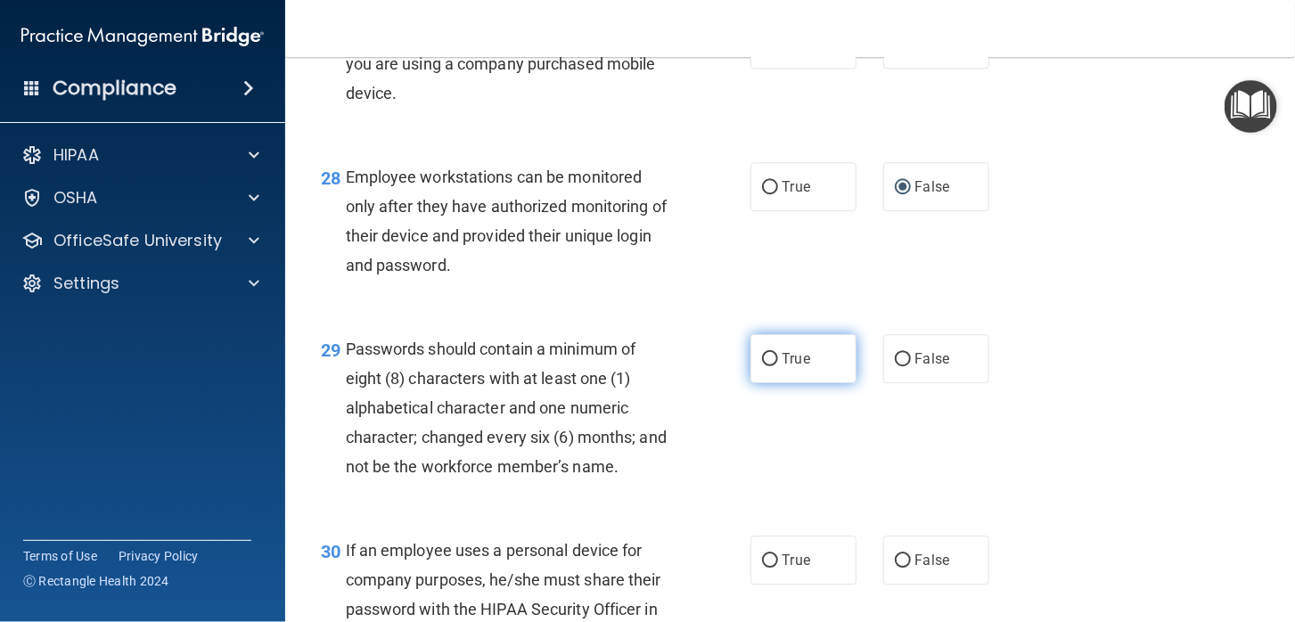
scroll to position [4725, 0]
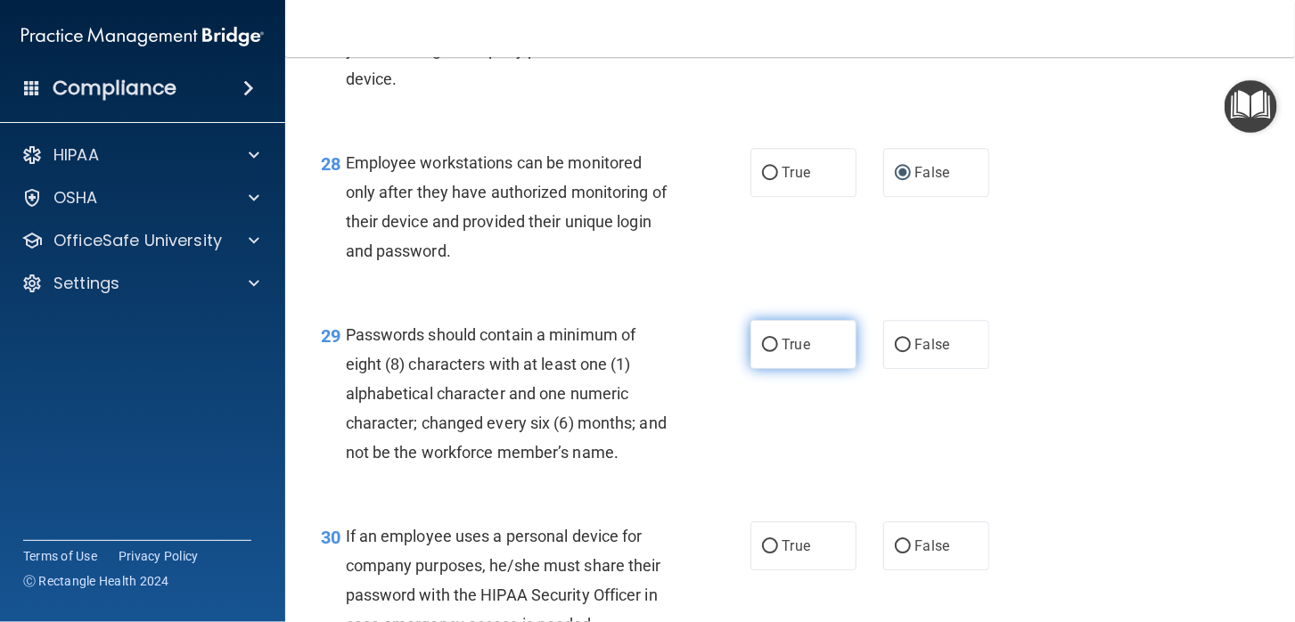
click at [762, 352] on input "True" at bounding box center [770, 345] width 16 height 13
radio input "true"
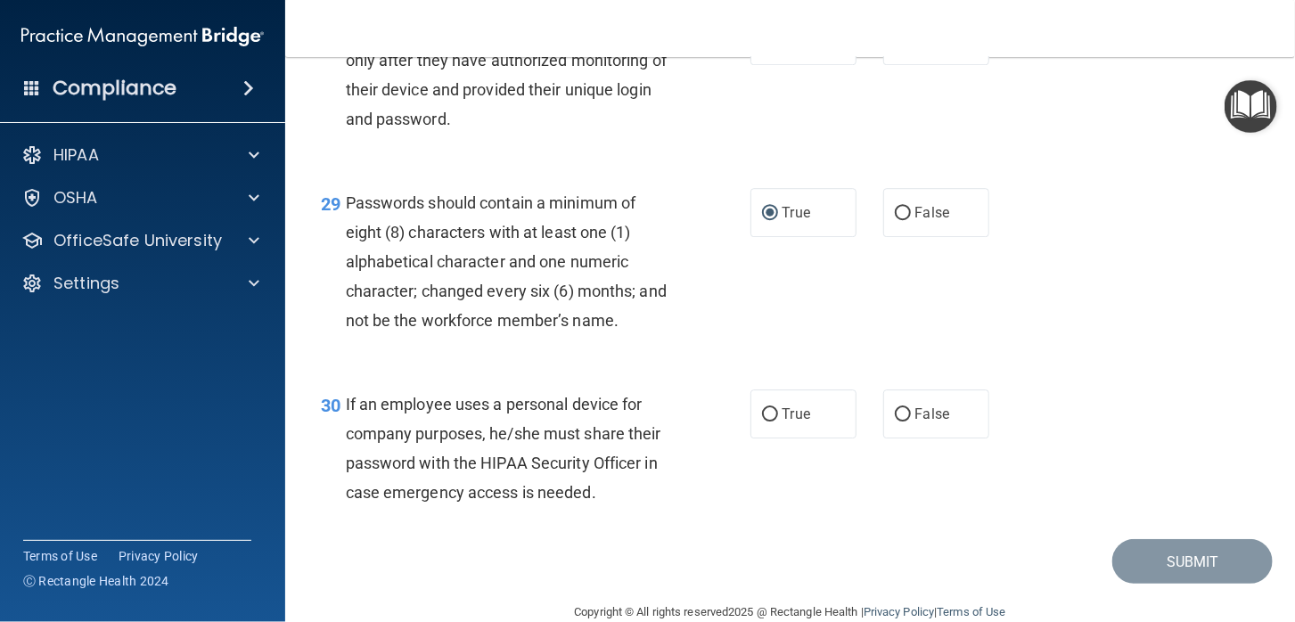
scroll to position [4902, 0]
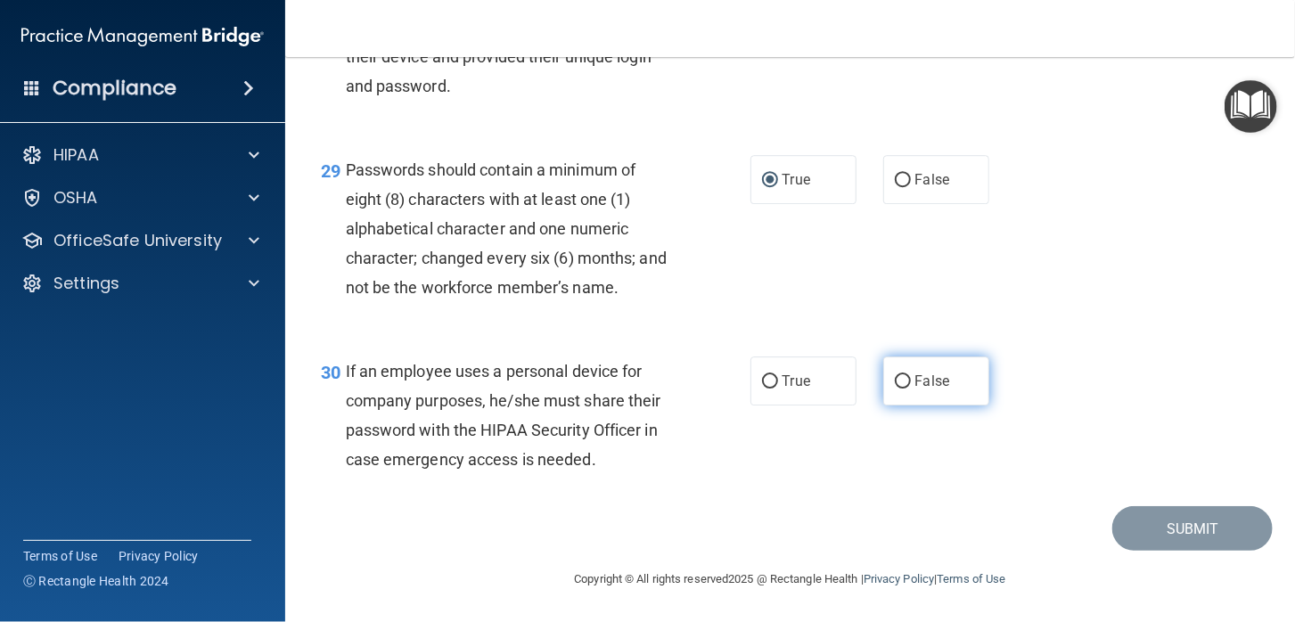
click at [896, 389] on input "False" at bounding box center [903, 381] width 16 height 13
radio input "true"
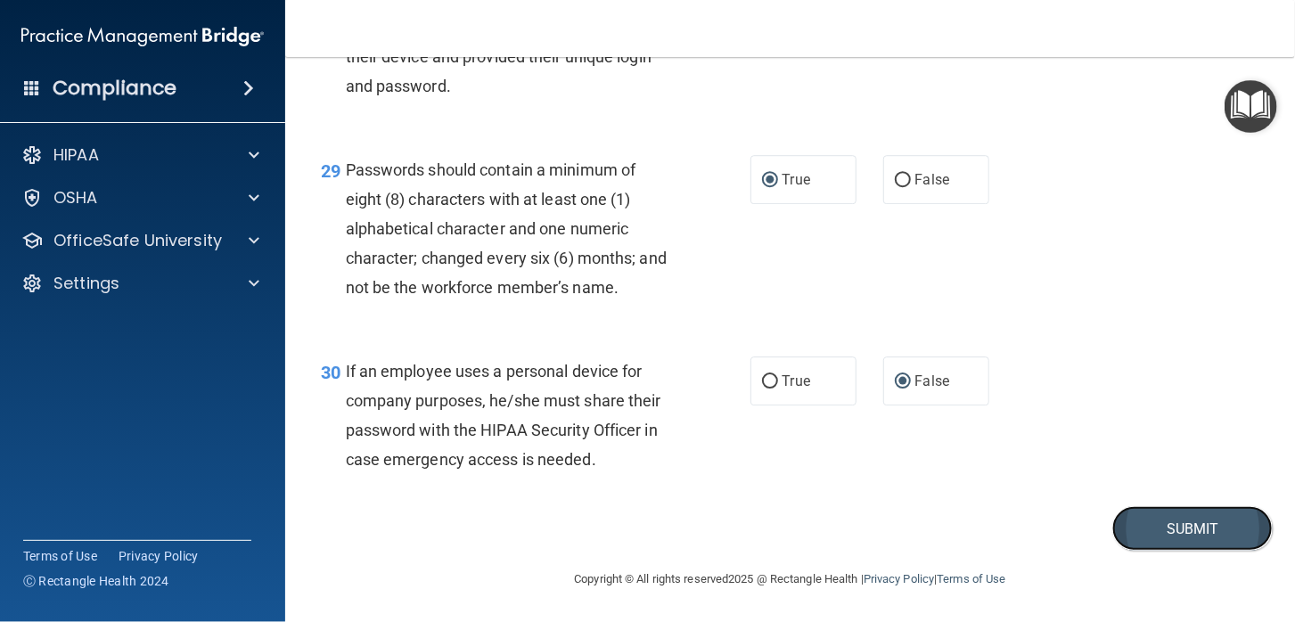
click at [1196, 552] on button "Submit" at bounding box center [1193, 528] width 160 height 45
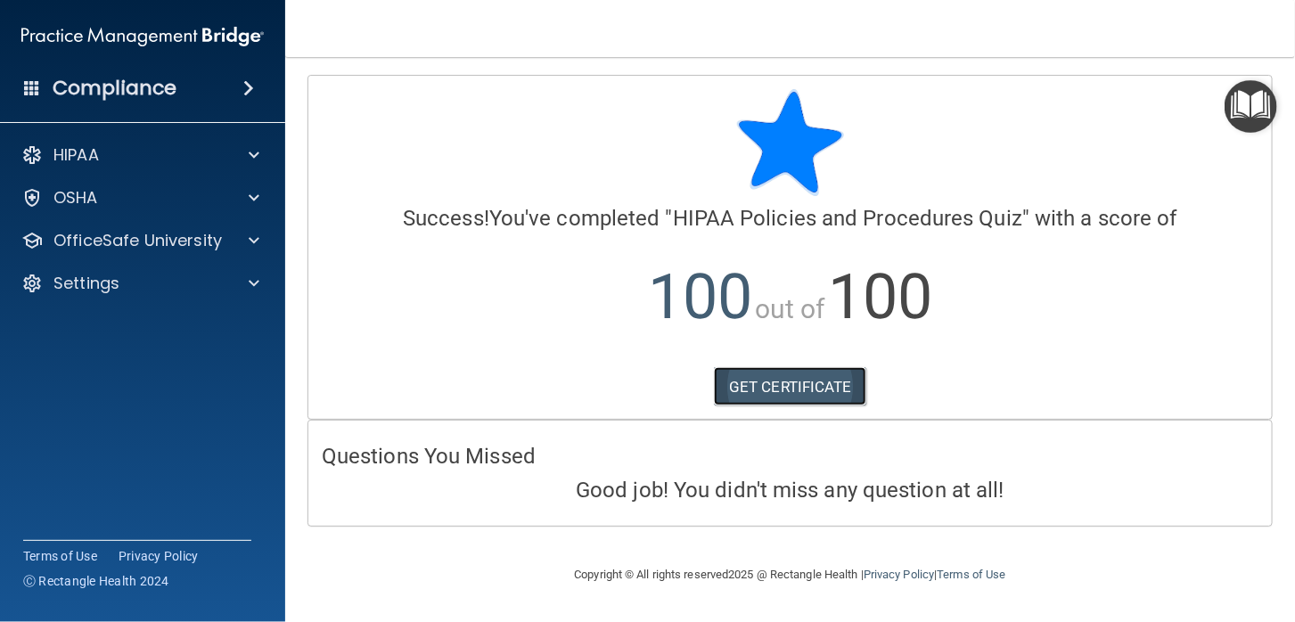
click at [817, 389] on link "GET CERTIFICATE" at bounding box center [790, 386] width 152 height 39
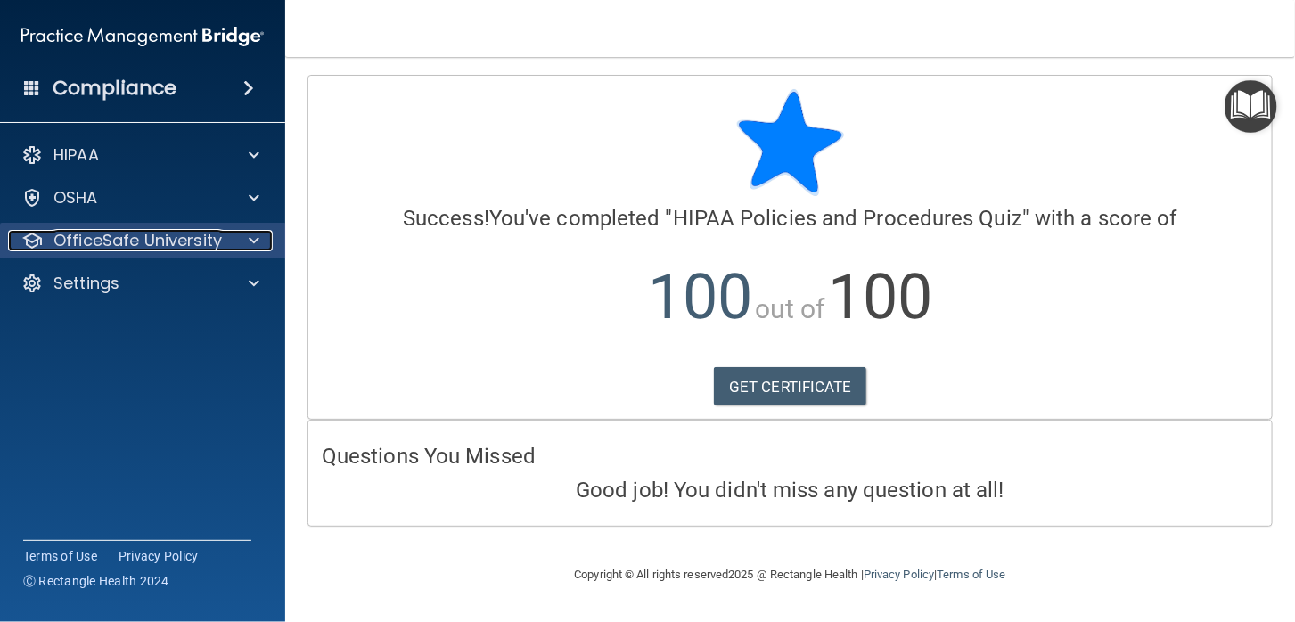
click at [97, 241] on p "OfficeSafe University" at bounding box center [137, 240] width 168 height 21
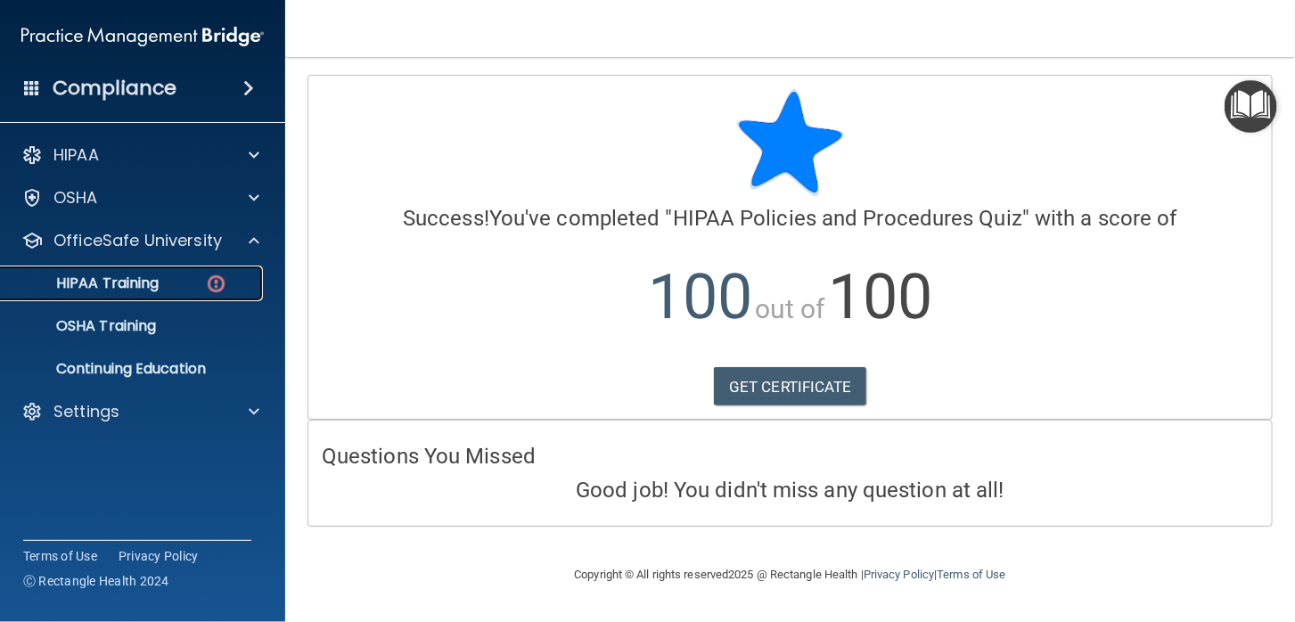
click at [129, 283] on p "HIPAA Training" at bounding box center [85, 284] width 147 height 18
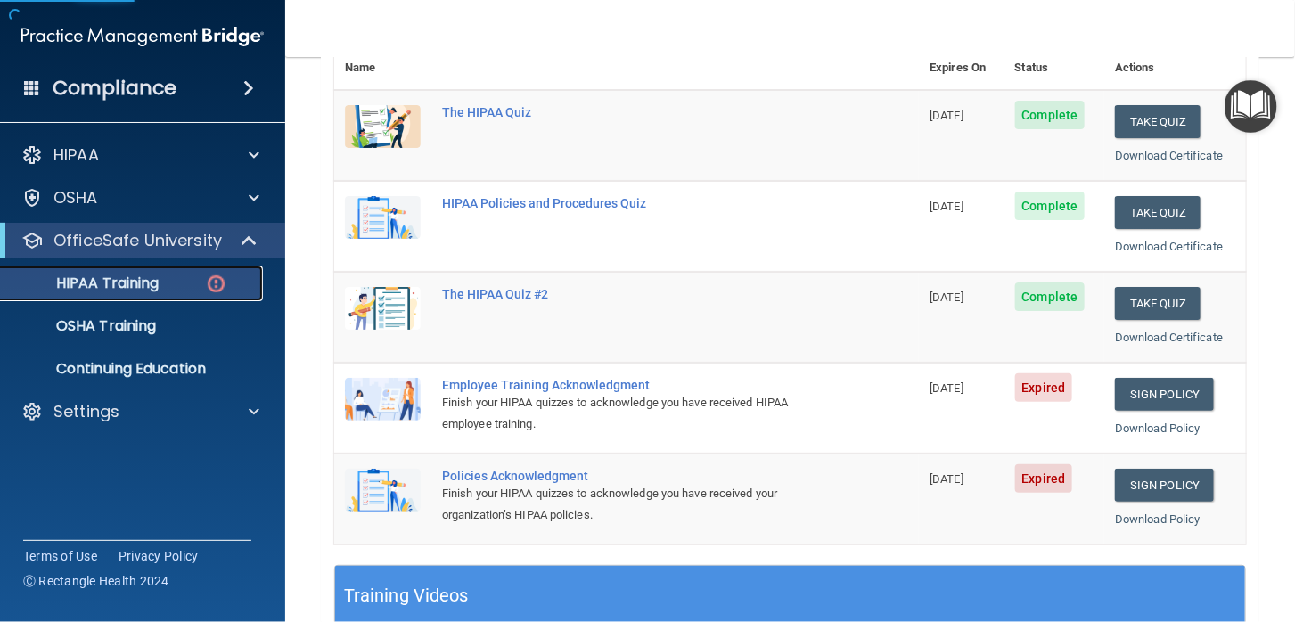
scroll to position [267, 0]
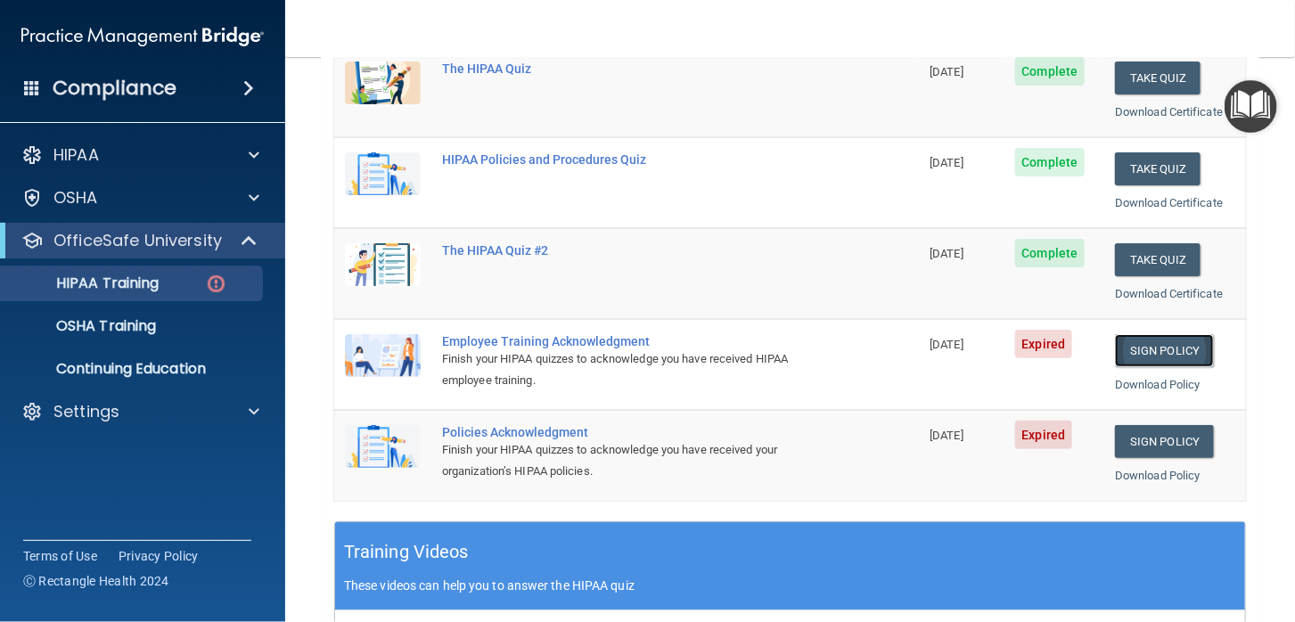
click at [1156, 349] on link "Sign Policy" at bounding box center [1164, 350] width 99 height 33
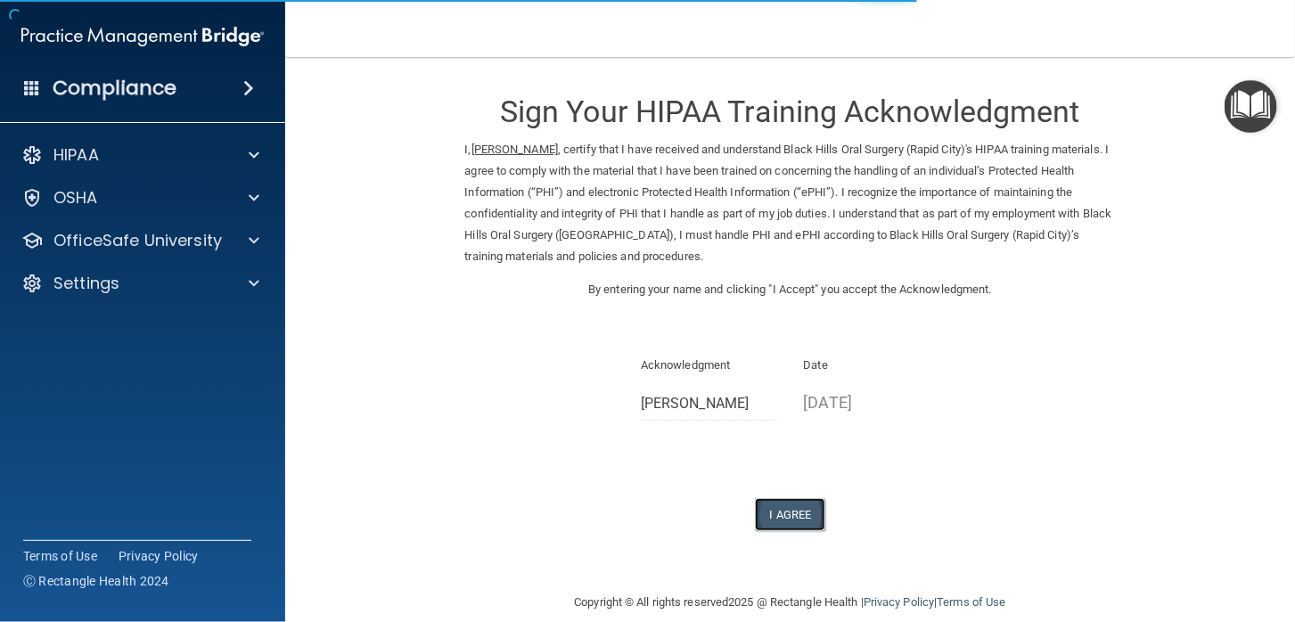
click at [777, 517] on button "I Agree" at bounding box center [790, 514] width 71 height 33
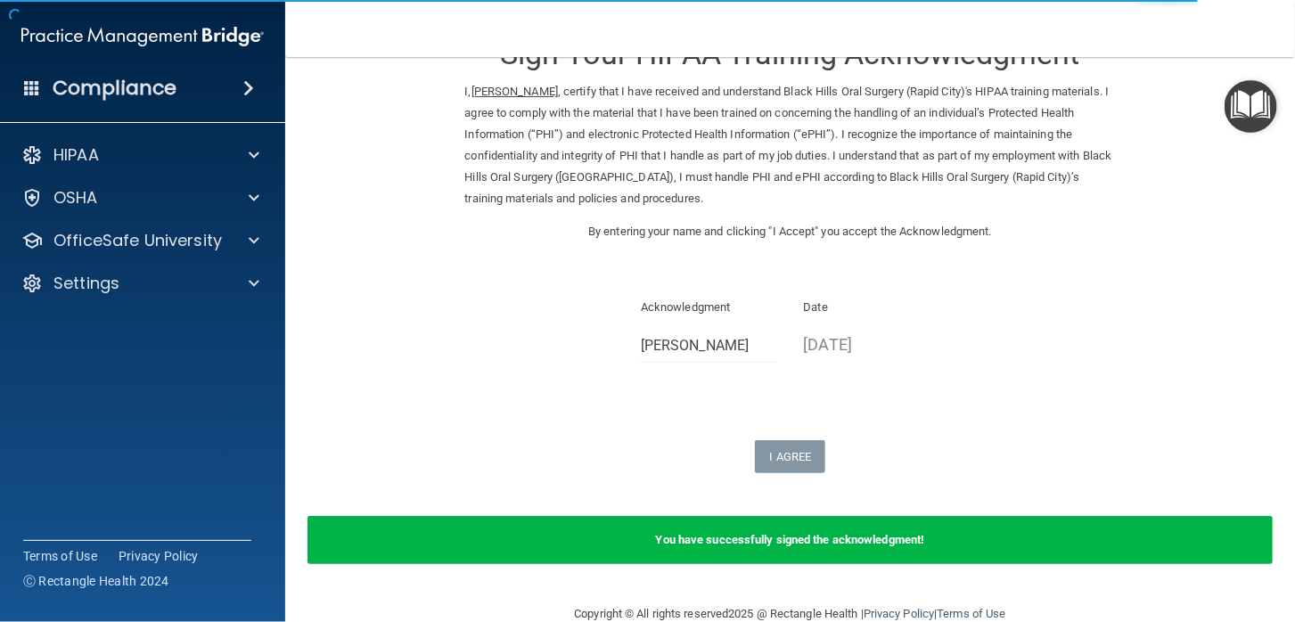
scroll to position [91, 0]
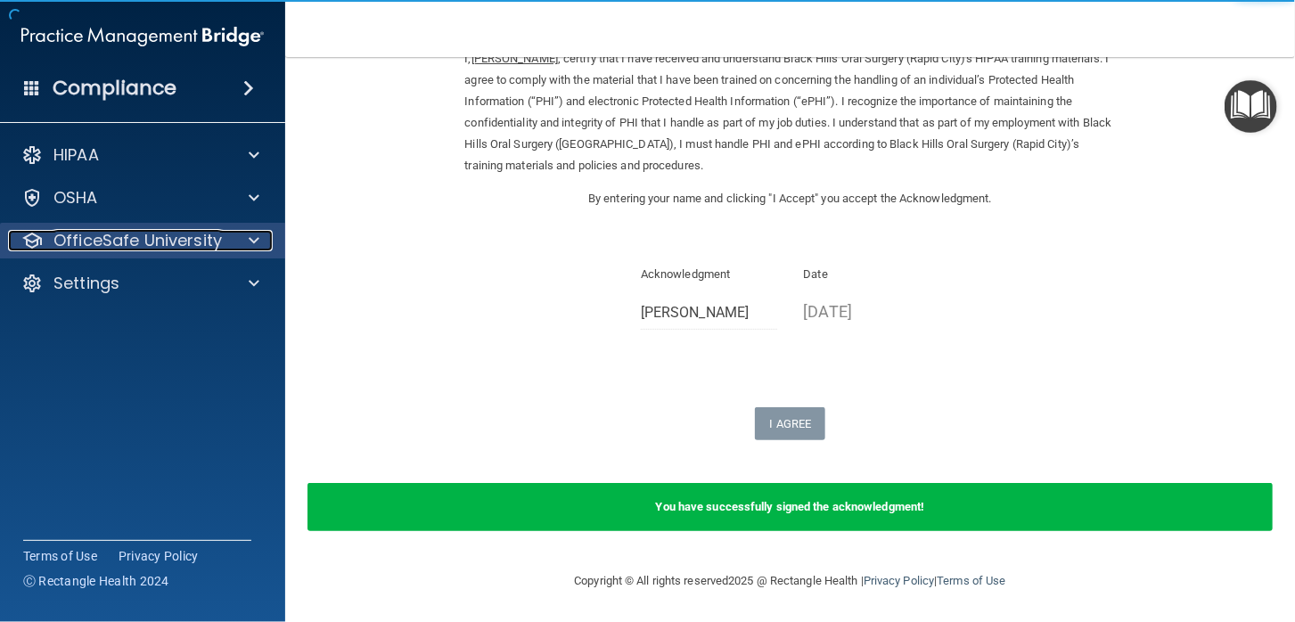
click at [167, 241] on p "OfficeSafe University" at bounding box center [137, 240] width 168 height 21
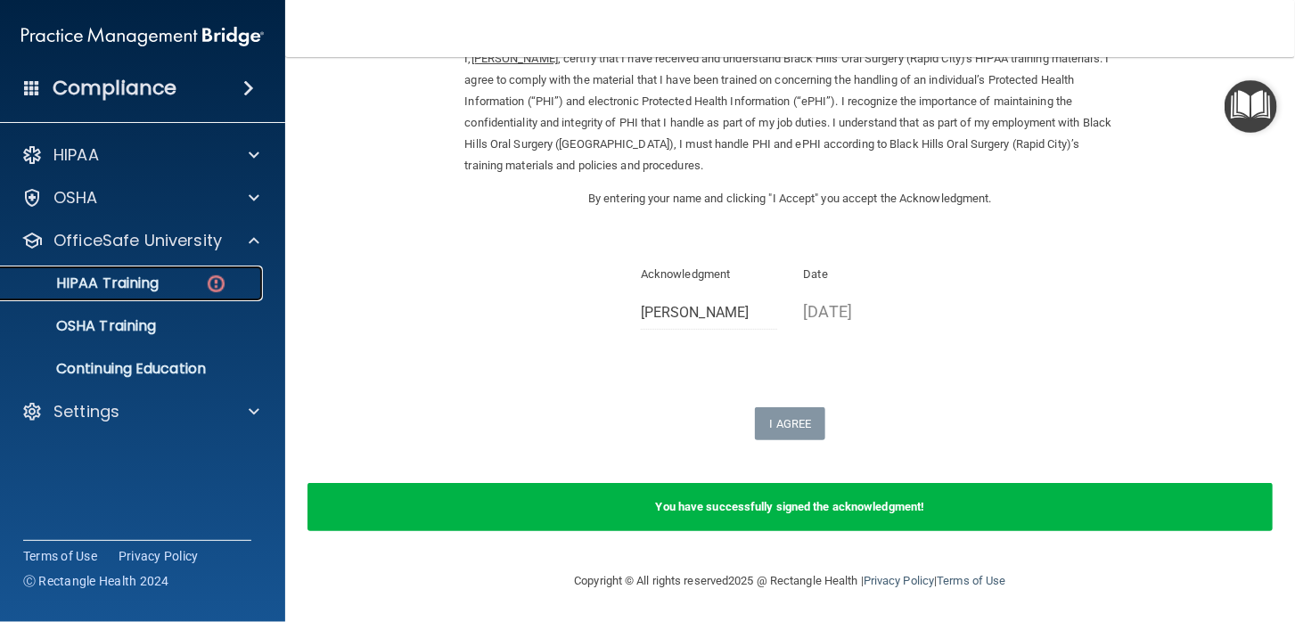
click at [144, 280] on p "HIPAA Training" at bounding box center [85, 284] width 147 height 18
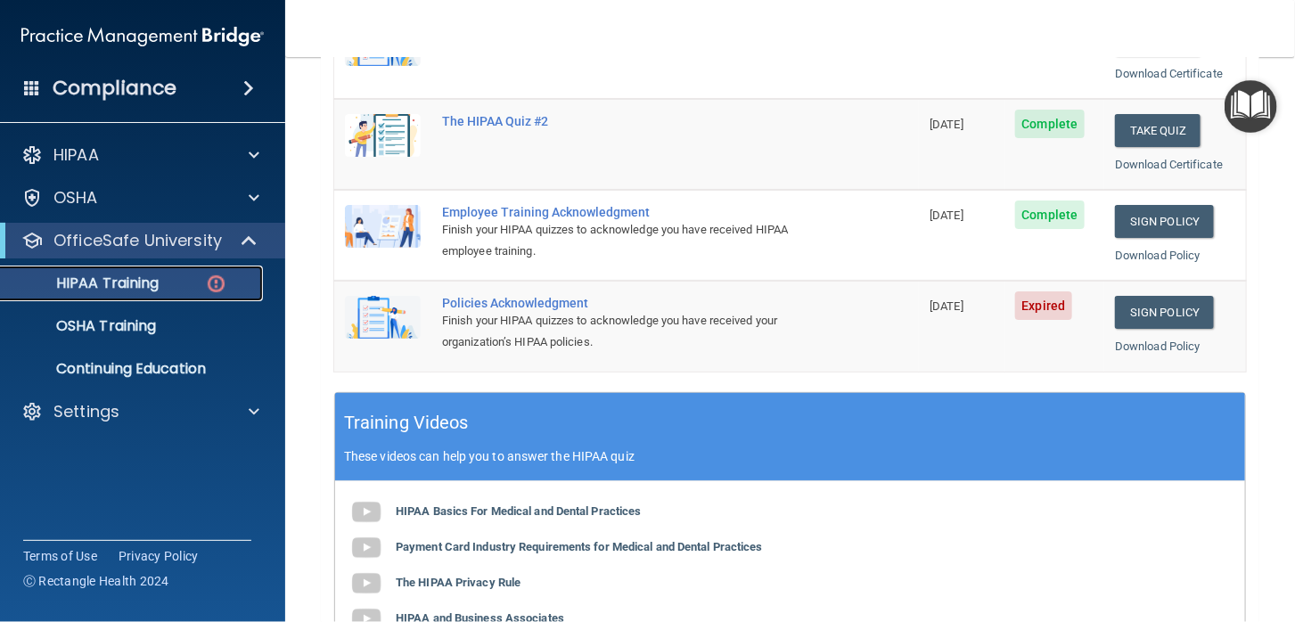
scroll to position [357, 0]
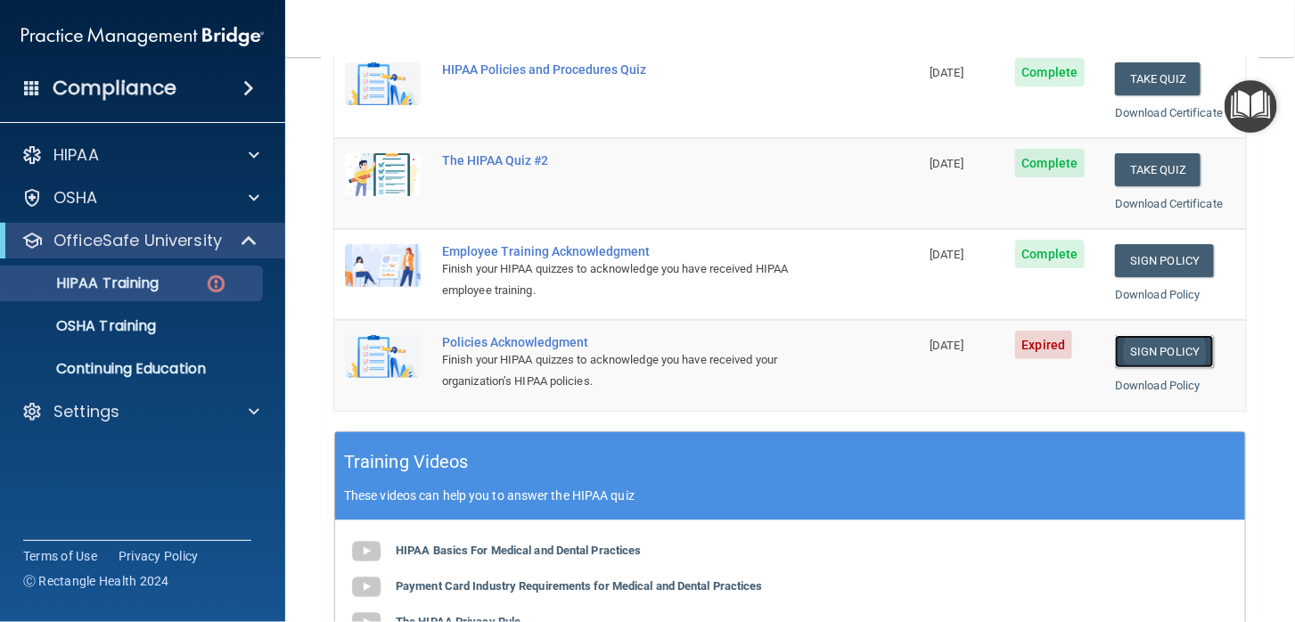
click at [1137, 348] on link "Sign Policy" at bounding box center [1164, 351] width 99 height 33
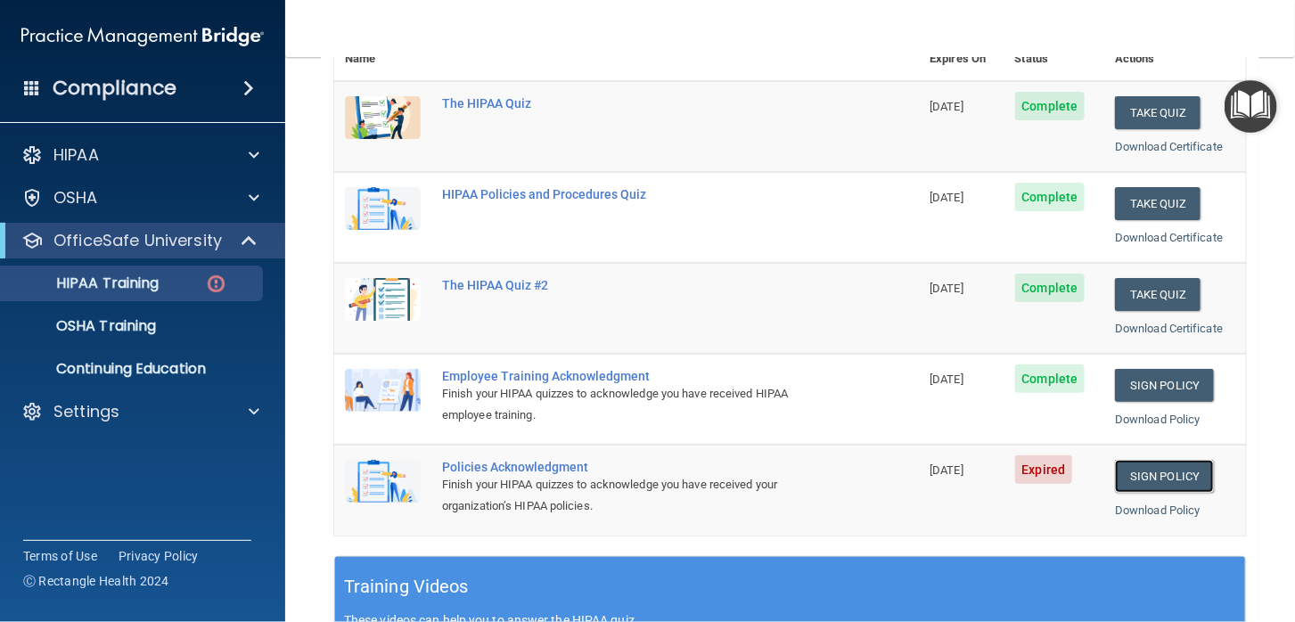
scroll to position [91, 0]
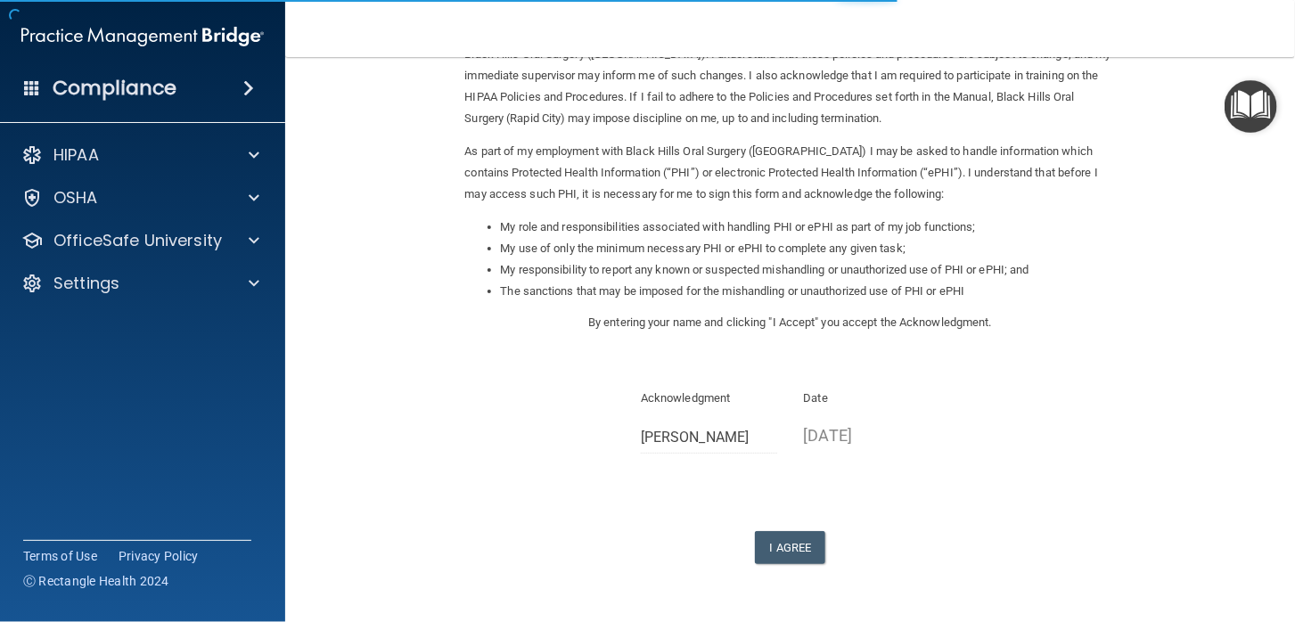
scroll to position [177, 0]
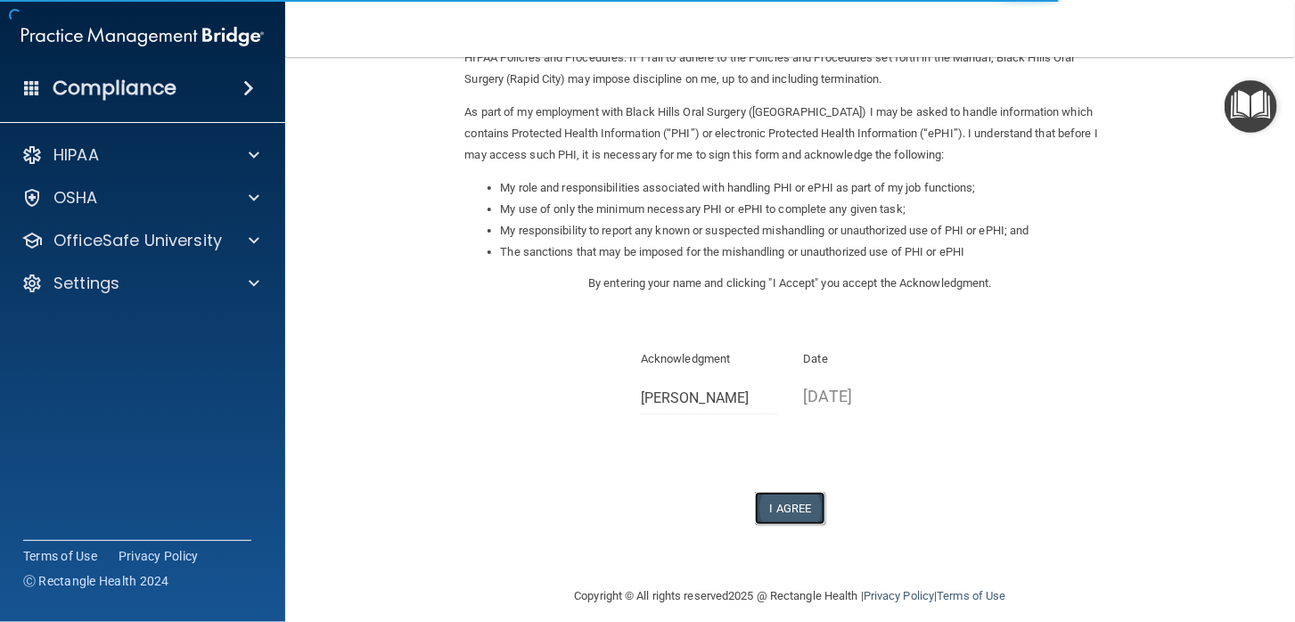
click at [784, 502] on button "I Agree" at bounding box center [790, 508] width 71 height 33
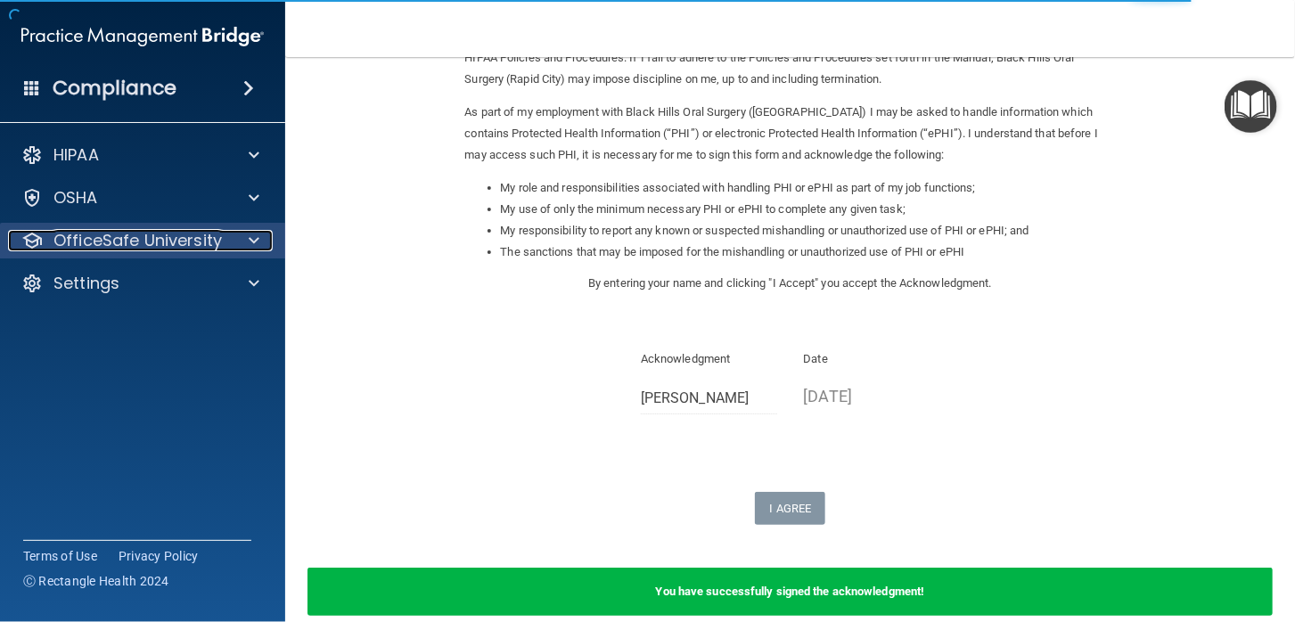
click at [137, 241] on p "OfficeSafe University" at bounding box center [137, 240] width 168 height 21
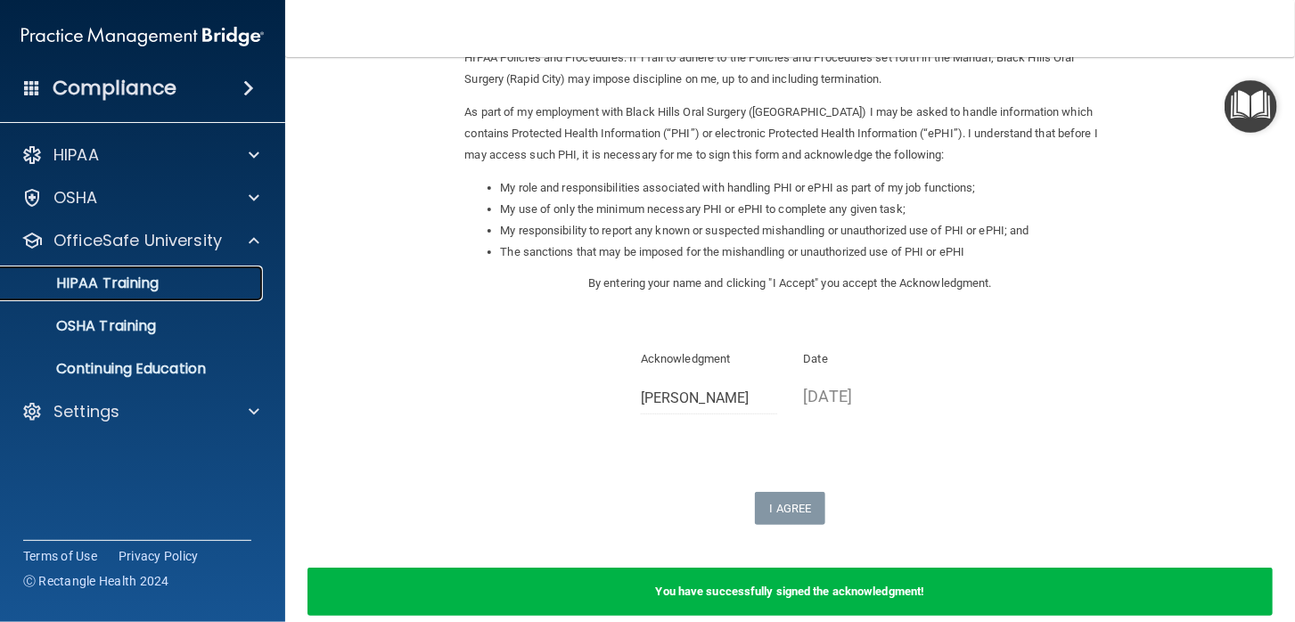
click at [121, 283] on p "HIPAA Training" at bounding box center [85, 284] width 147 height 18
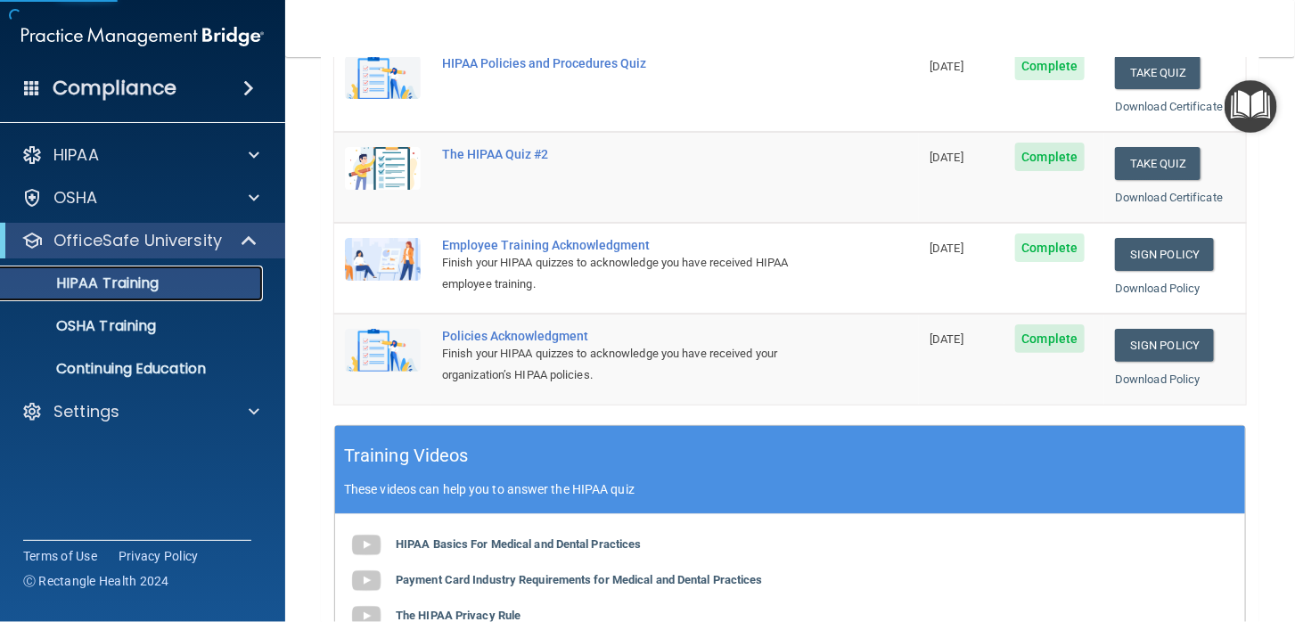
scroll to position [446, 0]
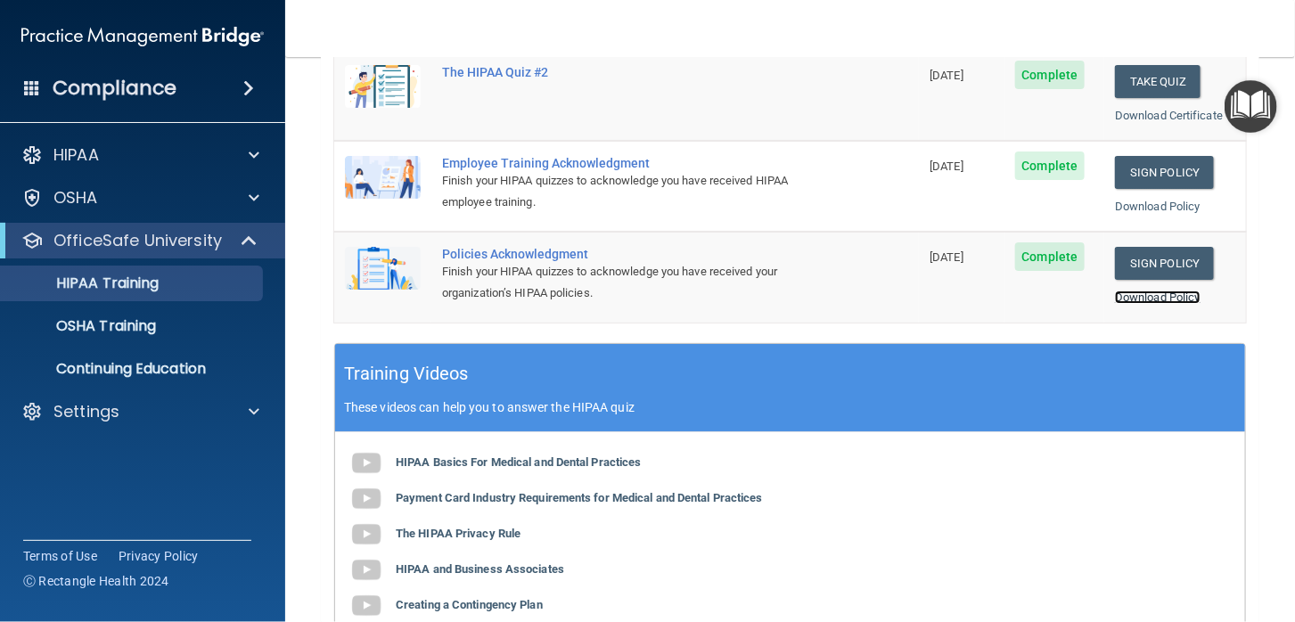
click at [1147, 295] on link "Download Policy" at bounding box center [1158, 297] width 86 height 13
click at [1151, 202] on link "Download Policy" at bounding box center [1158, 206] width 86 height 13
